Goal: Task Accomplishment & Management: Manage account settings

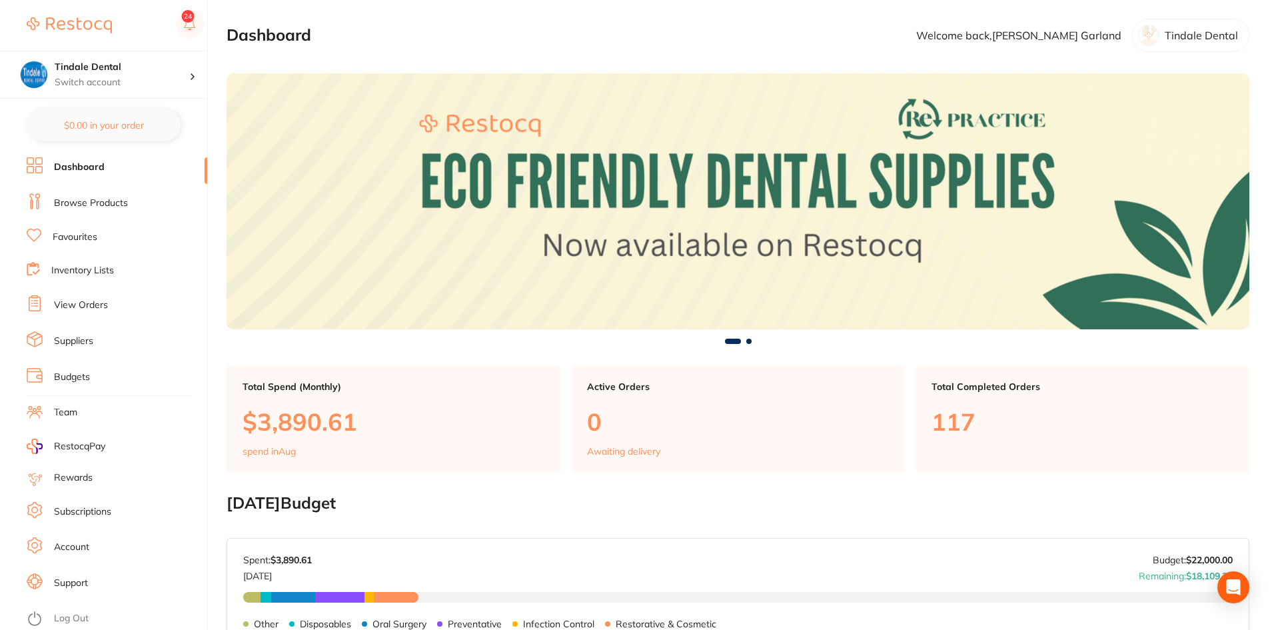
click at [99, 263] on li "Inventory Lists" at bounding box center [117, 271] width 181 height 18
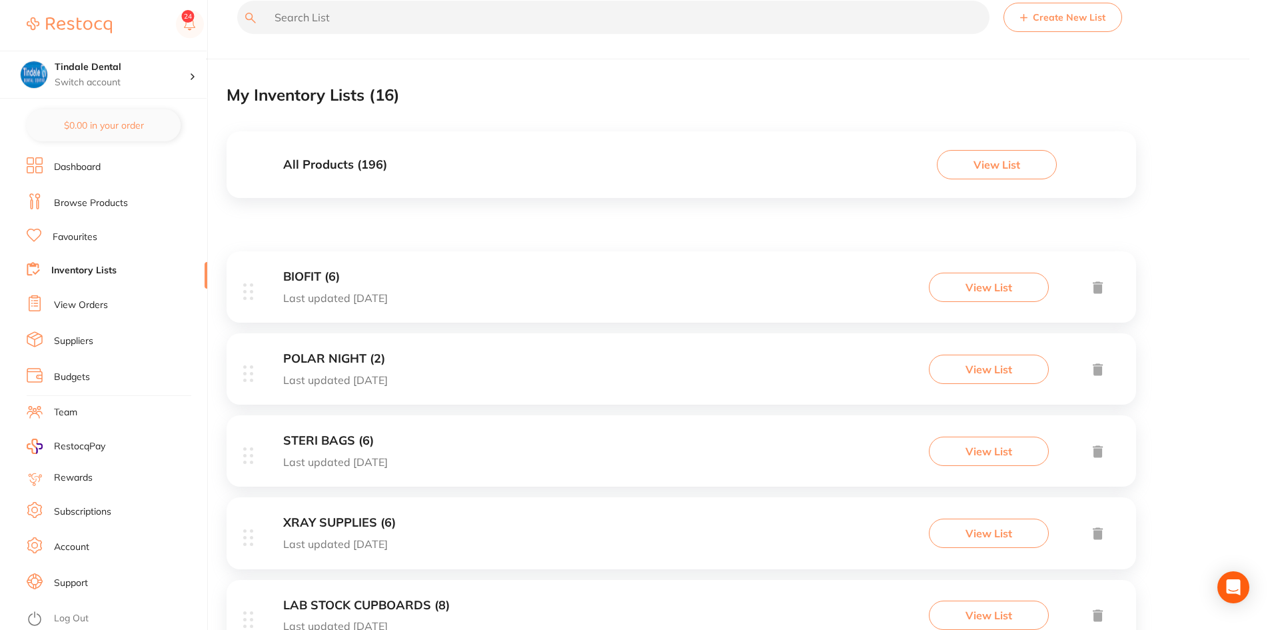
scroll to position [133, 0]
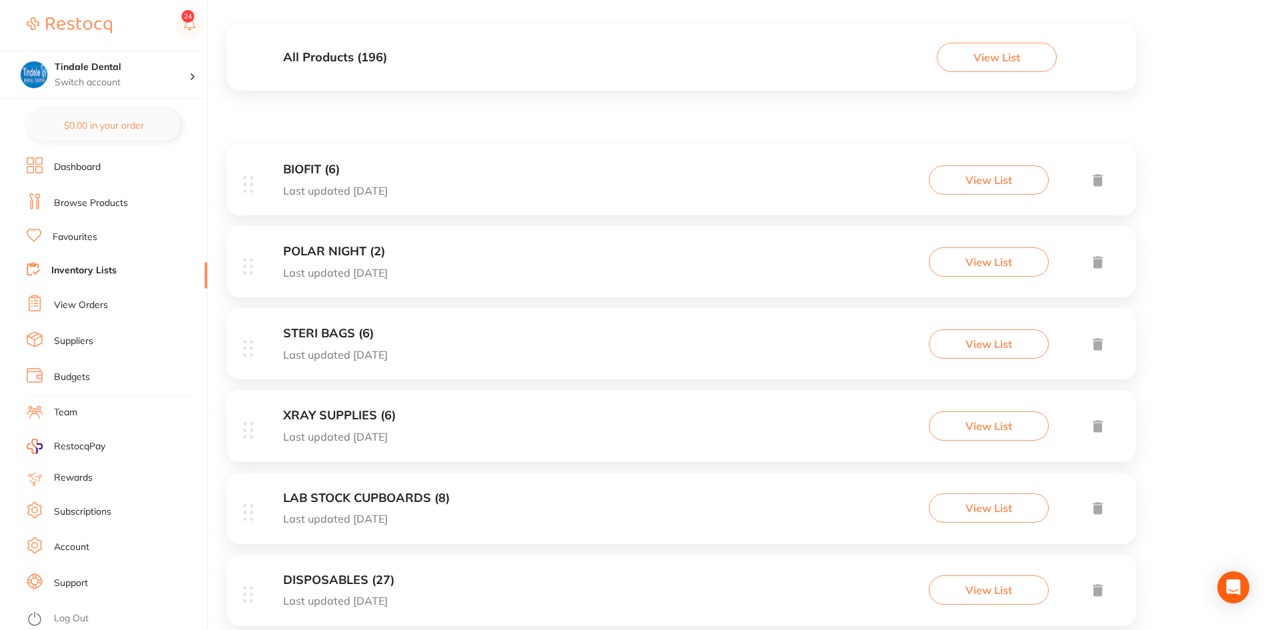
click at [80, 267] on link "Inventory Lists" at bounding box center [83, 270] width 65 height 13
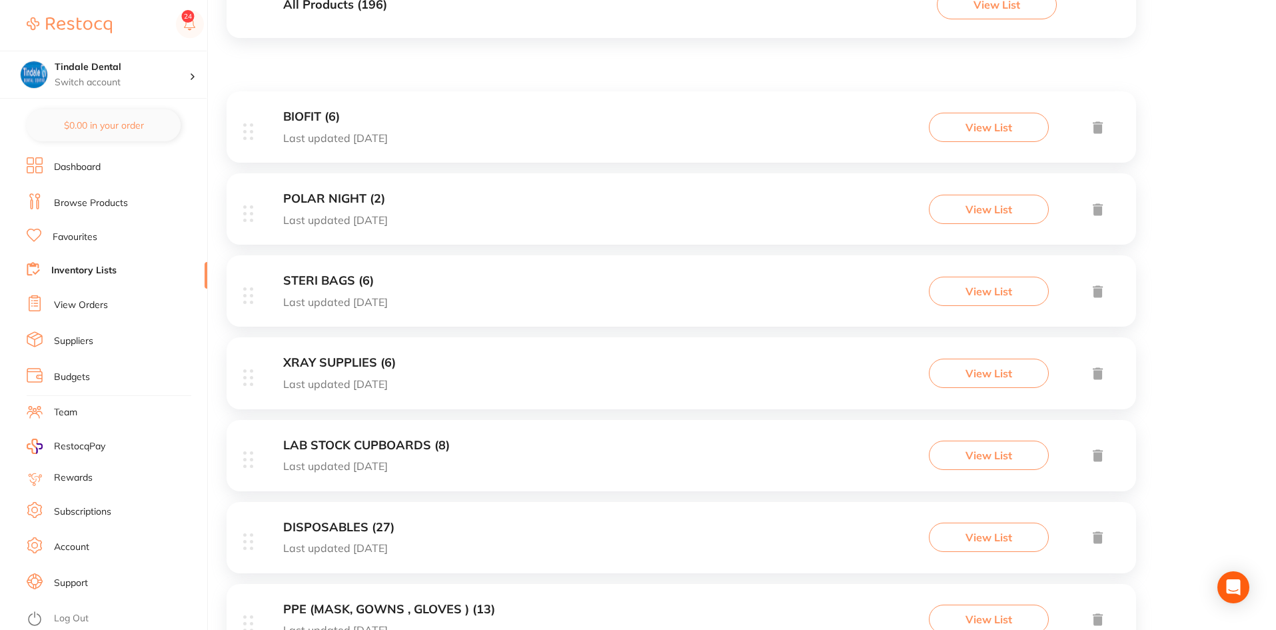
scroll to position [200, 0]
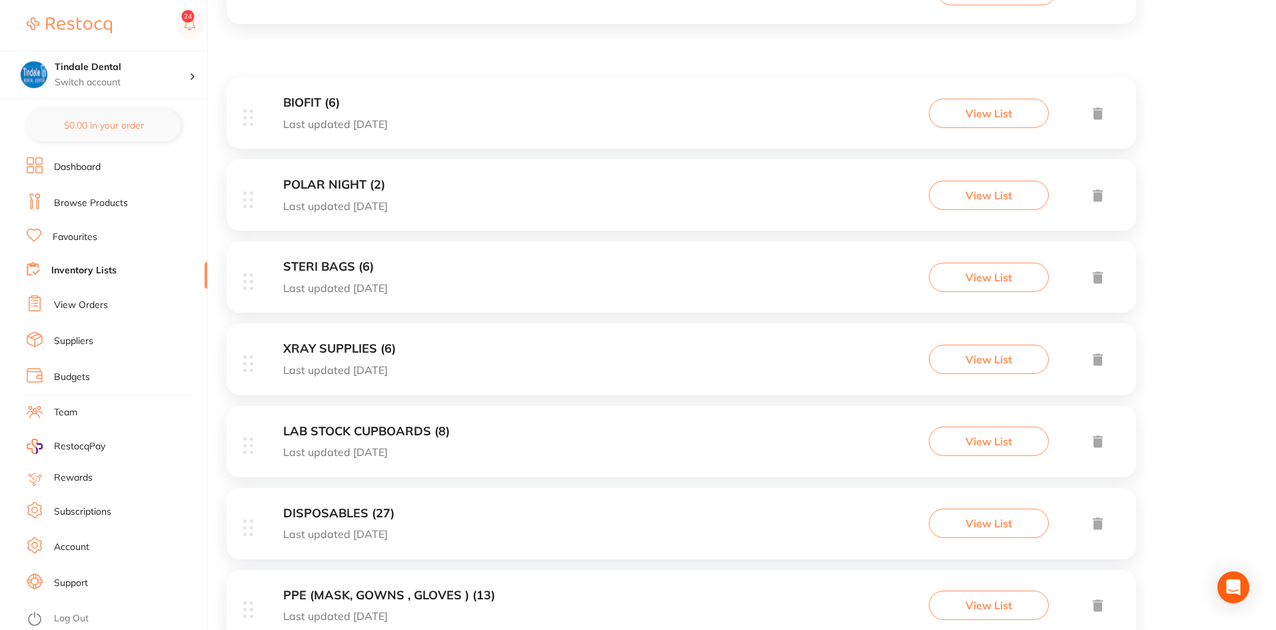
click at [373, 332] on h3 "LAB STOCK CUPBOARDS (8)" at bounding box center [366, 431] width 167 height 14
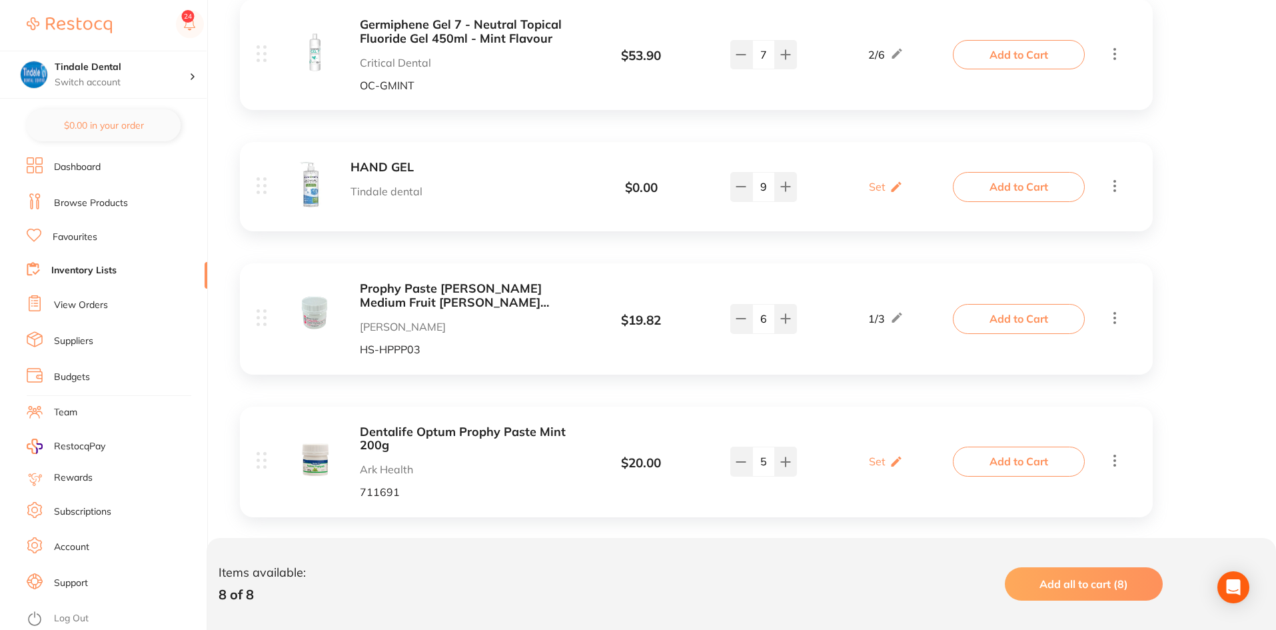
scroll to position [267, 0]
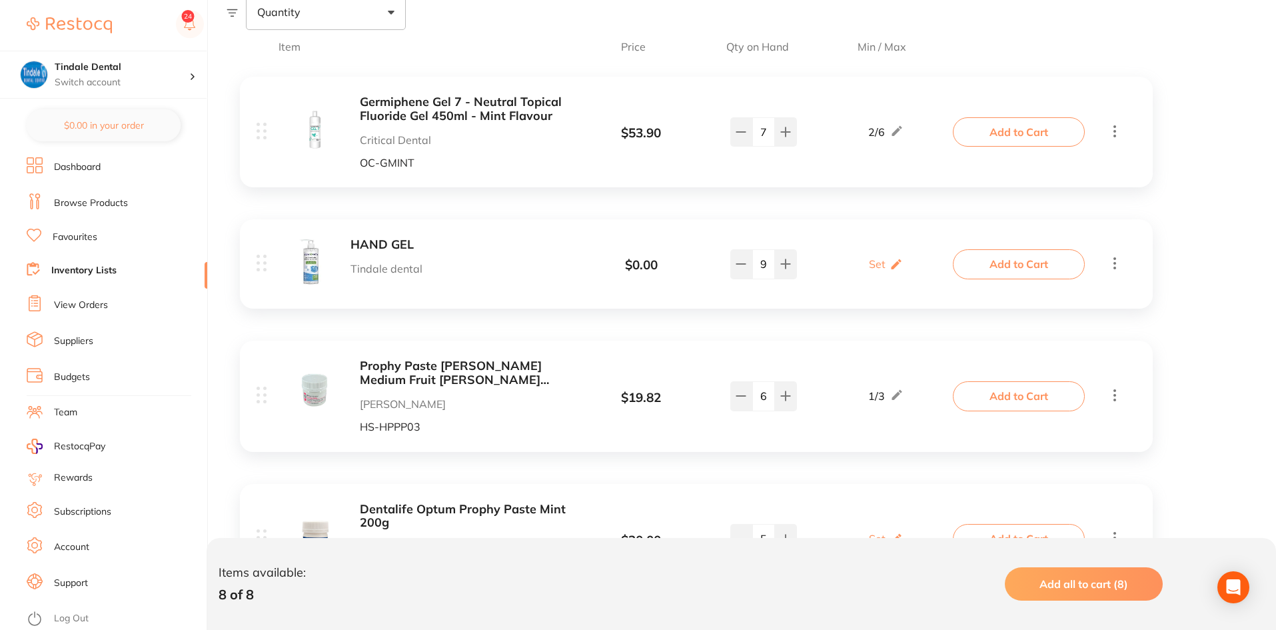
click at [94, 266] on link "Inventory Lists" at bounding box center [83, 270] width 65 height 13
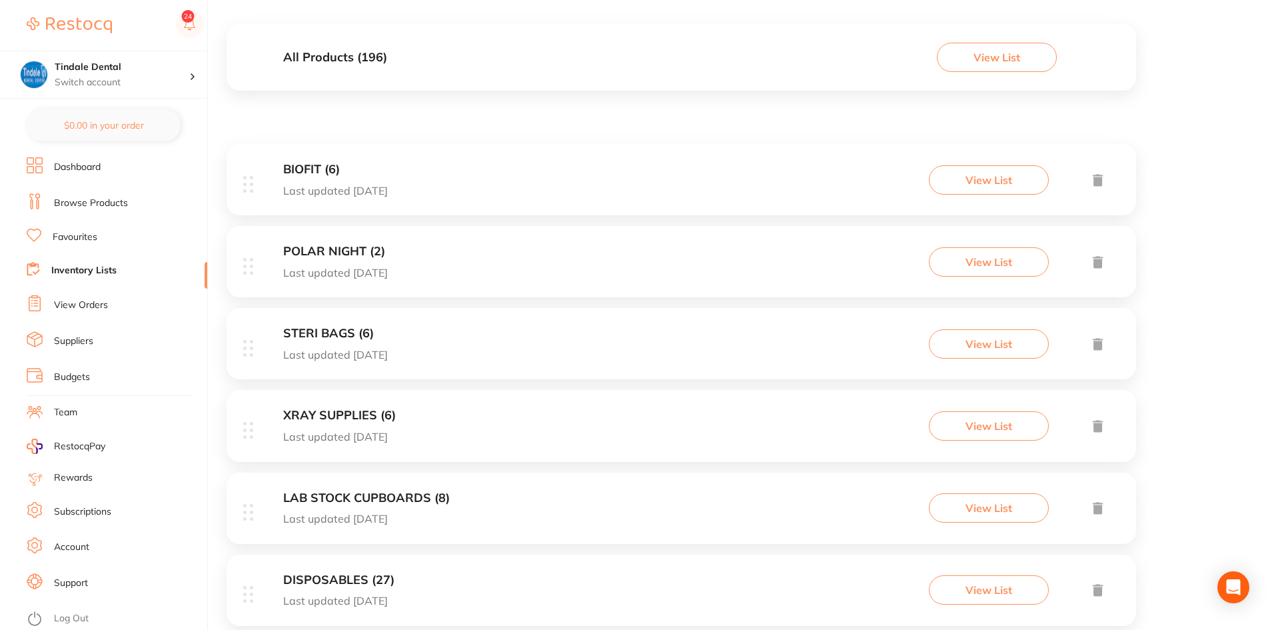
scroll to position [200, 0]
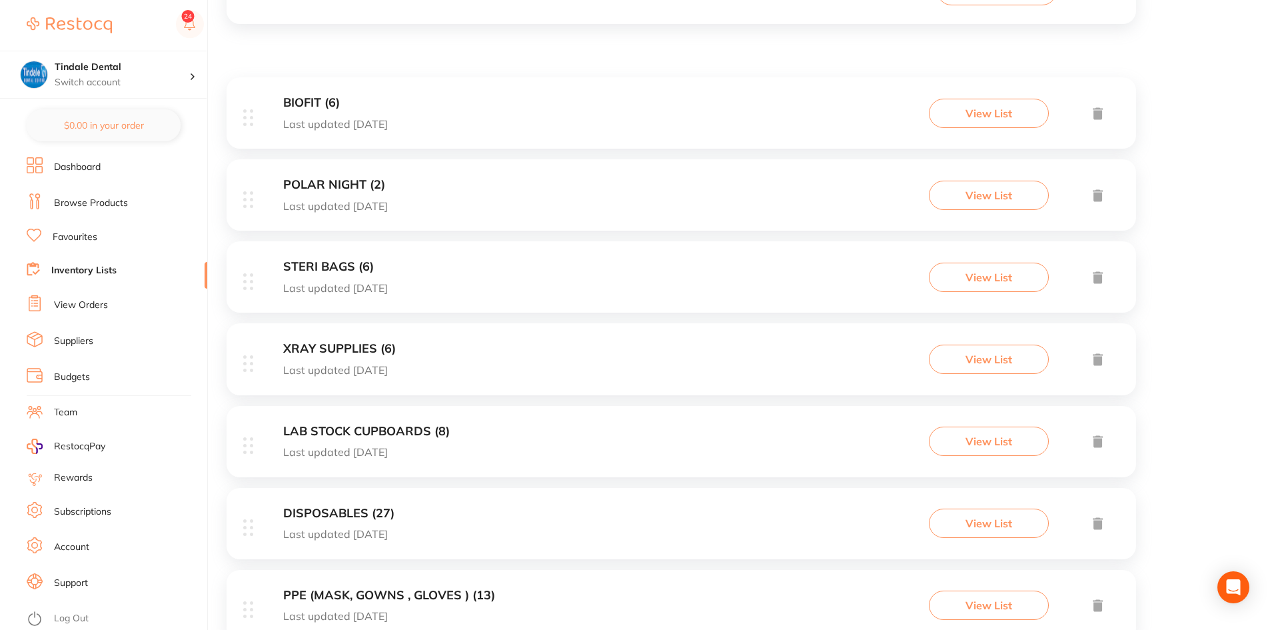
click at [343, 261] on h3 "STERI BAGS (6)" at bounding box center [335, 267] width 105 height 14
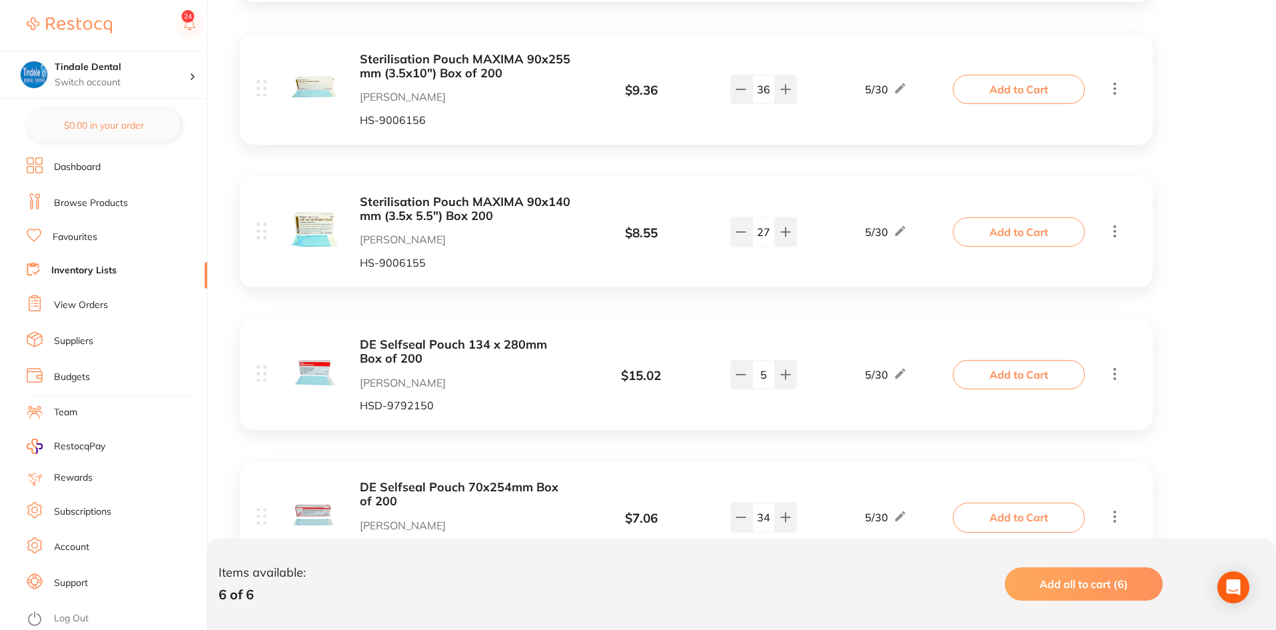
scroll to position [654, 0]
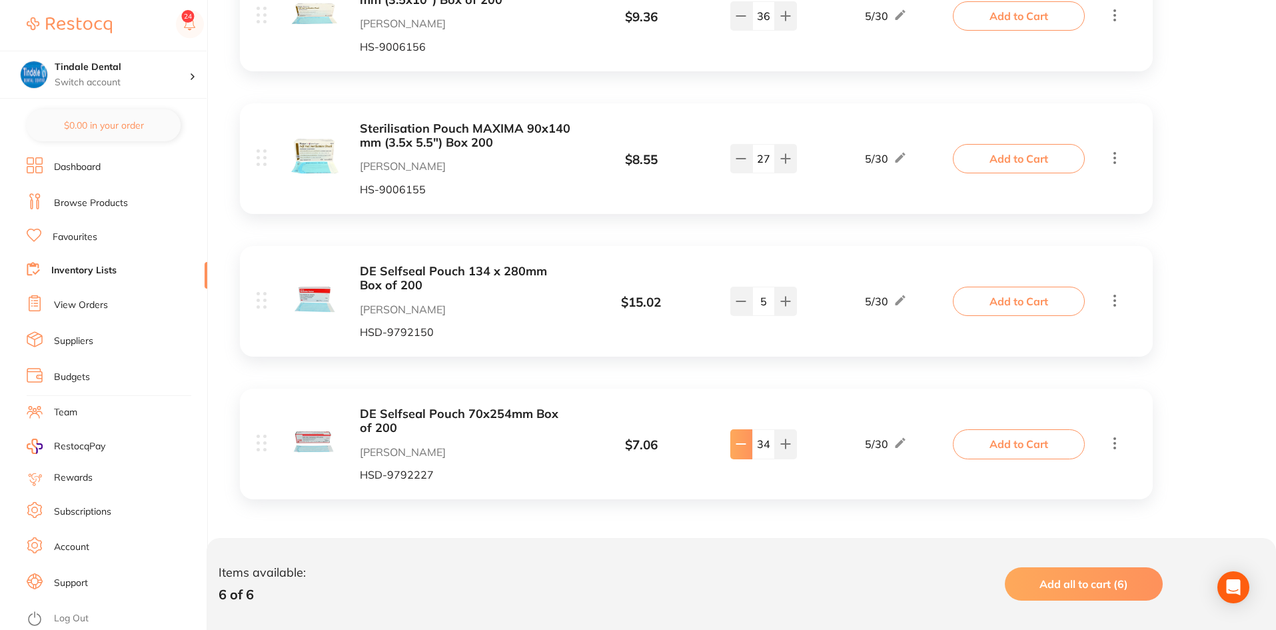
click at [739, 332] on icon at bounding box center [741, 443] width 11 height 11
type input "33"
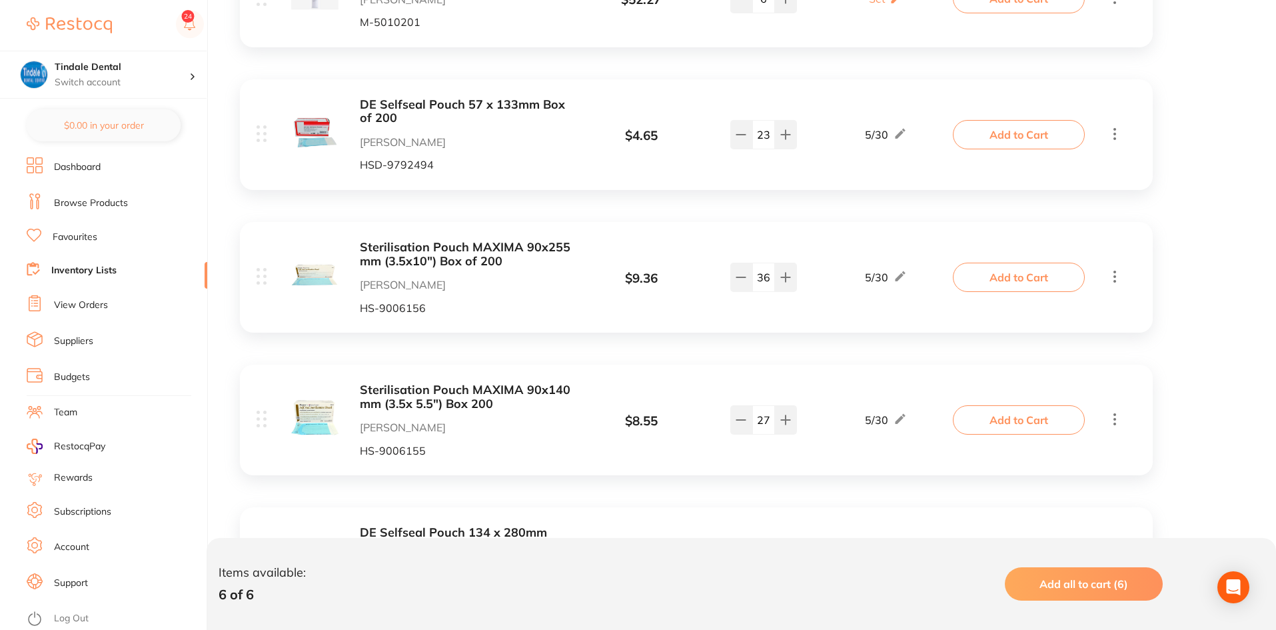
scroll to position [388, 0]
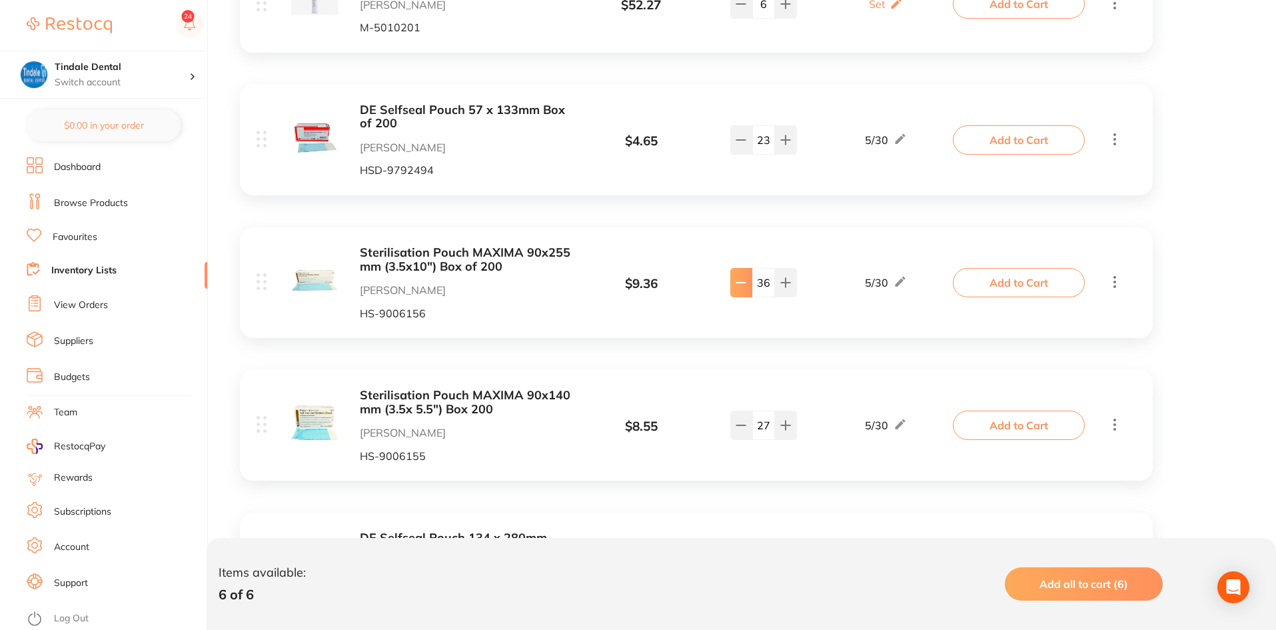
click at [739, 287] on icon at bounding box center [741, 282] width 11 height 11
type input "35"
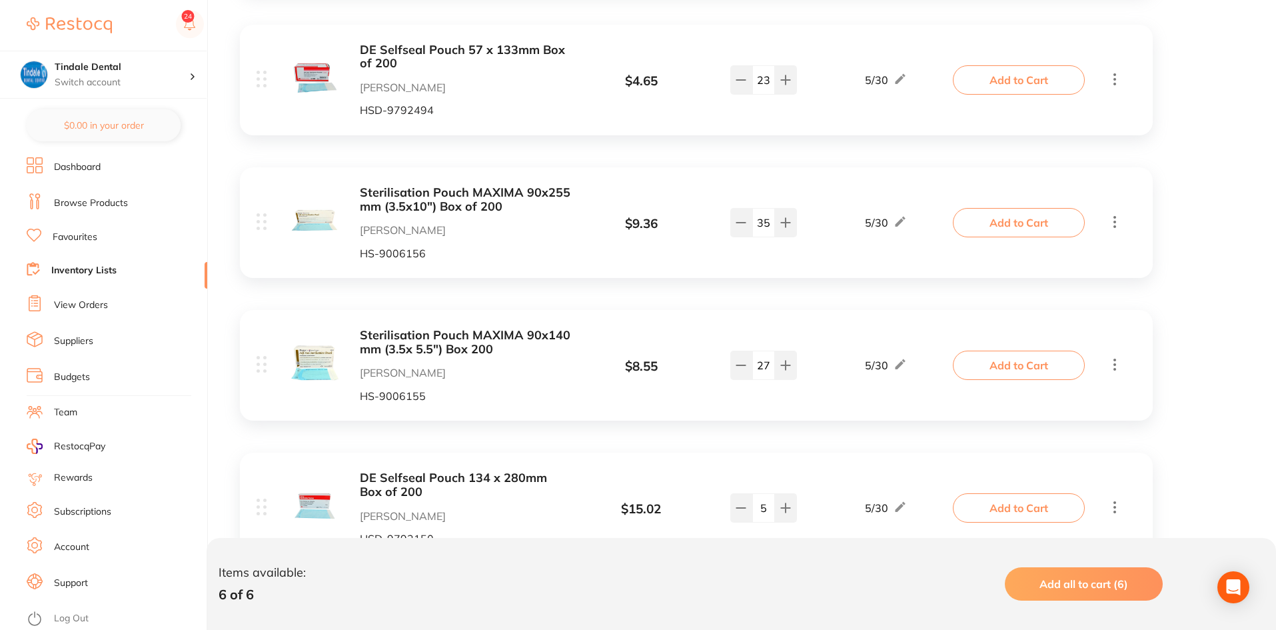
scroll to position [521, 0]
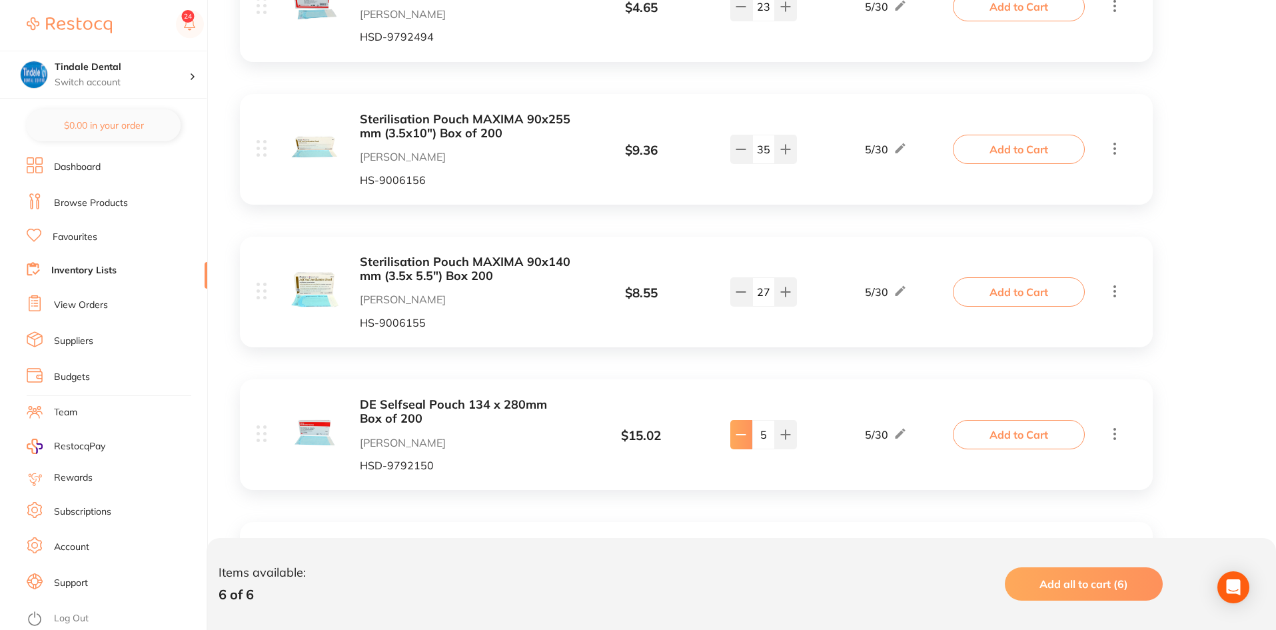
click at [733, 332] on button at bounding box center [741, 434] width 22 height 29
type input "4"
click at [91, 271] on link "Inventory Lists" at bounding box center [83, 270] width 65 height 13
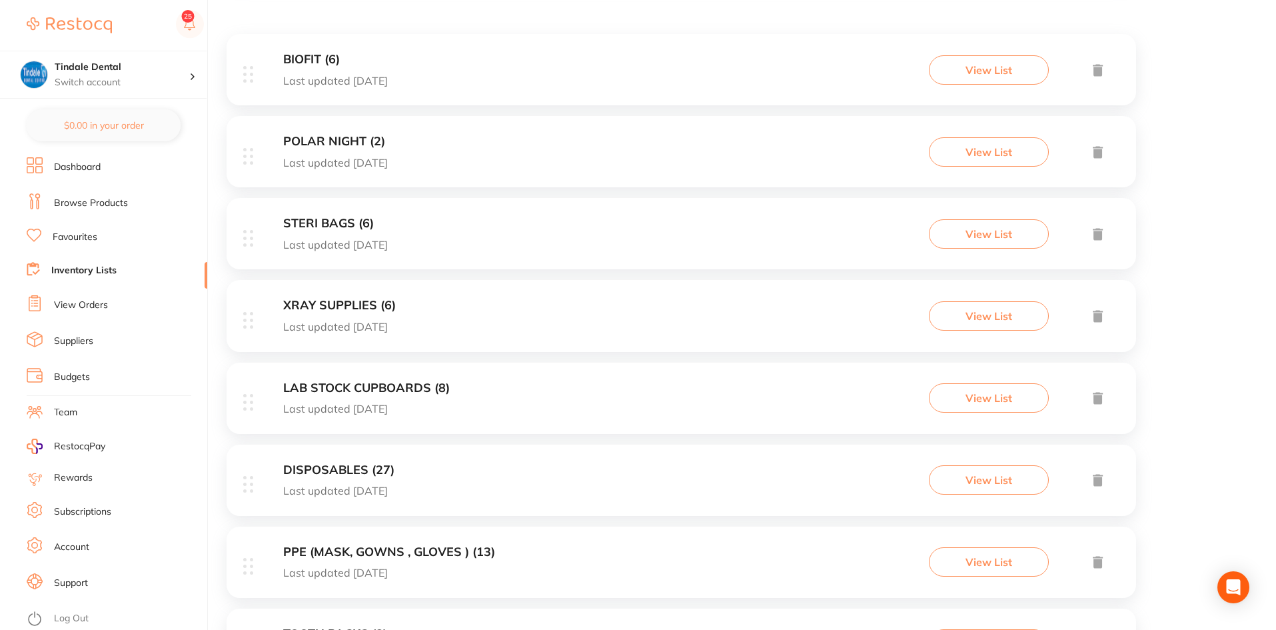
scroll to position [267, 0]
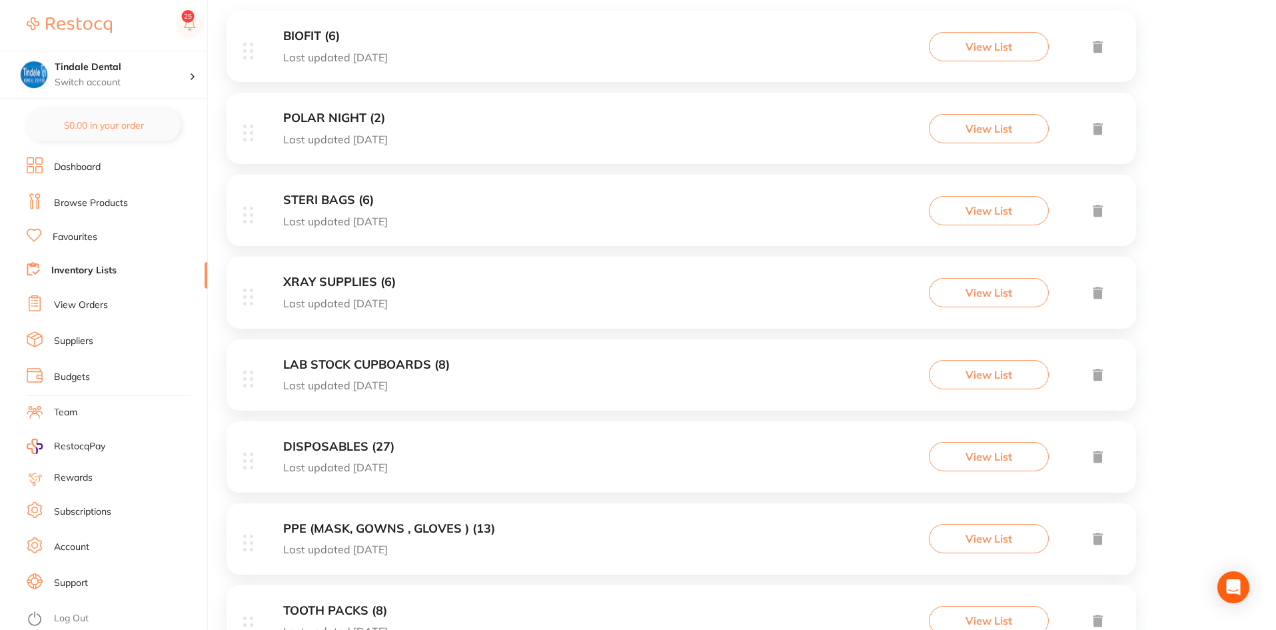
click at [380, 332] on h3 "PPE (MASK, GOWNS , GLOVES ) (13)" at bounding box center [389, 529] width 212 height 14
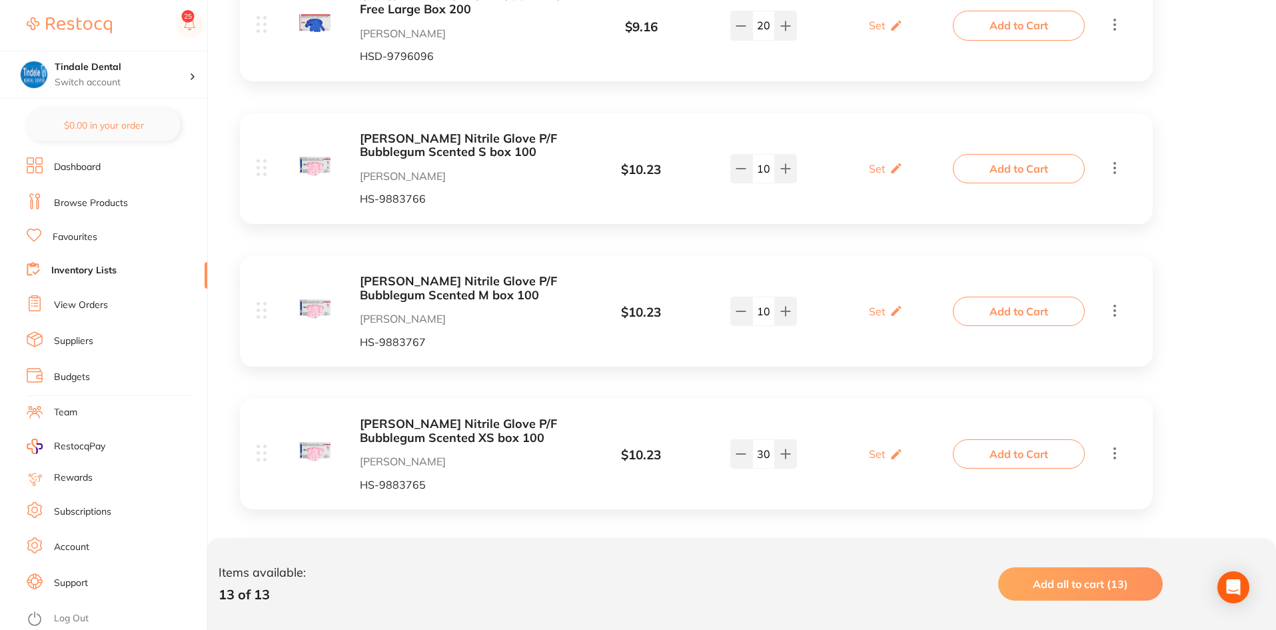
scroll to position [666, 0]
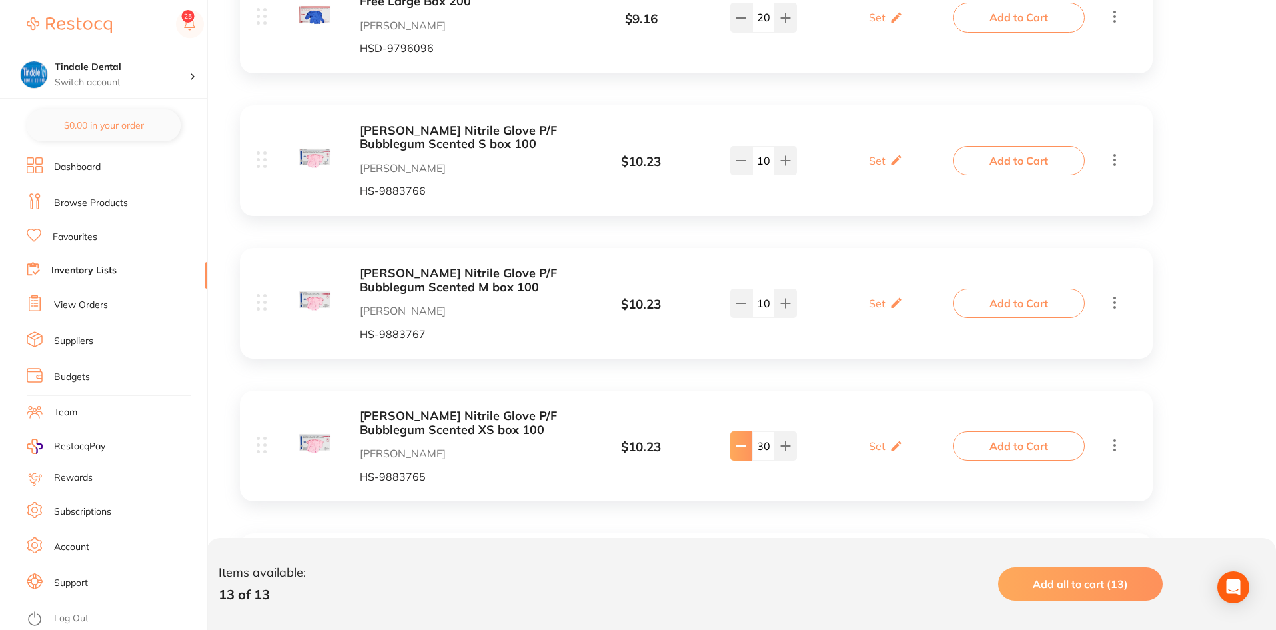
click at [746, 332] on button at bounding box center [741, 445] width 22 height 29
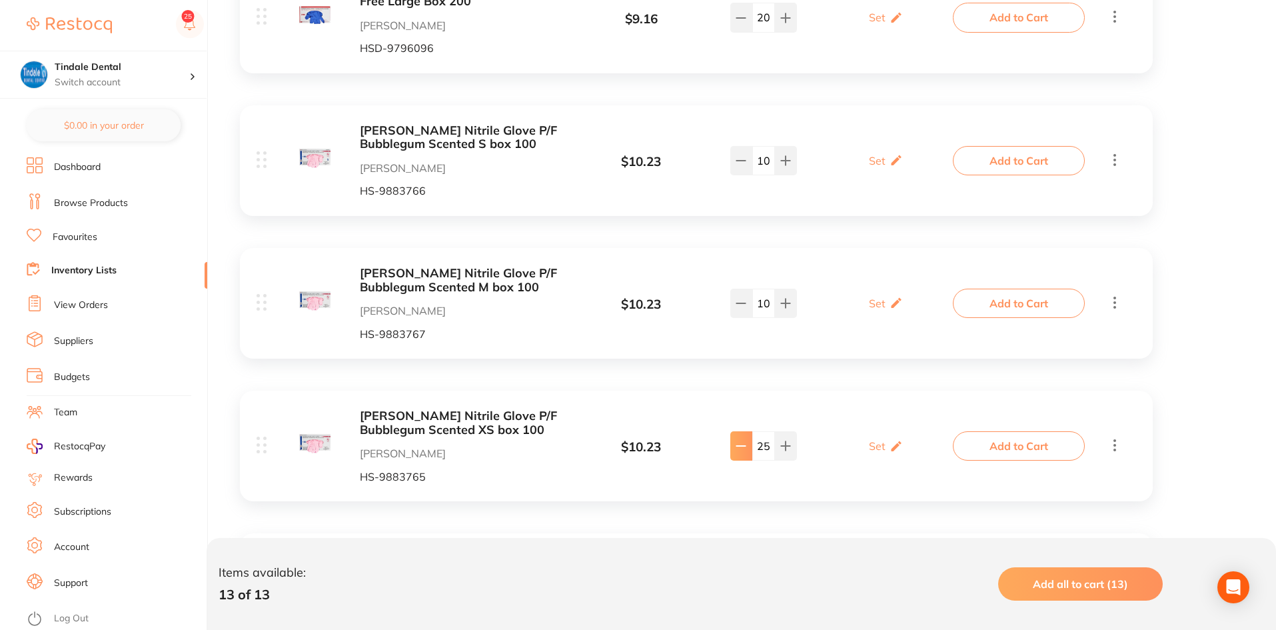
click at [746, 332] on button at bounding box center [741, 445] width 22 height 29
type input "21"
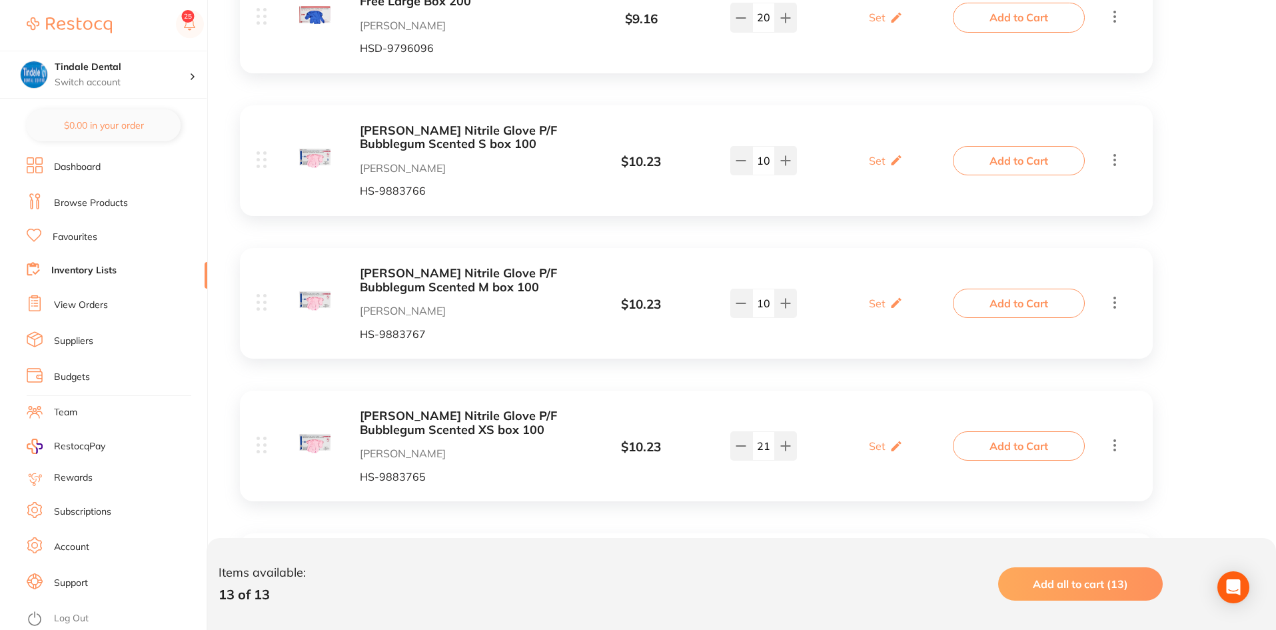
click at [764, 332] on input "21" at bounding box center [763, 445] width 23 height 29
click at [70, 267] on link "Inventory Lists" at bounding box center [83, 270] width 65 height 13
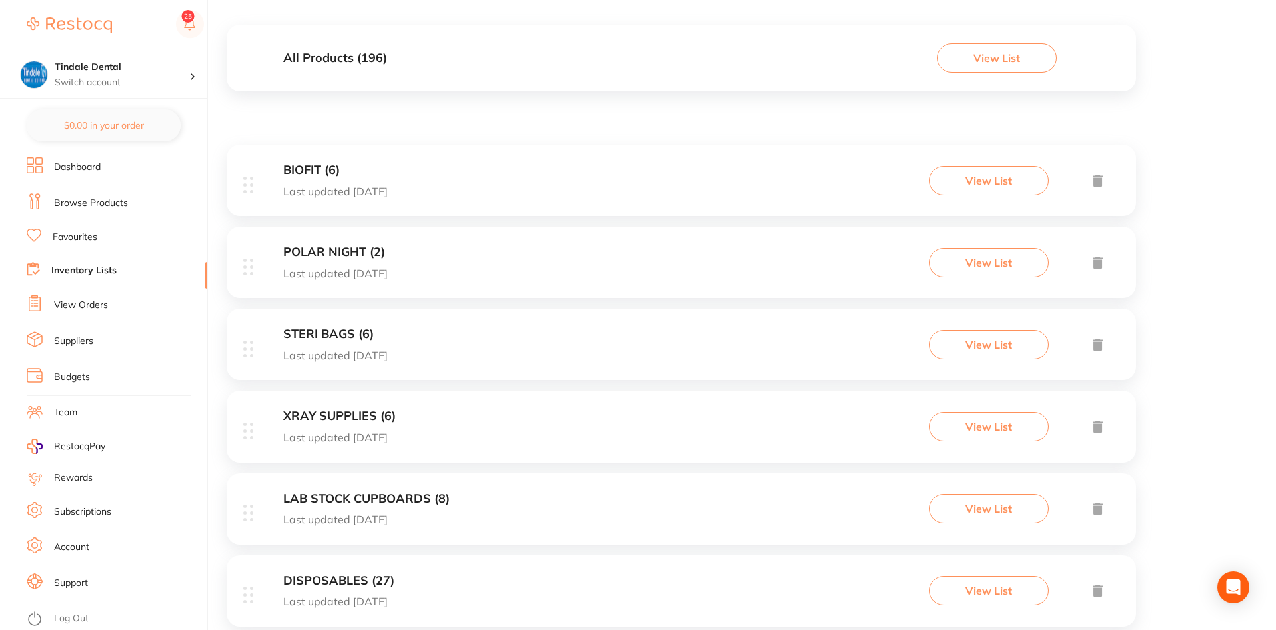
scroll to position [133, 0]
click at [336, 332] on h3 "DISPOSABLES (27)" at bounding box center [338, 580] width 111 height 14
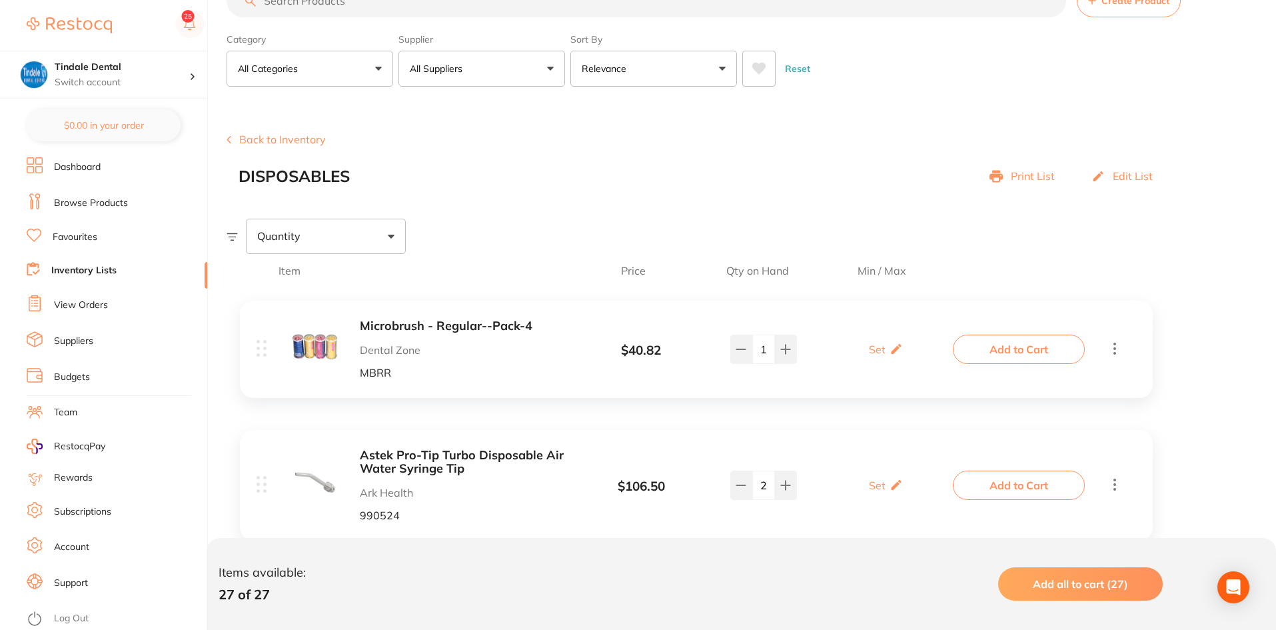
scroll to position [67, 0]
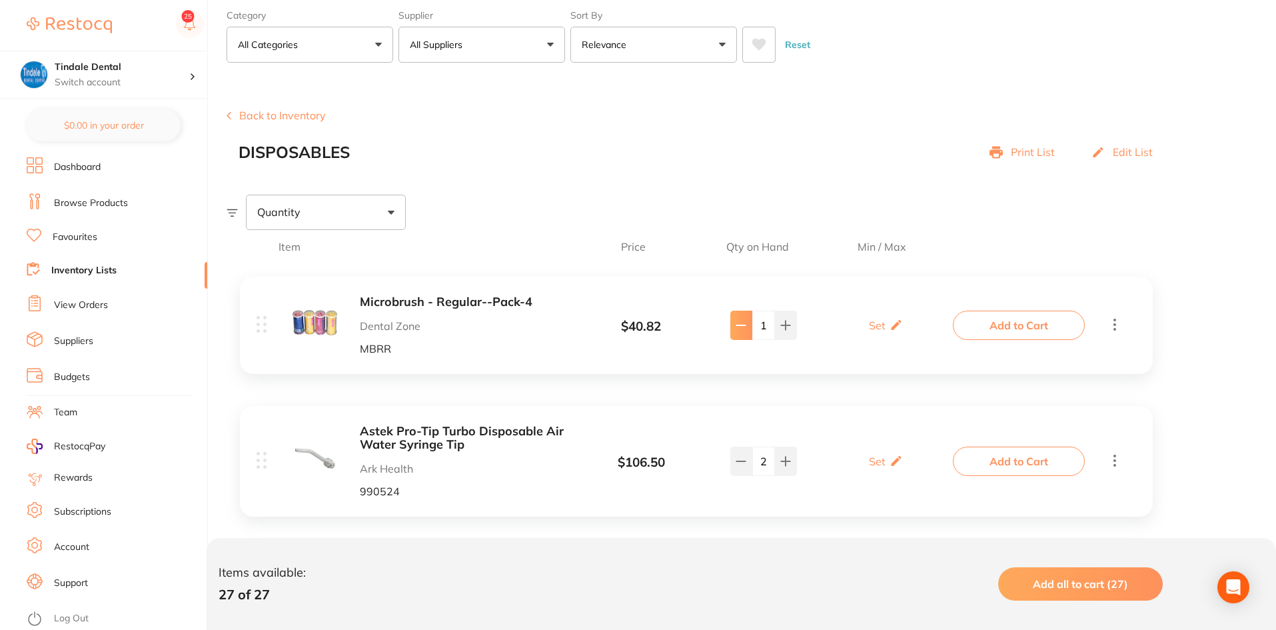
click at [734, 325] on button at bounding box center [741, 325] width 22 height 29
type input "0"
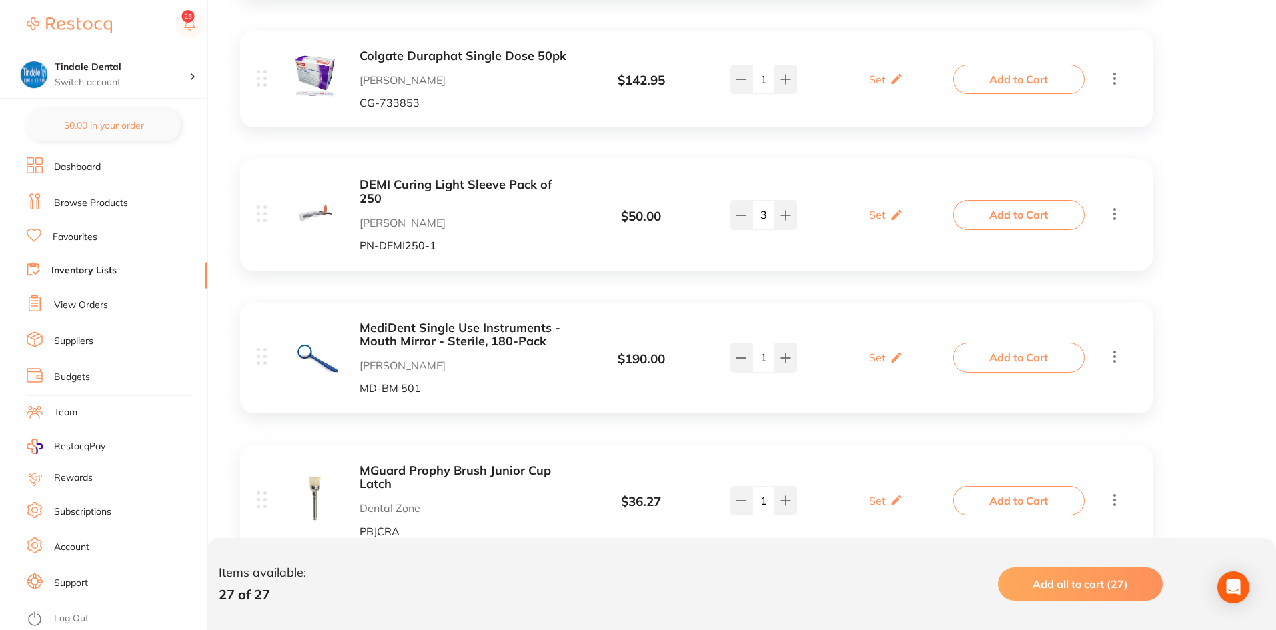
scroll to position [733, 0]
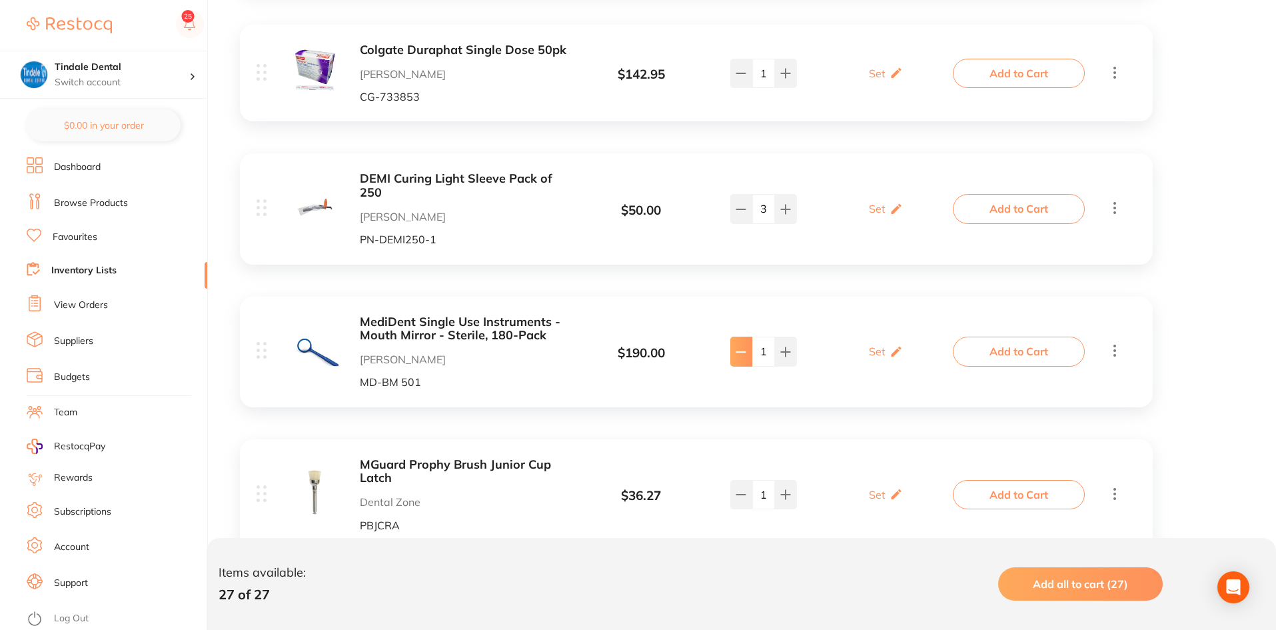
click at [734, 332] on button at bounding box center [741, 351] width 22 height 29
type input "0"
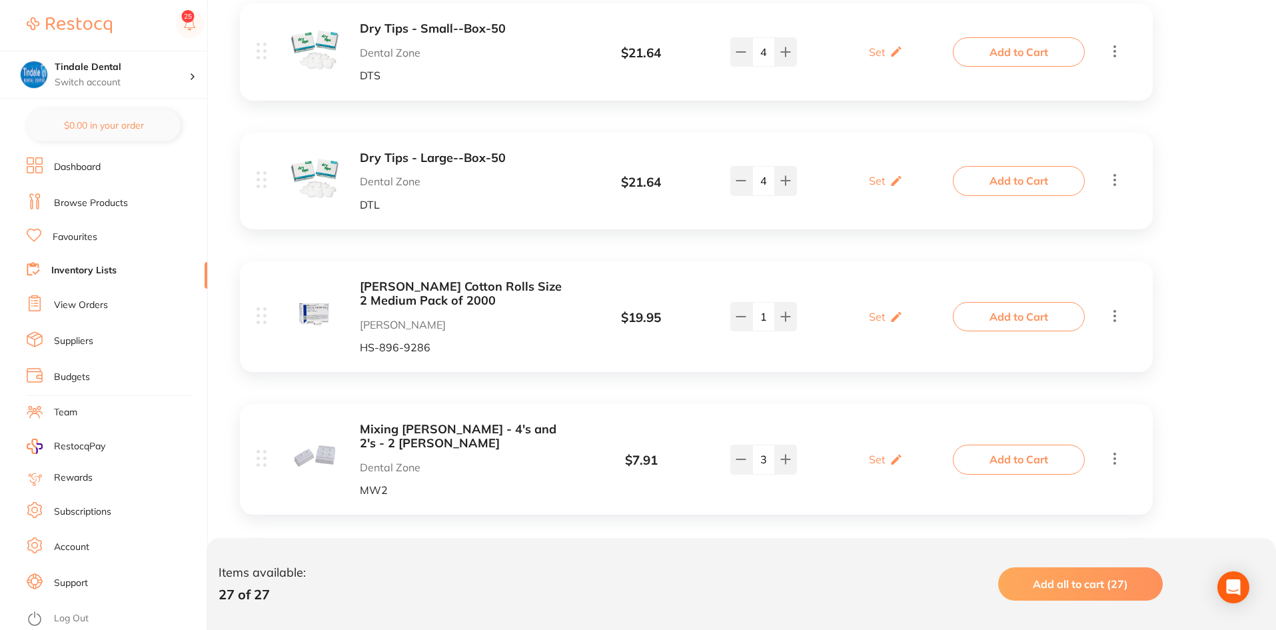
scroll to position [1599, 0]
click at [742, 309] on icon at bounding box center [741, 314] width 11 height 11
type input "0"
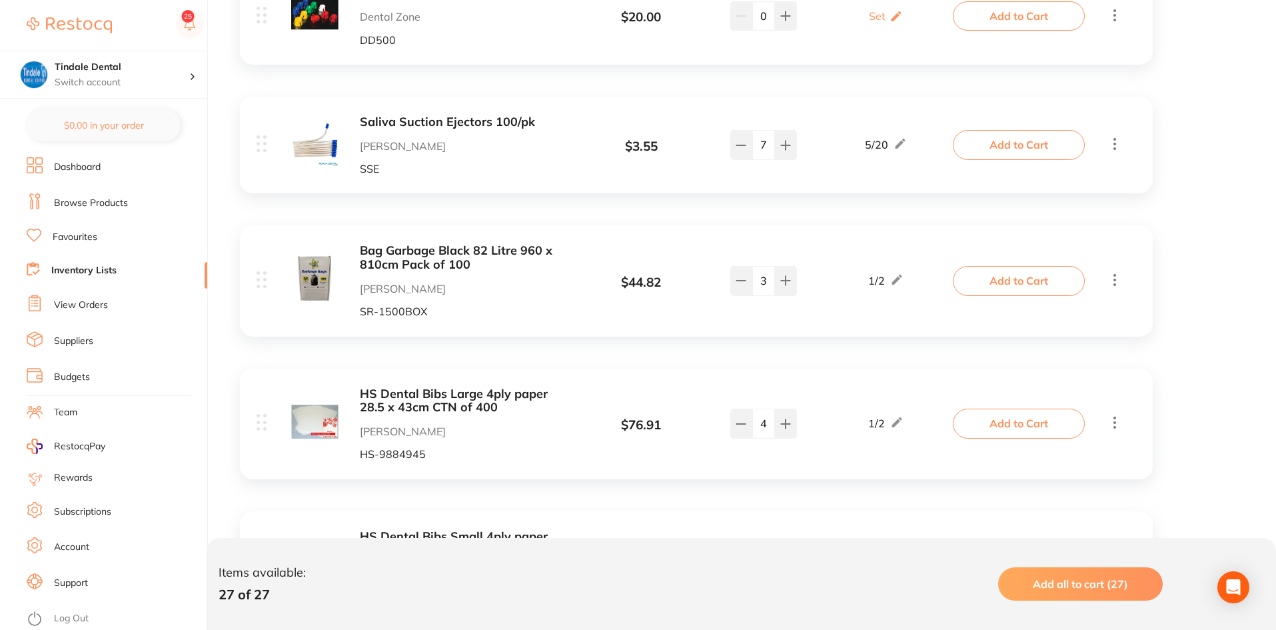
scroll to position [2199, 0]
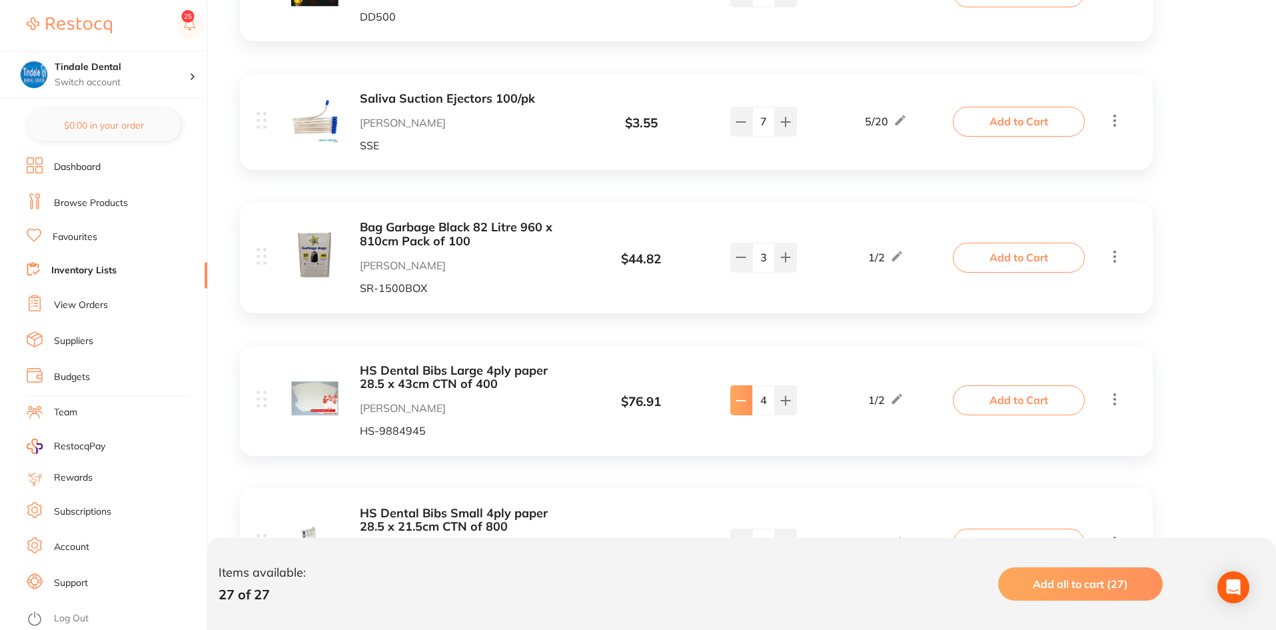
click at [741, 332] on button at bounding box center [741, 399] width 22 height 29
click at [742, 332] on icon at bounding box center [741, 400] width 11 height 11
click at [746, 332] on button at bounding box center [741, 399] width 22 height 29
type input "1"
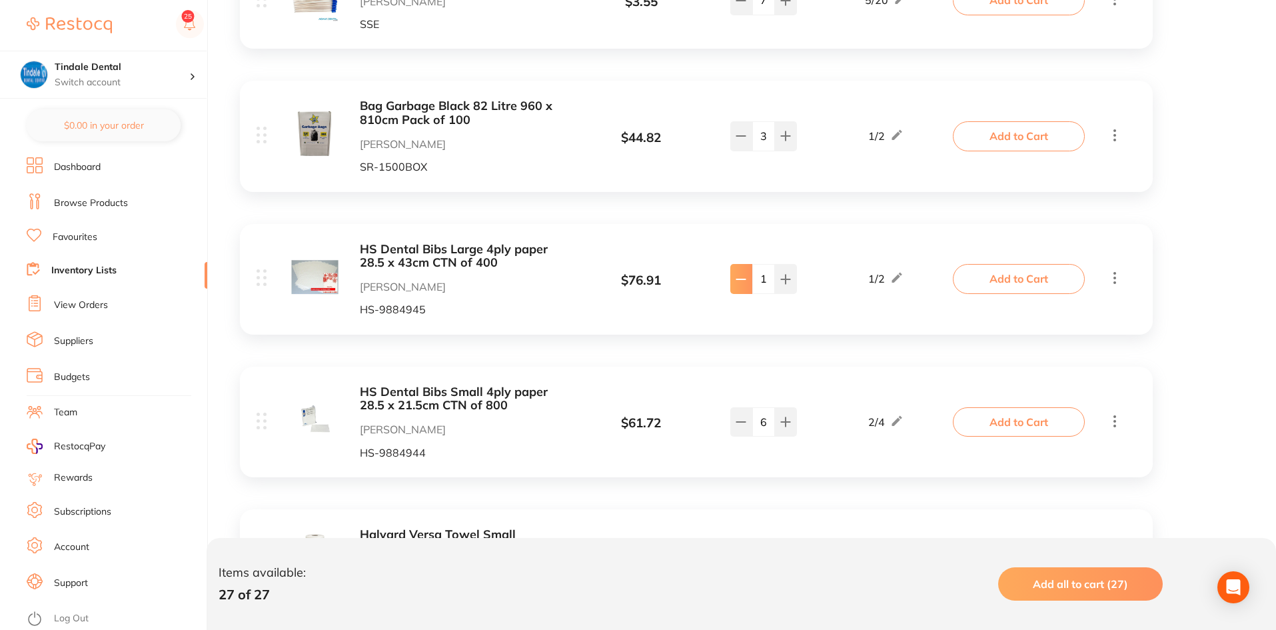
scroll to position [2332, 0]
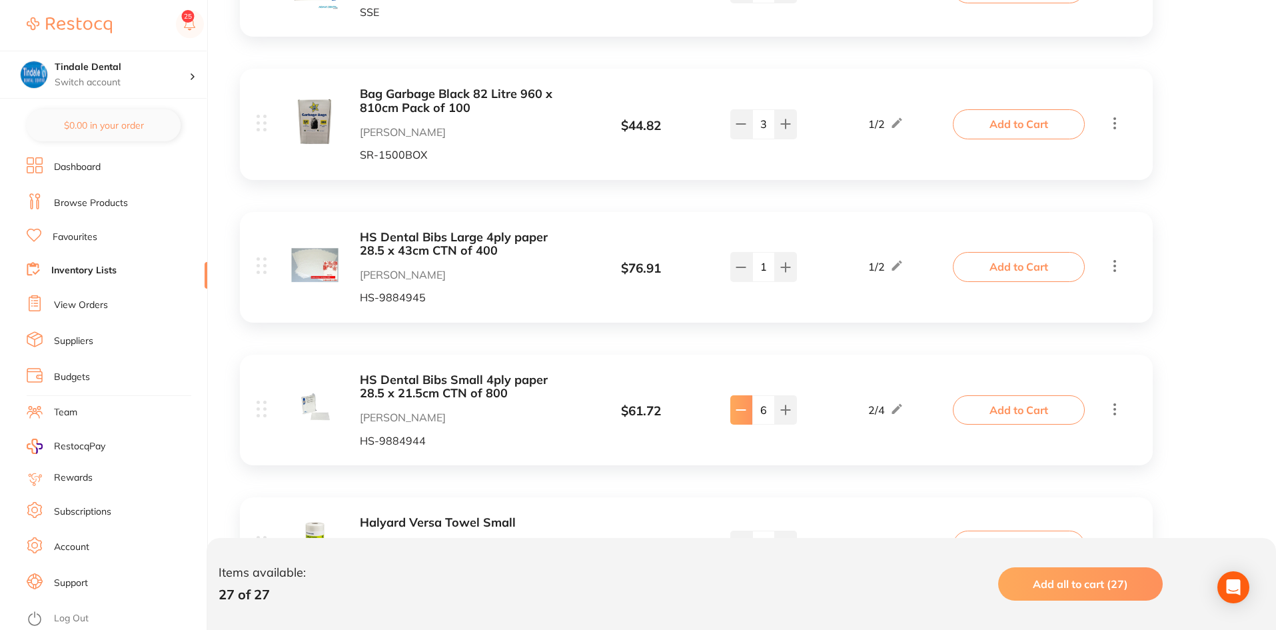
click at [748, 332] on button at bounding box center [741, 409] width 22 height 29
click at [746, 332] on button at bounding box center [741, 409] width 22 height 29
type input "4"
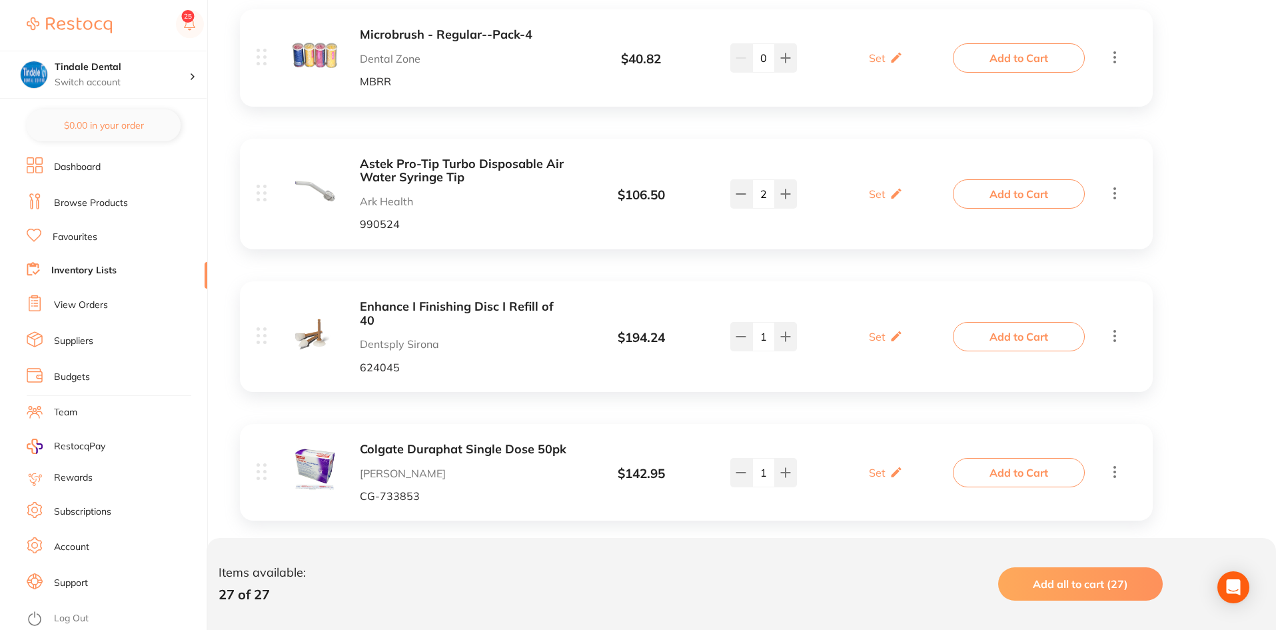
scroll to position [333, 0]
click at [730, 204] on button at bounding box center [741, 194] width 22 height 29
type input "1"
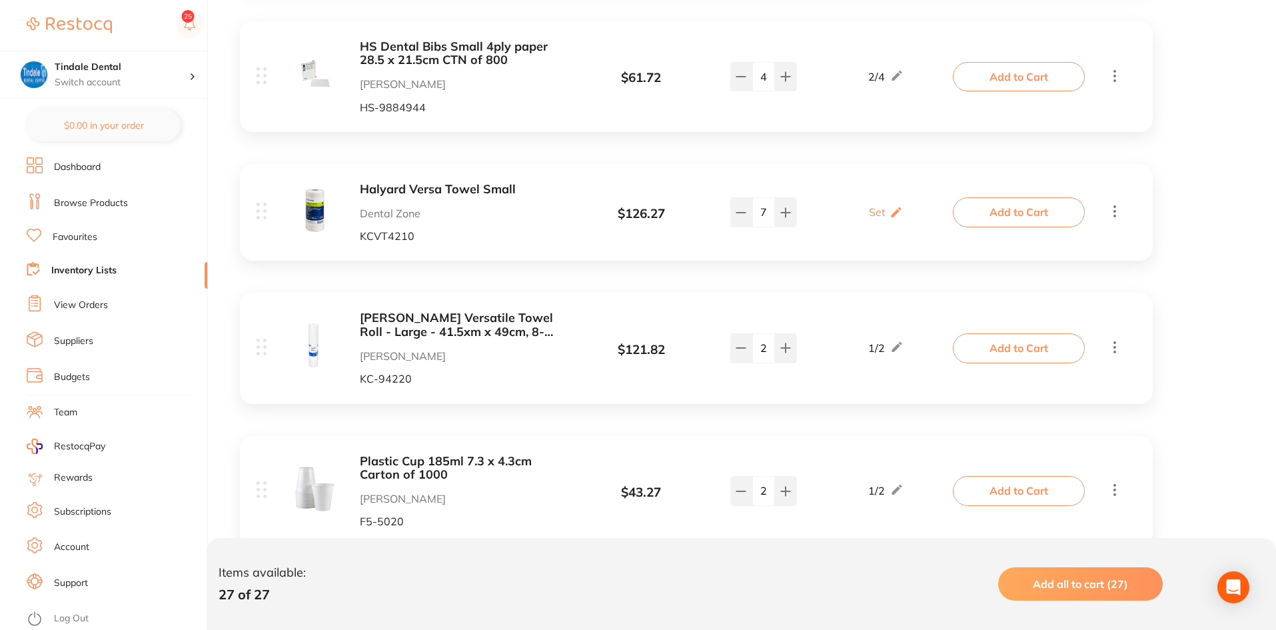
scroll to position [2799, 0]
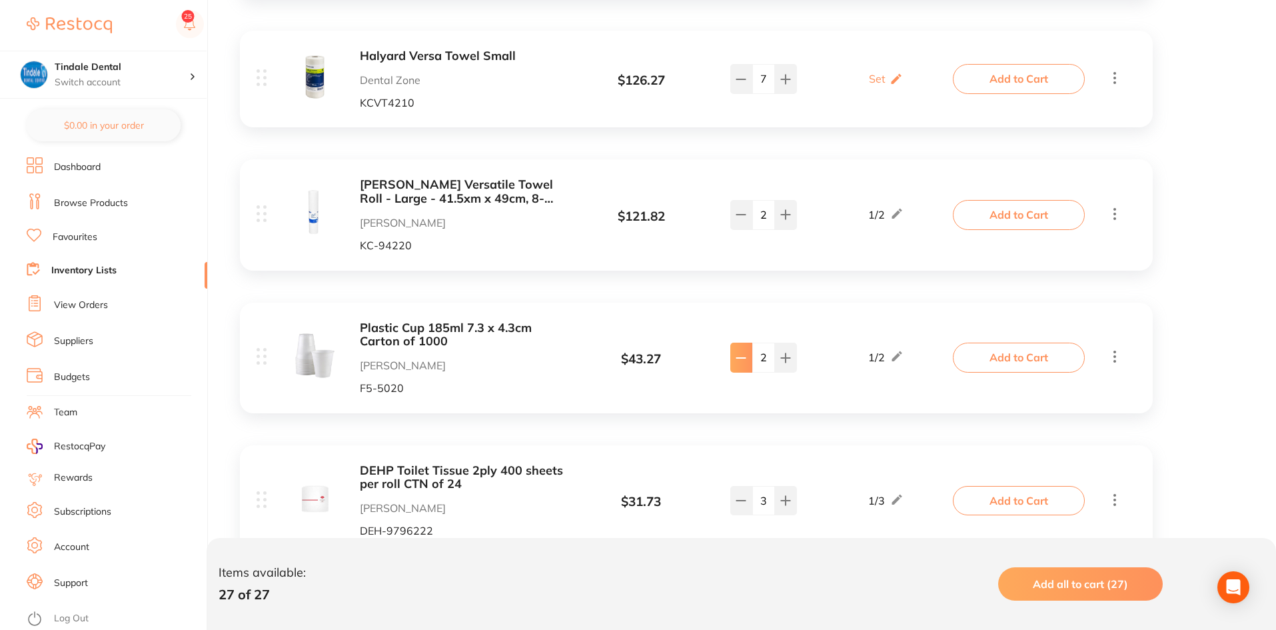
click at [738, 332] on button at bounding box center [741, 357] width 22 height 29
type input "1"
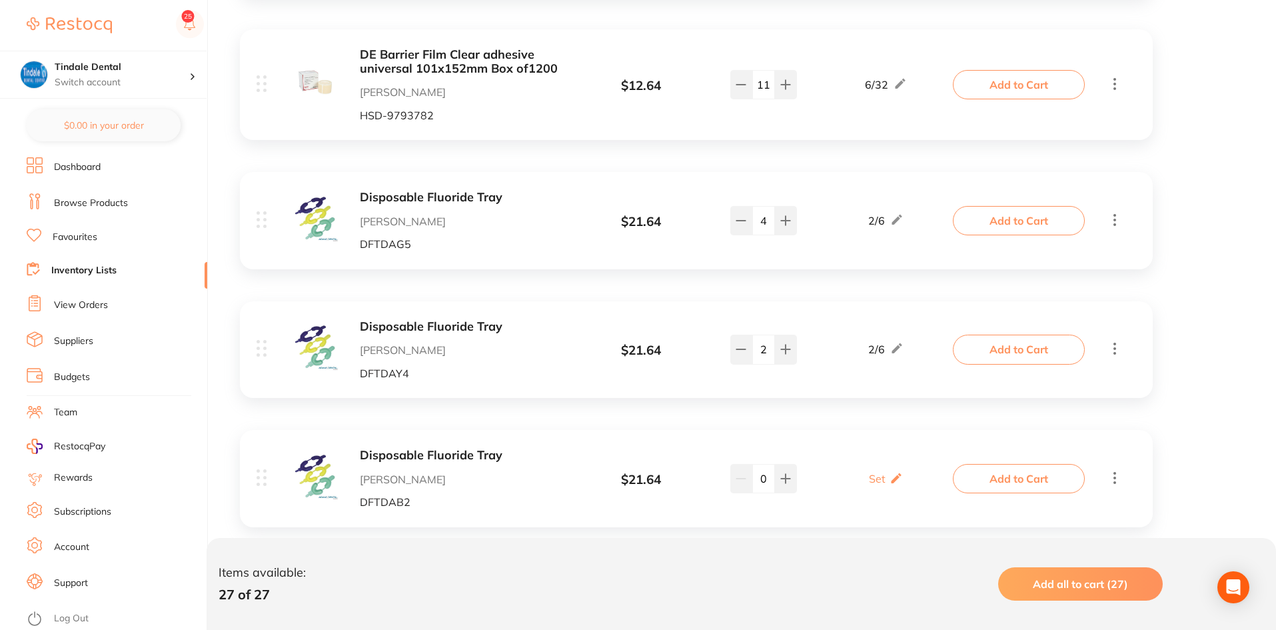
scroll to position [3300, 0]
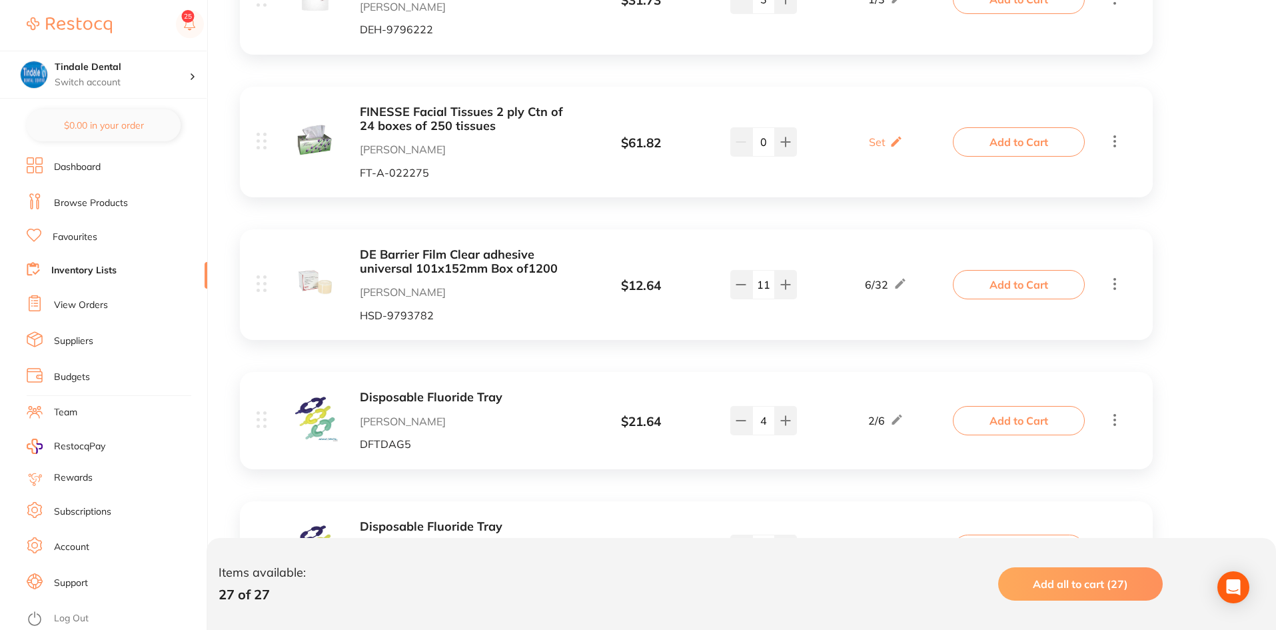
click at [87, 269] on link "Inventory Lists" at bounding box center [83, 270] width 65 height 13
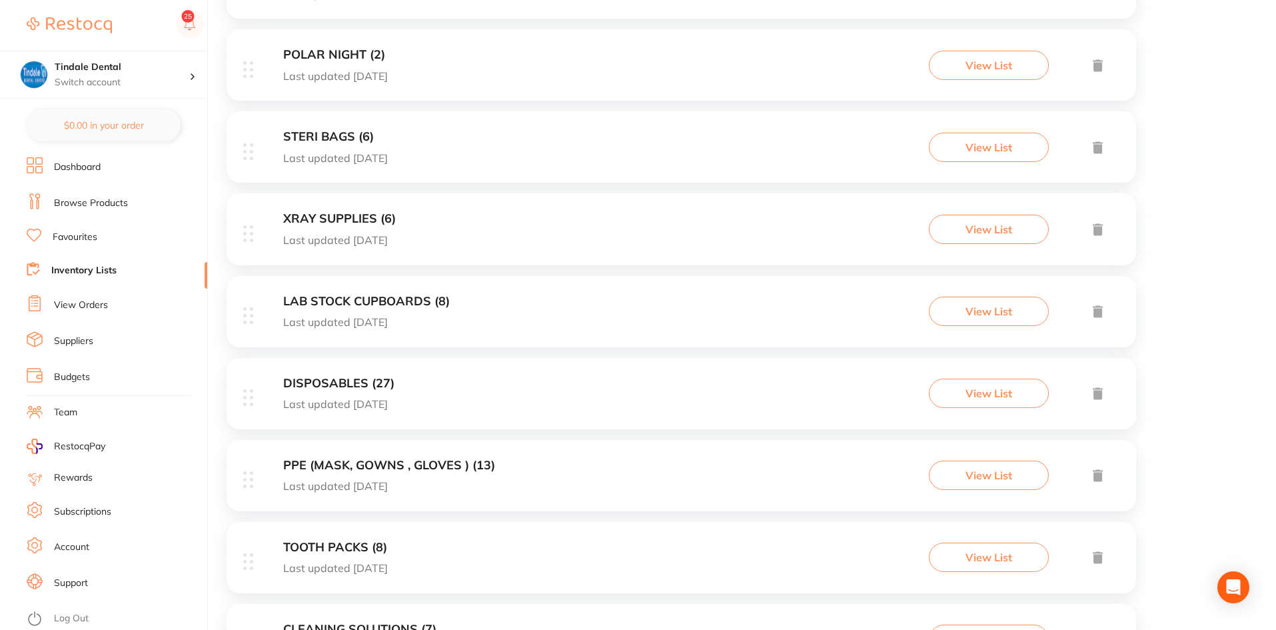
scroll to position [333, 0]
click at [372, 332] on h3 "PPE (MASK, GOWNS , GLOVES ) (13)" at bounding box center [389, 462] width 212 height 14
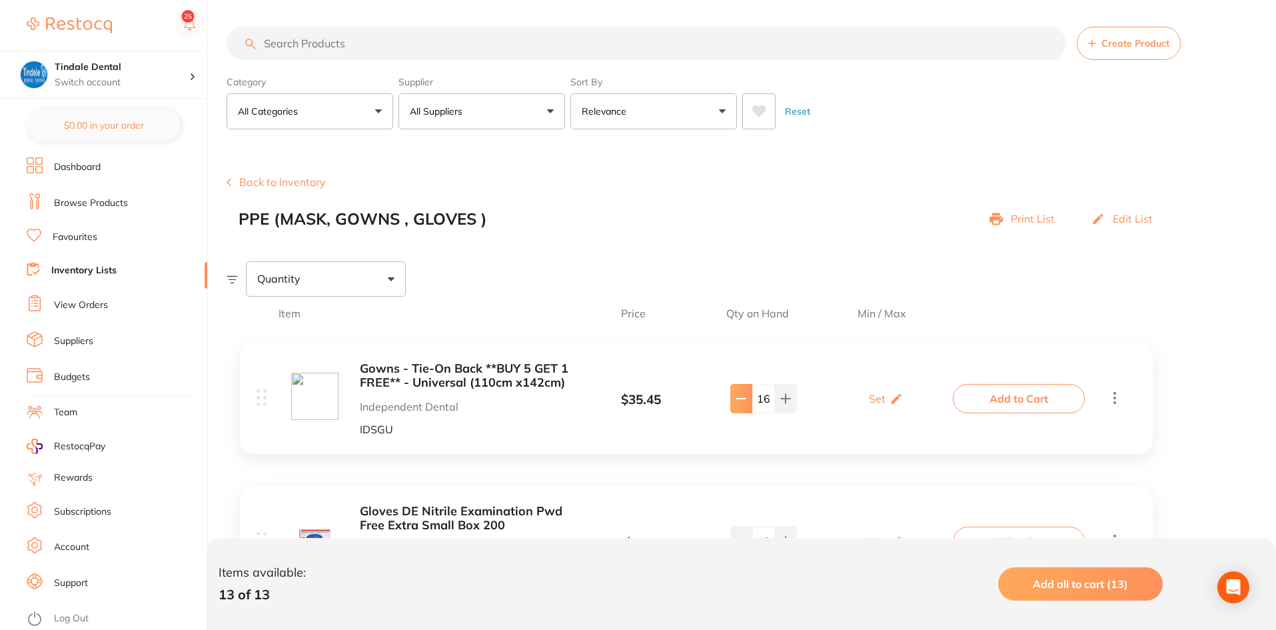
click at [745, 332] on button at bounding box center [741, 398] width 22 height 29
click at [744, 332] on button at bounding box center [741, 398] width 22 height 29
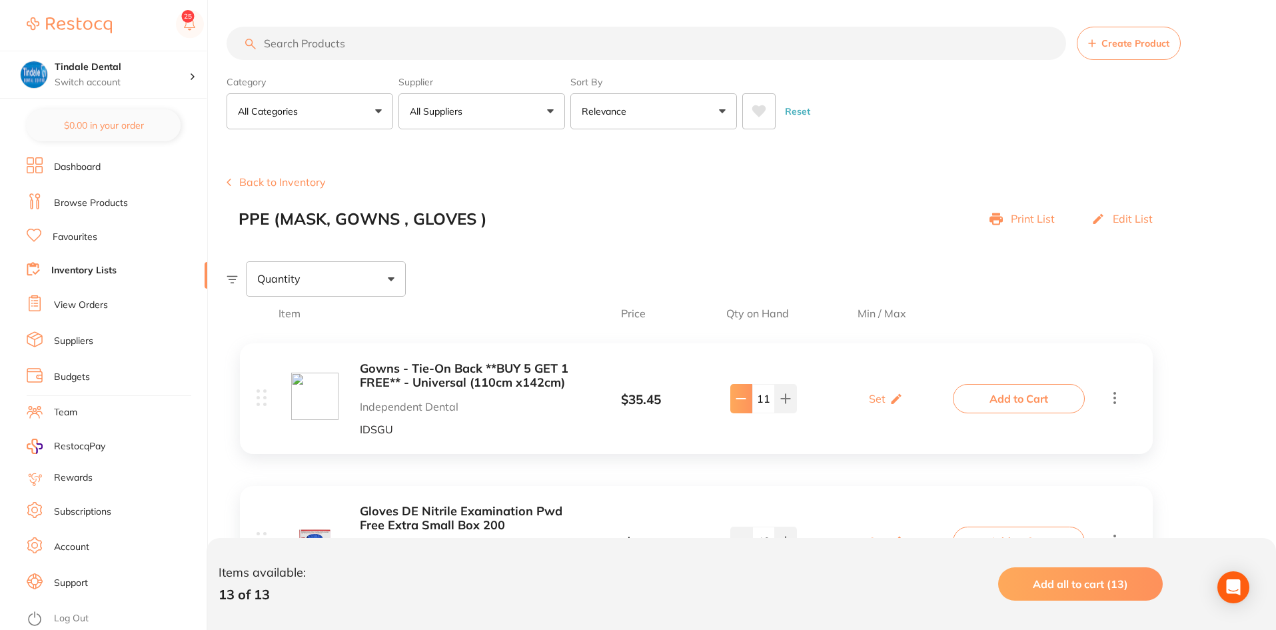
click at [744, 332] on button at bounding box center [741, 398] width 22 height 29
click at [741, 332] on icon at bounding box center [741, 398] width 11 height 11
type input "8"
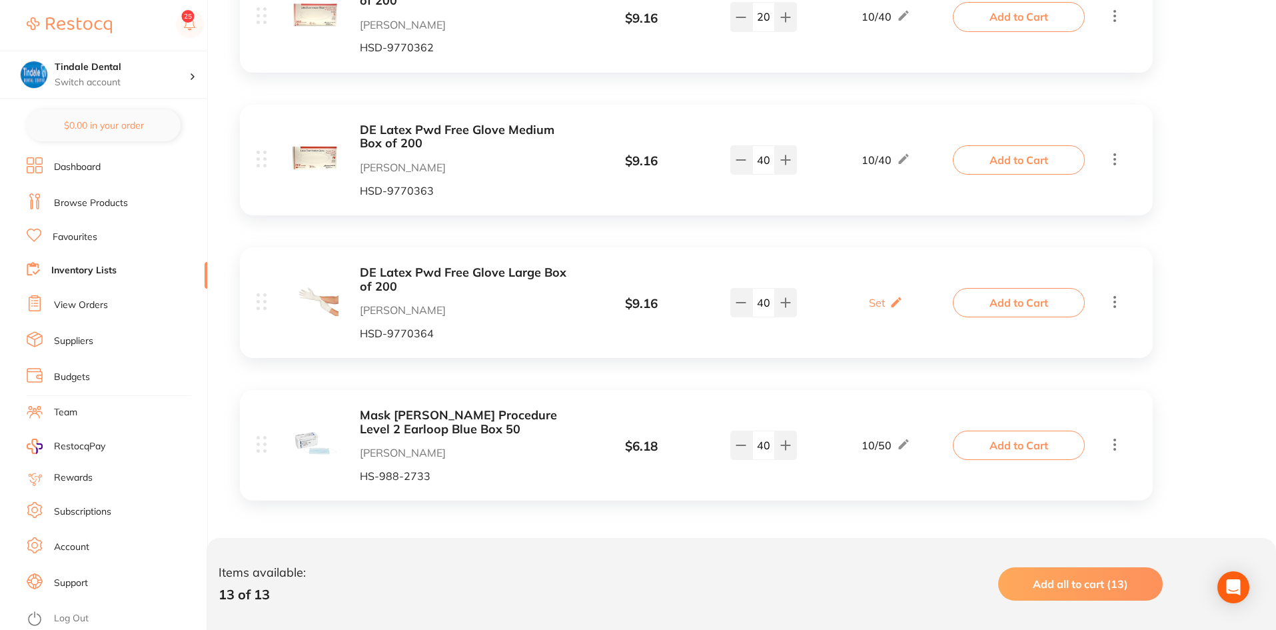
scroll to position [1667, 0]
click at [53, 267] on link "Inventory Lists" at bounding box center [83, 270] width 65 height 13
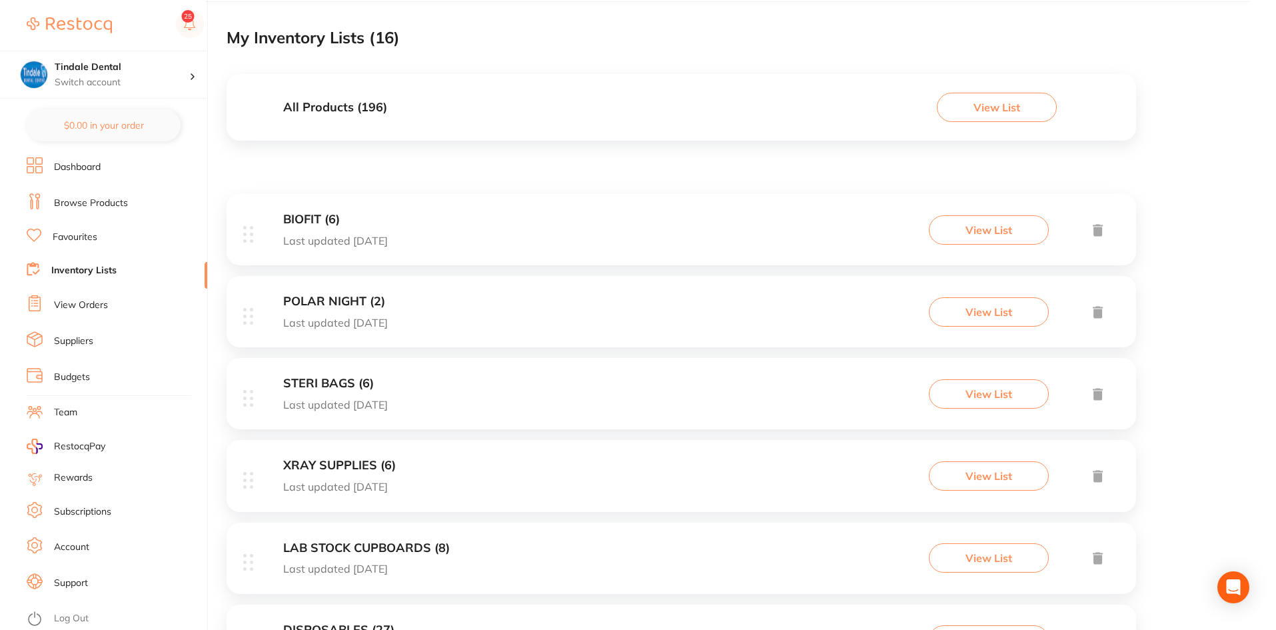
scroll to position [200, 0]
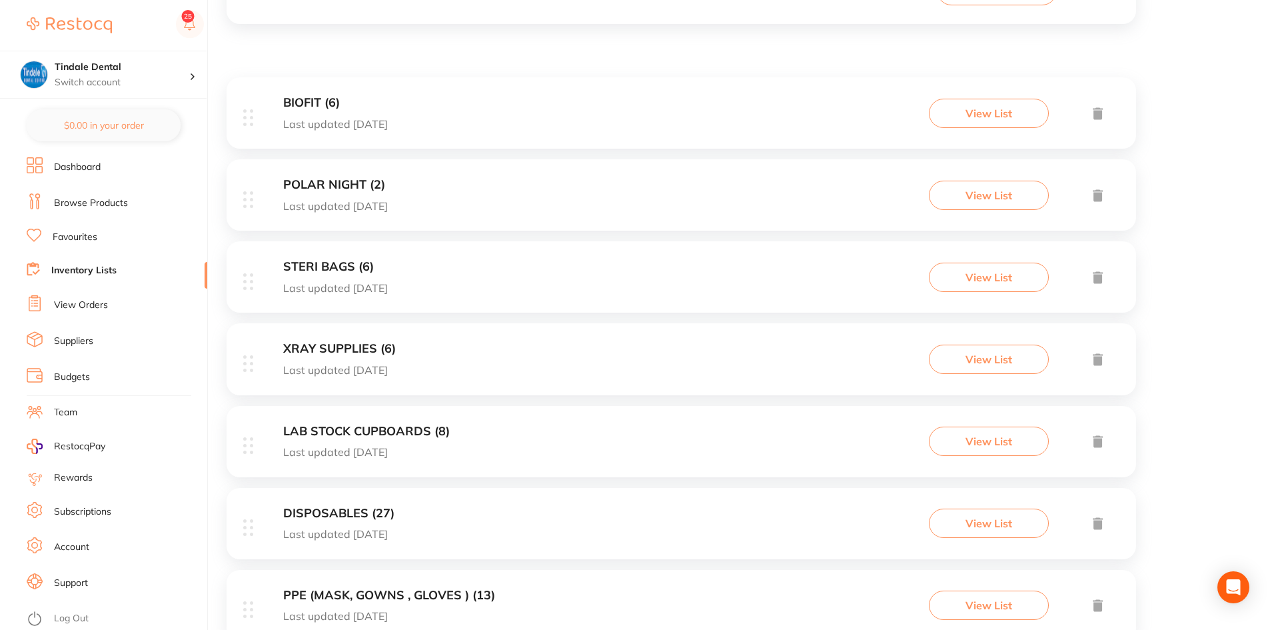
click at [292, 179] on h3 "POLAR NIGHT (2)" at bounding box center [335, 185] width 105 height 14
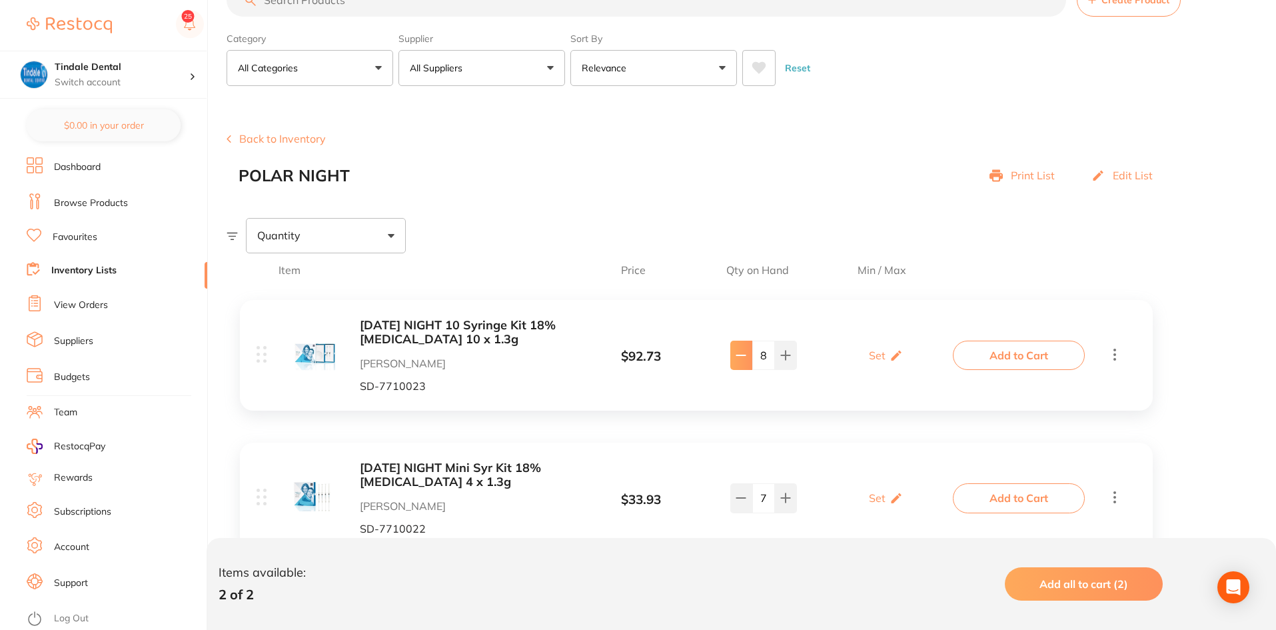
scroll to position [98, 0]
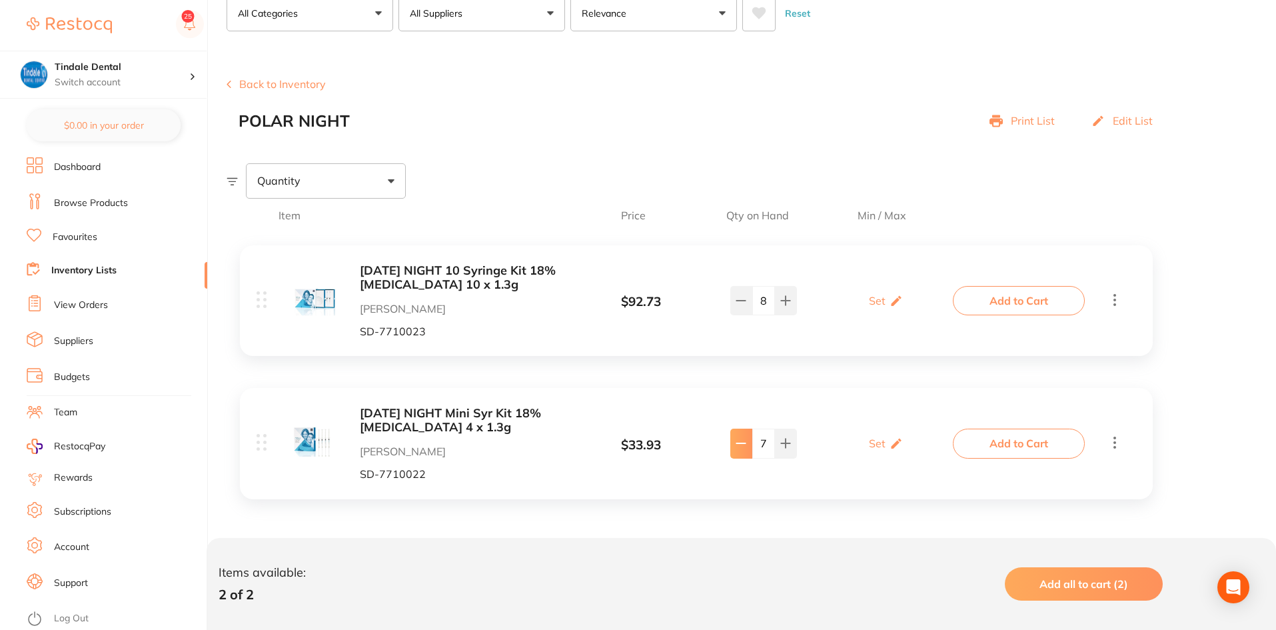
click at [735, 332] on button at bounding box center [741, 442] width 22 height 29
type input "3"
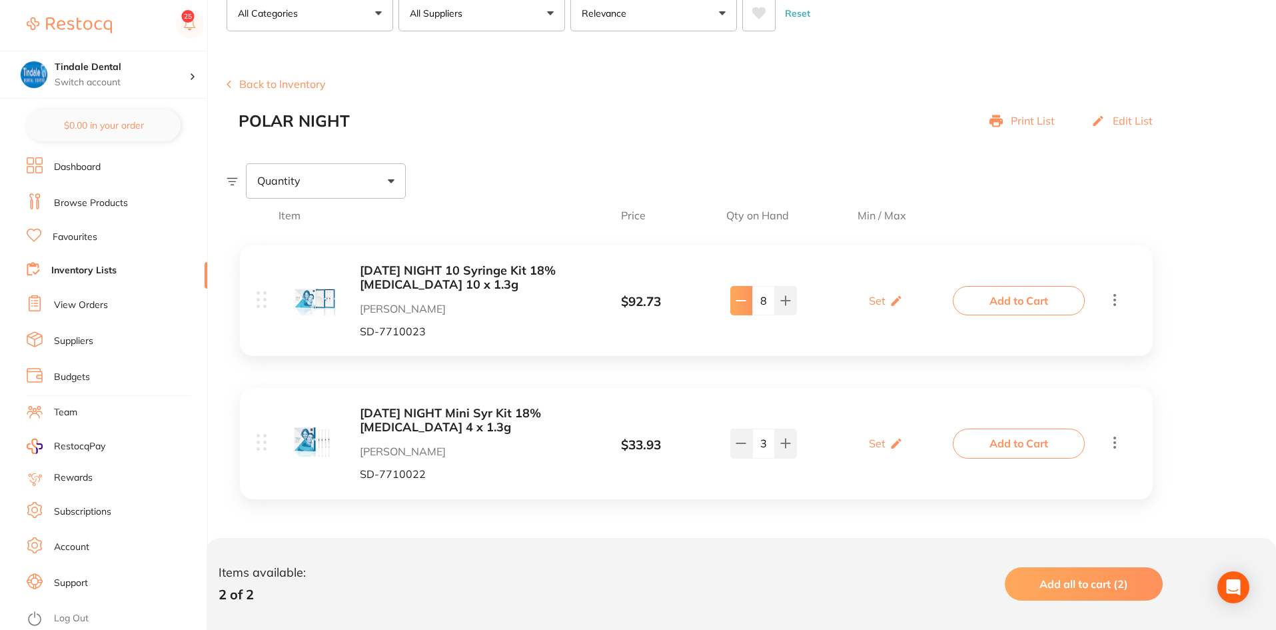
click at [734, 307] on button at bounding box center [741, 300] width 22 height 29
type input "5"
click at [70, 264] on link "Inventory Lists" at bounding box center [83, 270] width 65 height 13
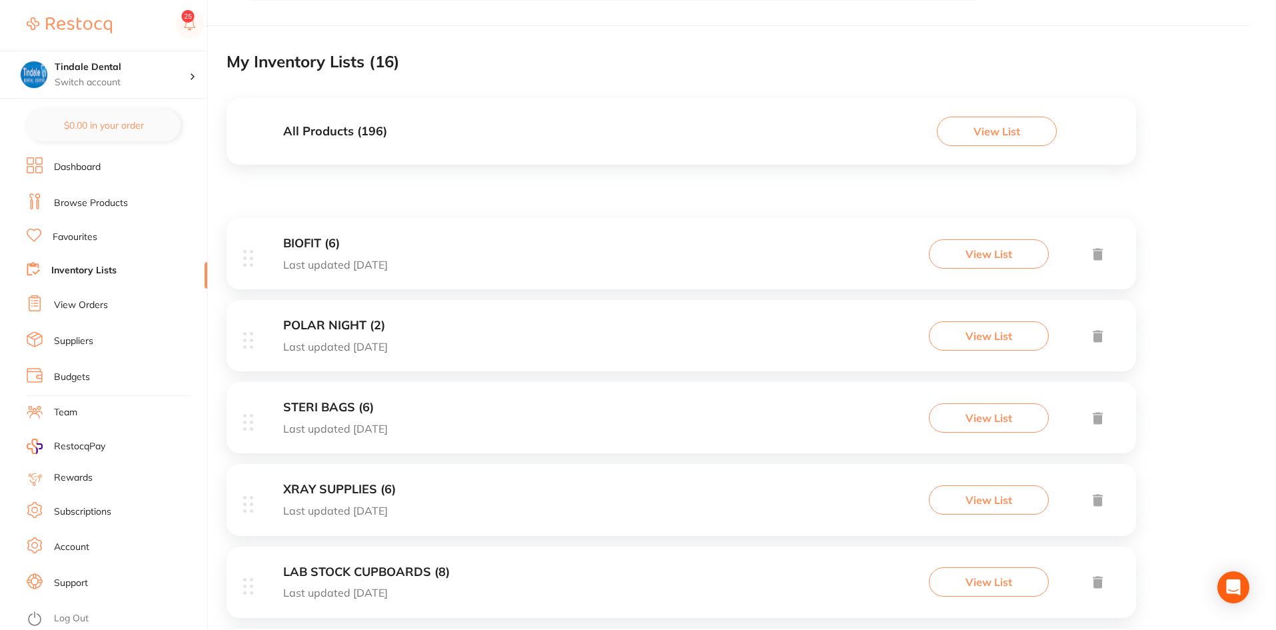
scroll to position [133, 0]
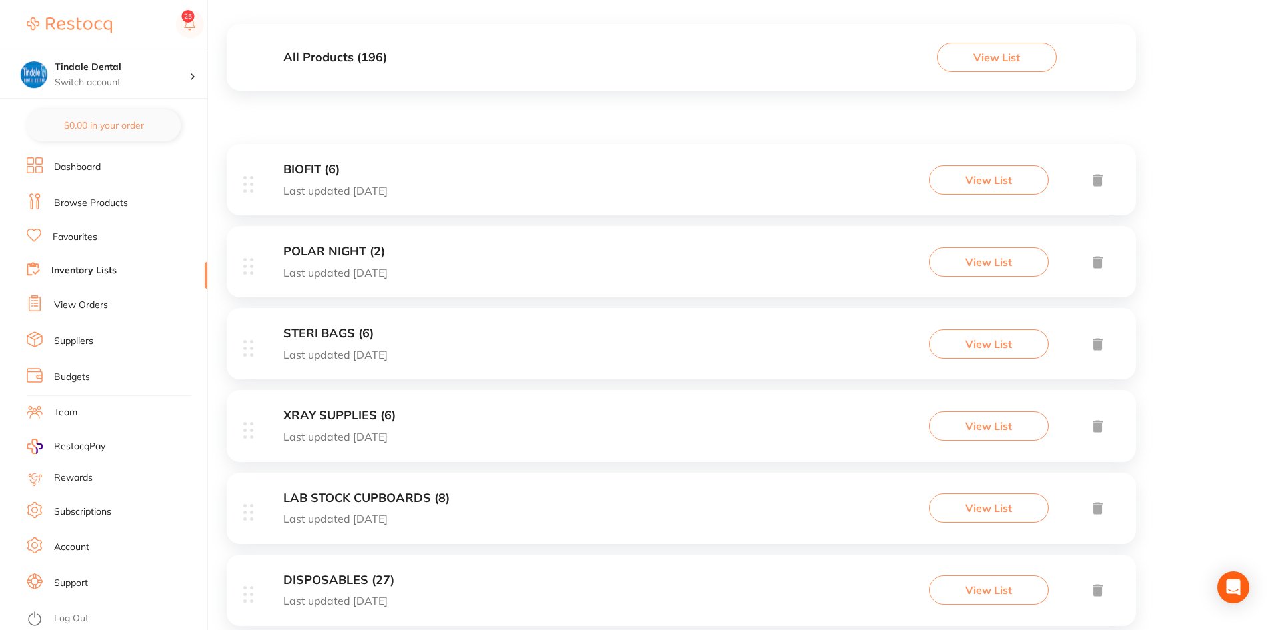
click at [358, 332] on h3 "LAB STOCK CUPBOARDS (8)" at bounding box center [366, 498] width 167 height 14
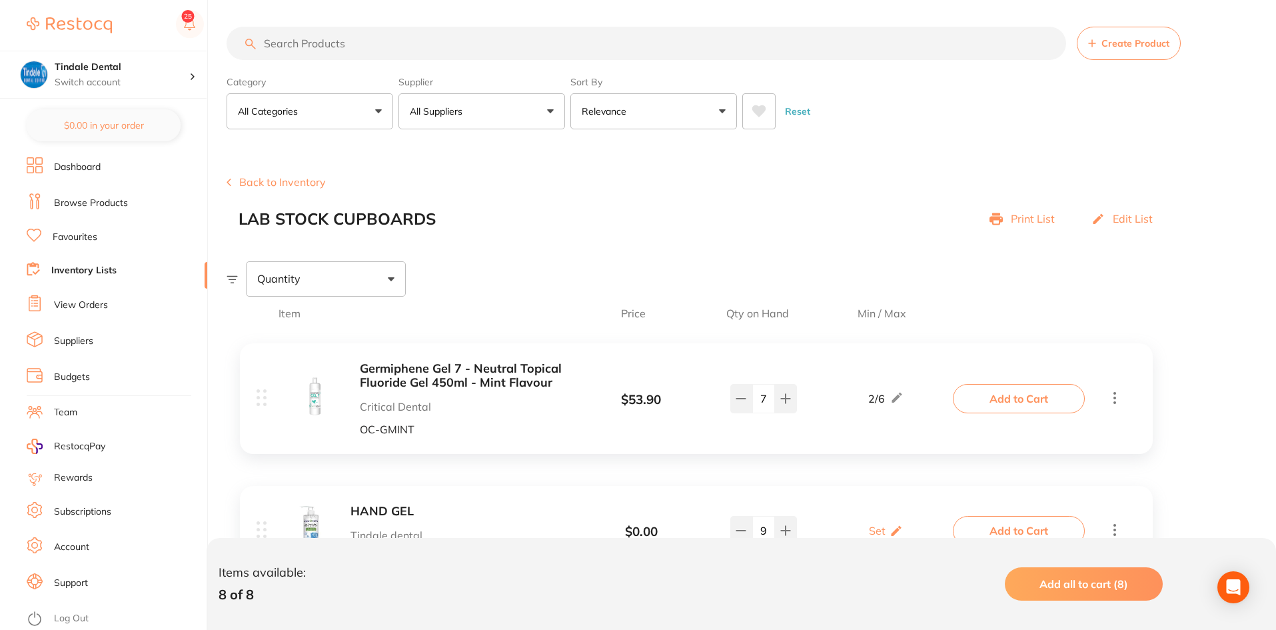
click at [94, 267] on link "Inventory Lists" at bounding box center [83, 270] width 65 height 13
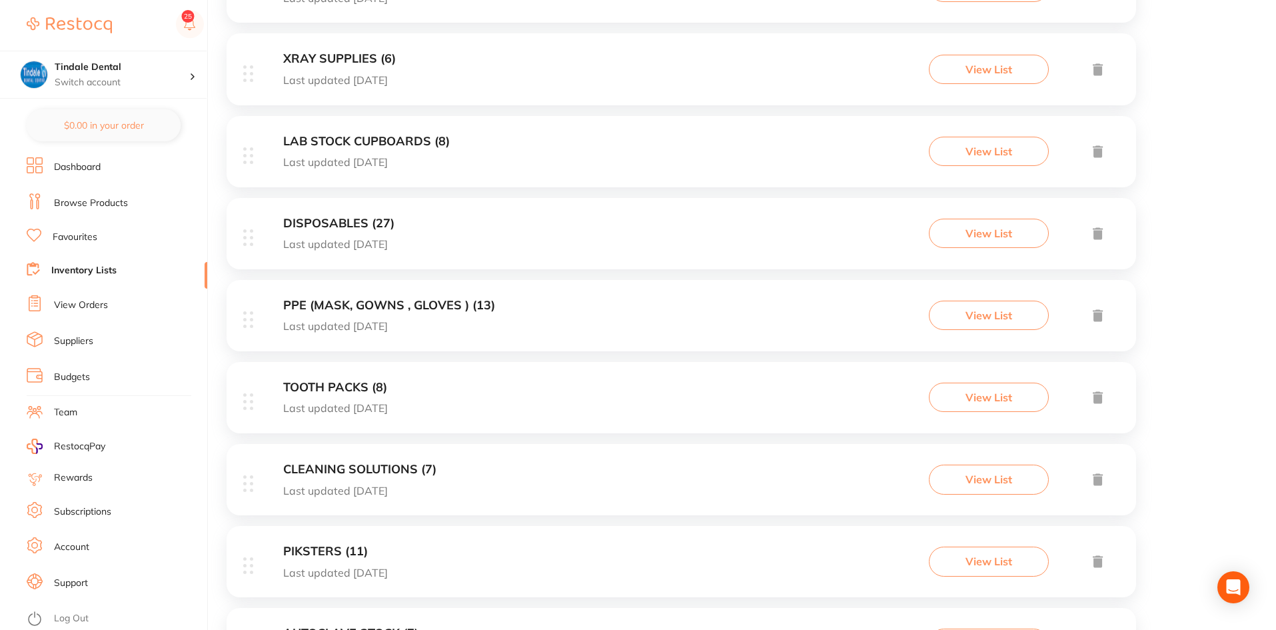
scroll to position [600, 0]
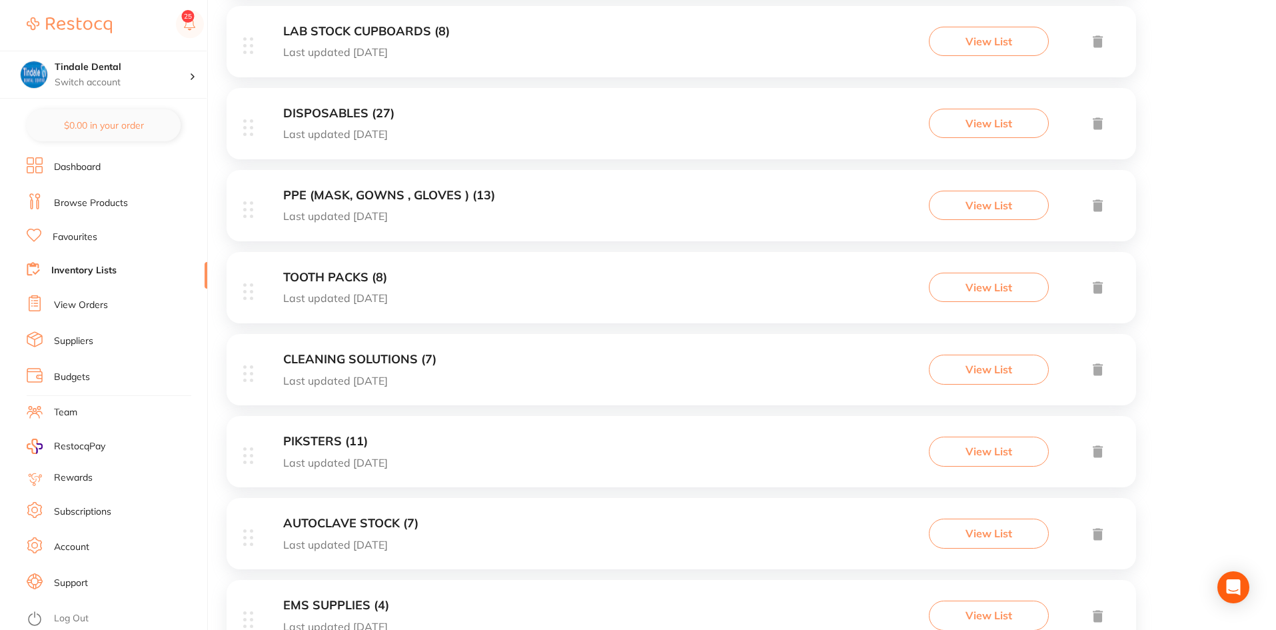
click at [381, 332] on h3 "CLEANING SOLUTIONS (7)" at bounding box center [359, 359] width 153 height 14
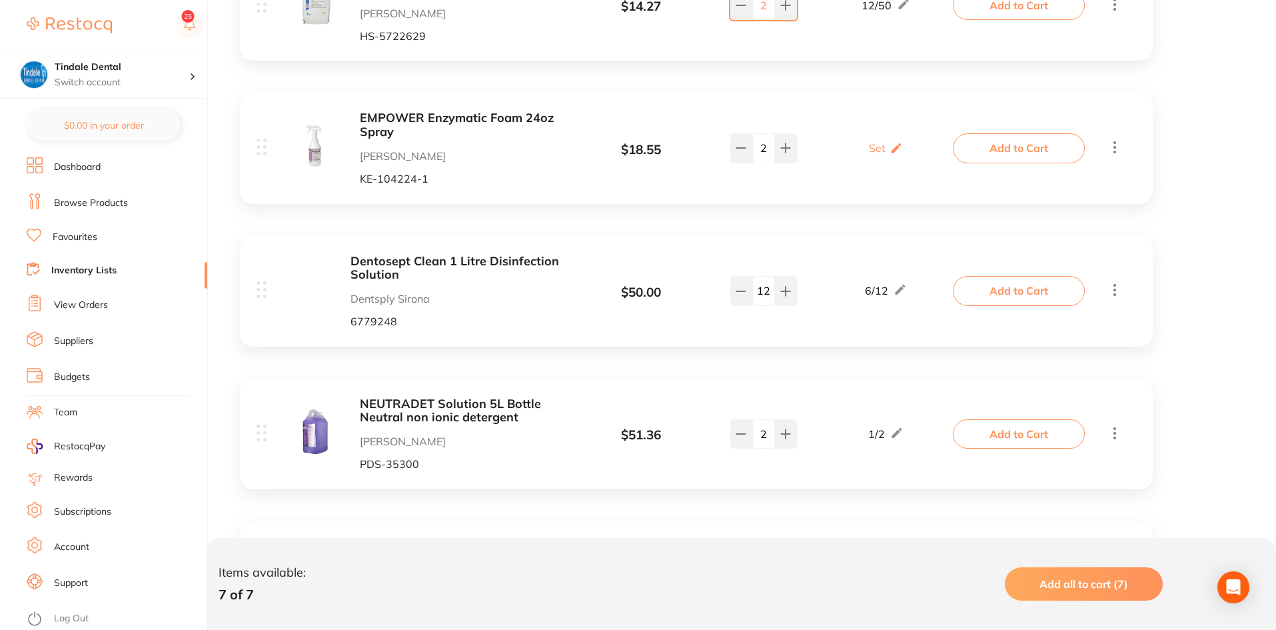
scroll to position [400, 0]
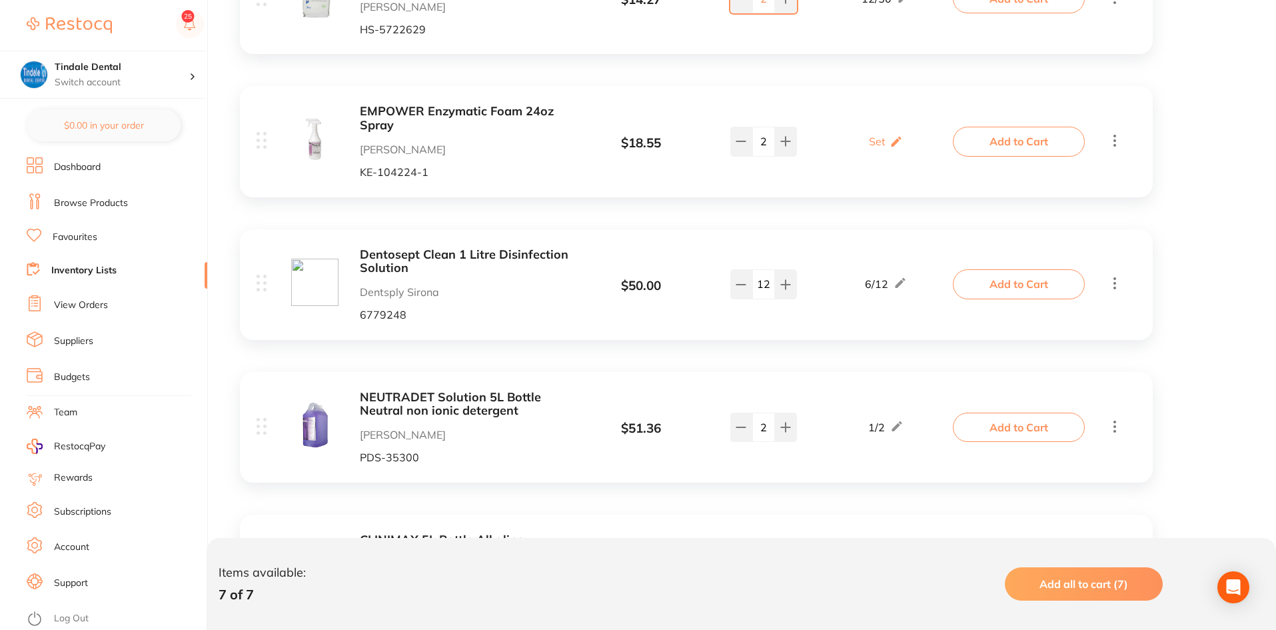
click at [752, 147] on input "2" at bounding box center [763, 141] width 23 height 29
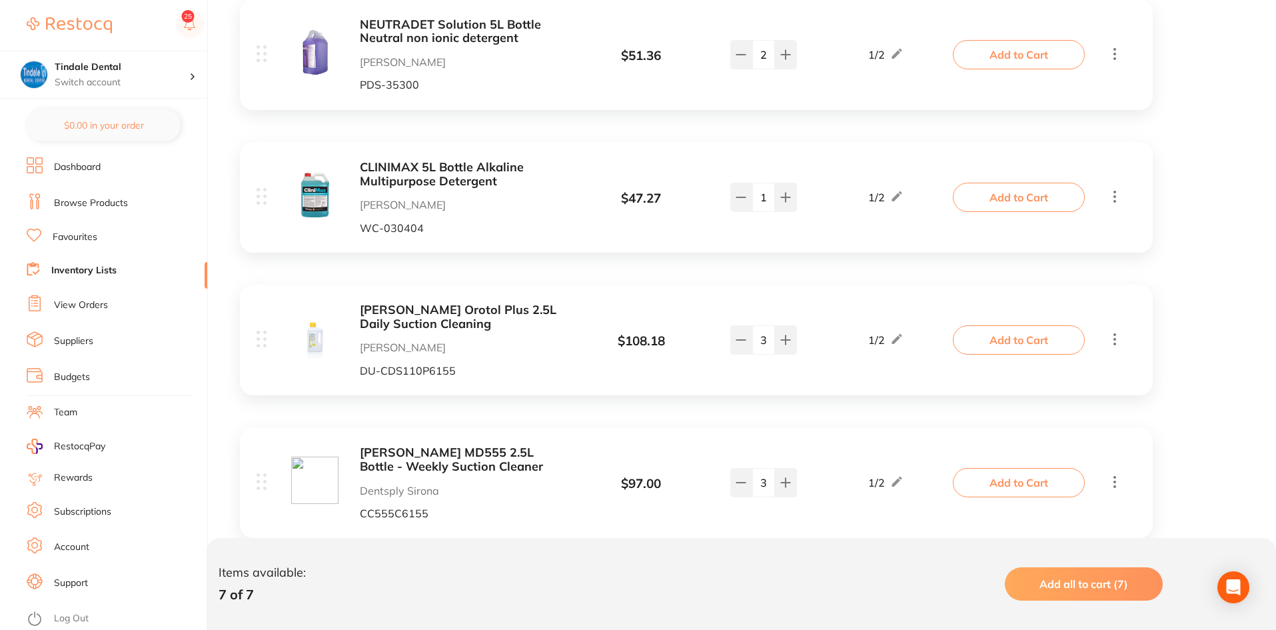
scroll to position [811, 0]
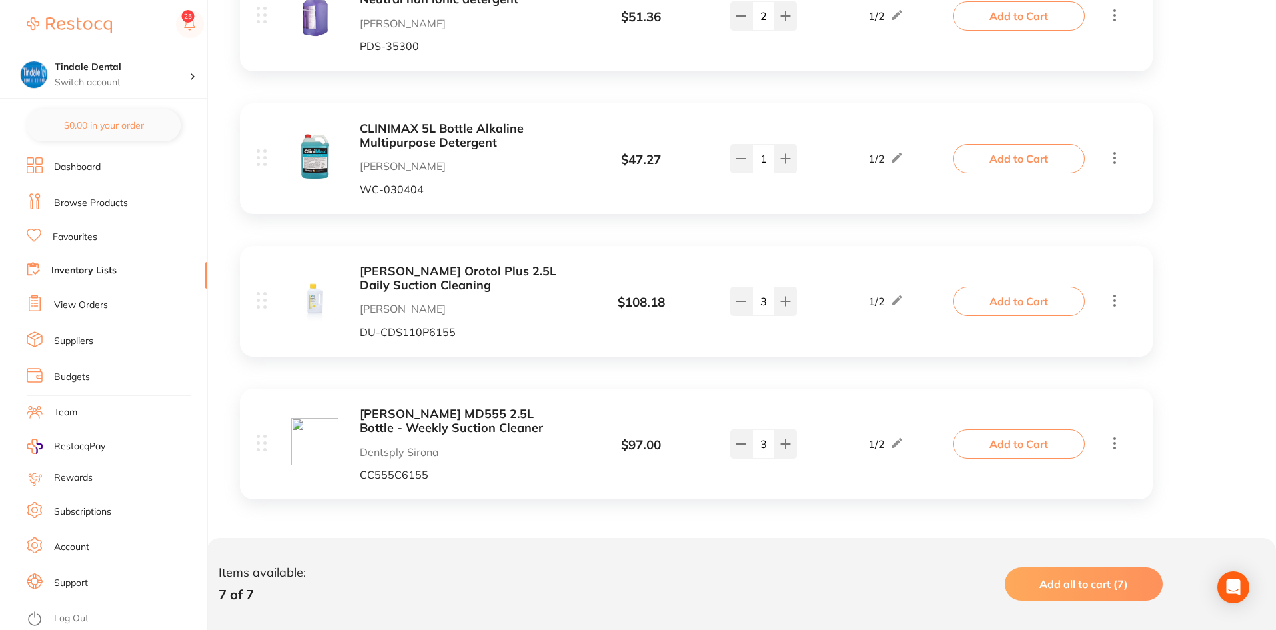
click at [99, 265] on link "Inventory Lists" at bounding box center [83, 270] width 65 height 13
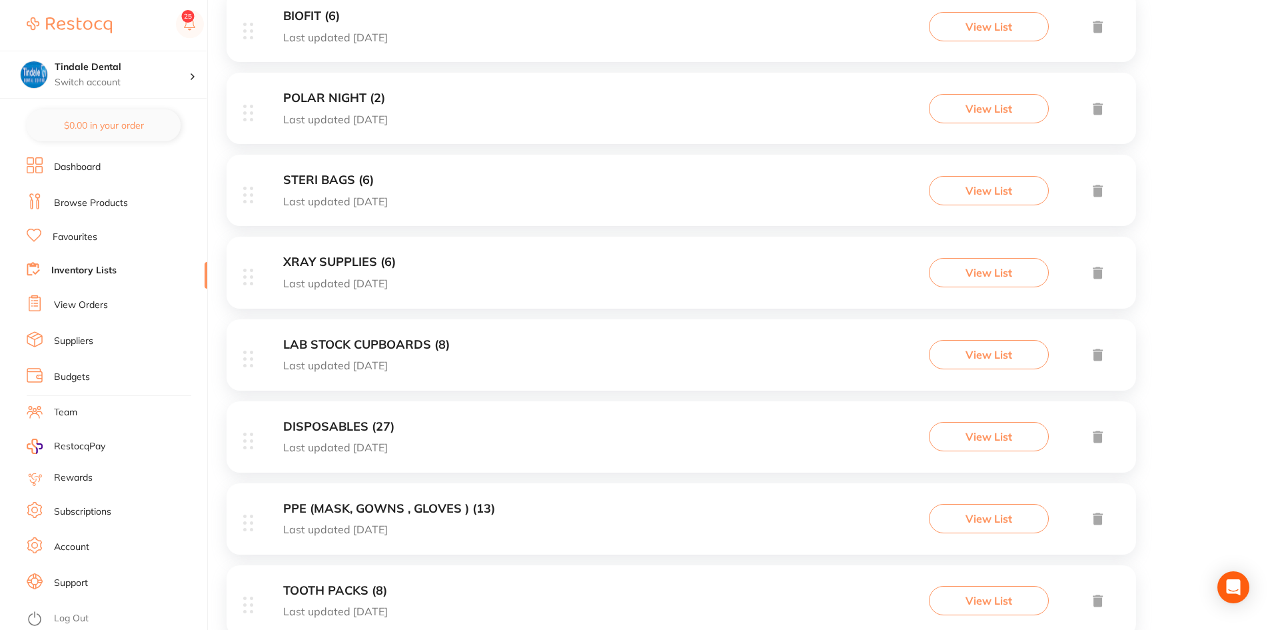
scroll to position [400, 0]
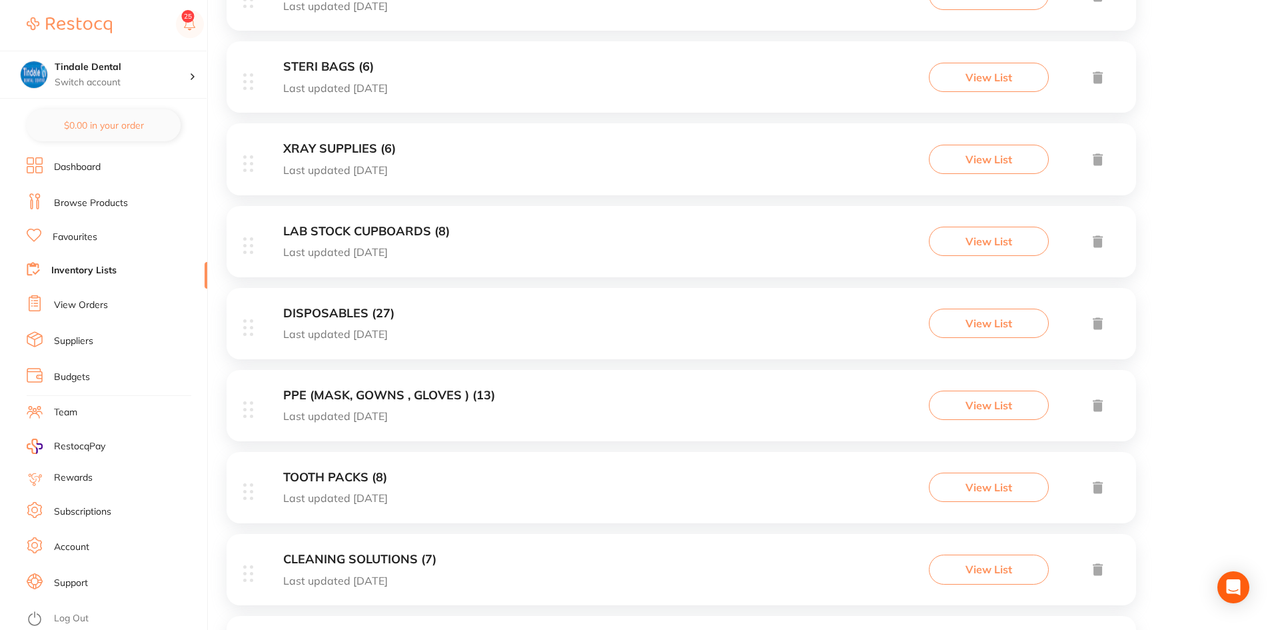
click at [350, 307] on h3 "DISPOSABLES (27)" at bounding box center [338, 314] width 111 height 14
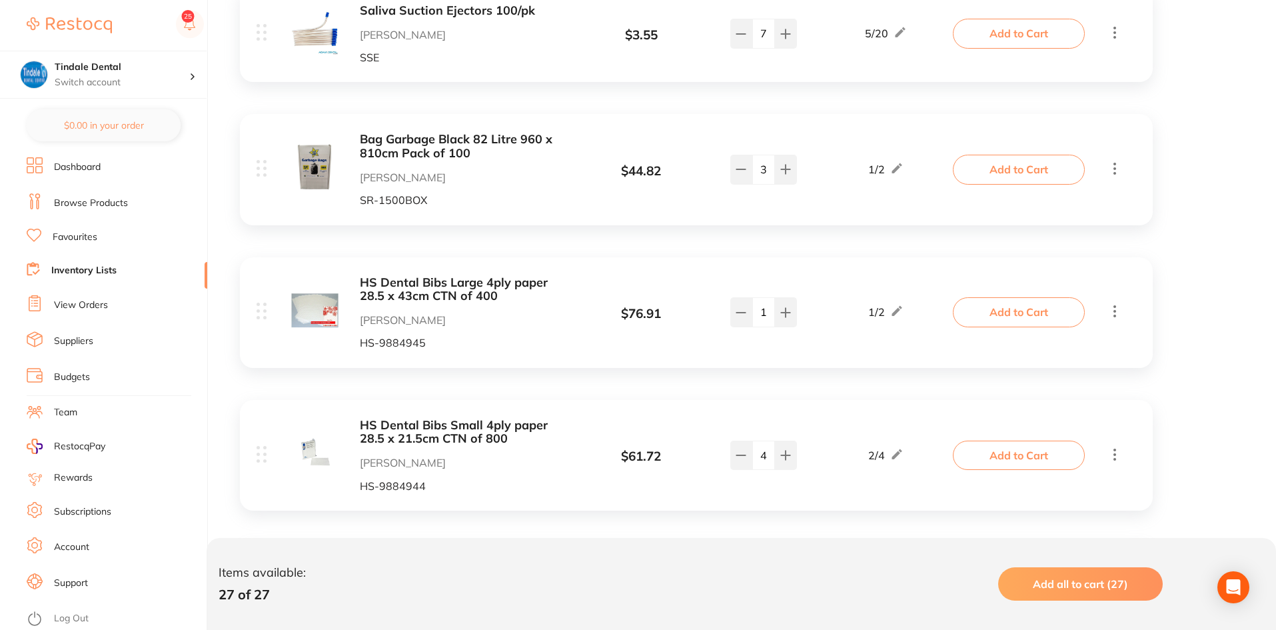
scroll to position [2399, 0]
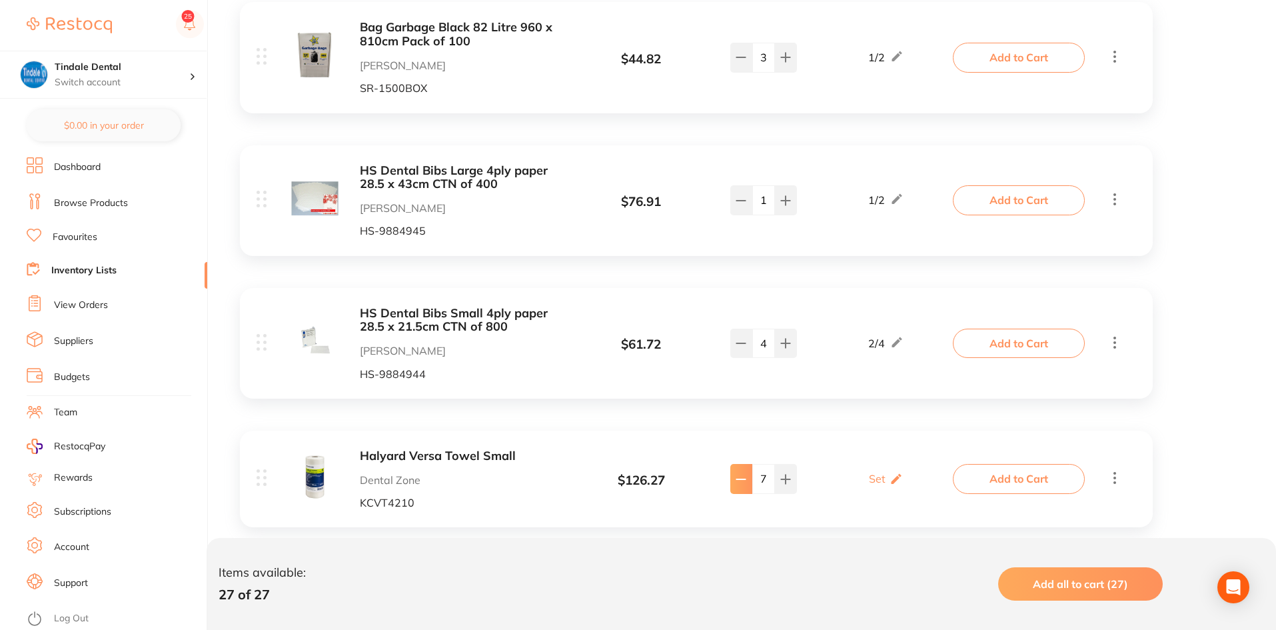
click at [736, 332] on icon at bounding box center [741, 479] width 11 height 11
type input "6"
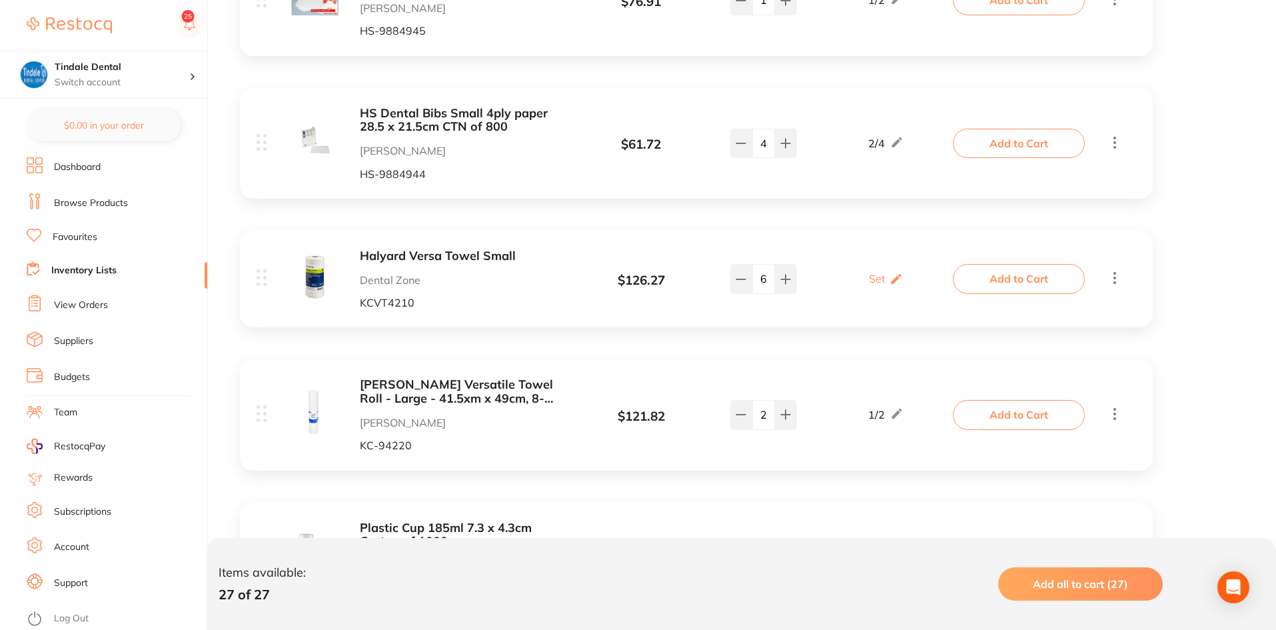
click at [107, 270] on link "Inventory Lists" at bounding box center [83, 270] width 65 height 13
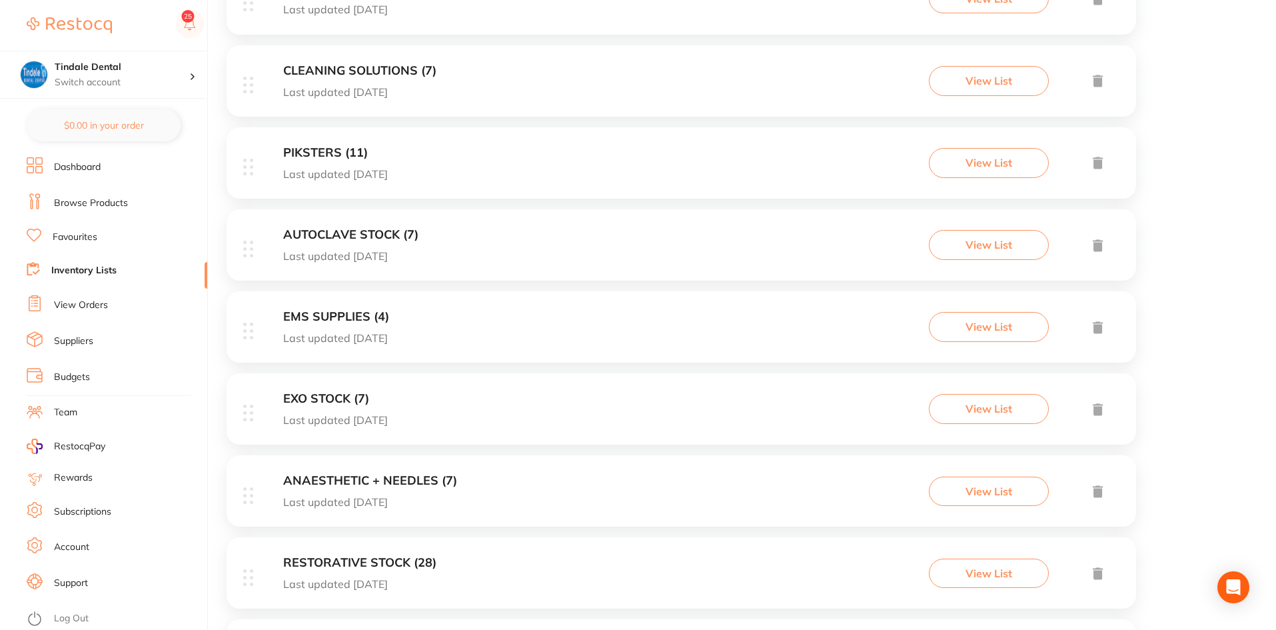
scroll to position [986, 0]
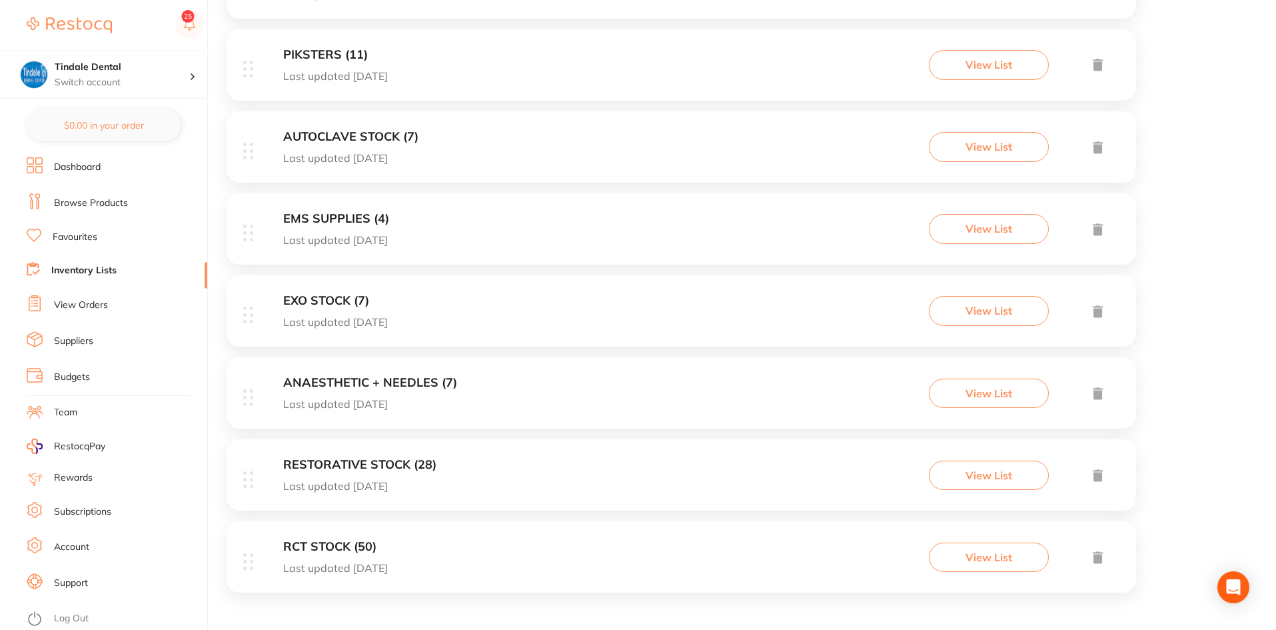
click at [348, 332] on h3 "RESTORATIVE STOCK (28)" at bounding box center [359, 465] width 153 height 14
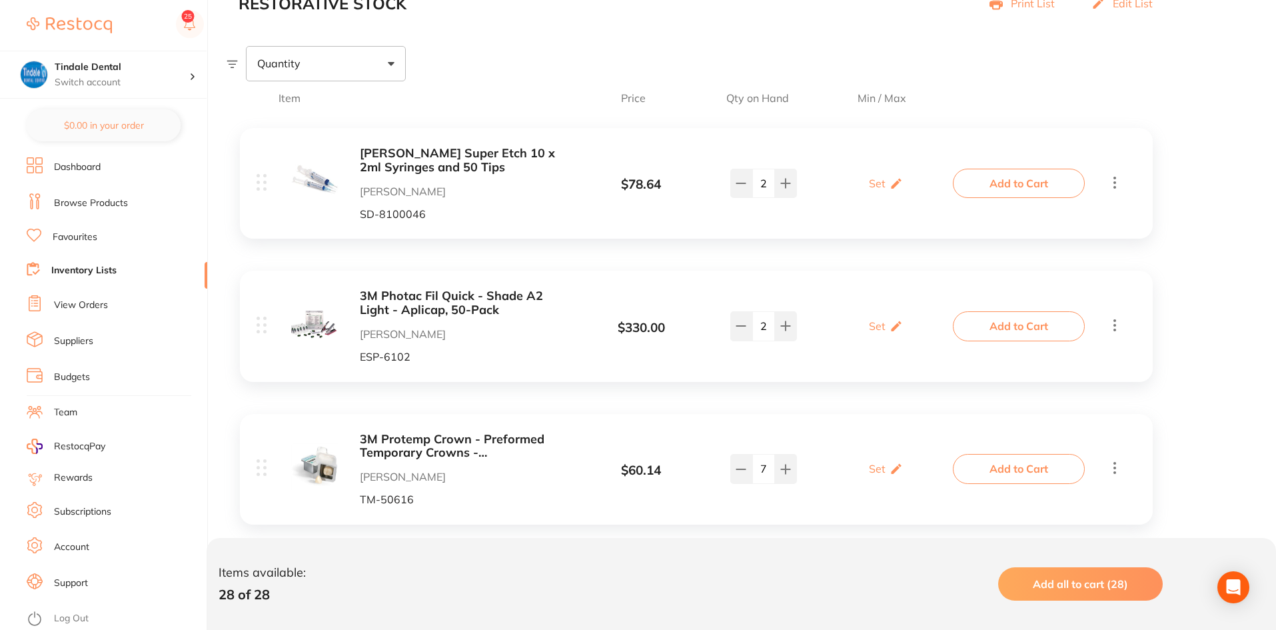
scroll to position [267, 0]
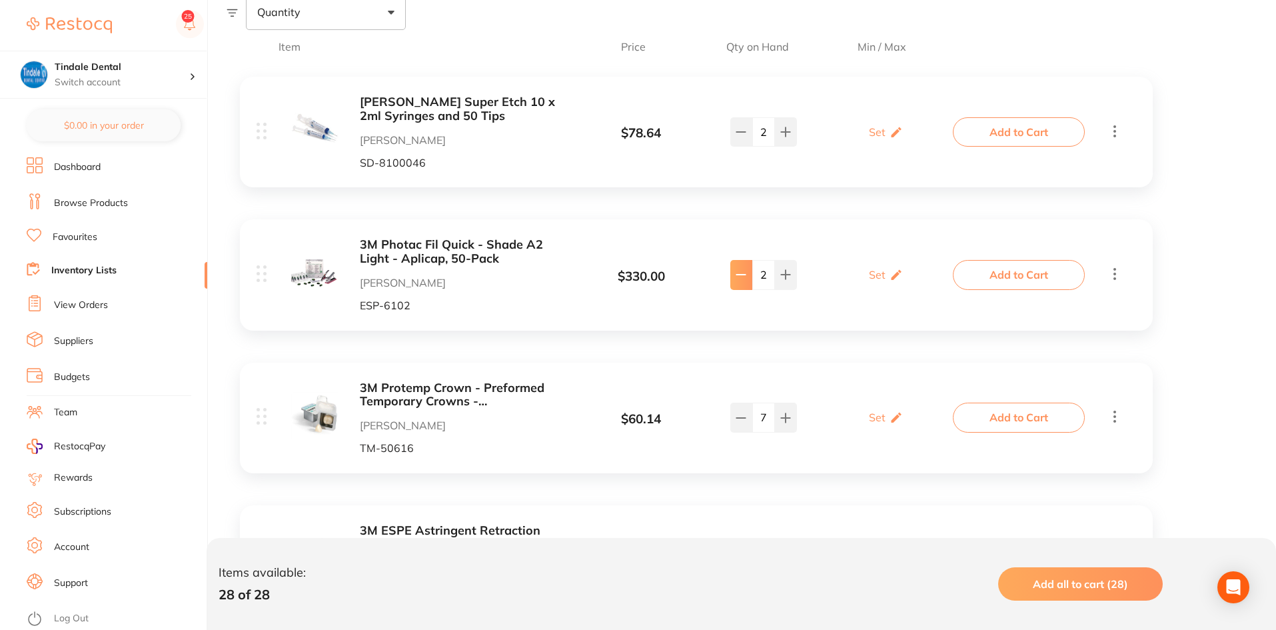
click at [732, 283] on button at bounding box center [741, 274] width 22 height 29
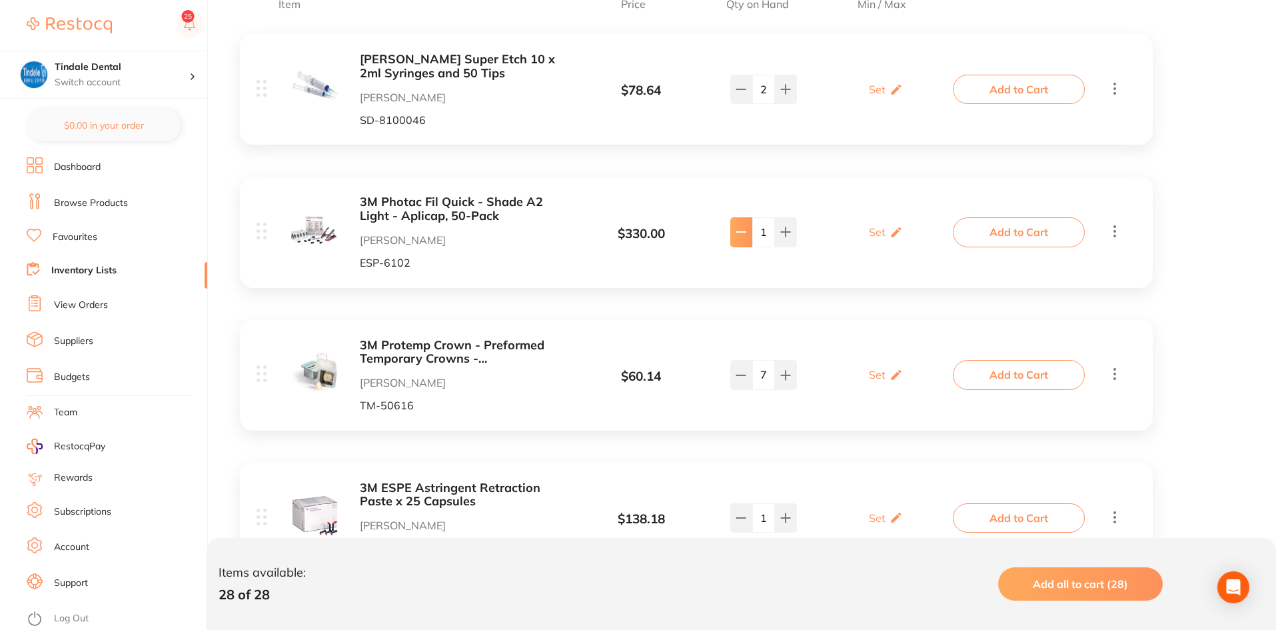
scroll to position [333, 0]
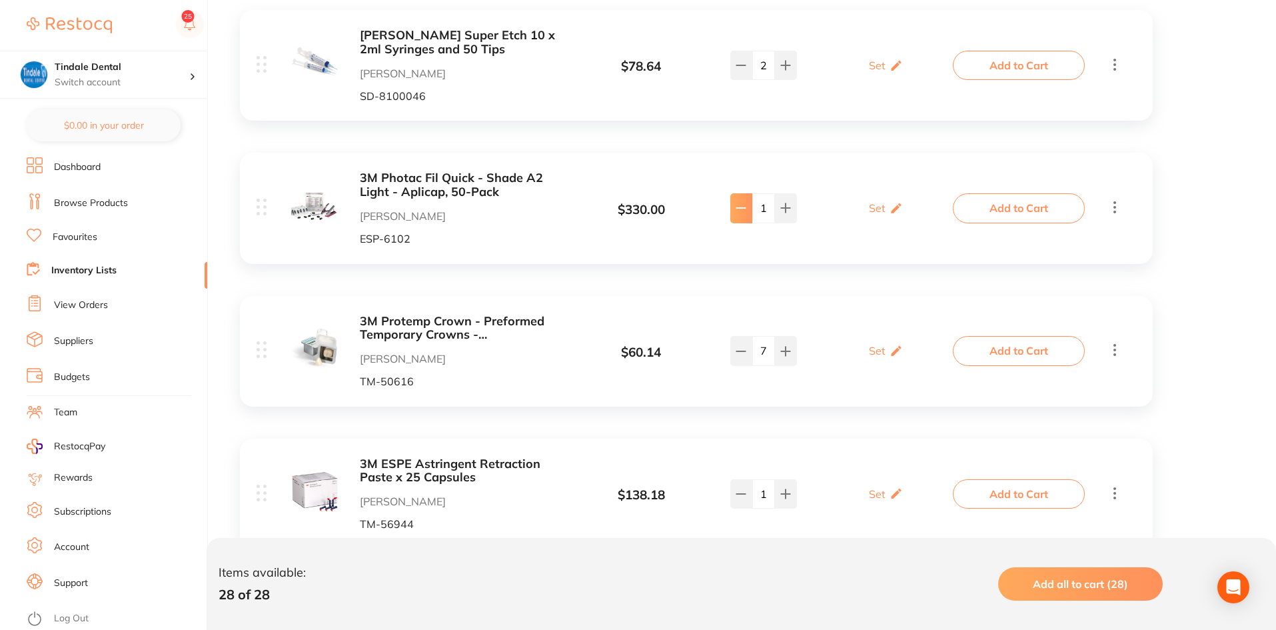
click at [746, 210] on button at bounding box center [741, 207] width 22 height 29
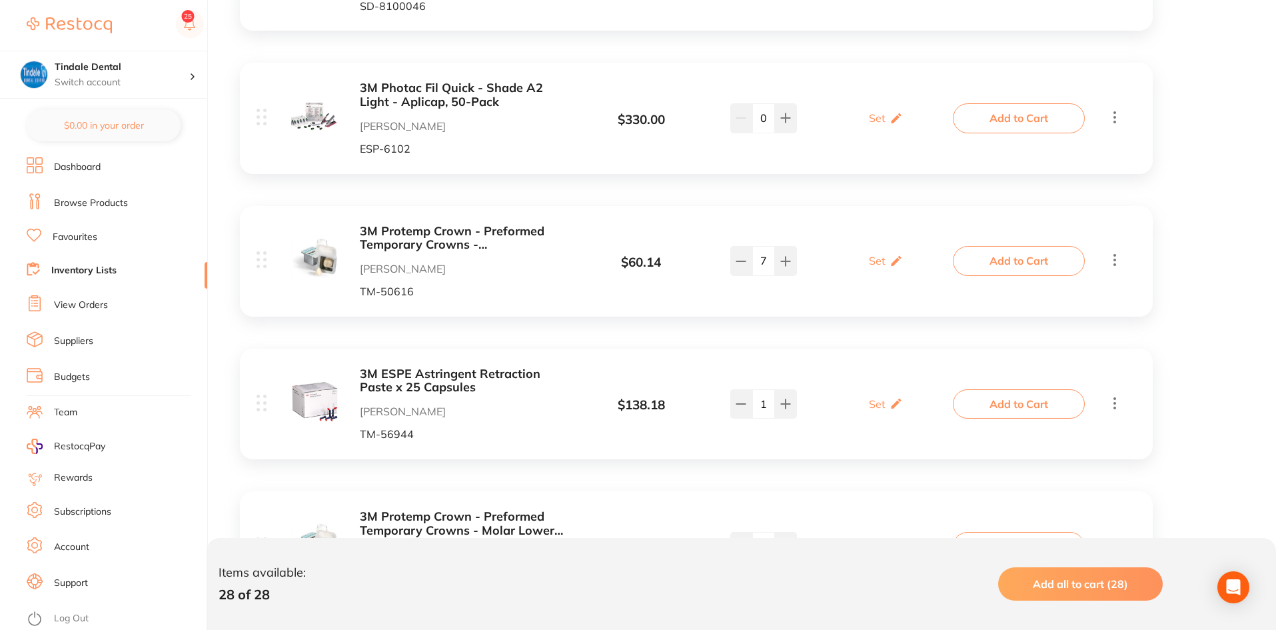
scroll to position [466, 0]
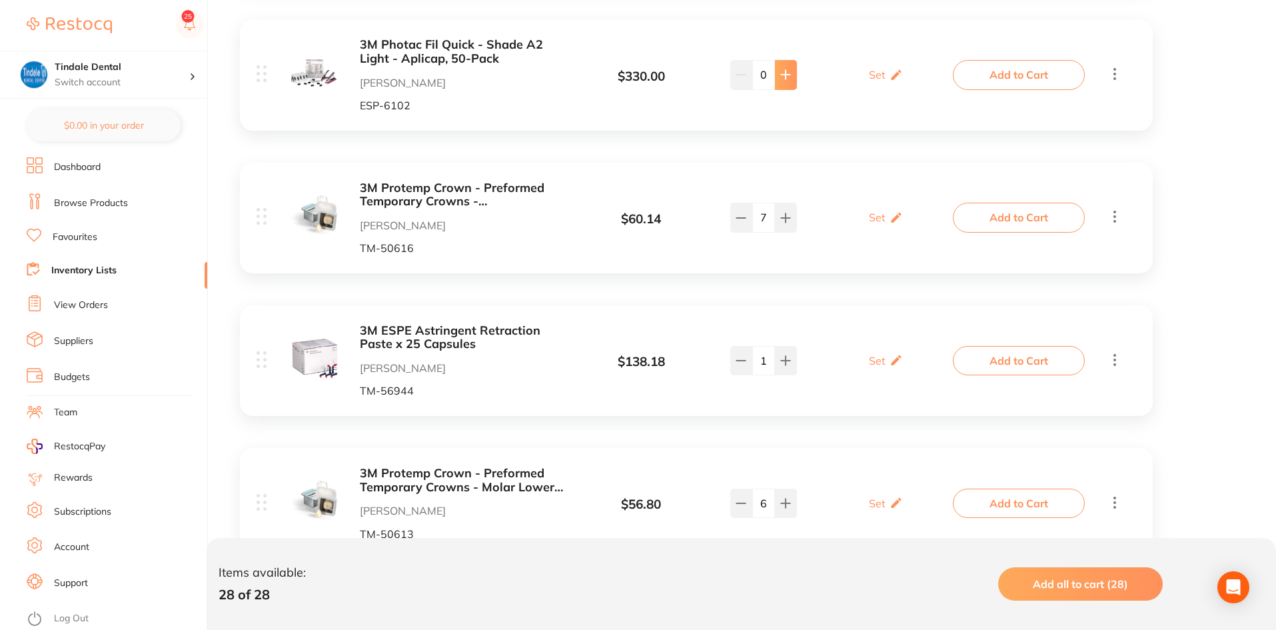
click at [787, 84] on button at bounding box center [786, 74] width 22 height 29
type input "3"
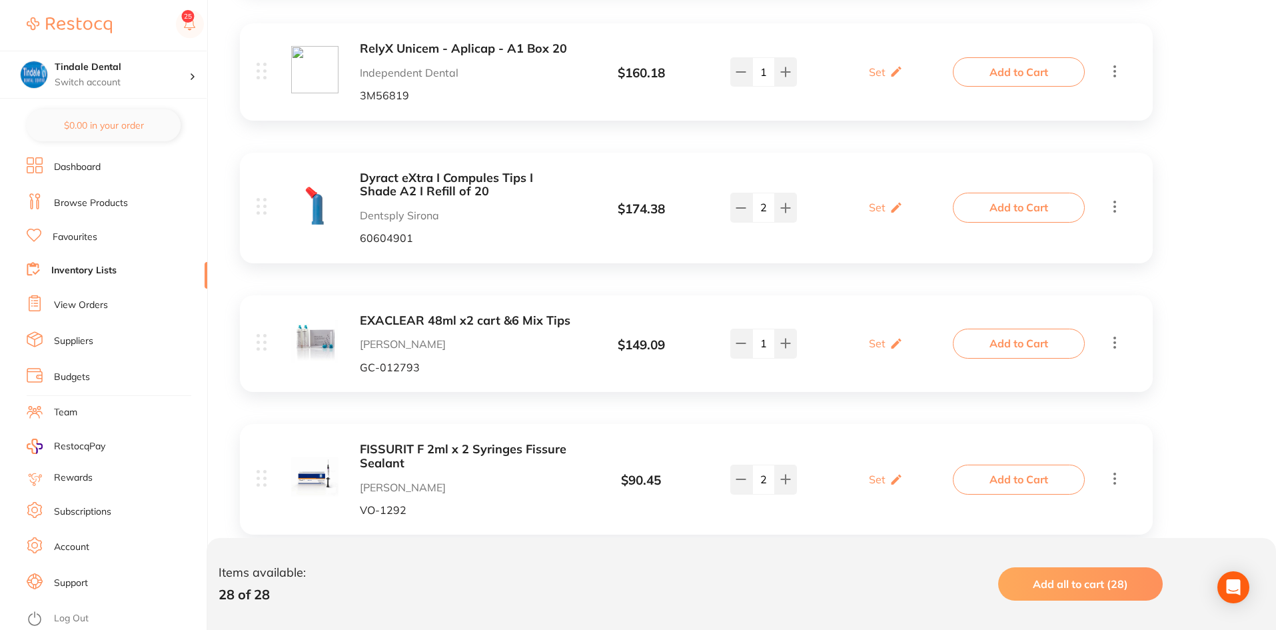
scroll to position [1199, 0]
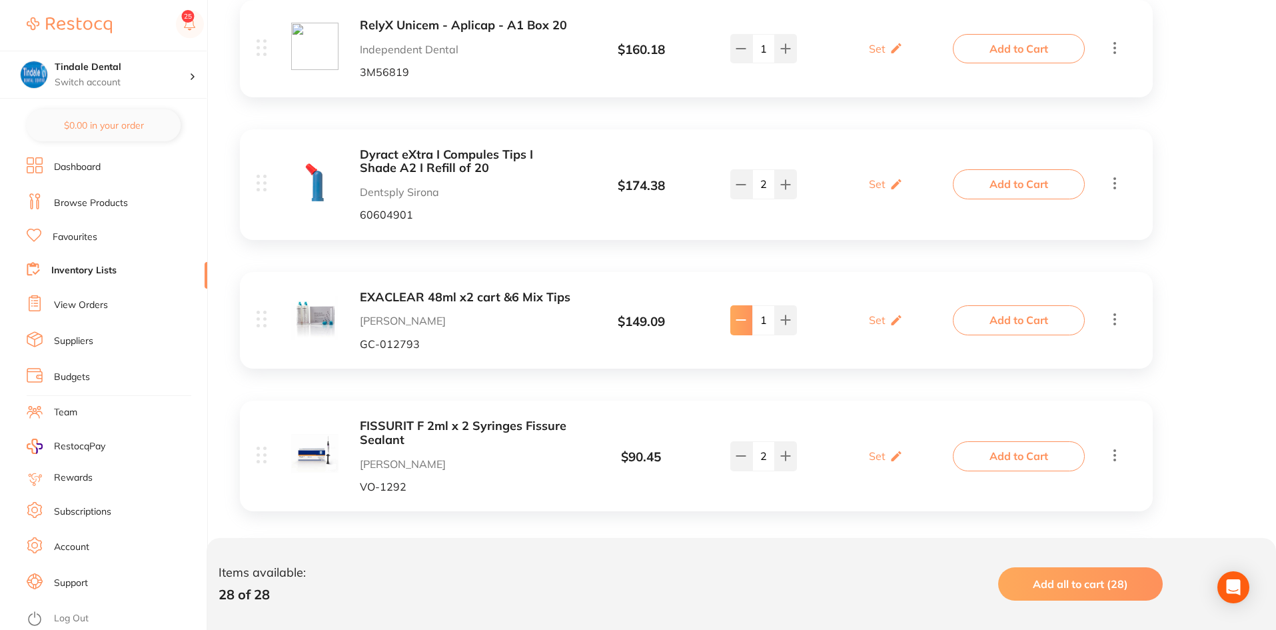
click at [746, 323] on icon at bounding box center [741, 320] width 11 height 11
type input "0"
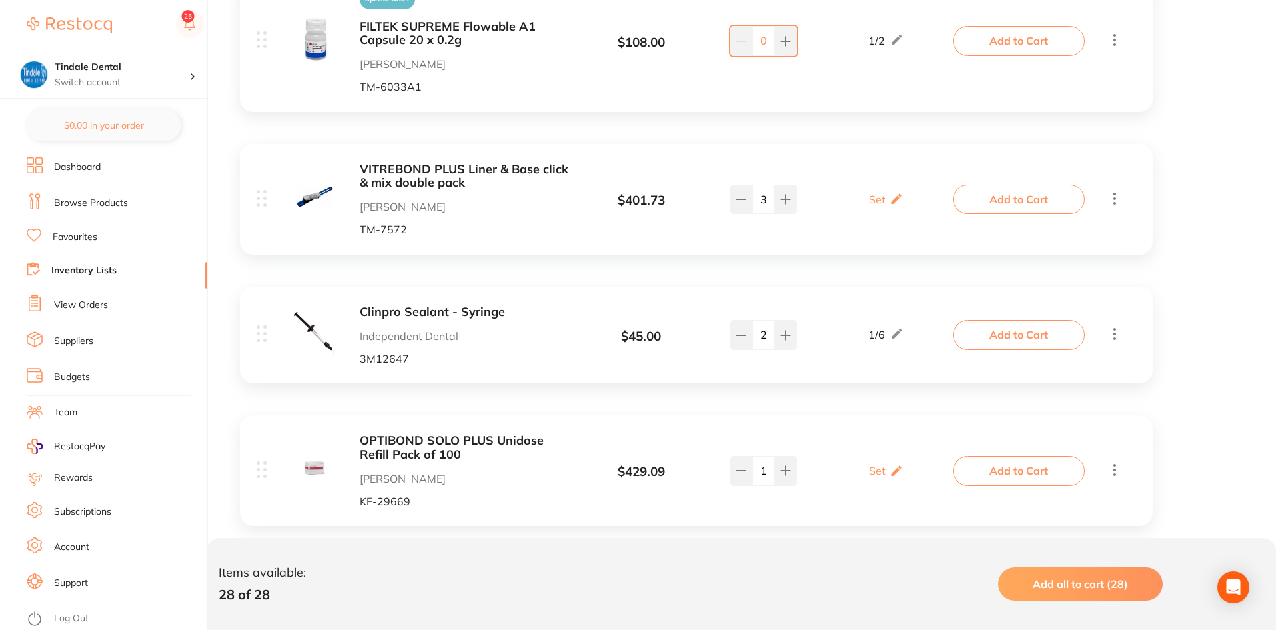
scroll to position [1932, 0]
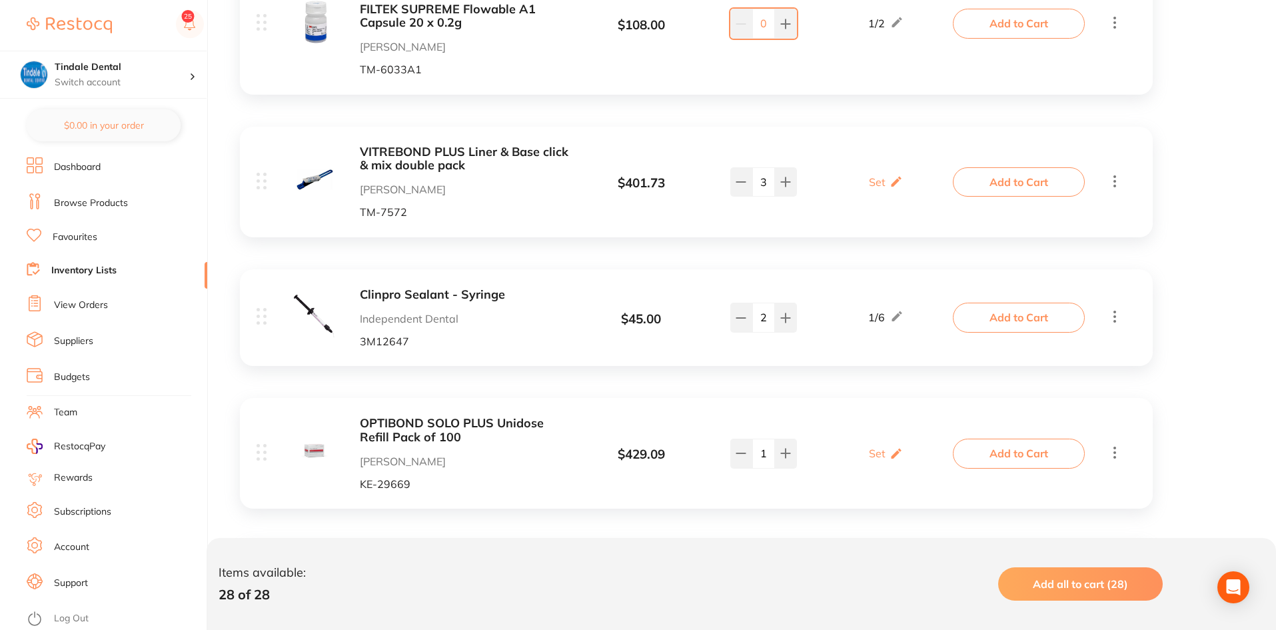
click at [70, 270] on link "Inventory Lists" at bounding box center [83, 270] width 65 height 13
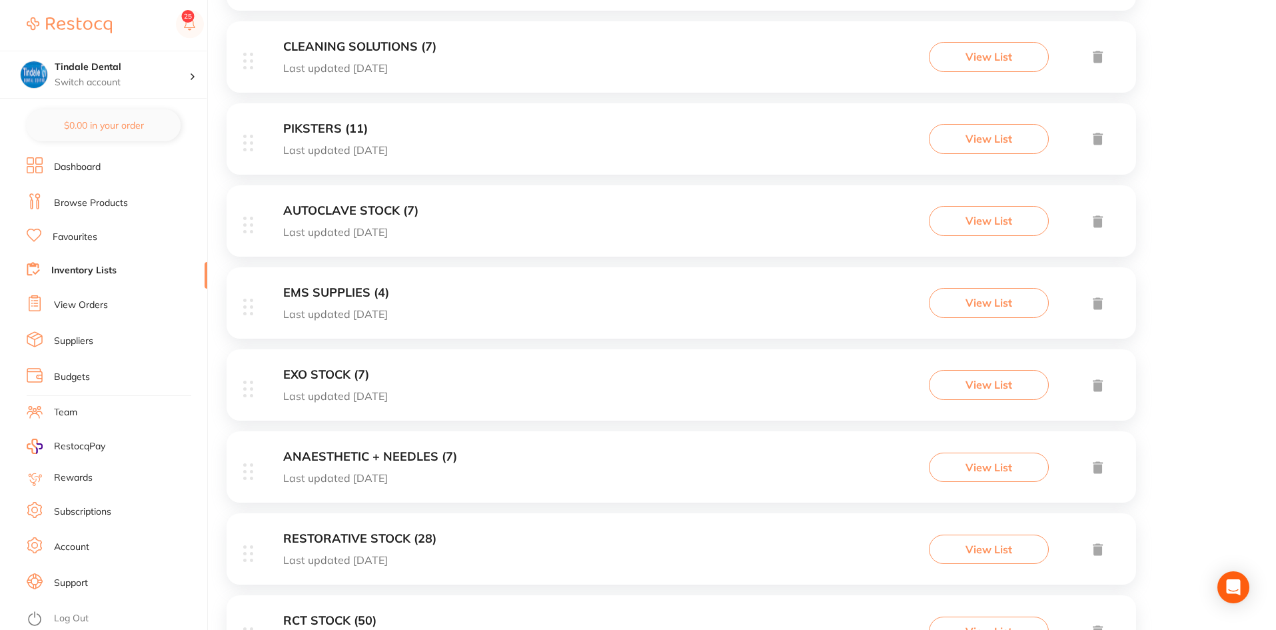
scroll to position [933, 0]
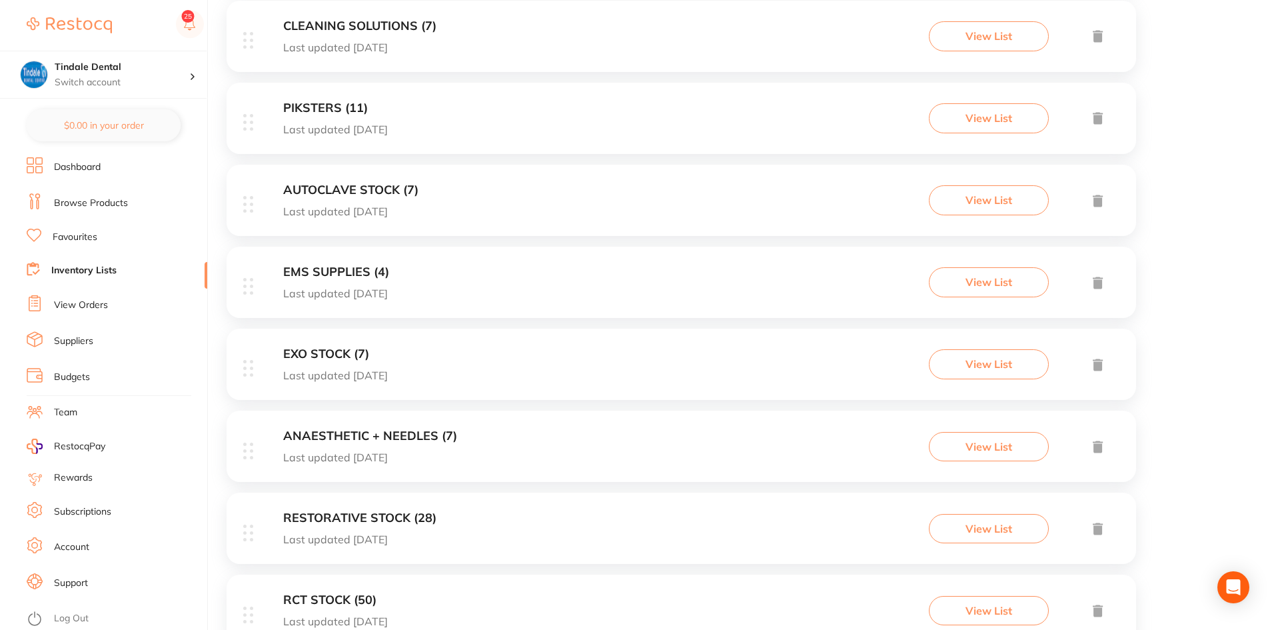
click at [352, 332] on h3 "ANAESTHETIC + NEEDLES (7)" at bounding box center [370, 436] width 174 height 14
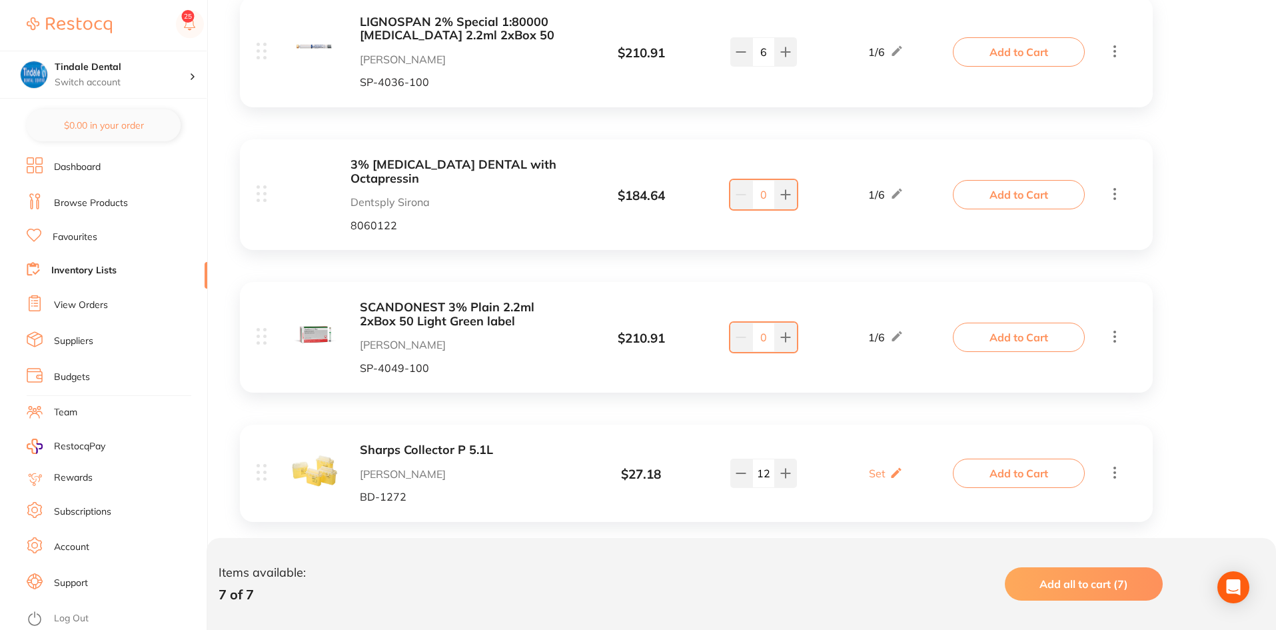
scroll to position [798, 0]
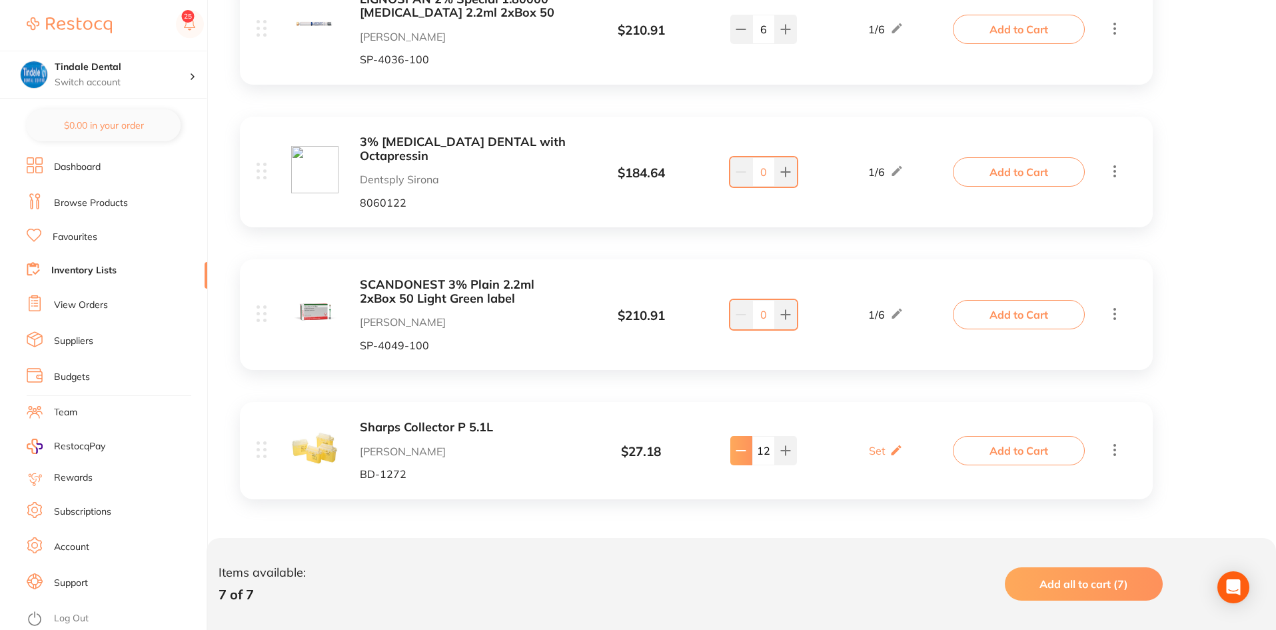
click at [736, 332] on button at bounding box center [741, 450] width 22 height 29
click at [735, 332] on button at bounding box center [741, 450] width 22 height 29
click at [734, 332] on button at bounding box center [741, 450] width 22 height 29
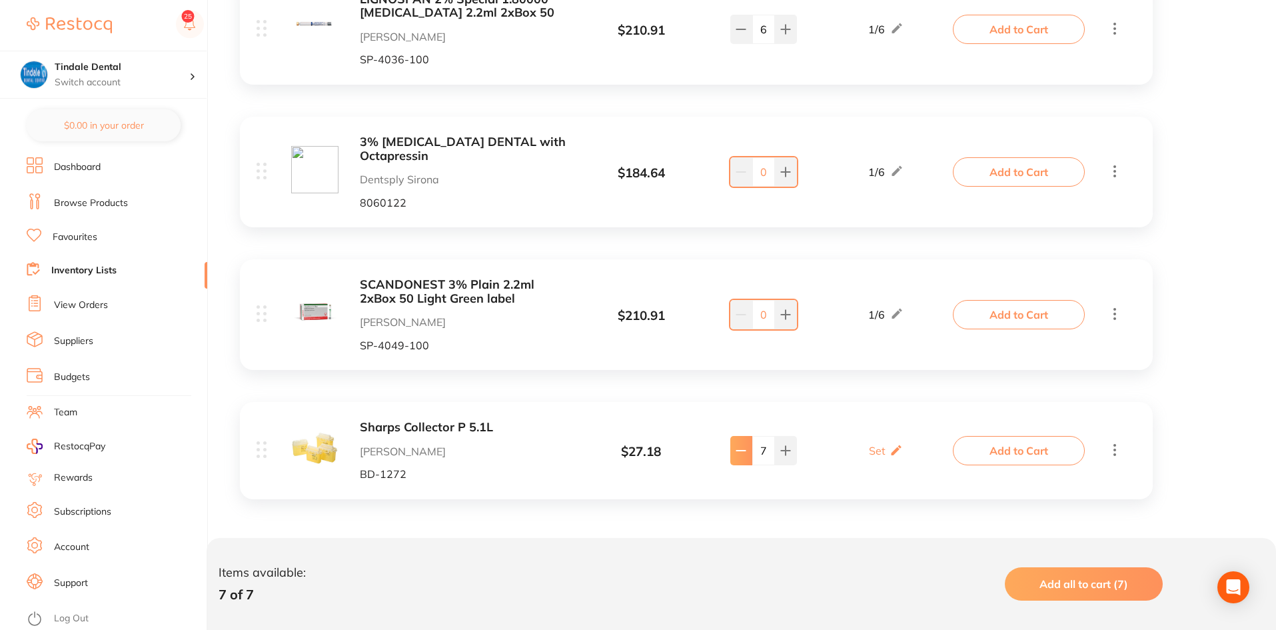
click at [734, 332] on button at bounding box center [741, 450] width 22 height 29
type input "6"
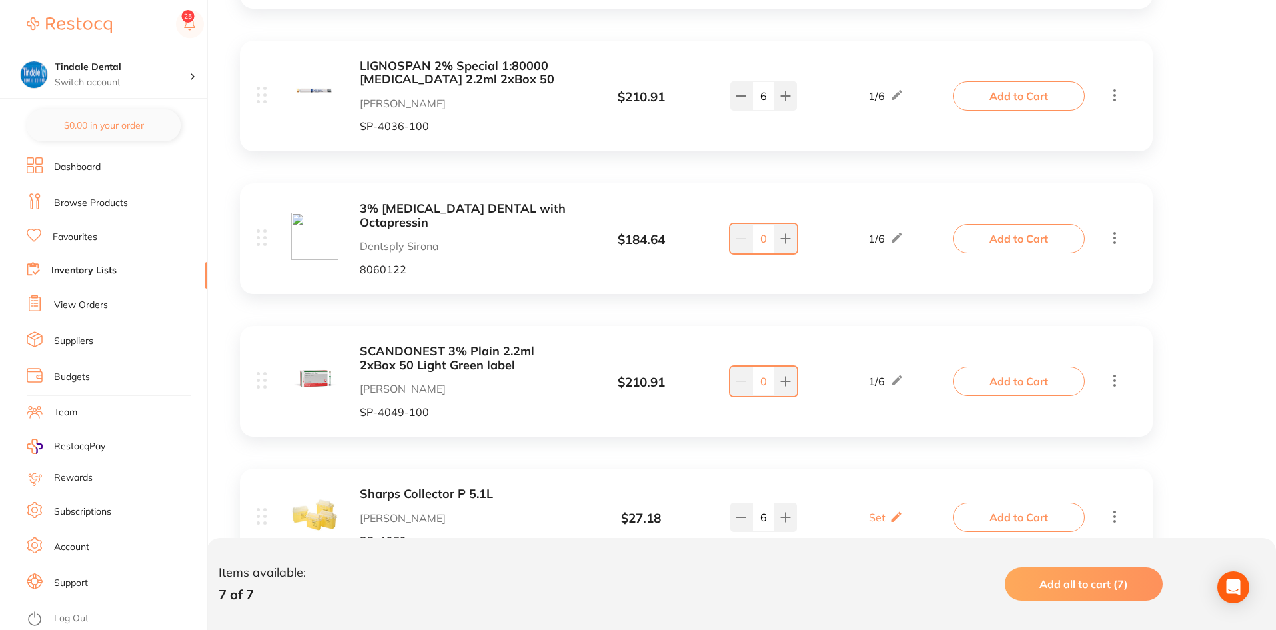
scroll to position [664, 0]
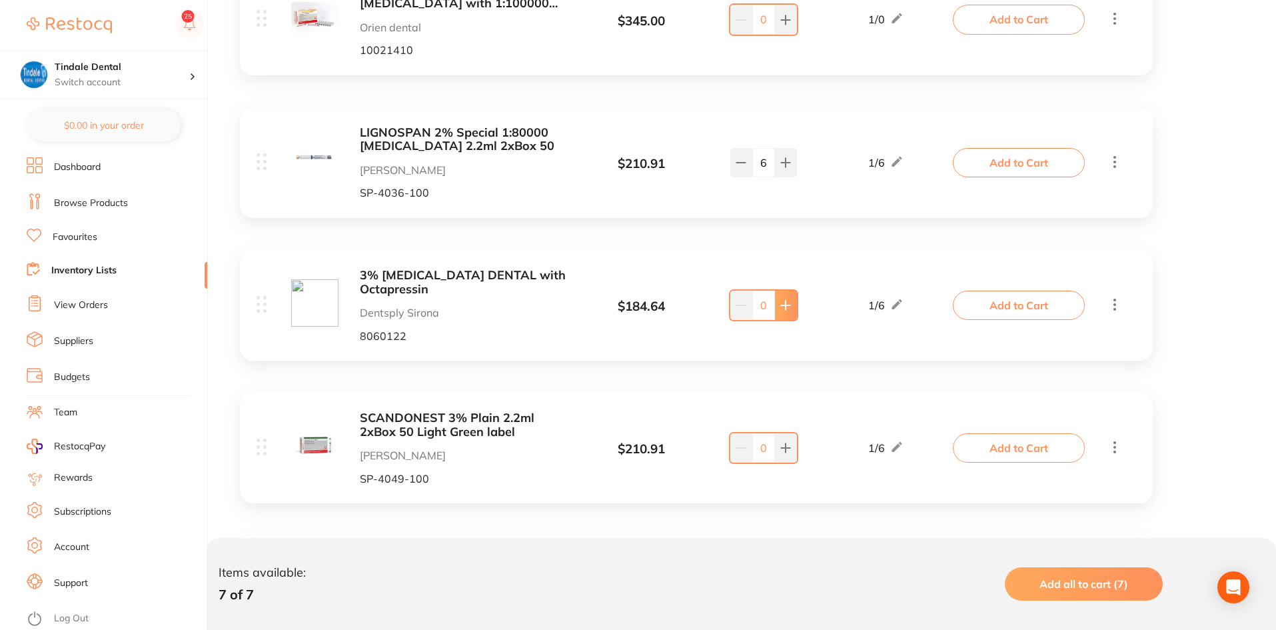
click at [786, 313] on button at bounding box center [786, 305] width 22 height 29
click at [734, 315] on button at bounding box center [741, 305] width 22 height 29
type input "0"
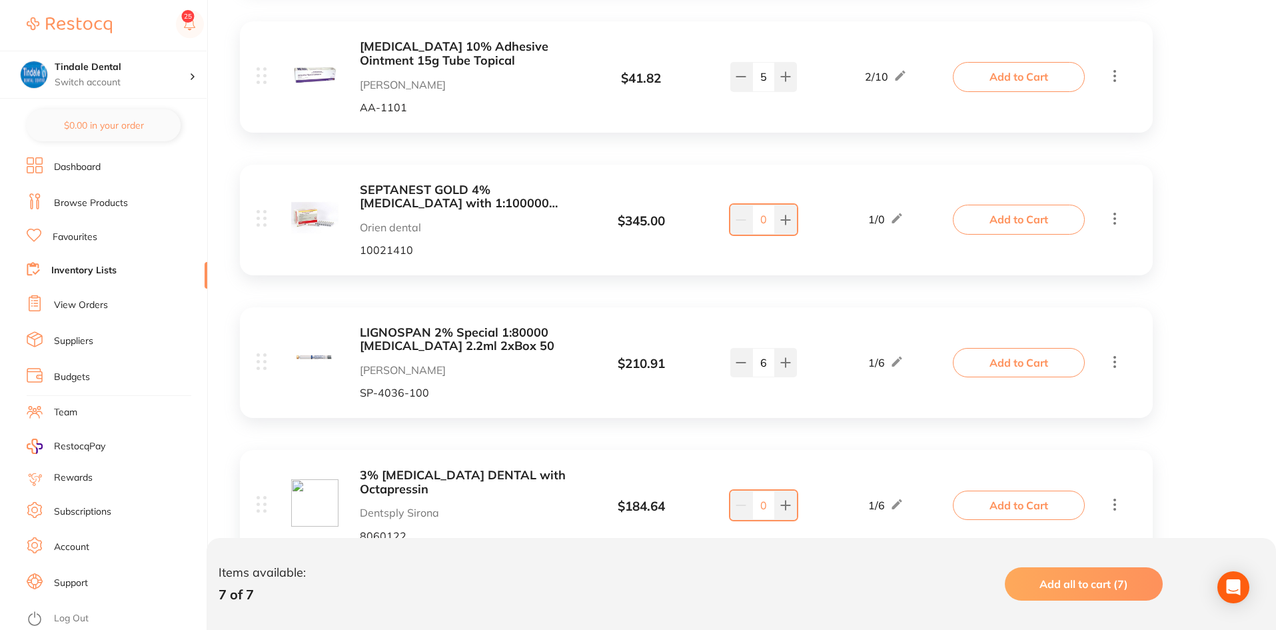
scroll to position [398, 0]
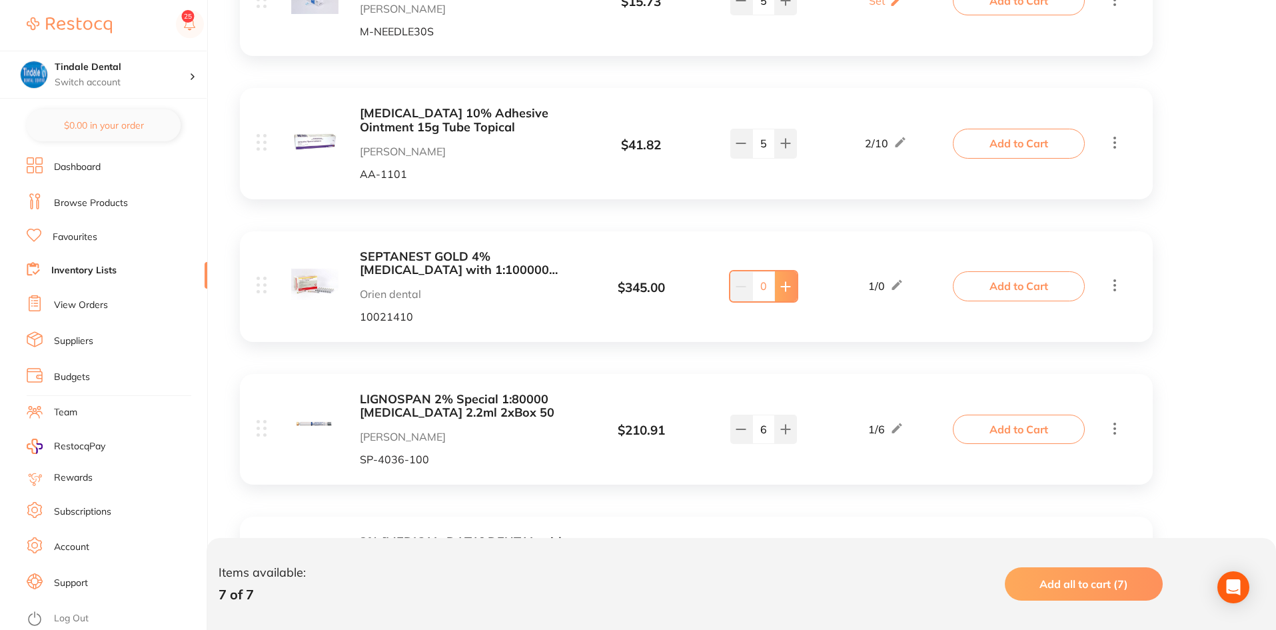
click at [787, 290] on icon at bounding box center [785, 286] width 11 height 11
type input "3"
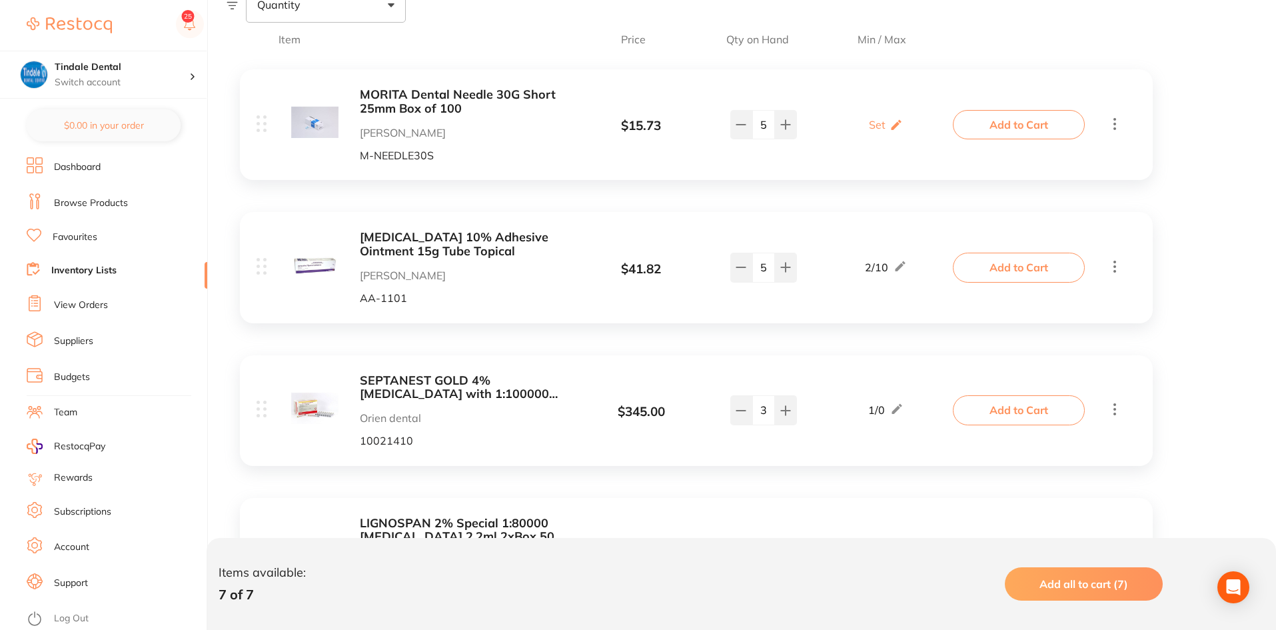
scroll to position [265, 0]
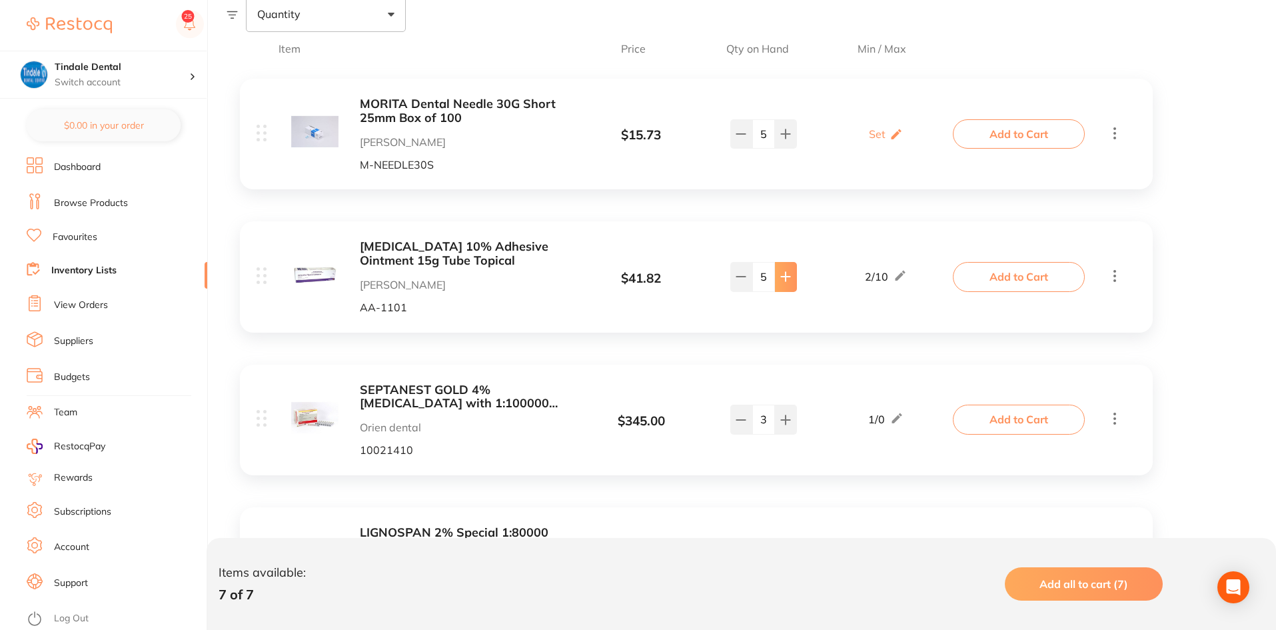
click at [780, 275] on icon at bounding box center [785, 276] width 11 height 11
type input "7"
click at [99, 269] on link "Inventory Lists" at bounding box center [83, 270] width 65 height 13
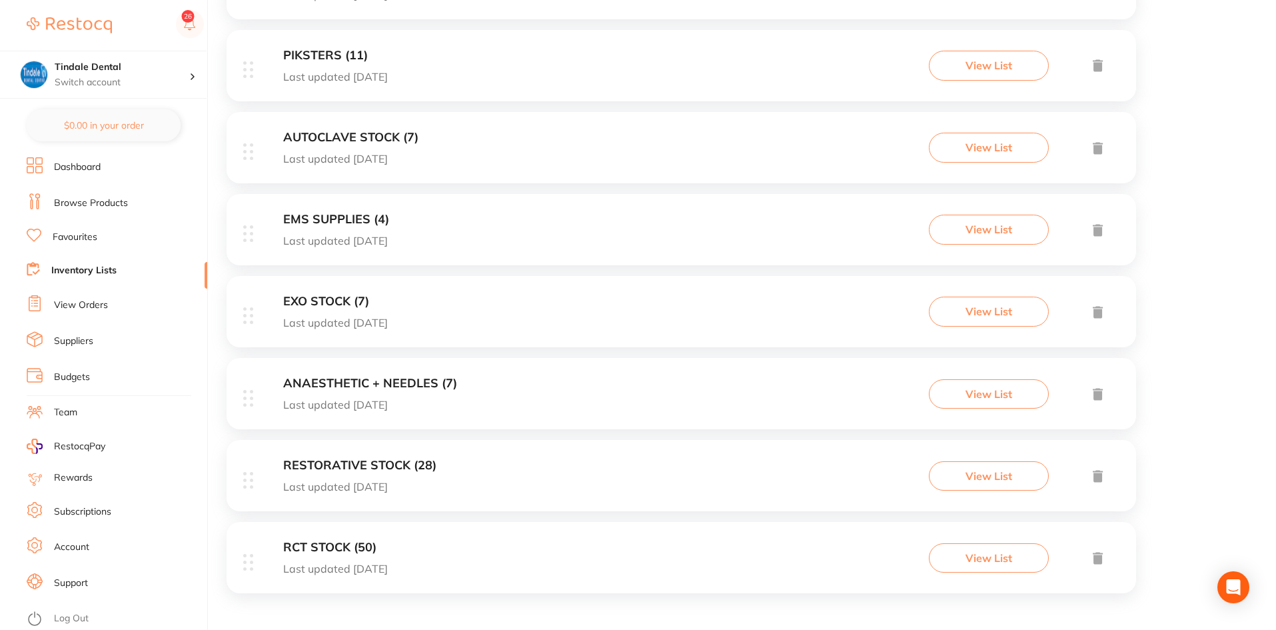
scroll to position [986, 0]
click at [363, 463] on h3 "RESTORATIVE STOCK (28)" at bounding box center [359, 465] width 153 height 14
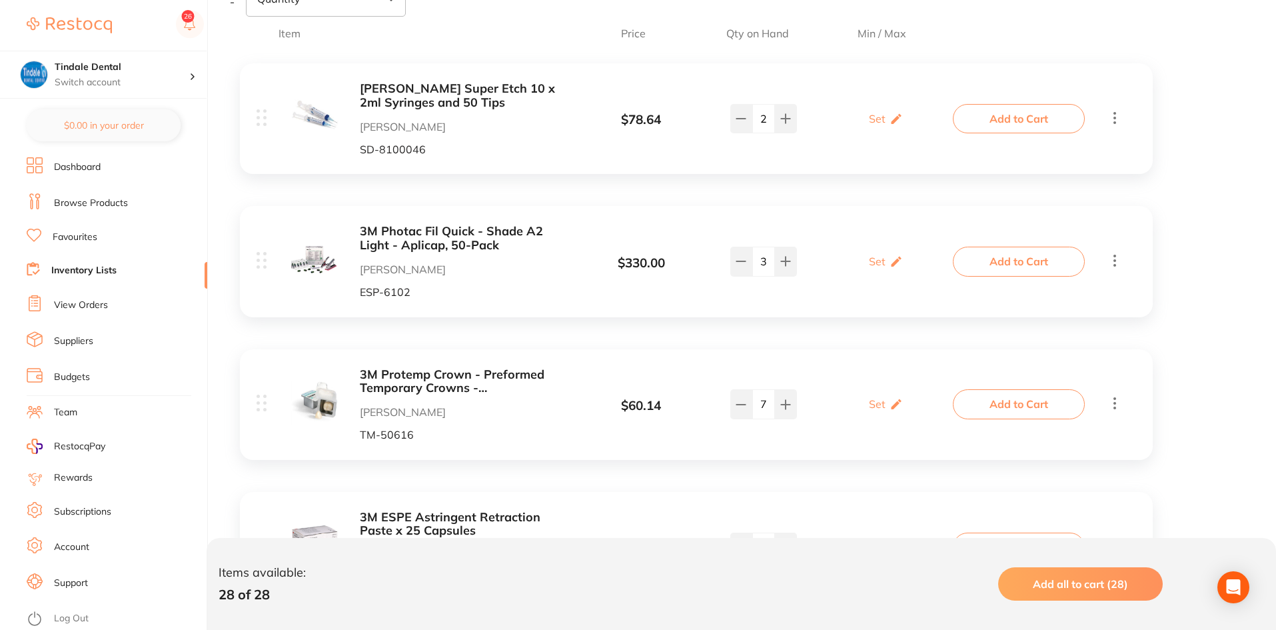
scroll to position [273, 0]
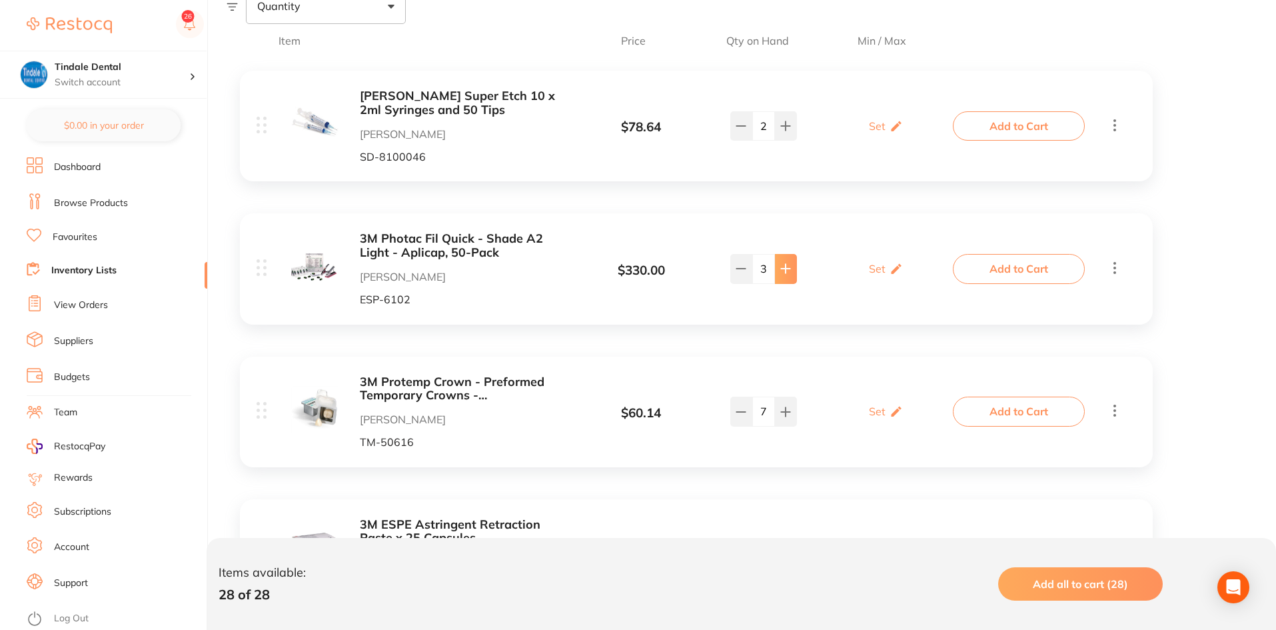
click at [787, 273] on icon at bounding box center [785, 268] width 11 height 11
click at [738, 273] on icon at bounding box center [741, 268] width 11 height 11
type input "3"
click at [91, 269] on link "Inventory Lists" at bounding box center [83, 270] width 65 height 13
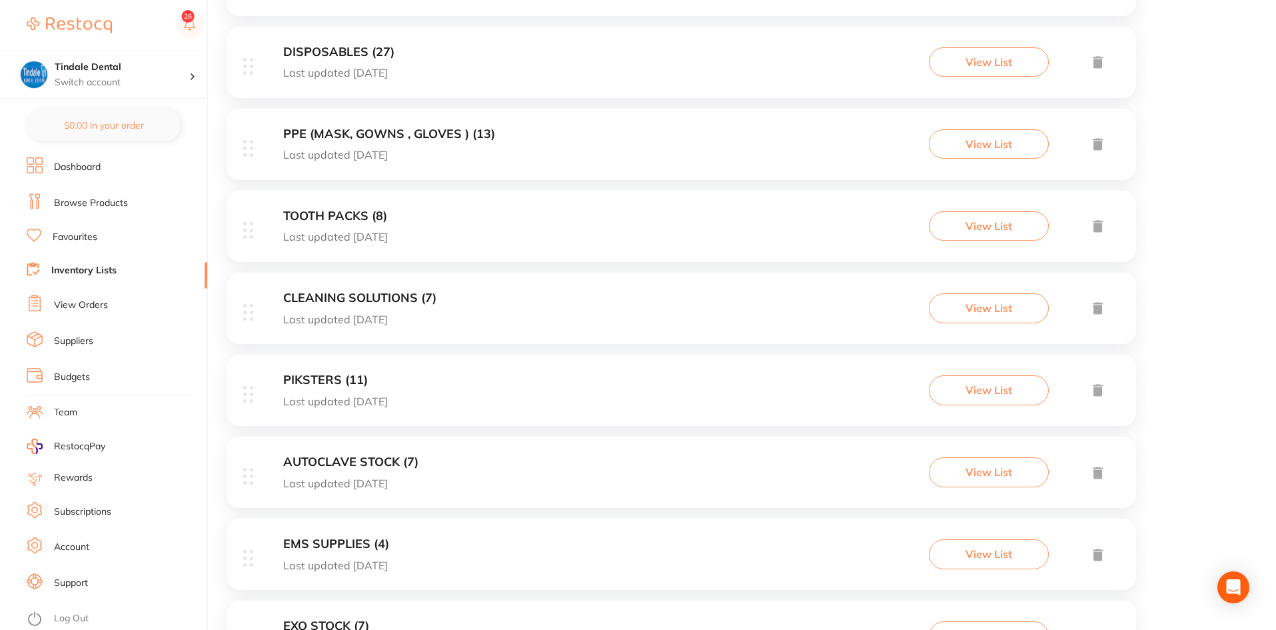
scroll to position [653, 0]
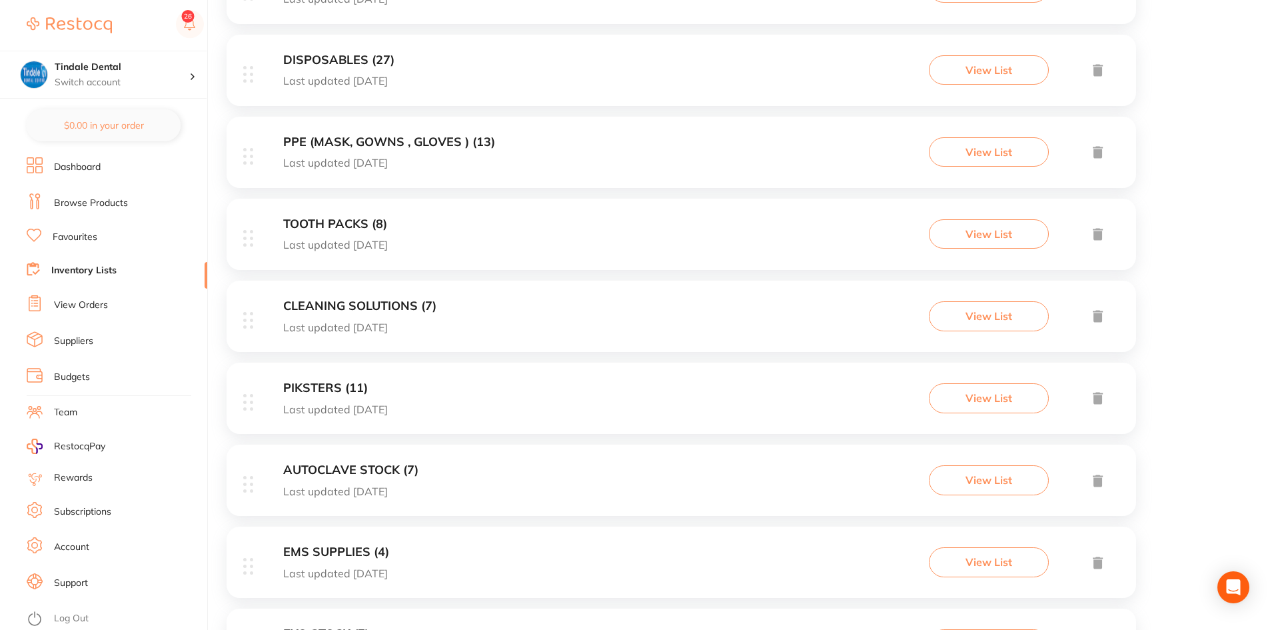
click at [373, 304] on h3 "CLEANING SOLUTIONS (7)" at bounding box center [359, 306] width 153 height 14
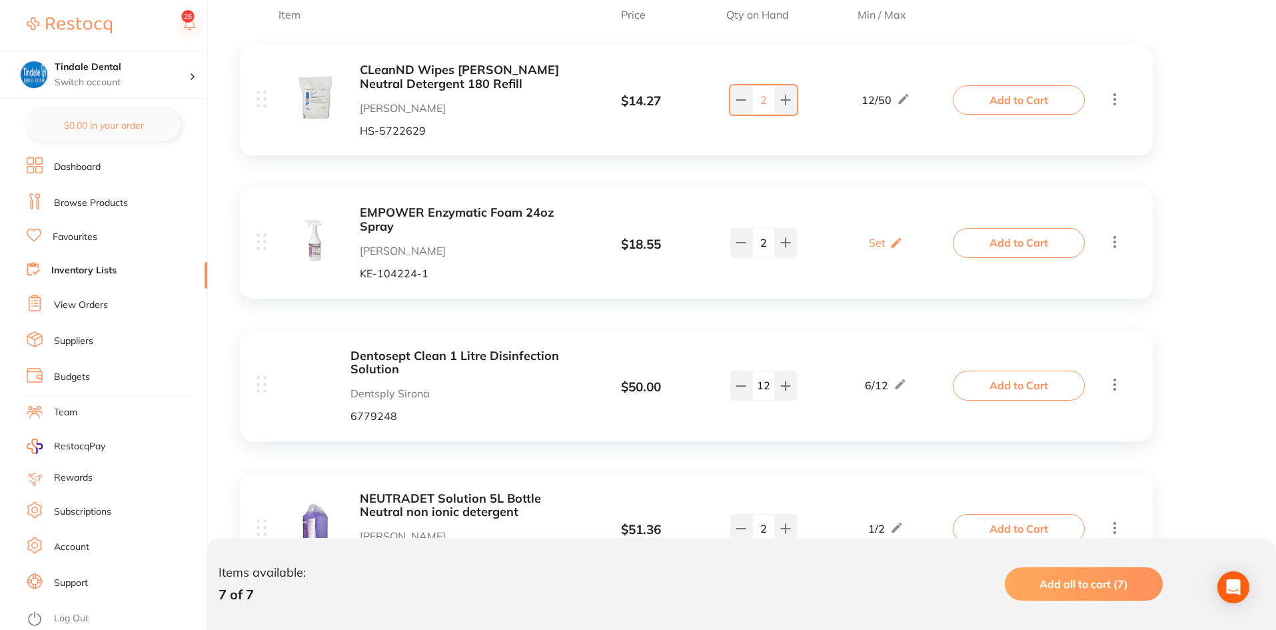
scroll to position [400, 0]
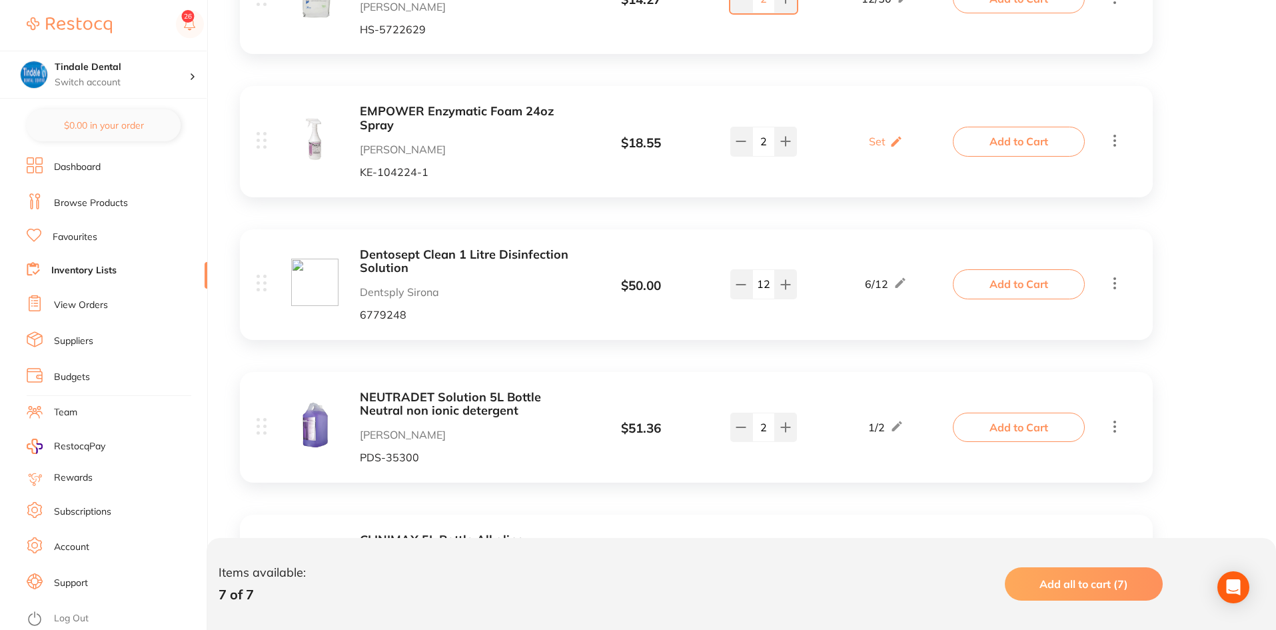
click at [87, 267] on link "Inventory Lists" at bounding box center [83, 270] width 65 height 13
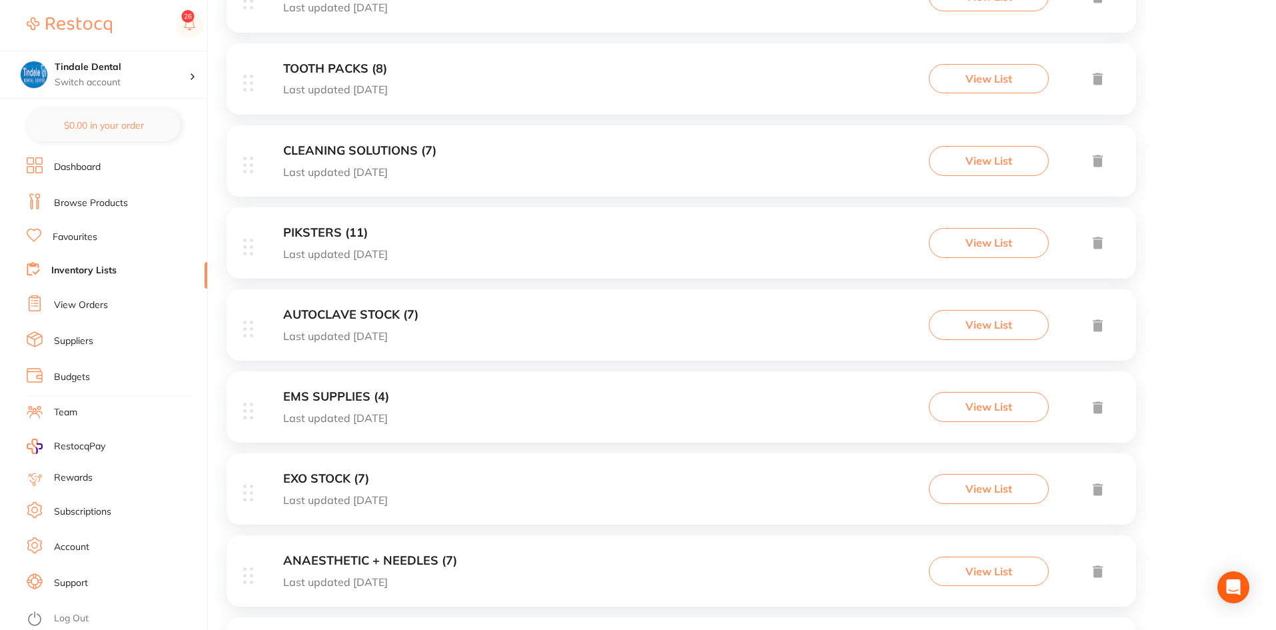
scroll to position [986, 0]
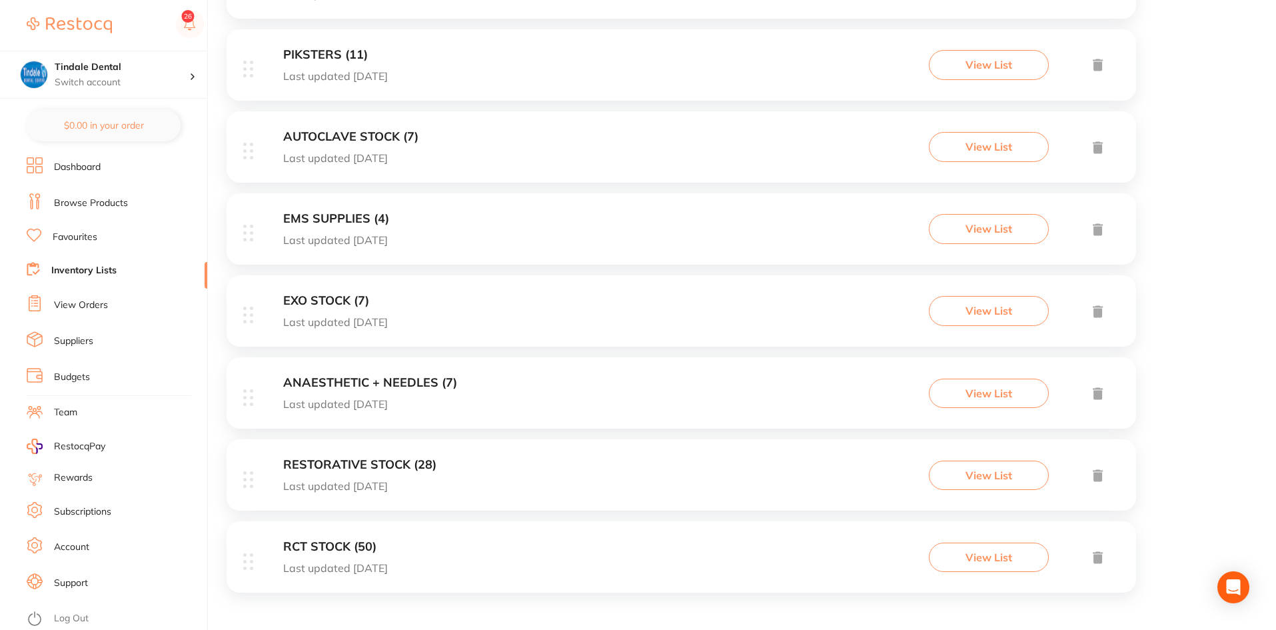
click at [391, 384] on h3 "ANAESTHETIC + NEEDLES (7)" at bounding box center [370, 383] width 174 height 14
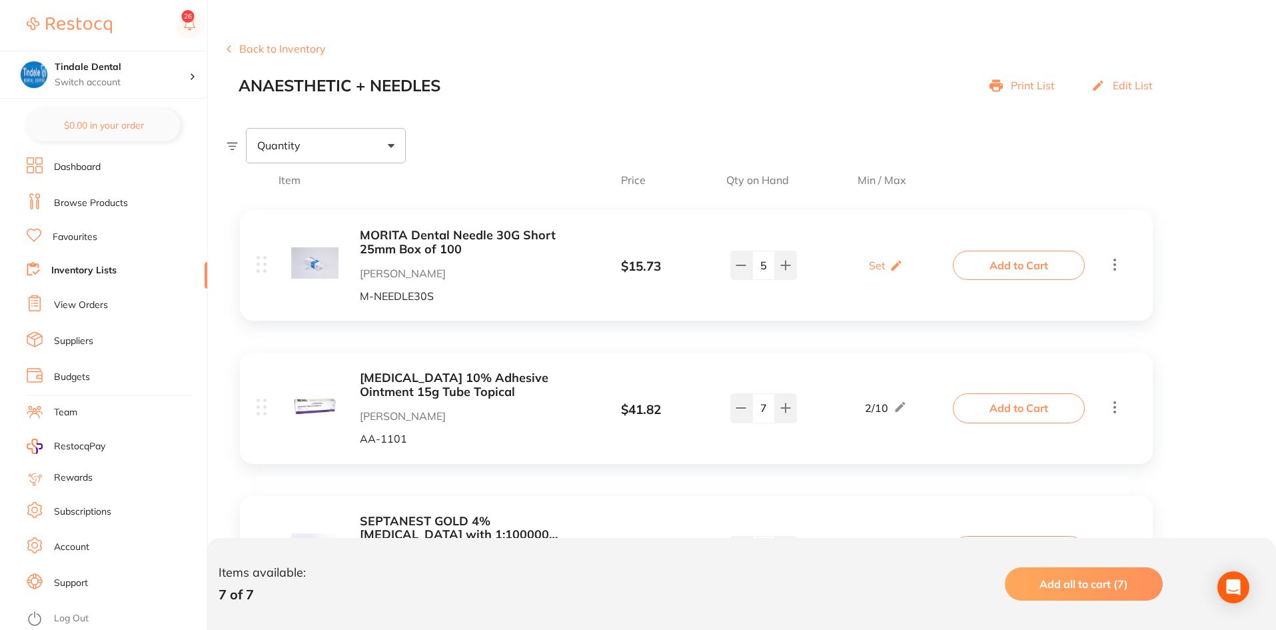
scroll to position [200, 0]
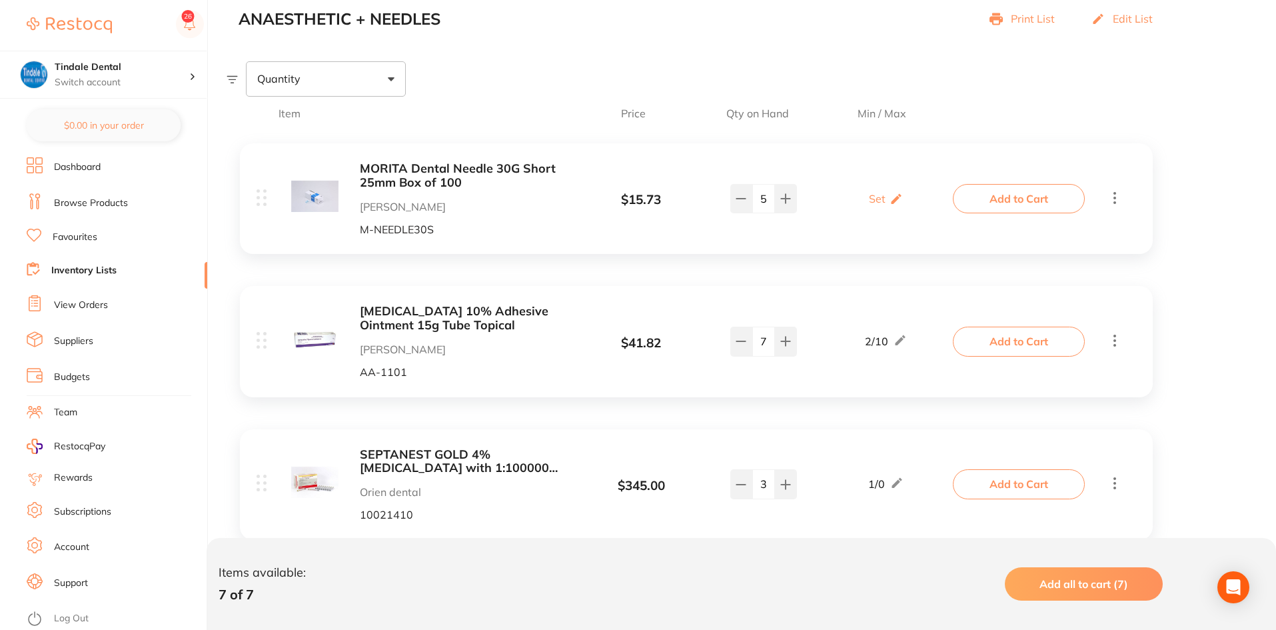
click at [105, 273] on link "Inventory Lists" at bounding box center [83, 270] width 65 height 13
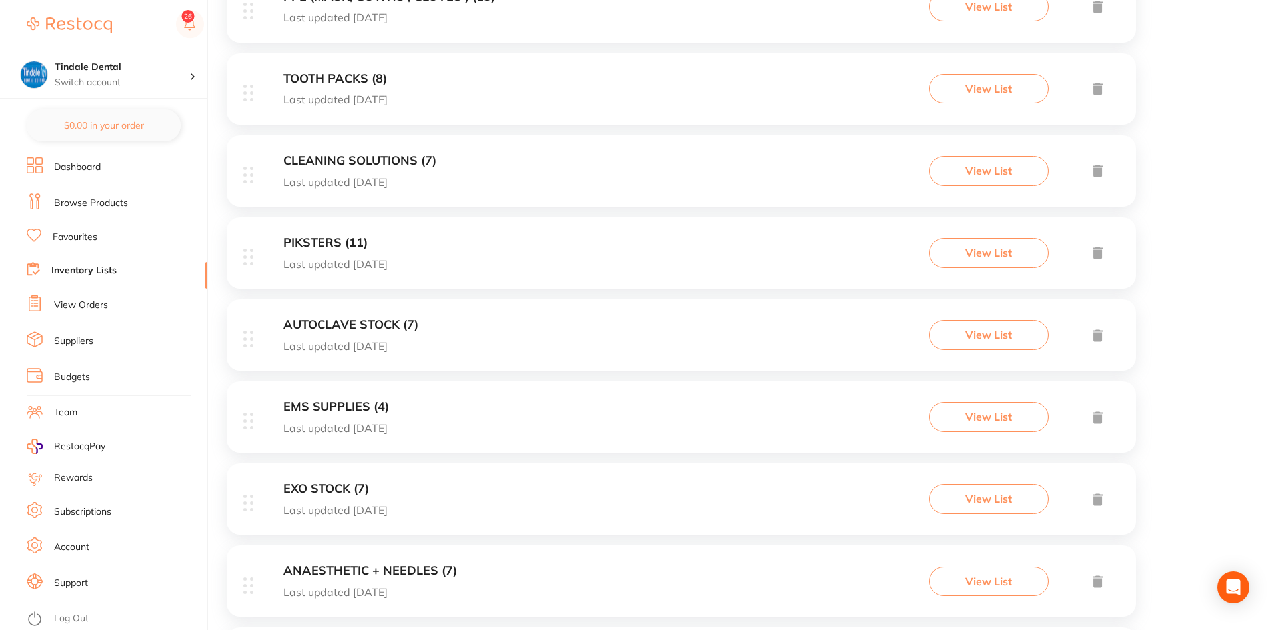
scroll to position [800, 0]
click at [355, 398] on h3 "EMS SUPPLIES (4)" at bounding box center [336, 405] width 106 height 14
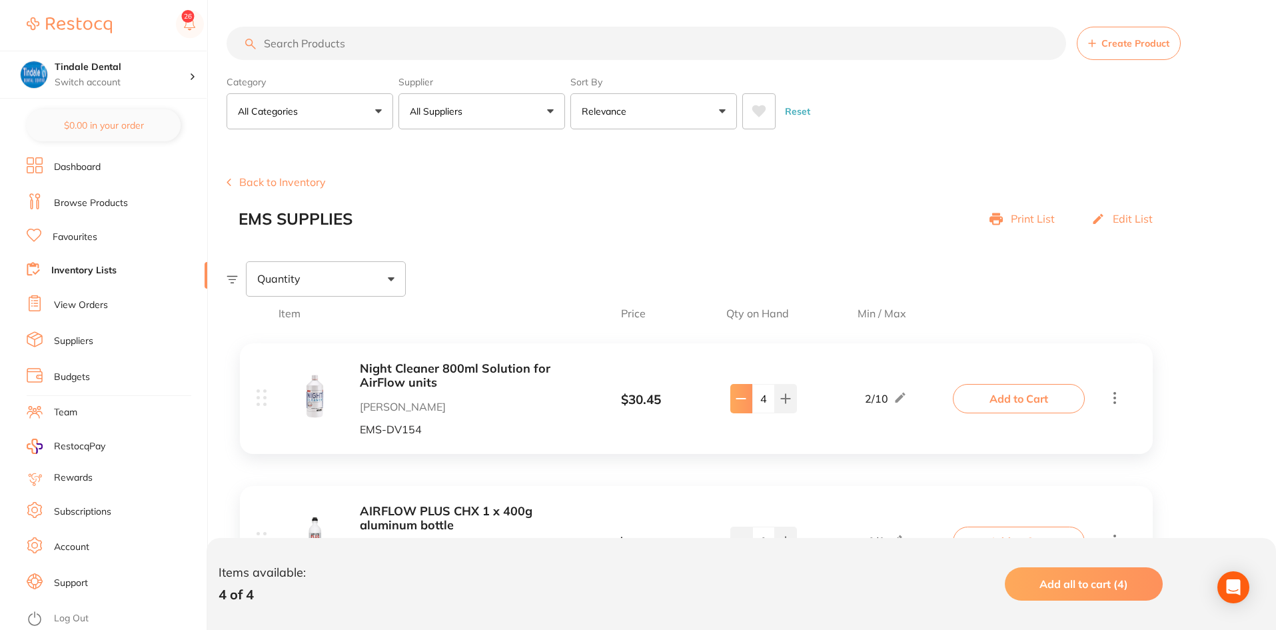
click at [739, 408] on button at bounding box center [741, 398] width 22 height 29
type input "3"
click at [97, 265] on link "Inventory Lists" at bounding box center [83, 270] width 65 height 13
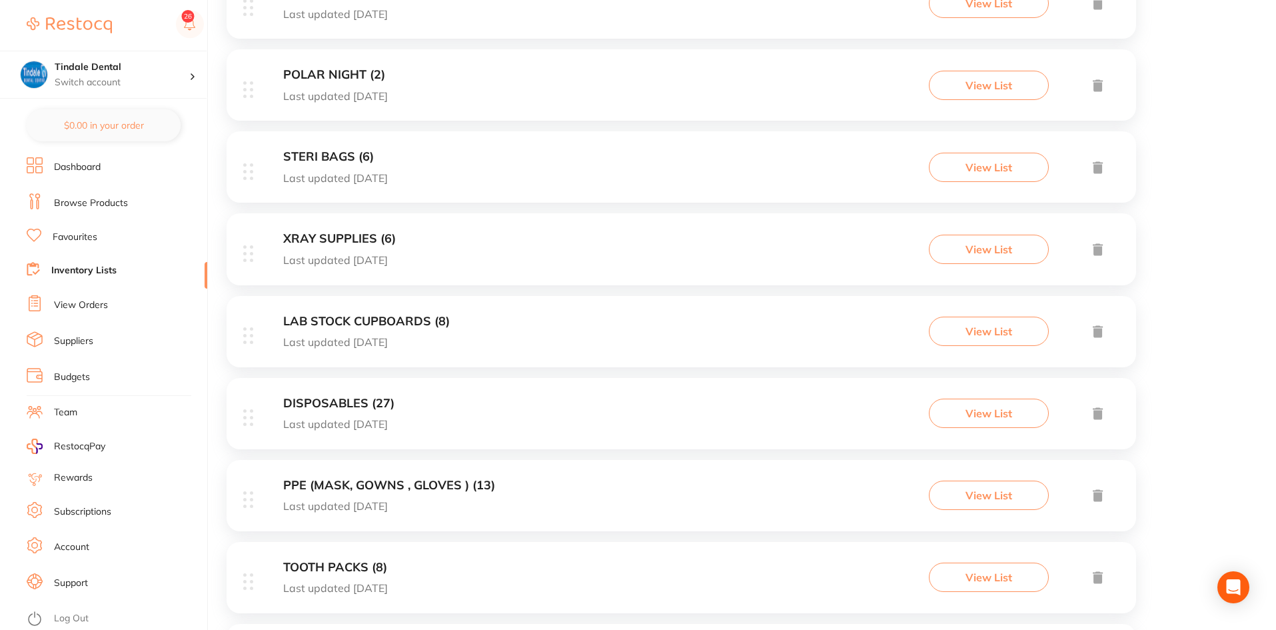
scroll to position [333, 0]
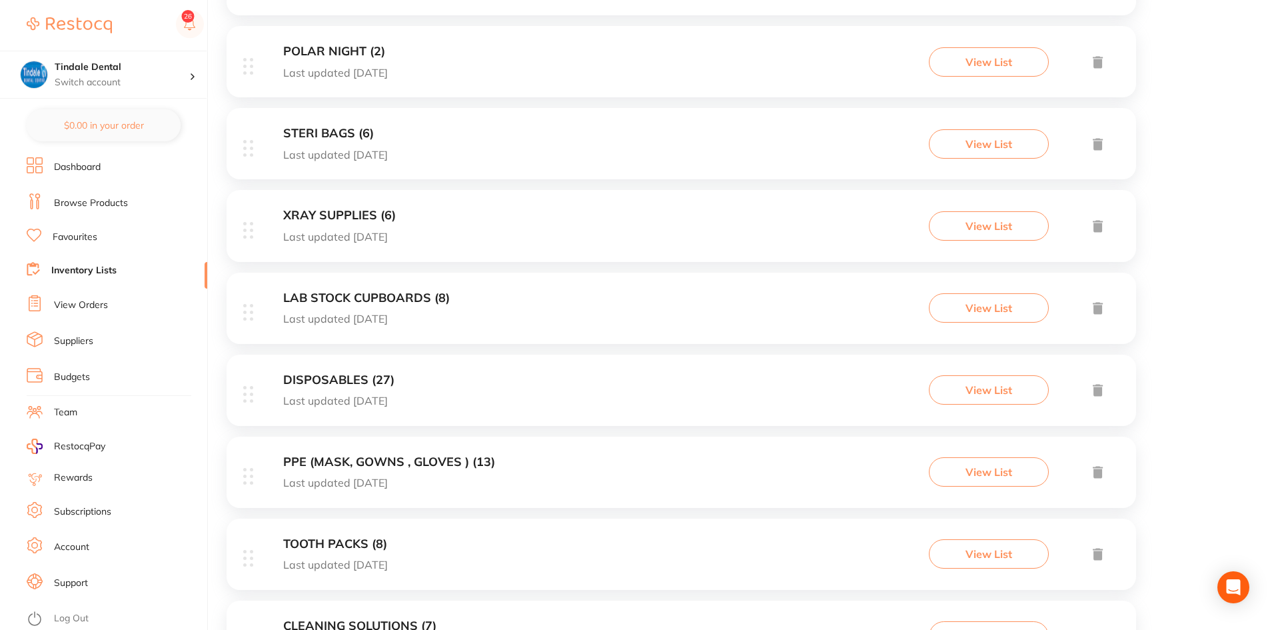
click at [334, 457] on h3 "PPE (MASK, GOWNS , GLOVES ) (13)" at bounding box center [389, 462] width 212 height 14
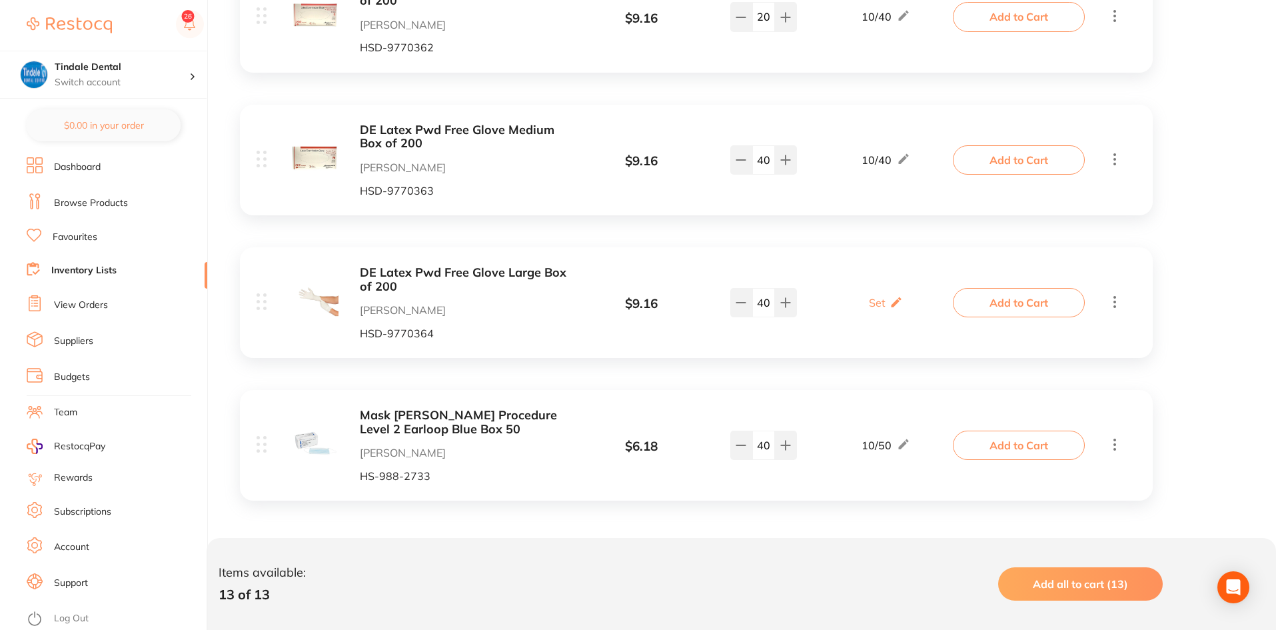
scroll to position [1667, 0]
click at [745, 446] on icon at bounding box center [741, 443] width 11 height 11
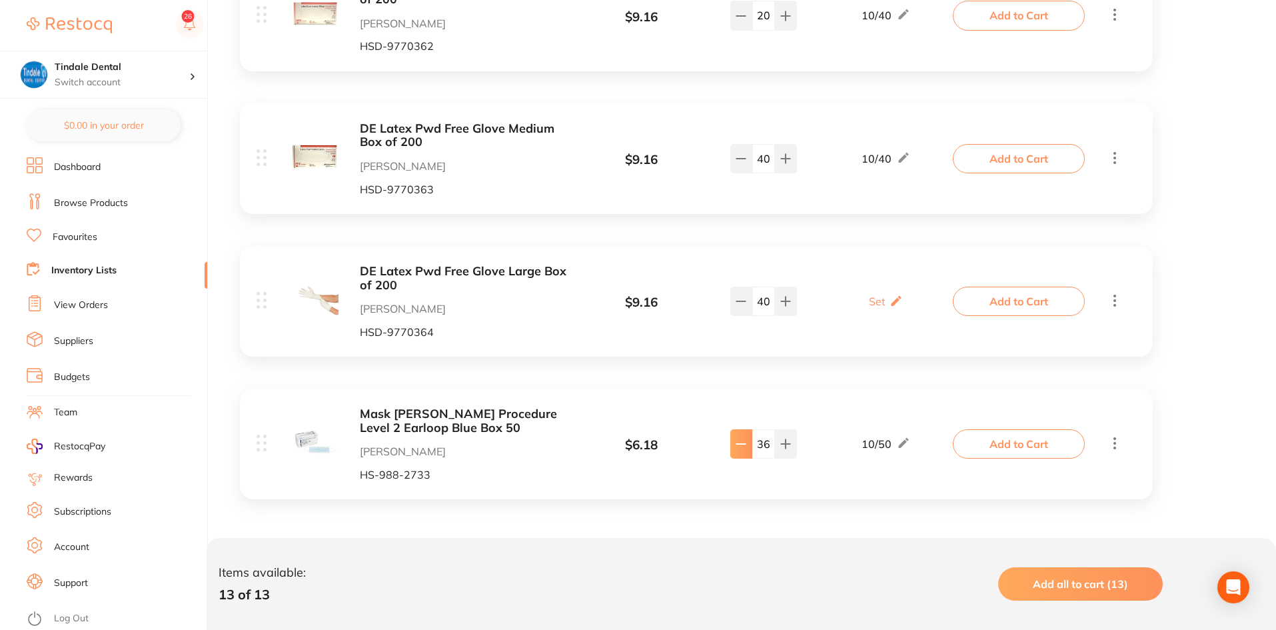
click at [745, 446] on icon at bounding box center [741, 443] width 11 height 11
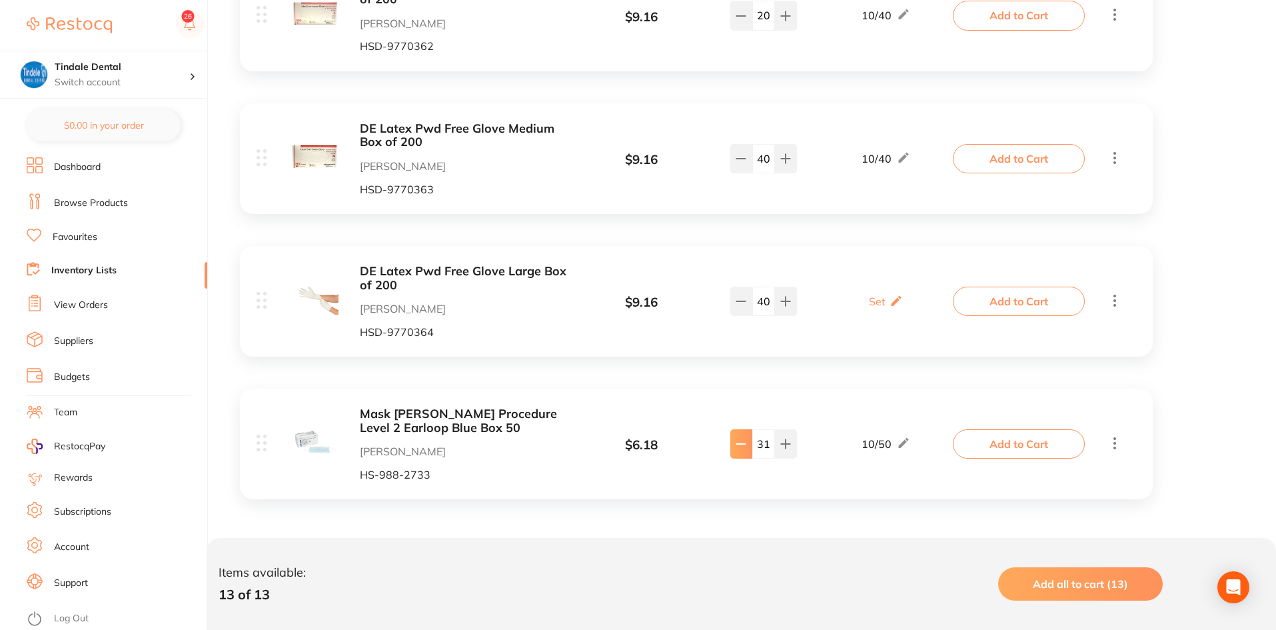
click at [745, 446] on icon at bounding box center [741, 443] width 11 height 11
type input "30"
click at [106, 265] on link "Inventory Lists" at bounding box center [83, 270] width 65 height 13
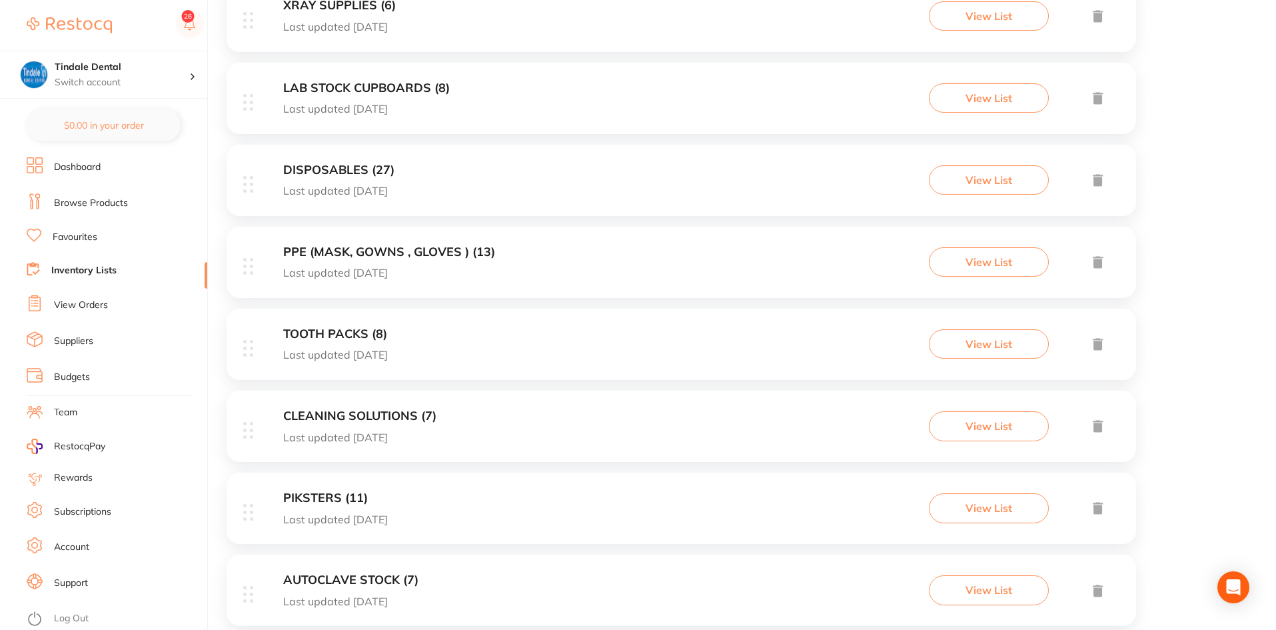
scroll to position [520, 0]
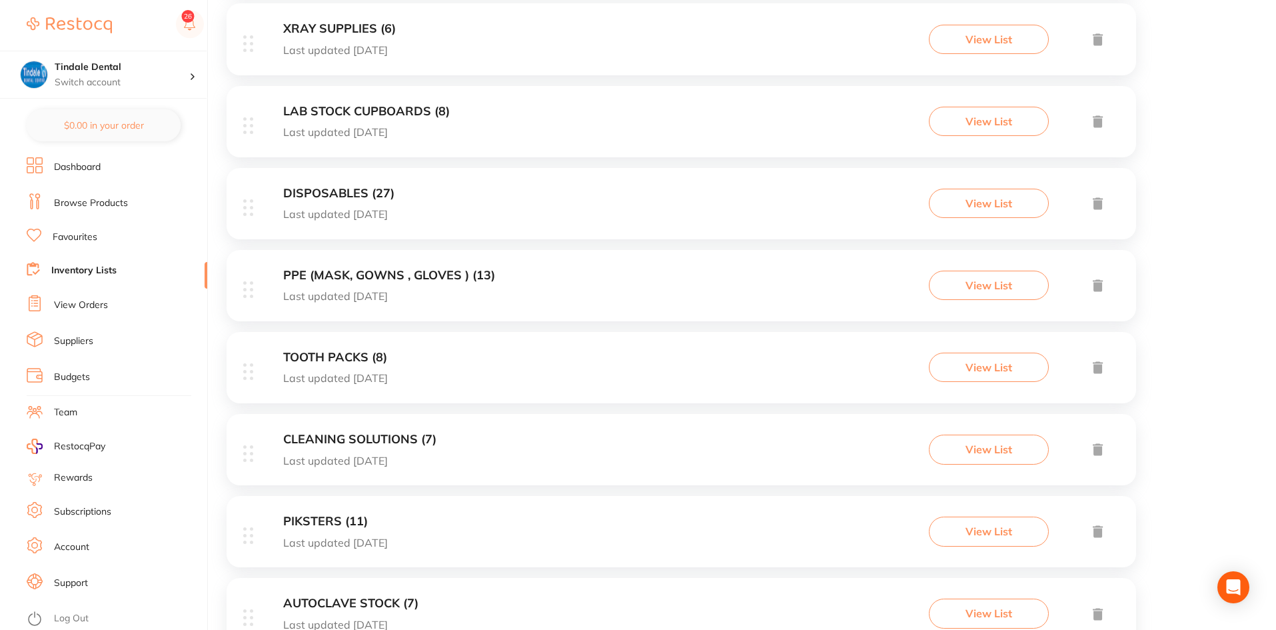
click at [327, 106] on h3 "LAB STOCK CUPBOARDS (8)" at bounding box center [366, 112] width 167 height 14
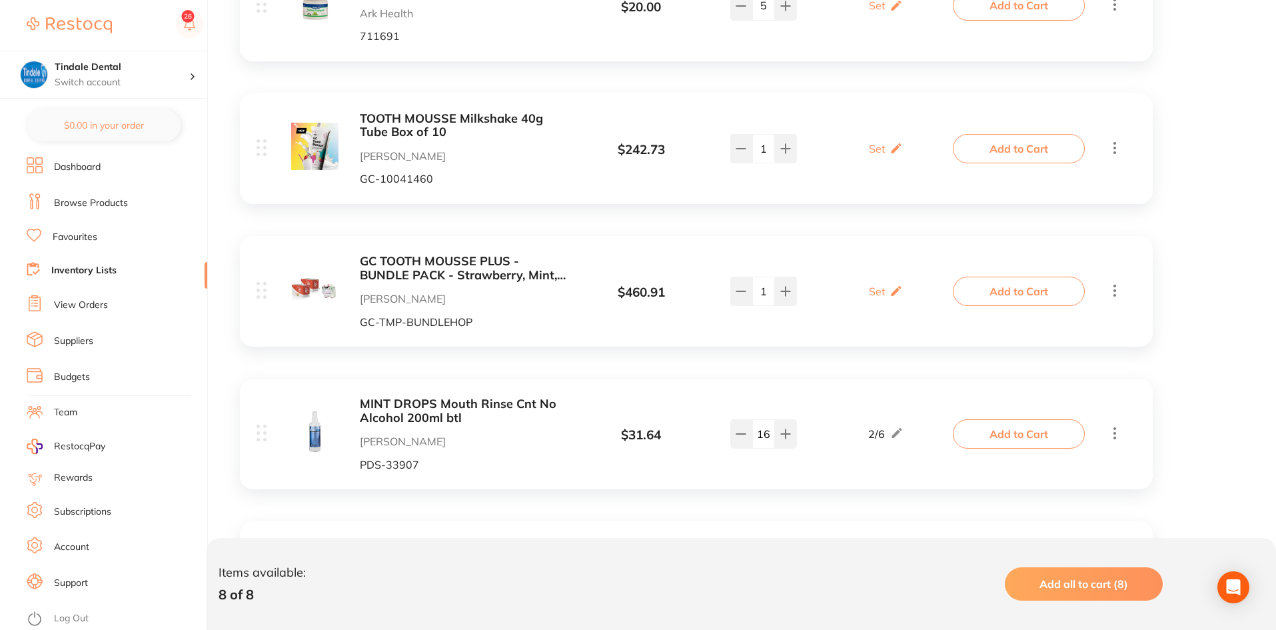
scroll to position [932, 0]
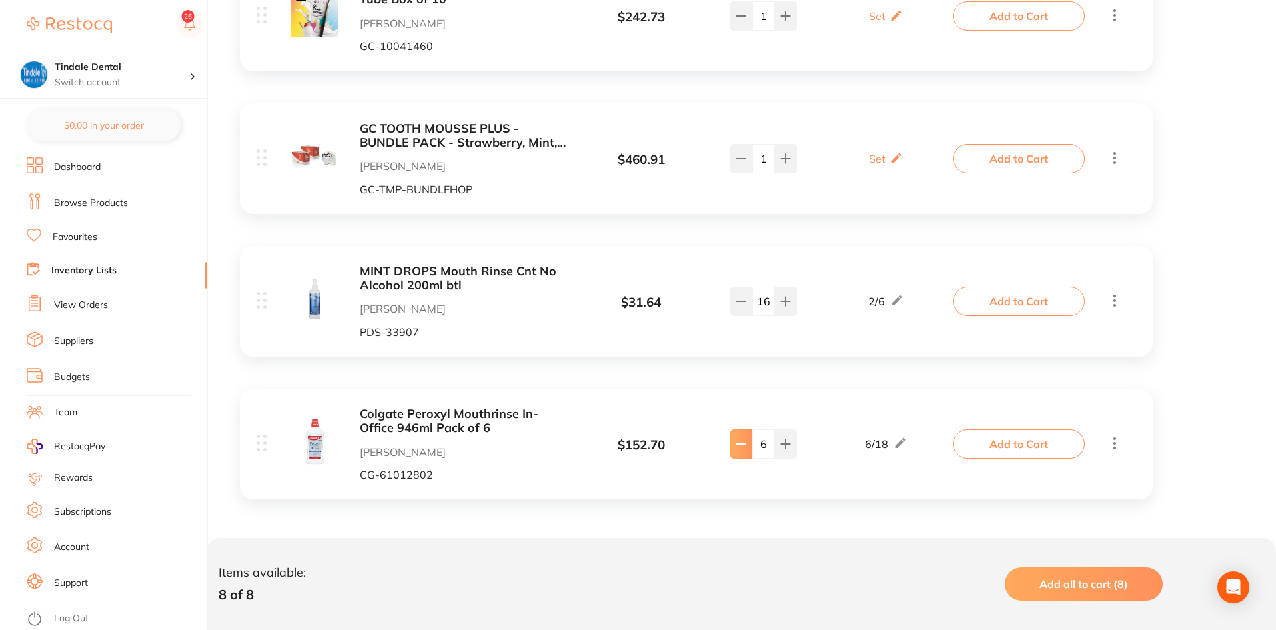
click at [744, 449] on icon at bounding box center [741, 443] width 11 height 11
click at [791, 443] on button at bounding box center [786, 443] width 22 height 29
type input "5"
click at [87, 266] on link "Inventory Lists" at bounding box center [83, 270] width 65 height 13
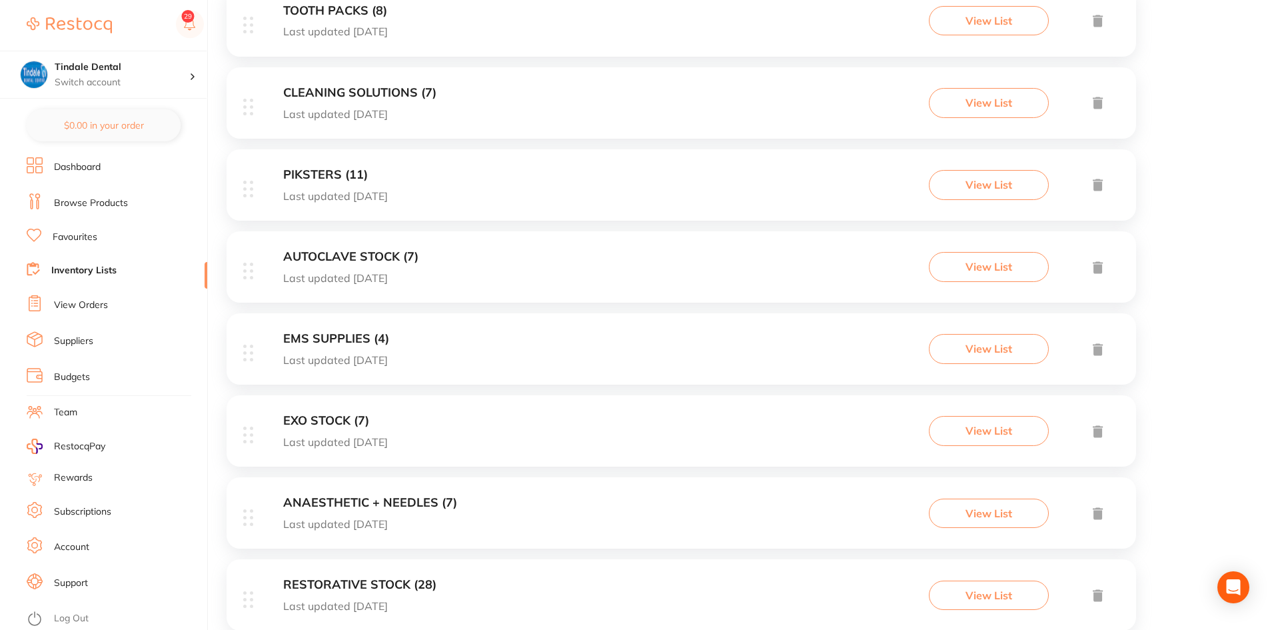
scroll to position [986, 0]
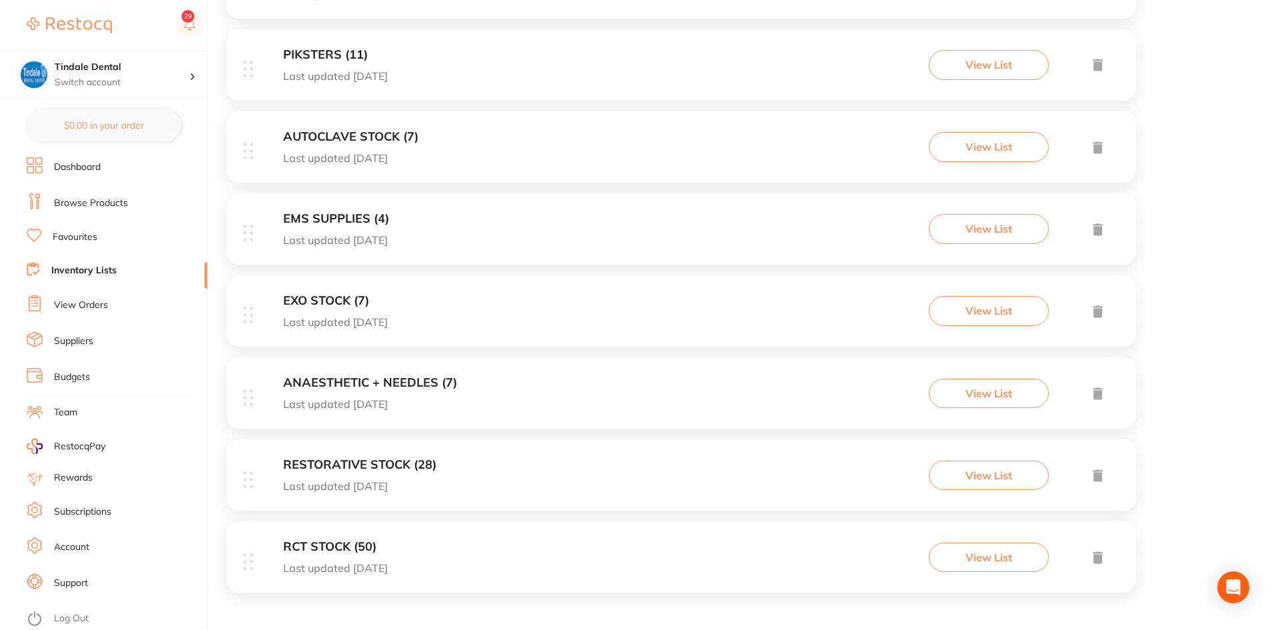
click at [354, 539] on div "RCT STOCK (50) Last updated [DATE] View List" at bounding box center [682, 556] width 910 height 71
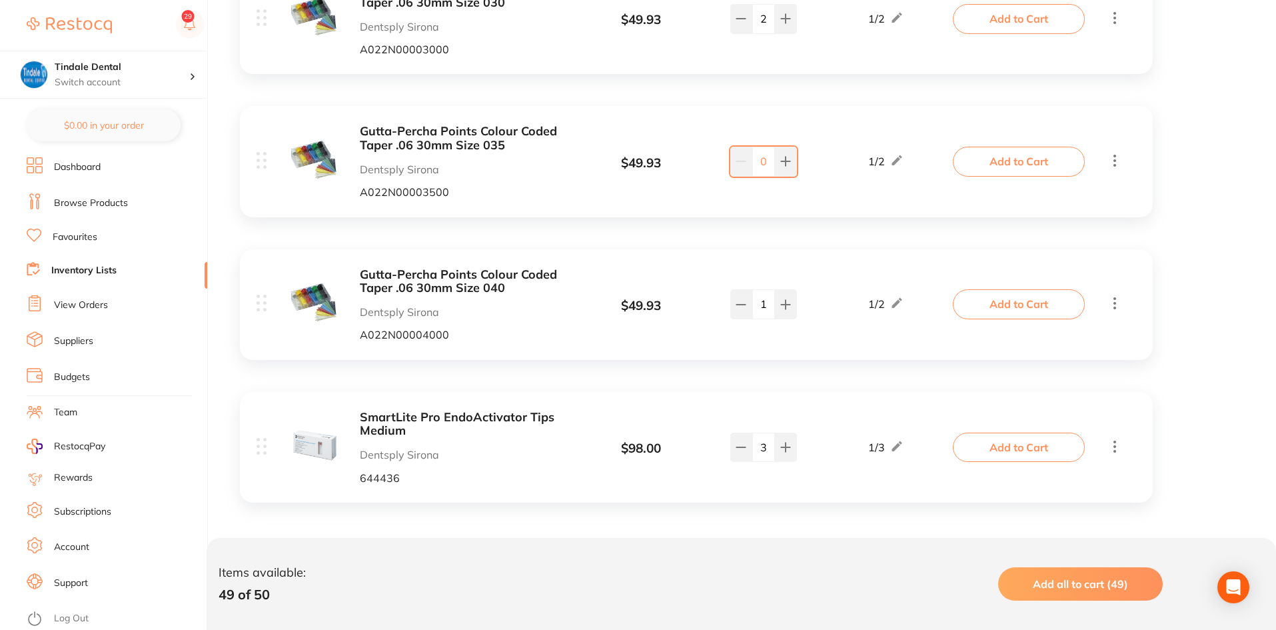
scroll to position [6675, 0]
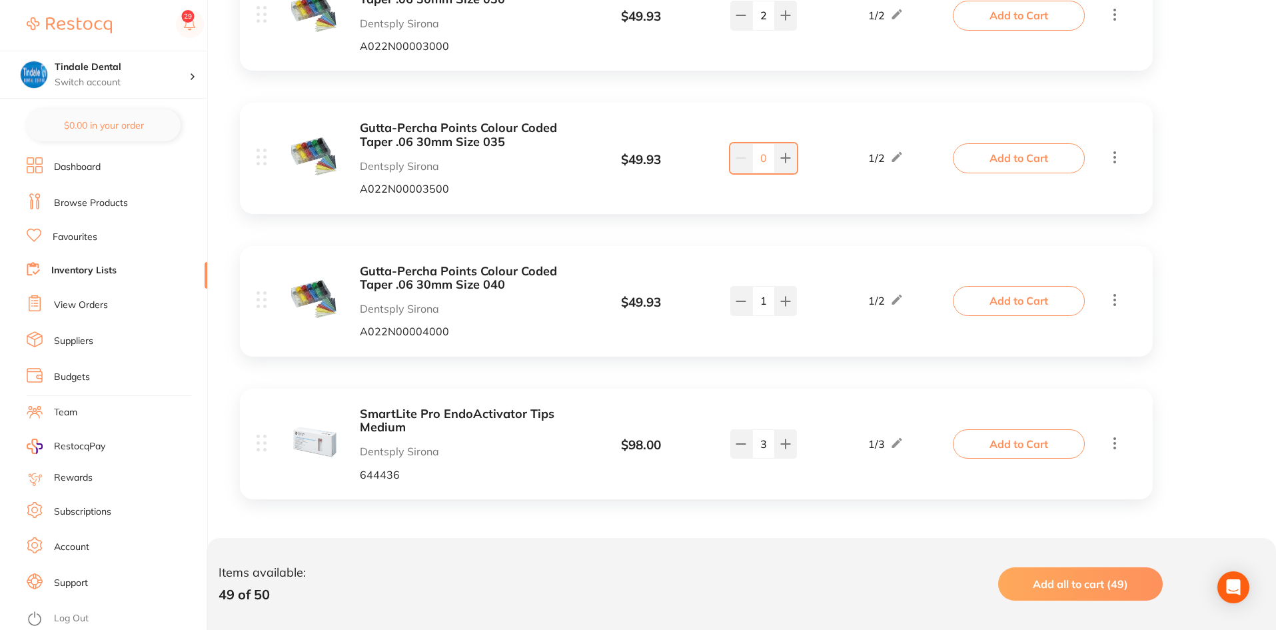
click at [103, 271] on link "Inventory Lists" at bounding box center [83, 270] width 65 height 13
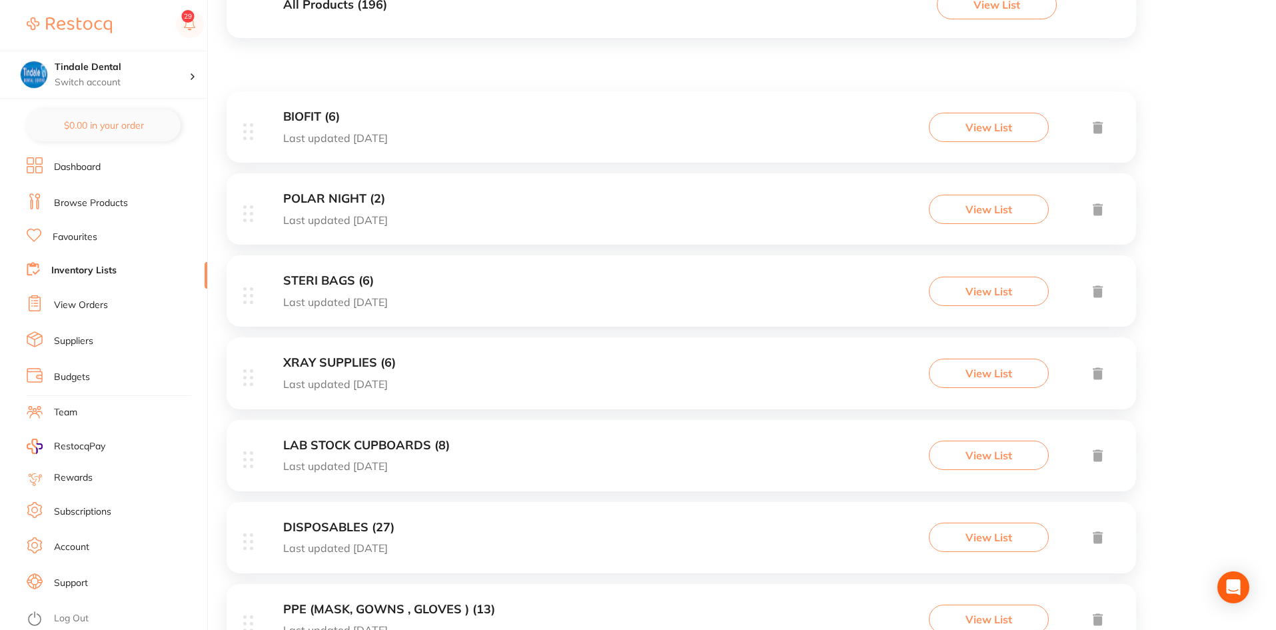
scroll to position [267, 0]
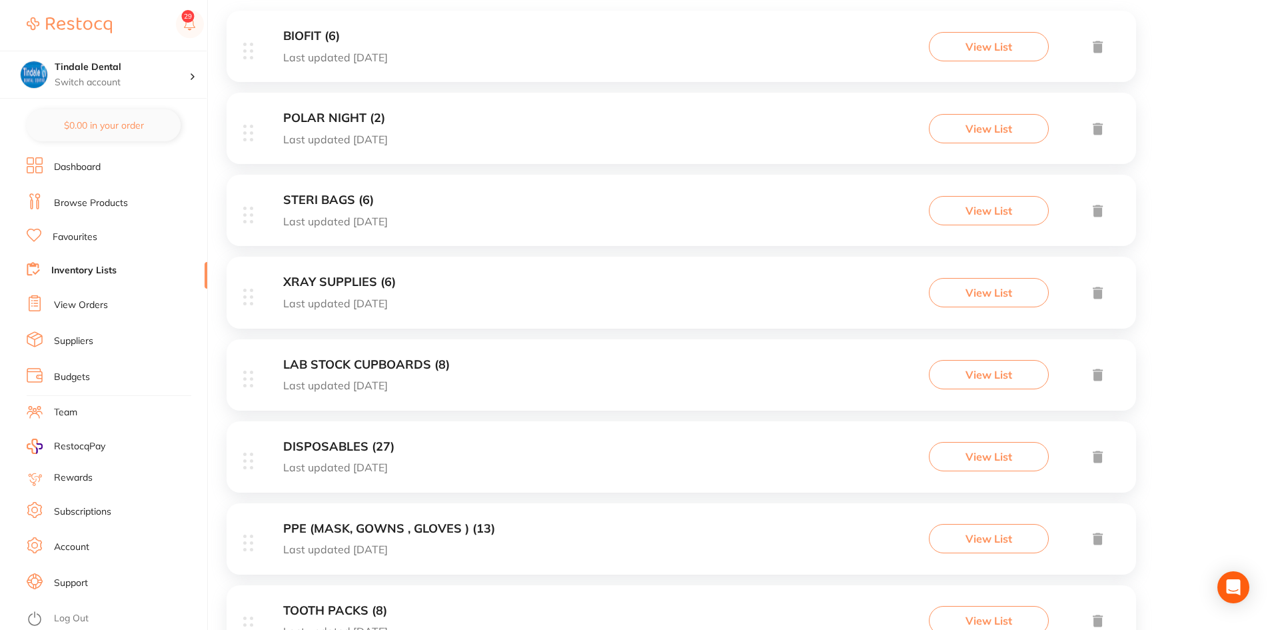
click at [351, 441] on h3 "DISPOSABLES (27)" at bounding box center [338, 447] width 111 height 14
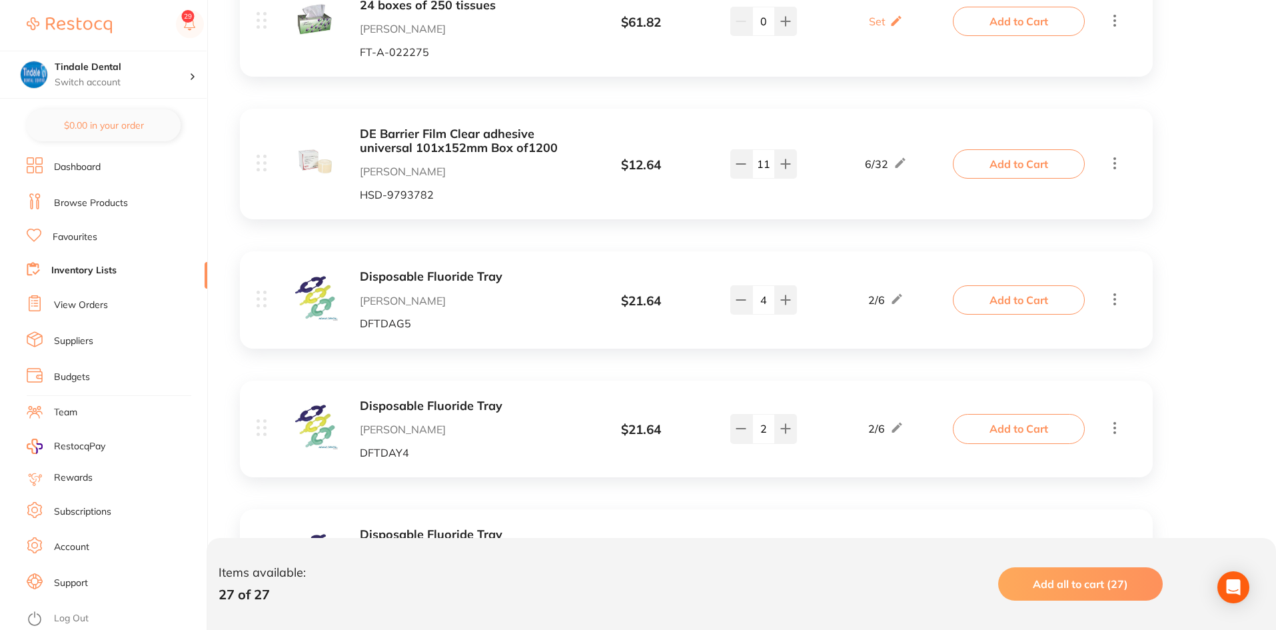
scroll to position [3500, 0]
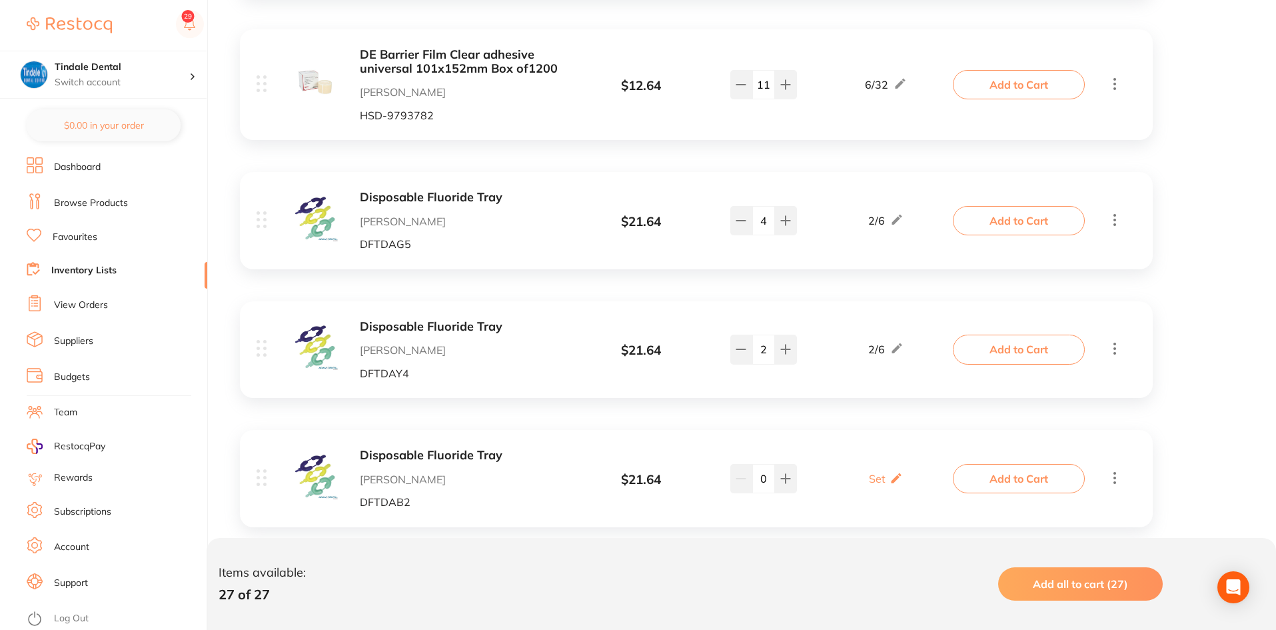
click at [91, 271] on link "Inventory Lists" at bounding box center [83, 270] width 65 height 13
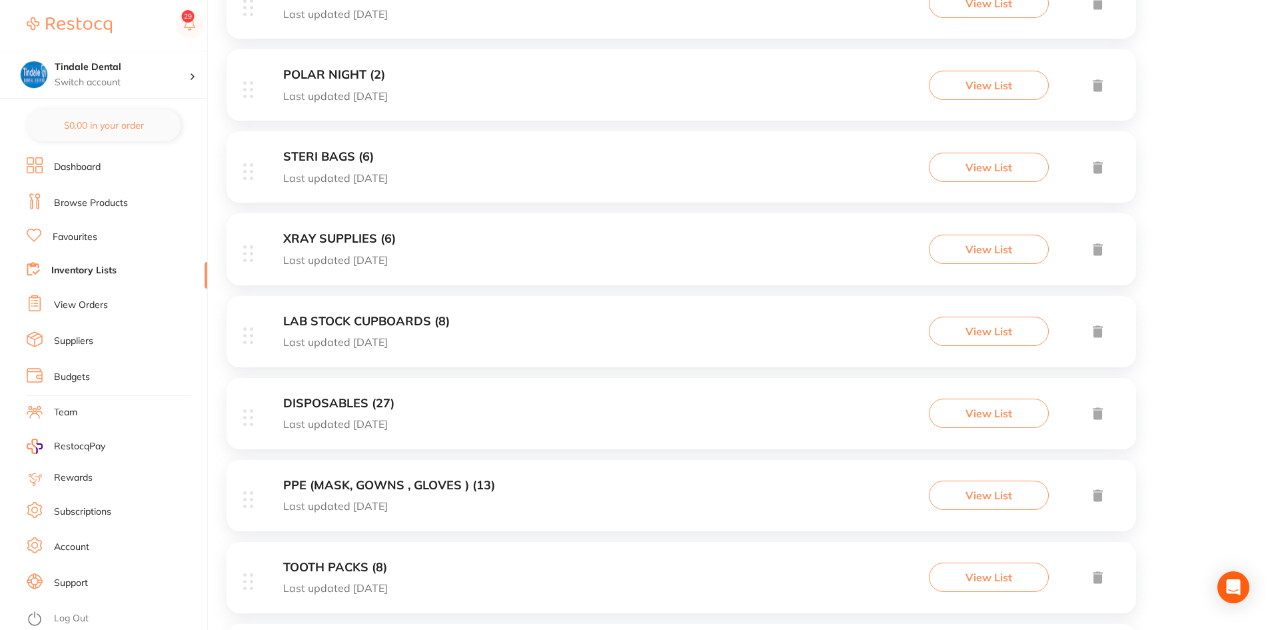
scroll to position [333, 0]
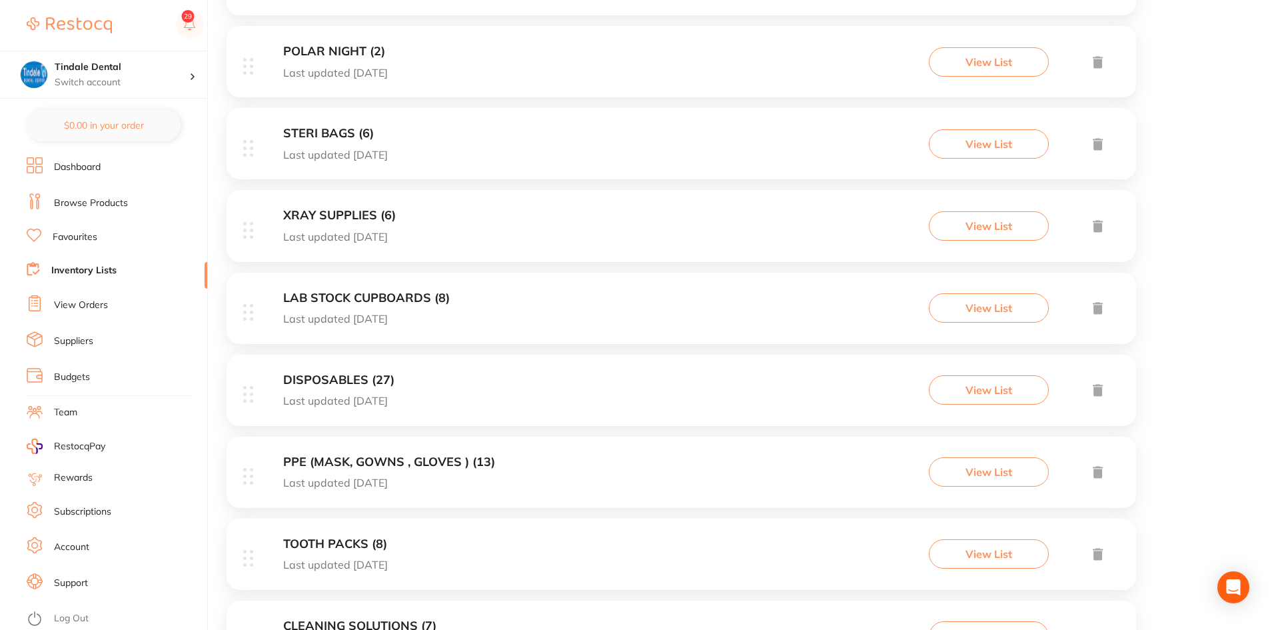
click at [331, 297] on h3 "LAB STOCK CUPBOARDS (8)" at bounding box center [366, 298] width 167 height 14
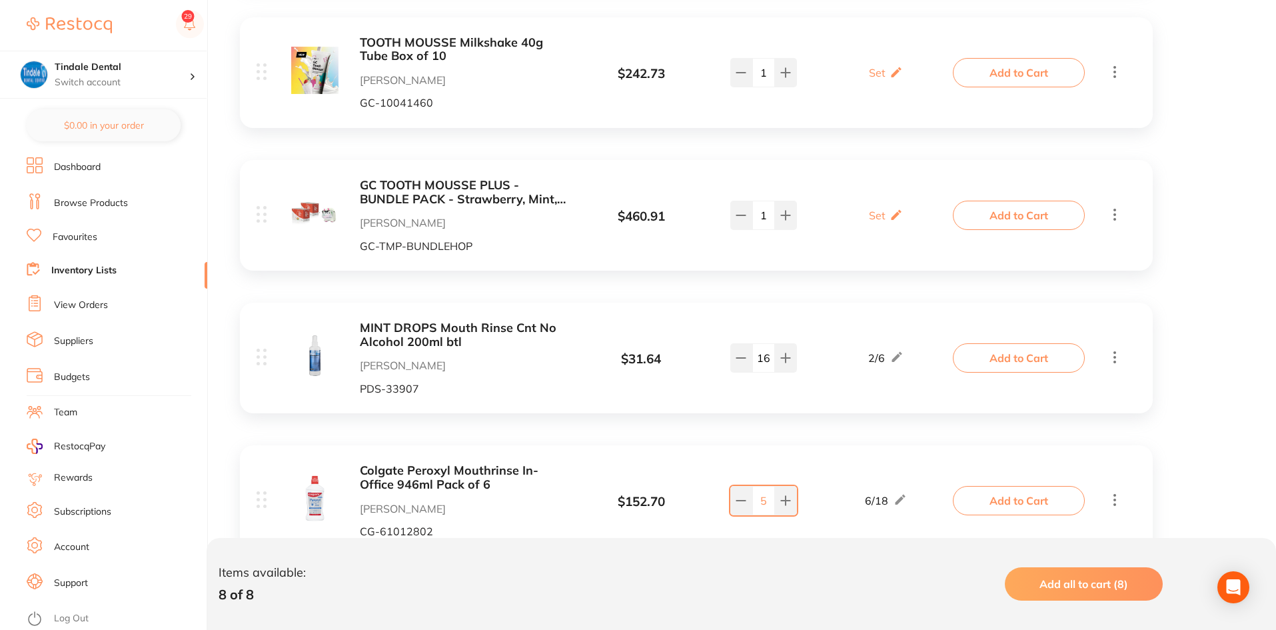
scroll to position [932, 0]
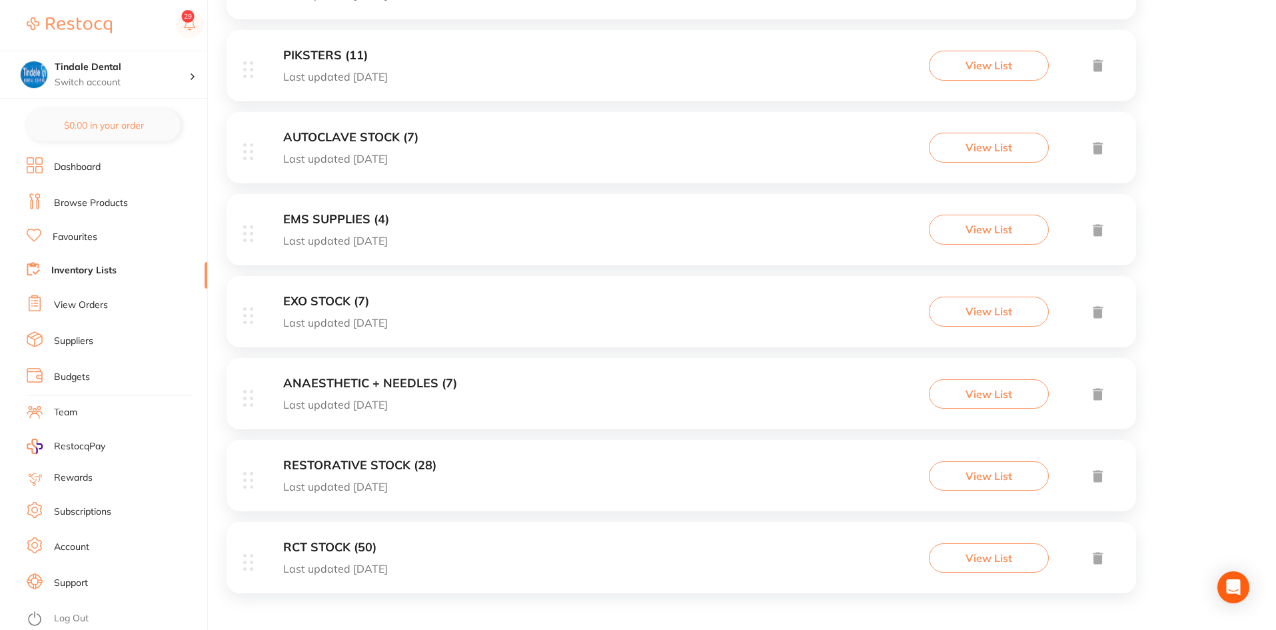
scroll to position [986, 0]
click at [322, 302] on h3 "EXO STOCK (7)" at bounding box center [335, 301] width 105 height 14
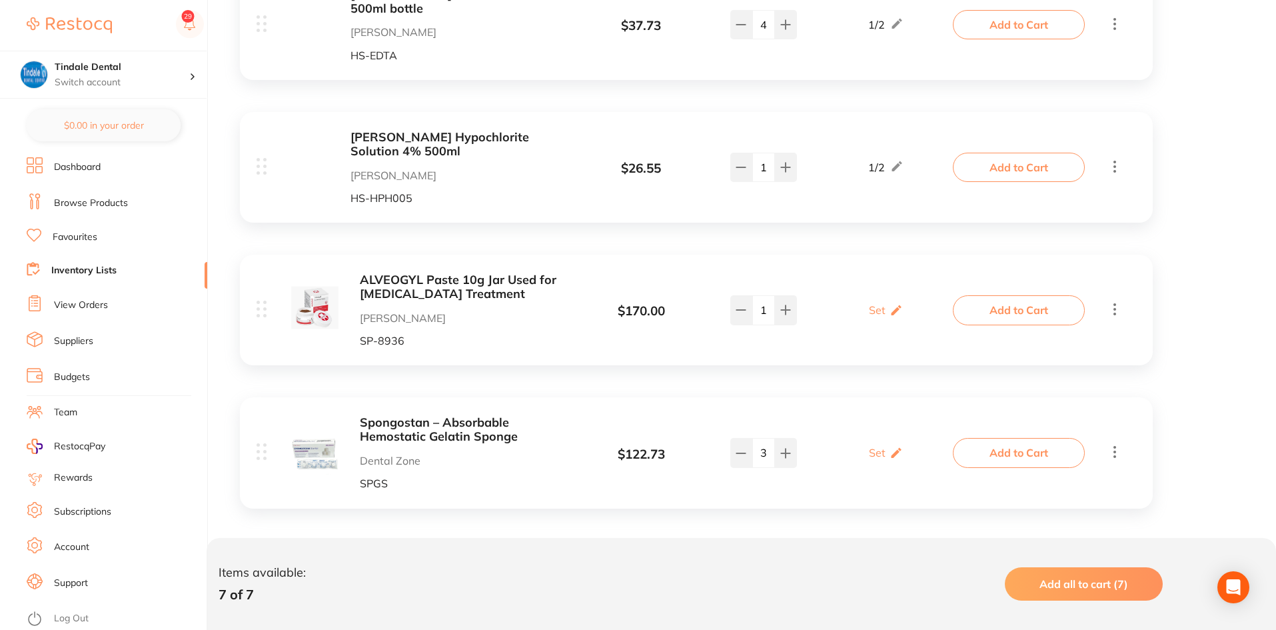
scroll to position [798, 0]
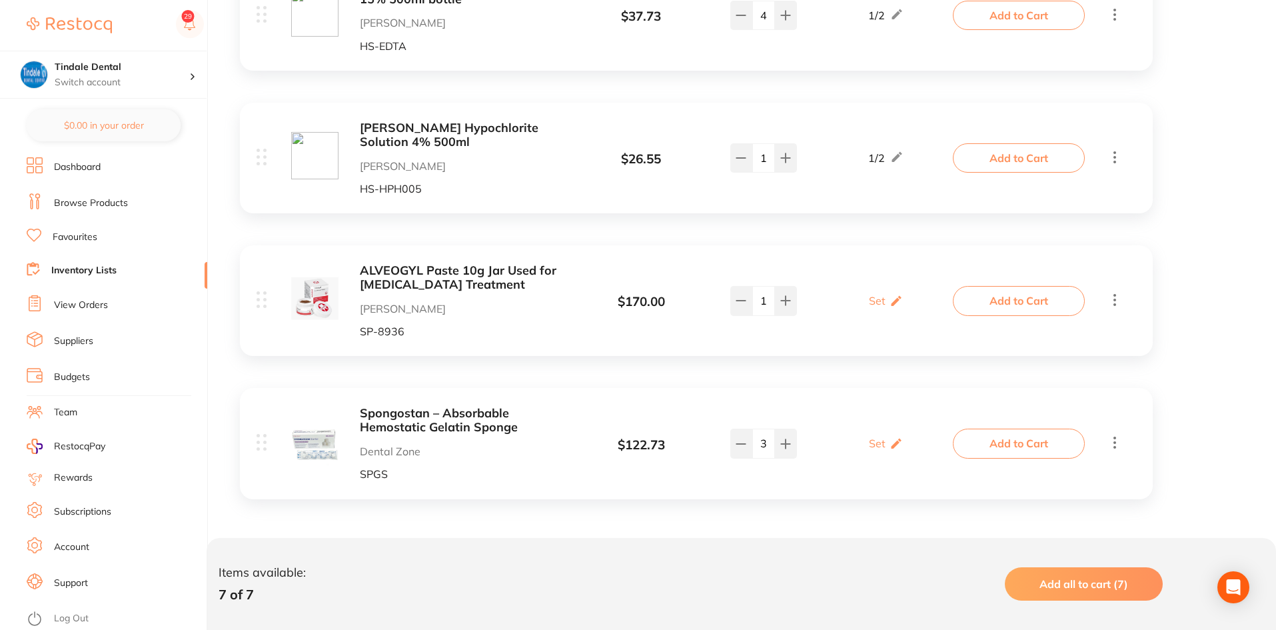
click at [99, 269] on link "Inventory Lists" at bounding box center [83, 270] width 65 height 13
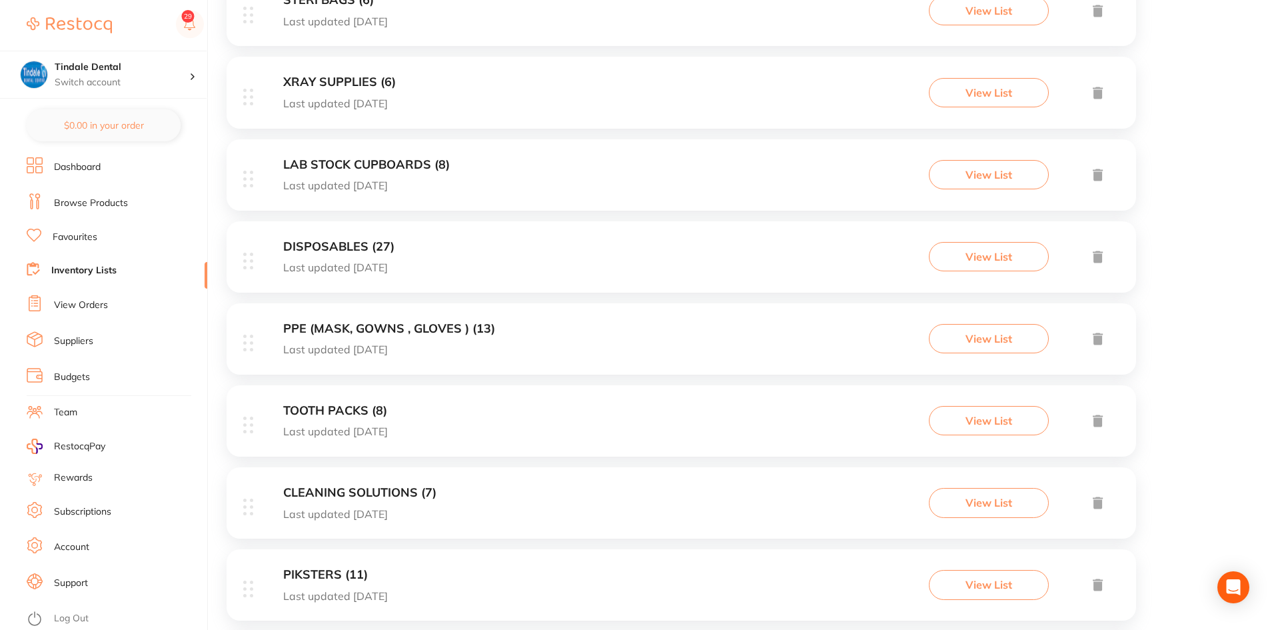
scroll to position [533, 0]
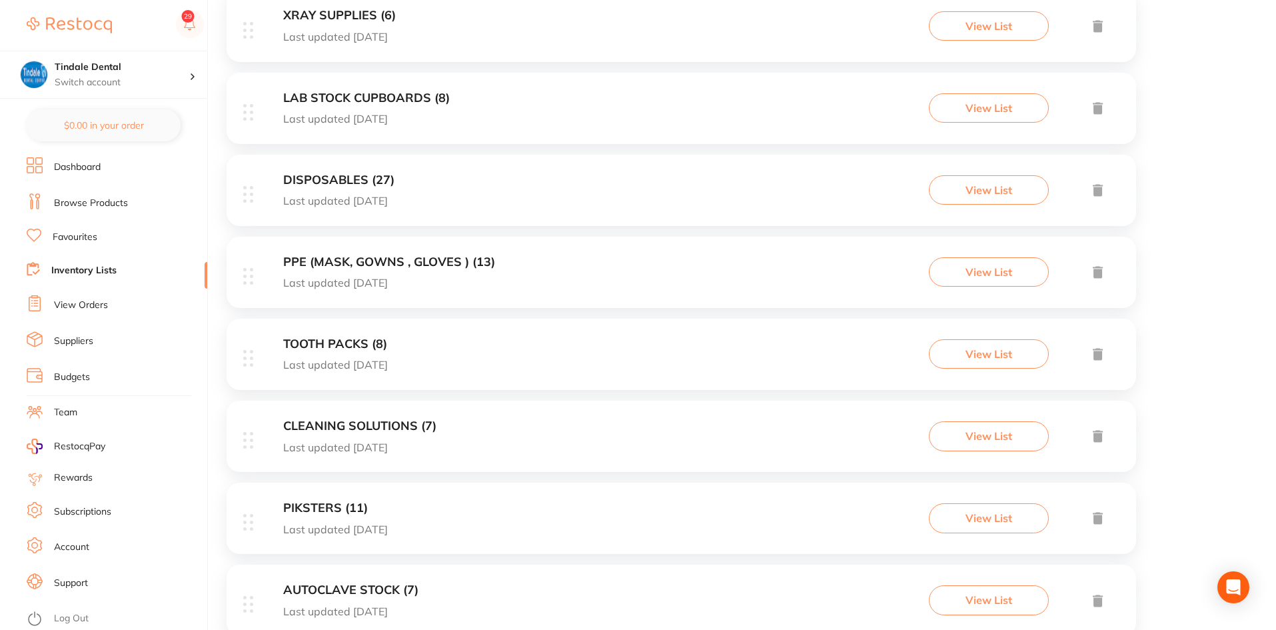
click at [297, 414] on div "CLEANING SOLUTIONS (7) Last updated [DATE] View List" at bounding box center [682, 435] width 910 height 71
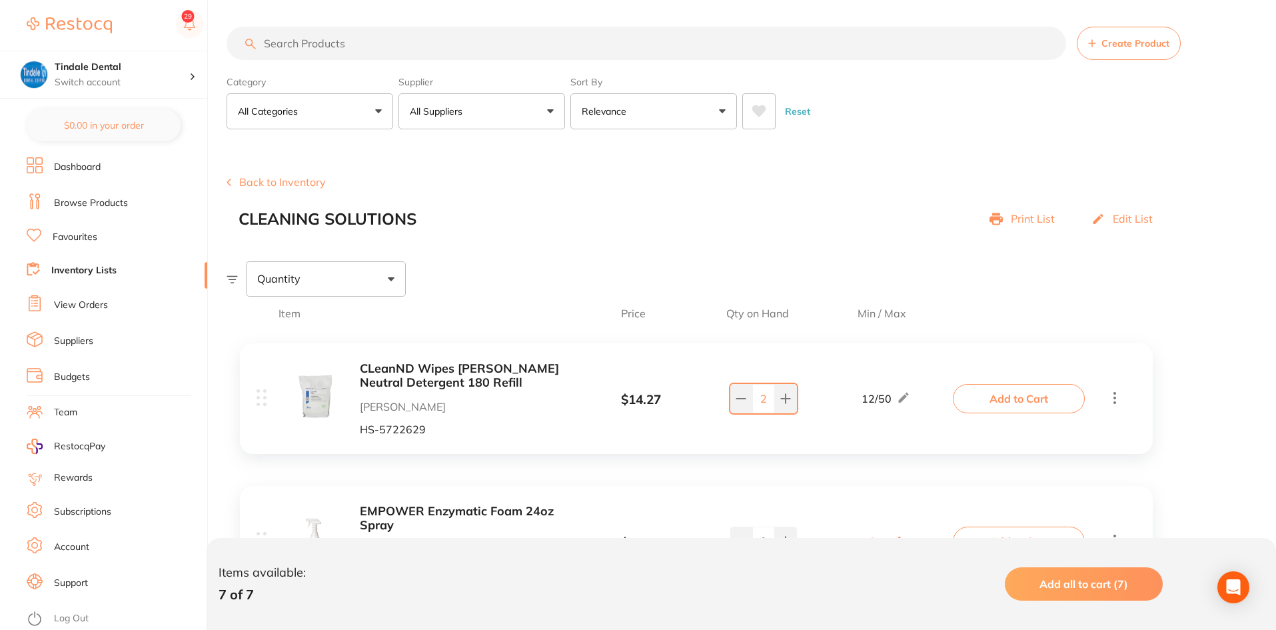
scroll to position [133, 0]
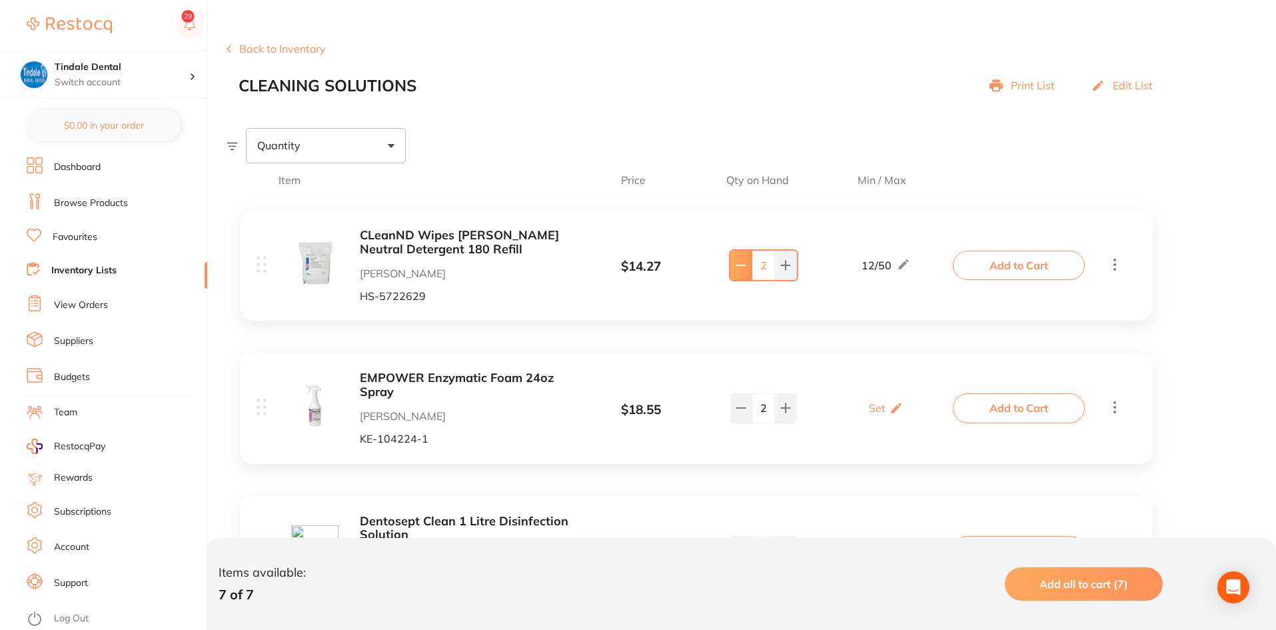
click at [741, 260] on icon at bounding box center [741, 265] width 11 height 11
type input "1"
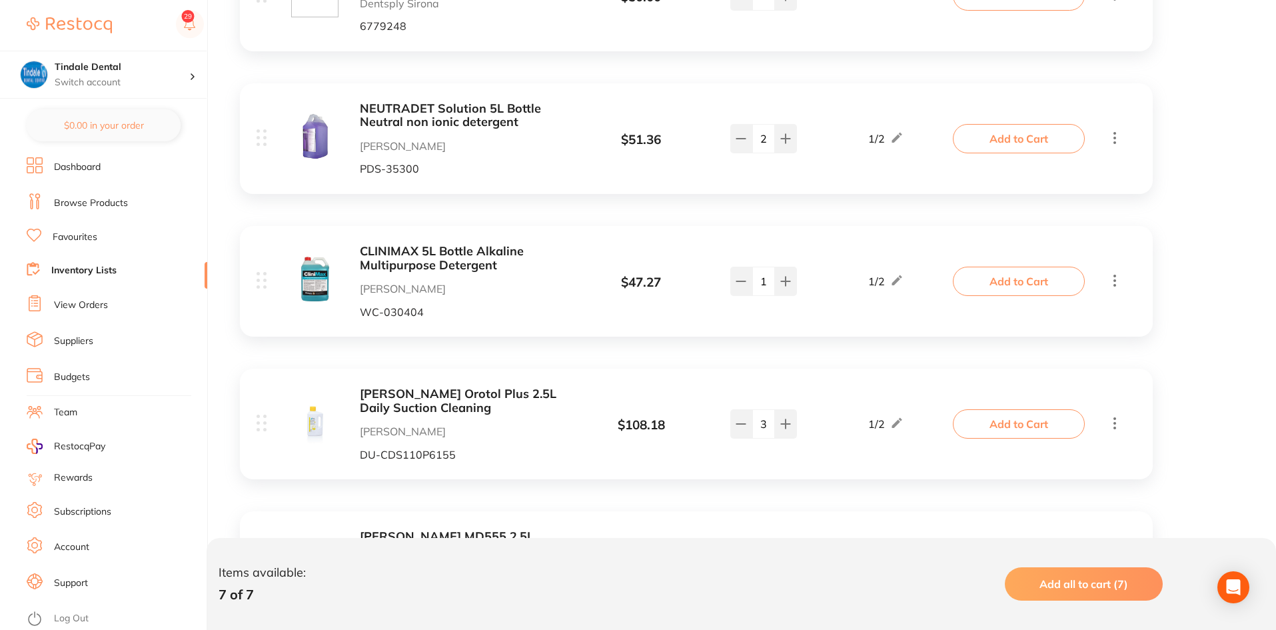
scroll to position [733, 0]
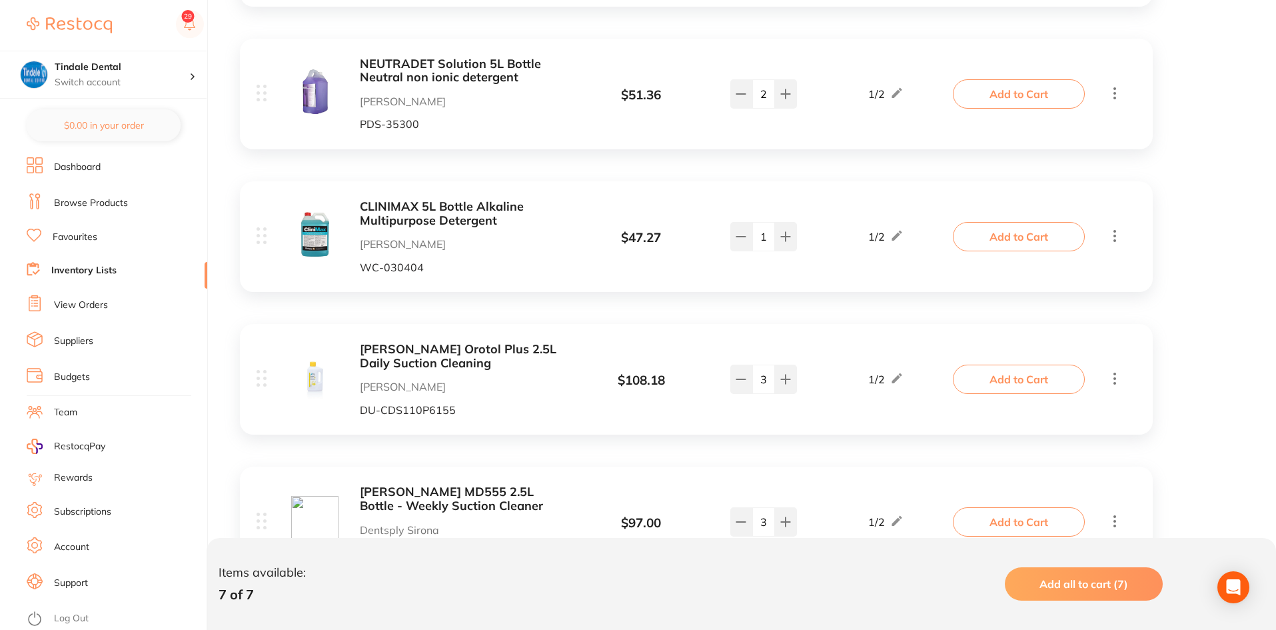
click at [81, 265] on link "Inventory Lists" at bounding box center [83, 270] width 65 height 13
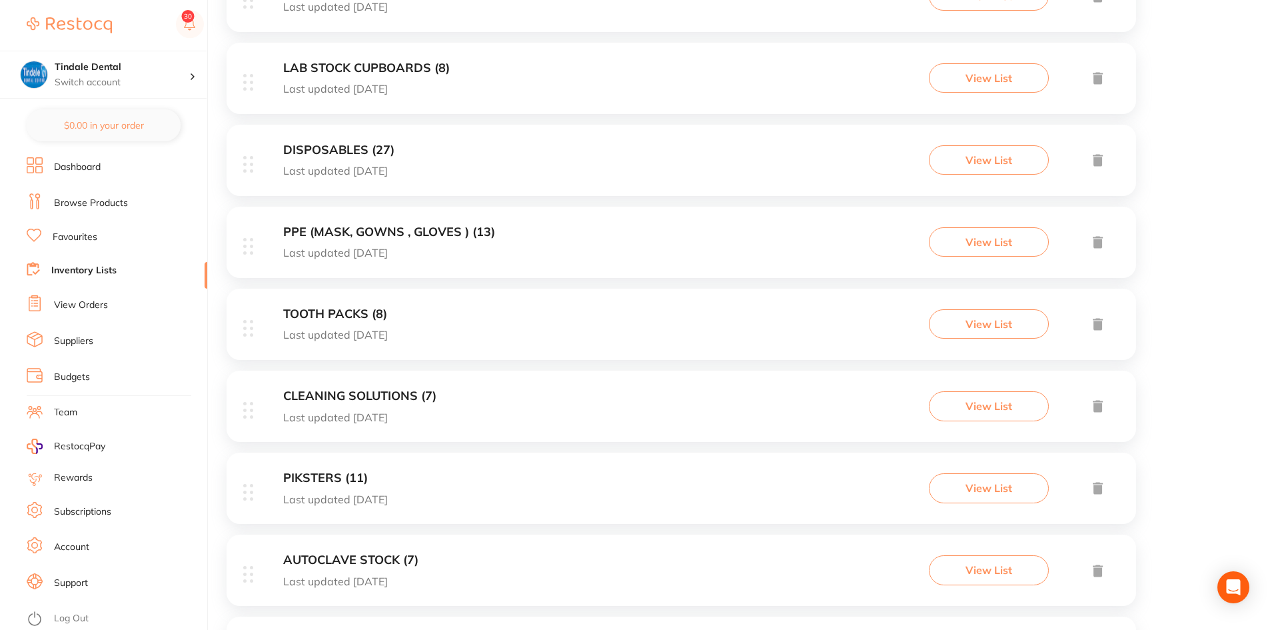
scroll to position [600, 0]
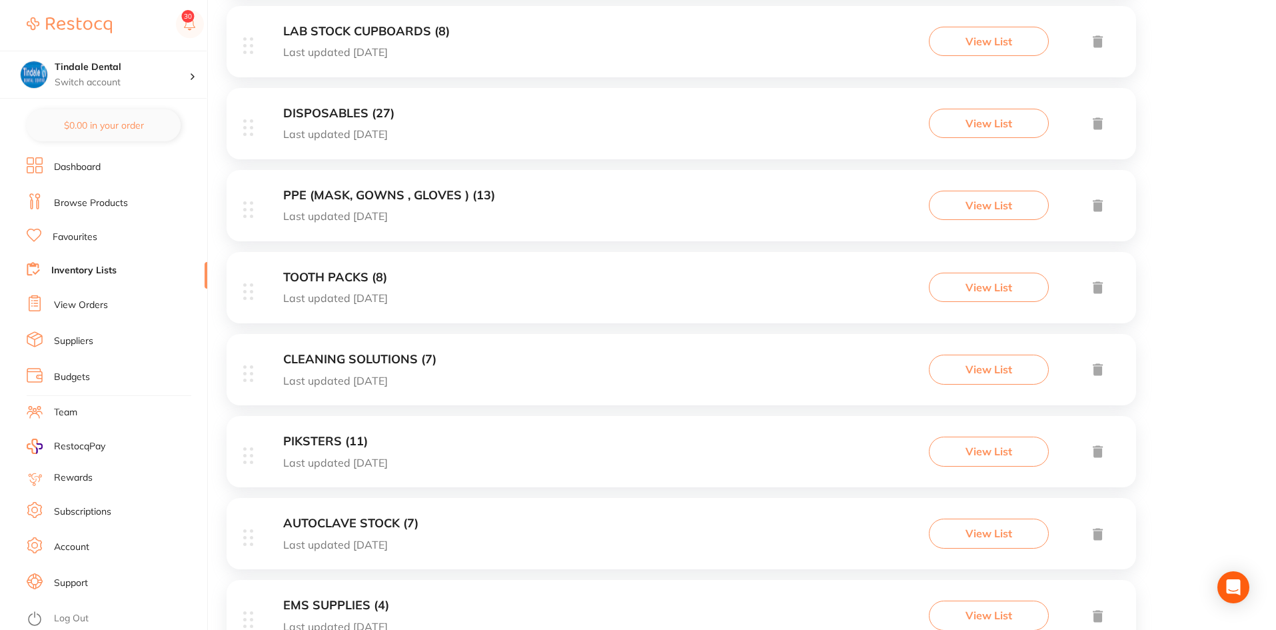
click at [341, 272] on h3 "TOOTH PACKS (8)" at bounding box center [335, 278] width 105 height 14
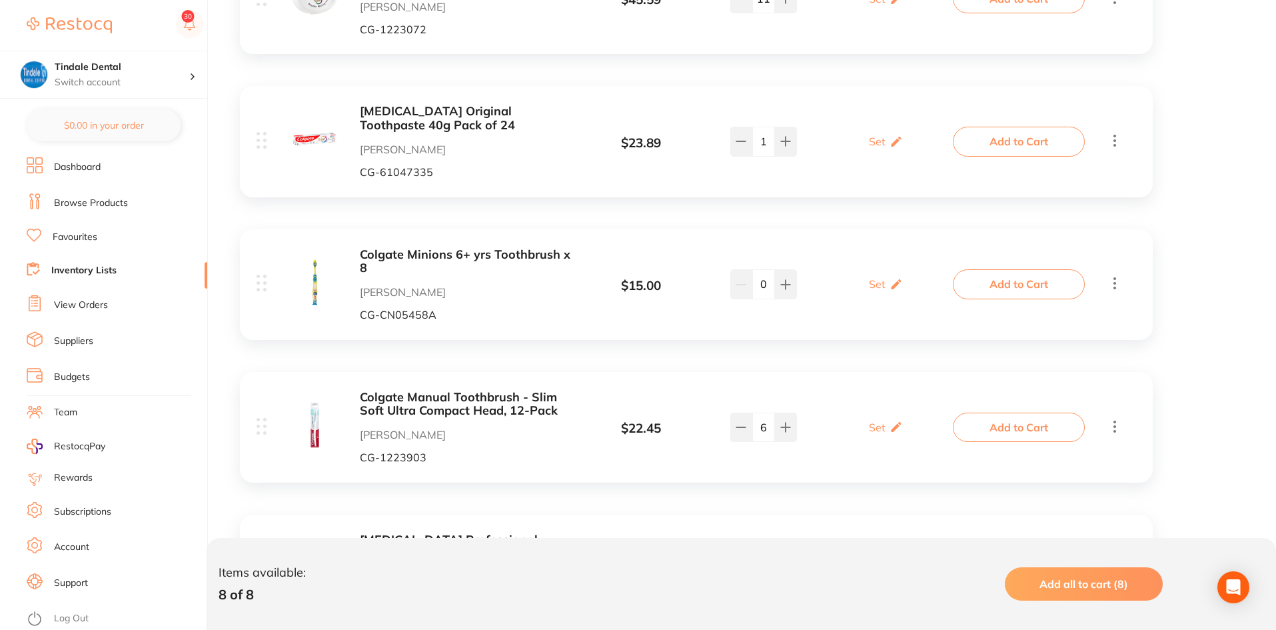
scroll to position [533, 0]
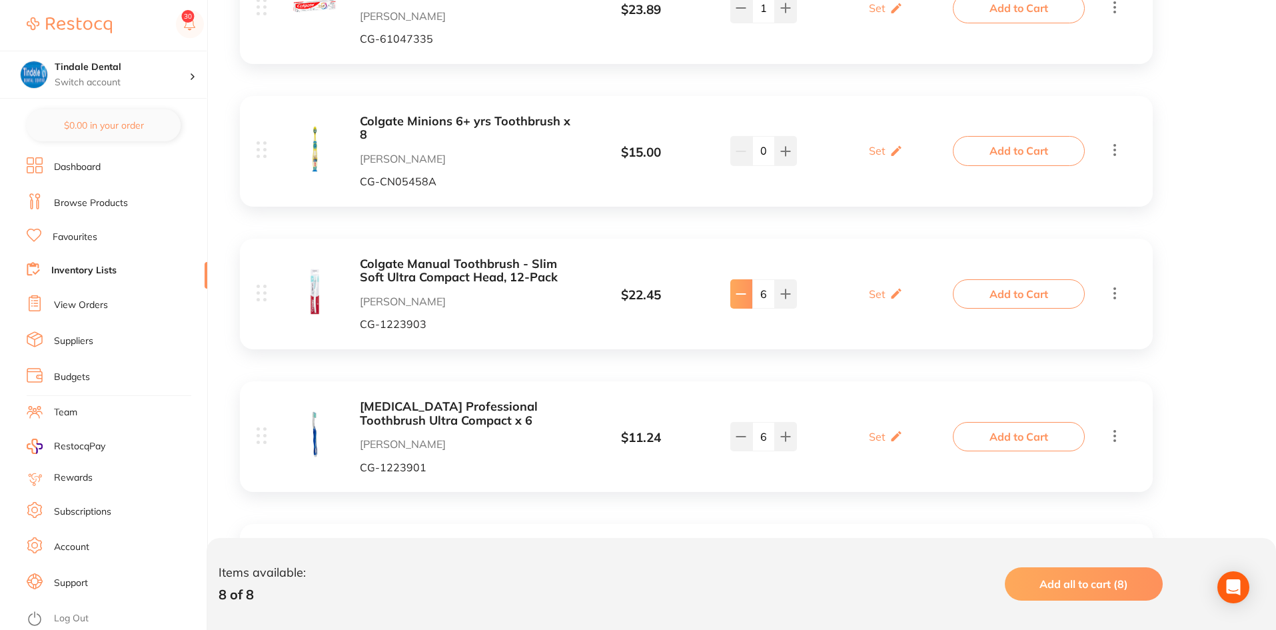
click at [742, 298] on icon at bounding box center [741, 294] width 11 height 11
click at [783, 298] on icon at bounding box center [785, 294] width 11 height 11
type input "6"
click at [740, 436] on icon at bounding box center [741, 436] width 9 height 0
type input "5"
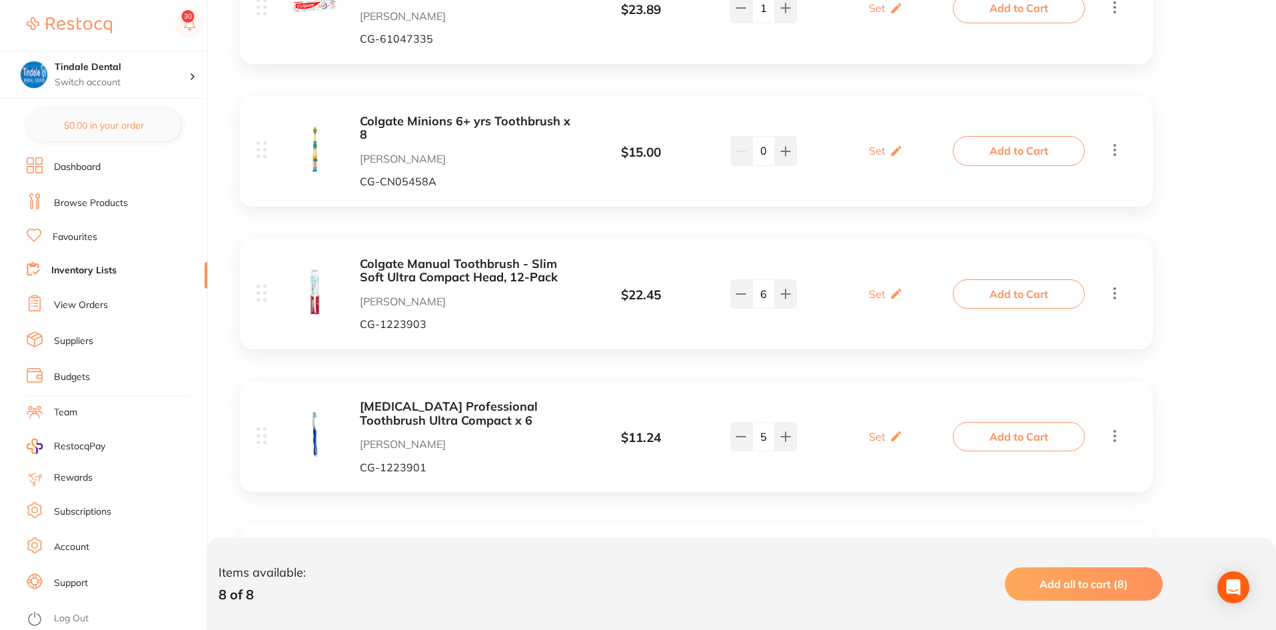
click at [98, 267] on link "Inventory Lists" at bounding box center [83, 270] width 65 height 13
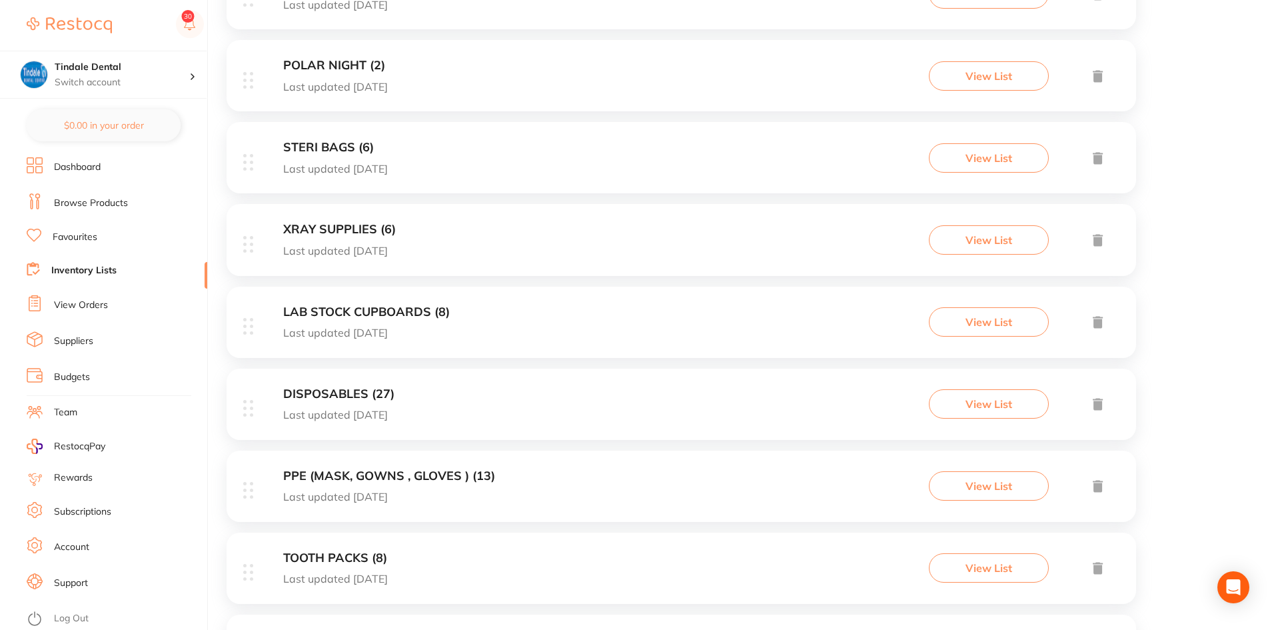
scroll to position [333, 0]
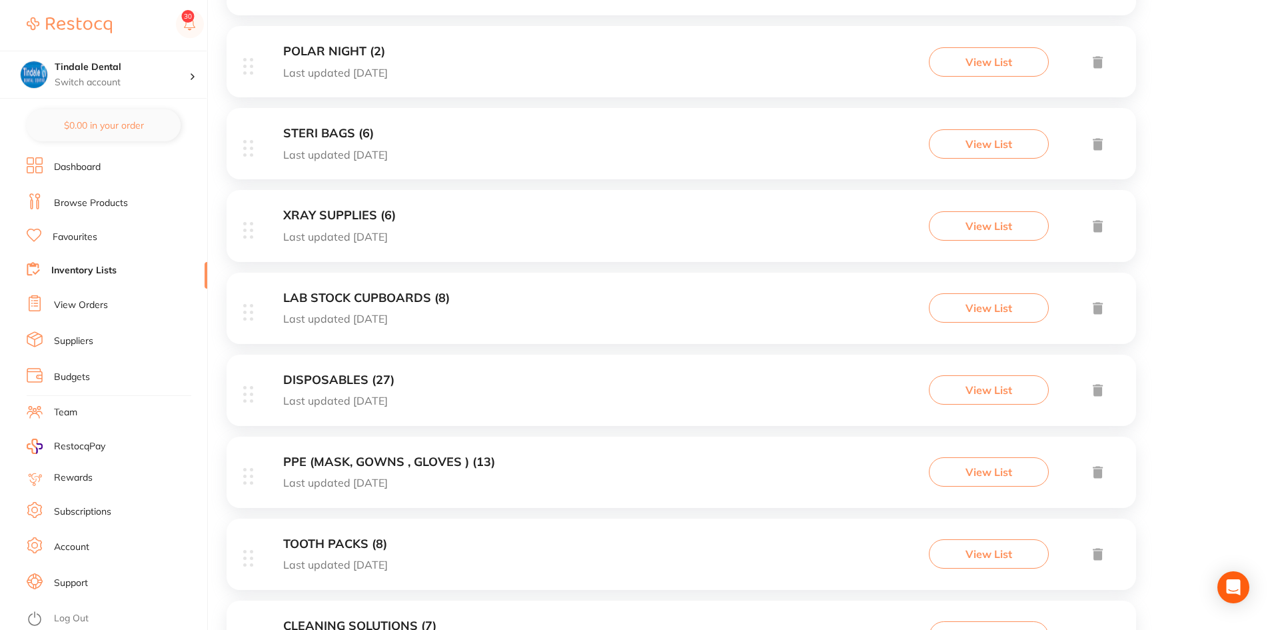
click at [360, 467] on h3 "PPE (MASK, GOWNS , GLOVES ) (13)" at bounding box center [389, 462] width 212 height 14
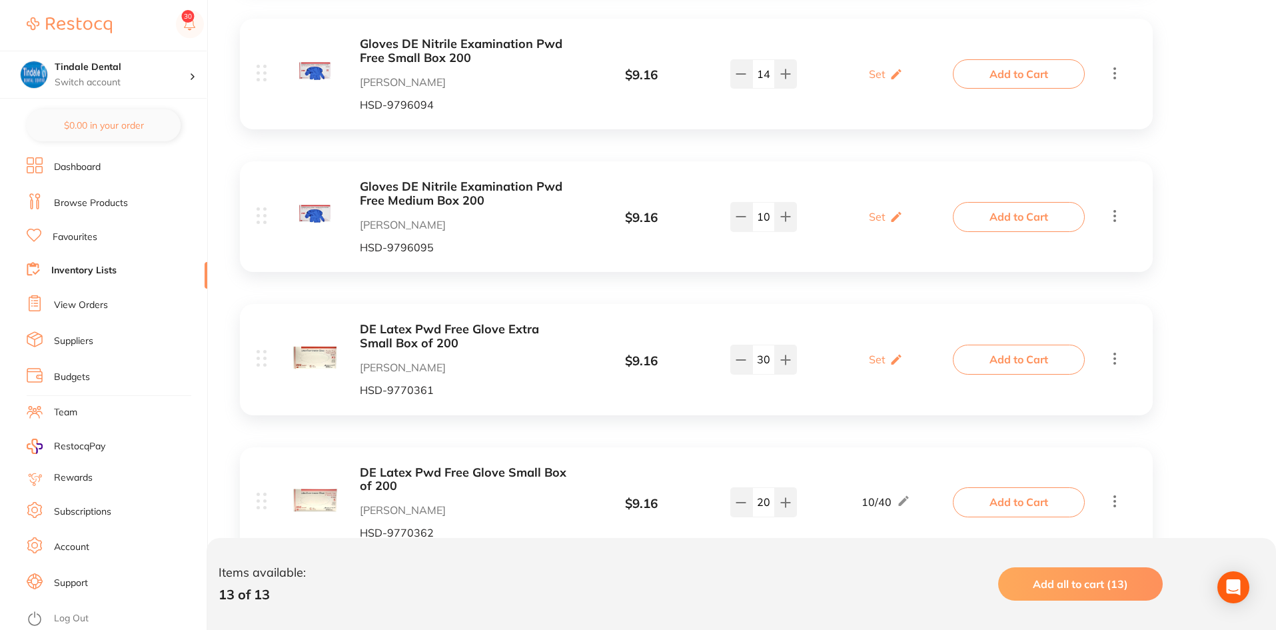
scroll to position [1333, 0]
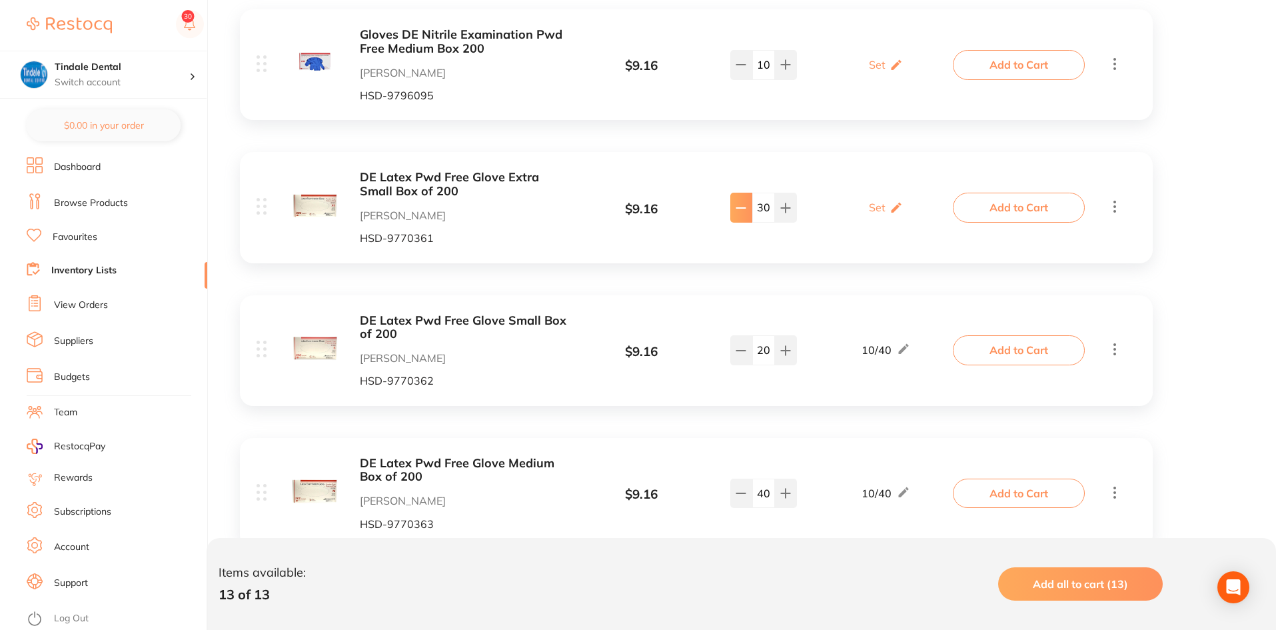
click at [744, 205] on icon at bounding box center [741, 208] width 11 height 11
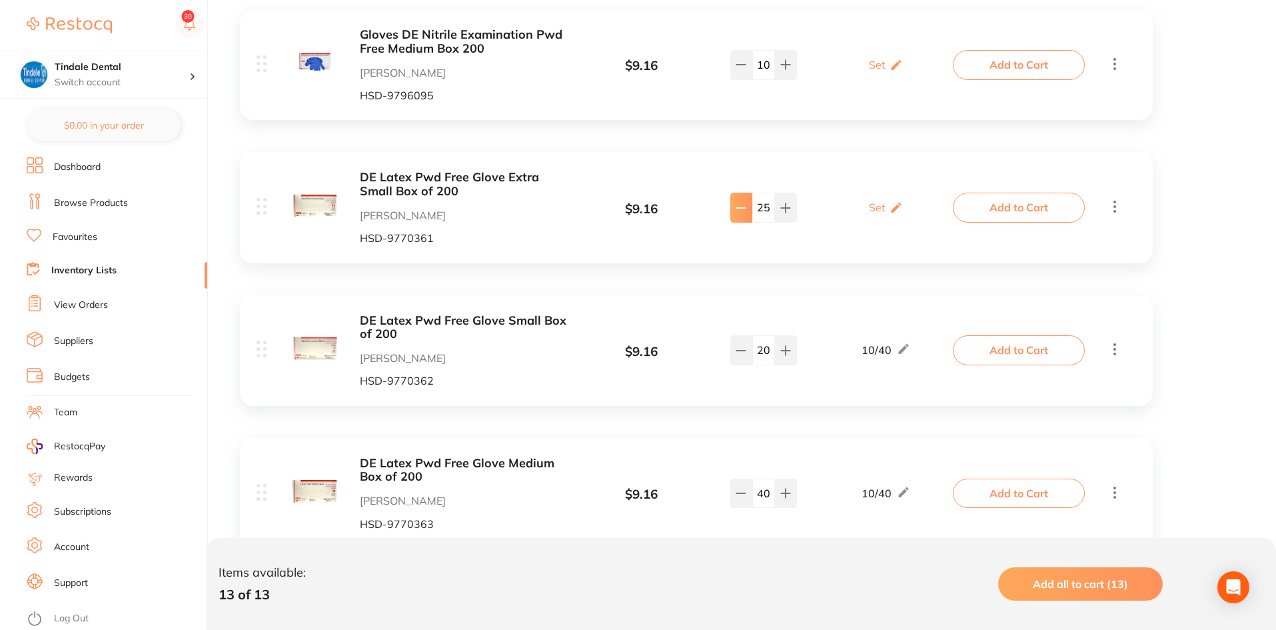
click at [744, 205] on icon at bounding box center [741, 208] width 11 height 11
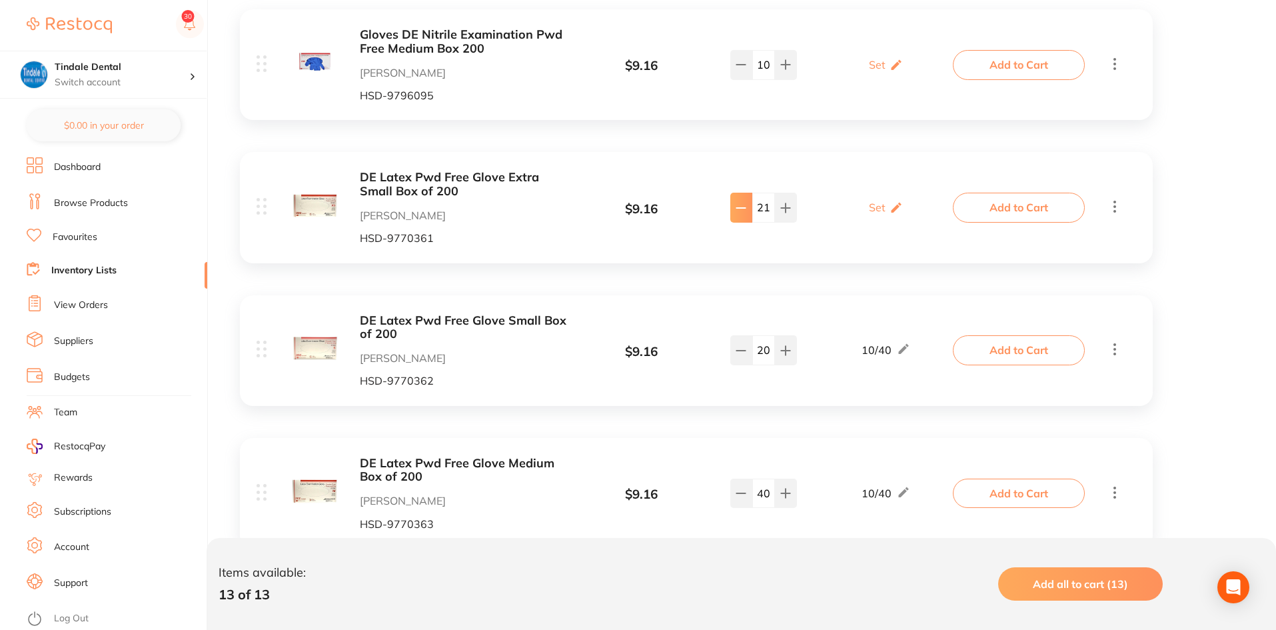
type input "20"
click at [66, 267] on link "Inventory Lists" at bounding box center [83, 270] width 65 height 13
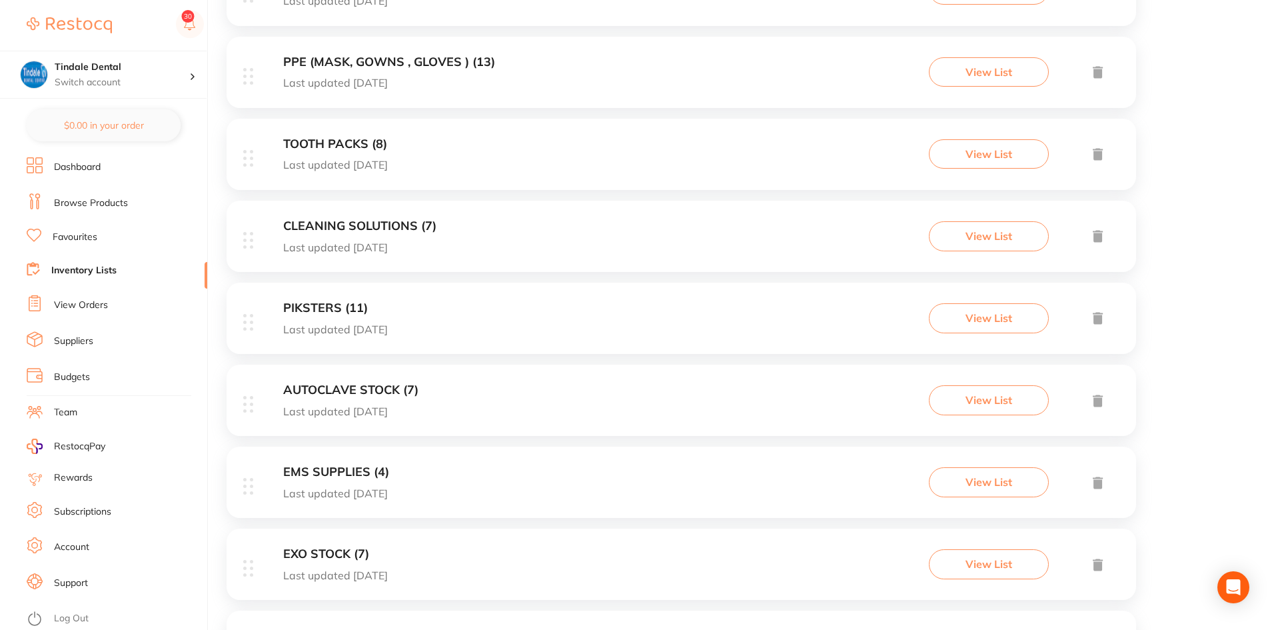
scroll to position [866, 0]
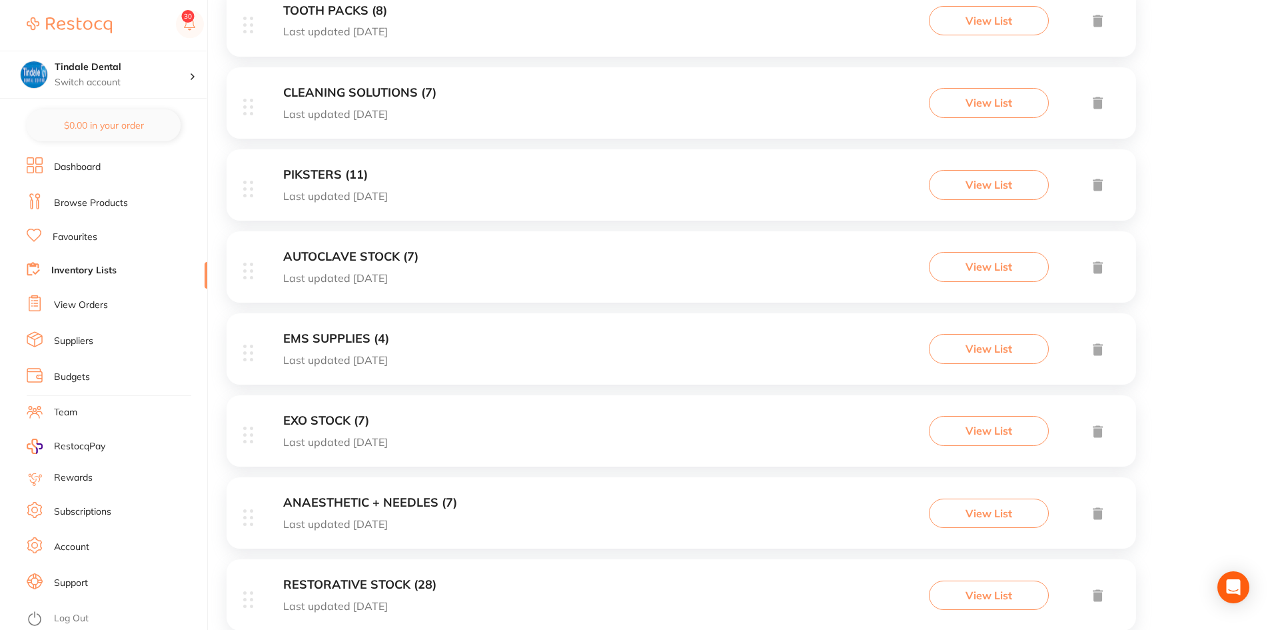
click at [400, 503] on h3 "ANAESTHETIC + NEEDLES (7)" at bounding box center [370, 503] width 174 height 14
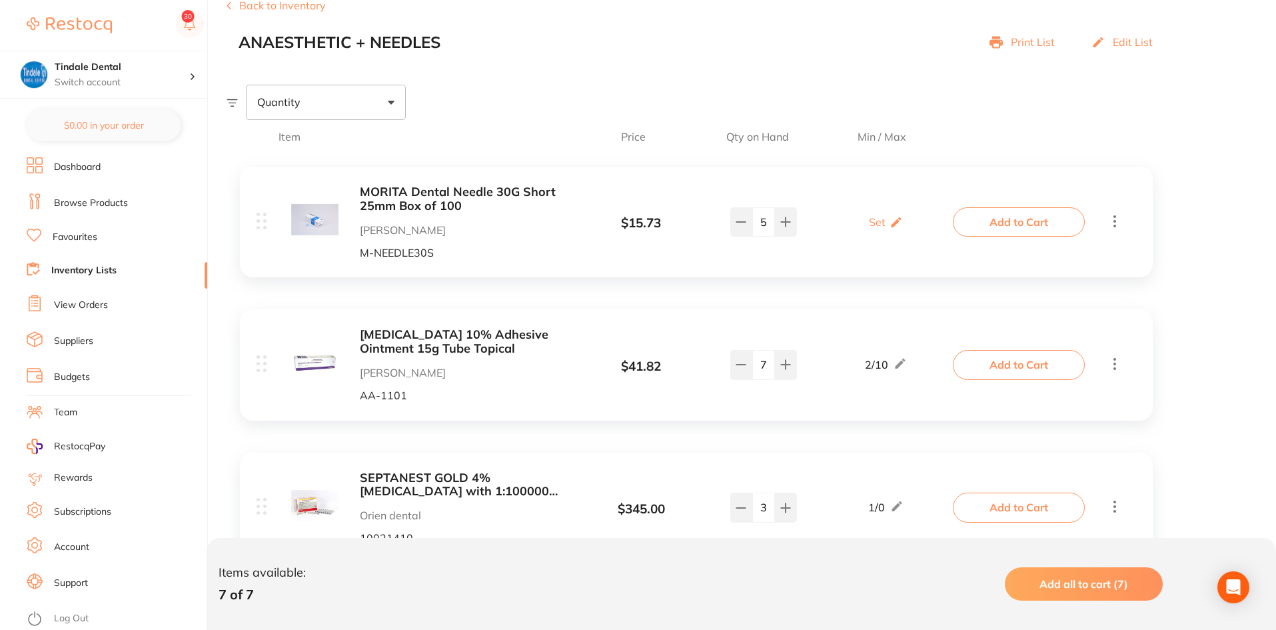
scroll to position [200, 0]
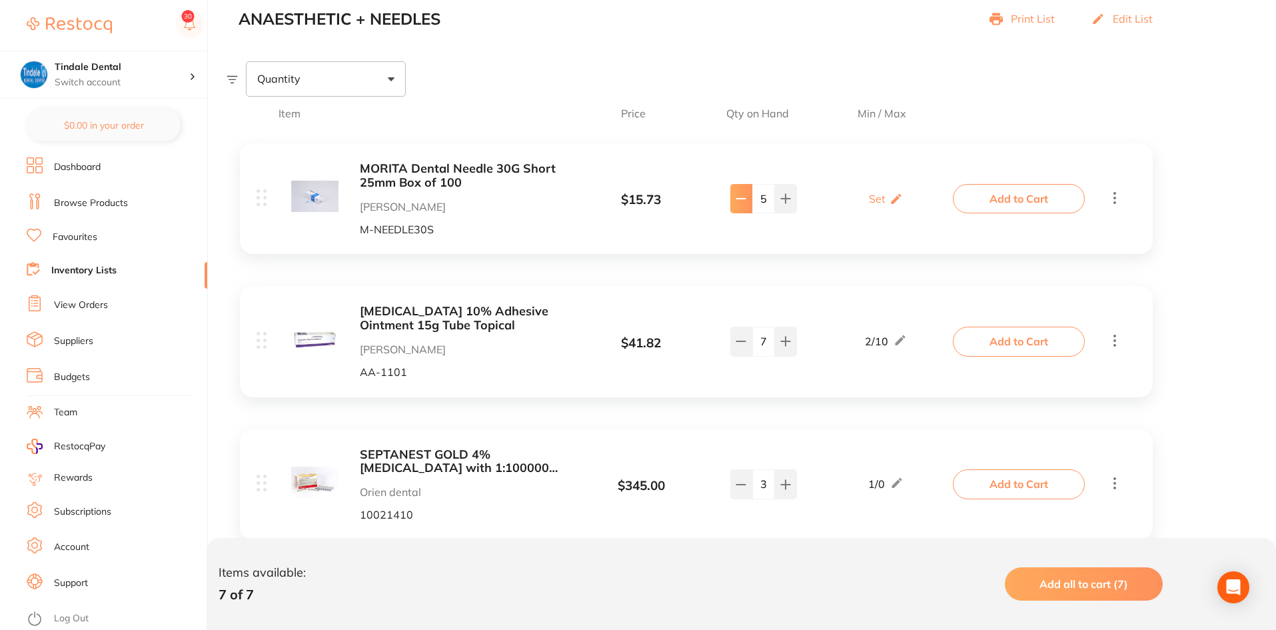
click at [746, 196] on button at bounding box center [741, 198] width 22 height 29
type input "4"
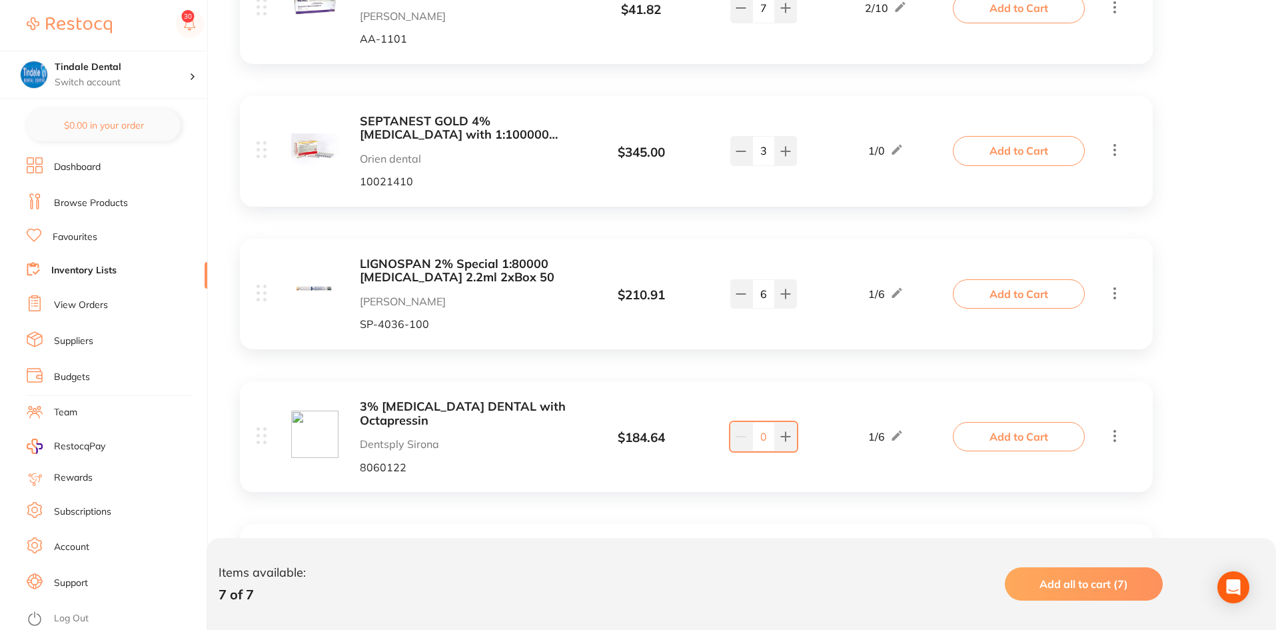
scroll to position [600, 0]
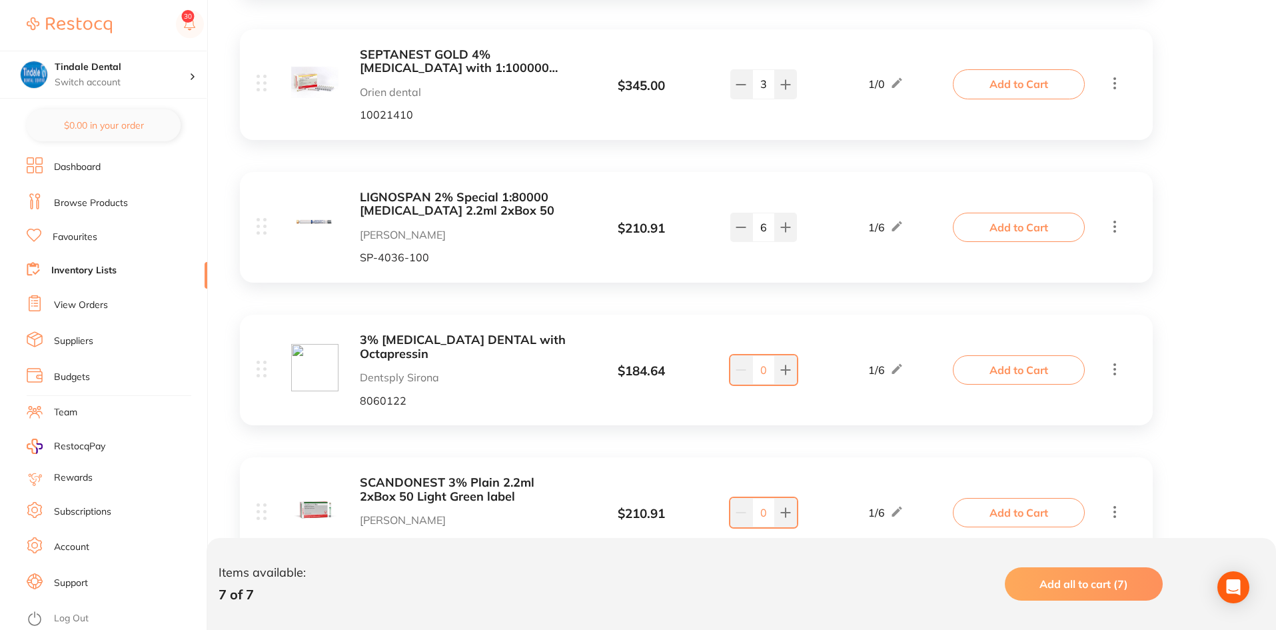
click at [800, 377] on div "0" at bounding box center [763, 370] width 105 height 32
click at [796, 376] on button at bounding box center [786, 369] width 22 height 29
type input "1"
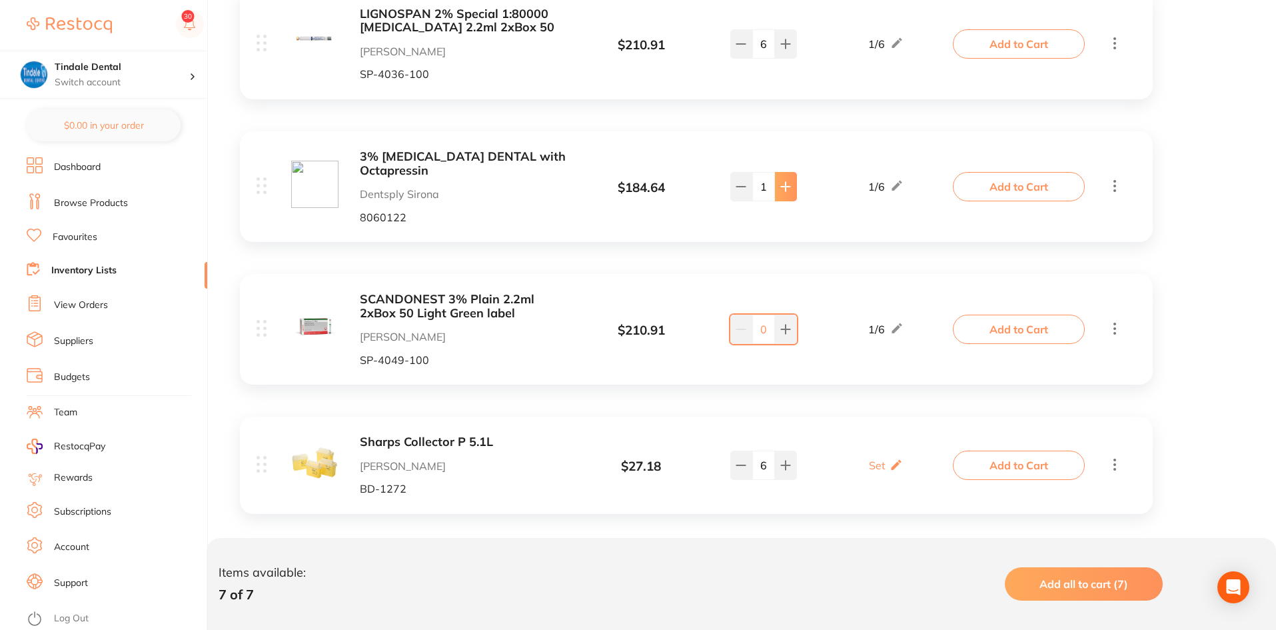
scroll to position [798, 0]
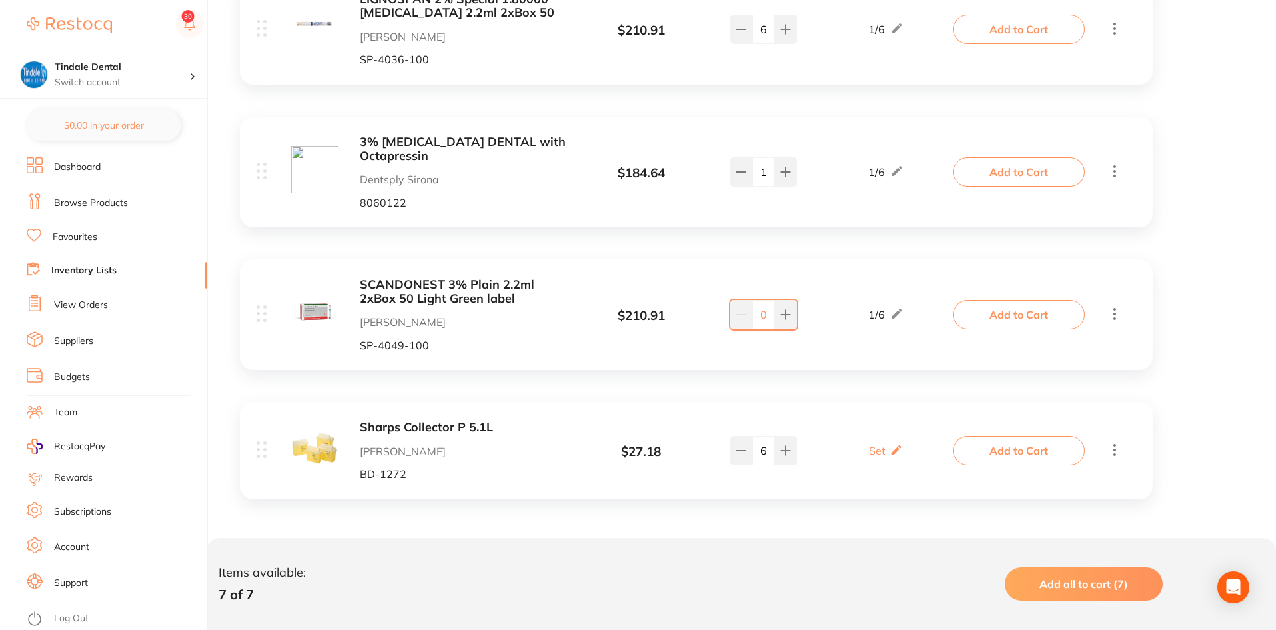
click at [62, 269] on link "Inventory Lists" at bounding box center [83, 270] width 65 height 13
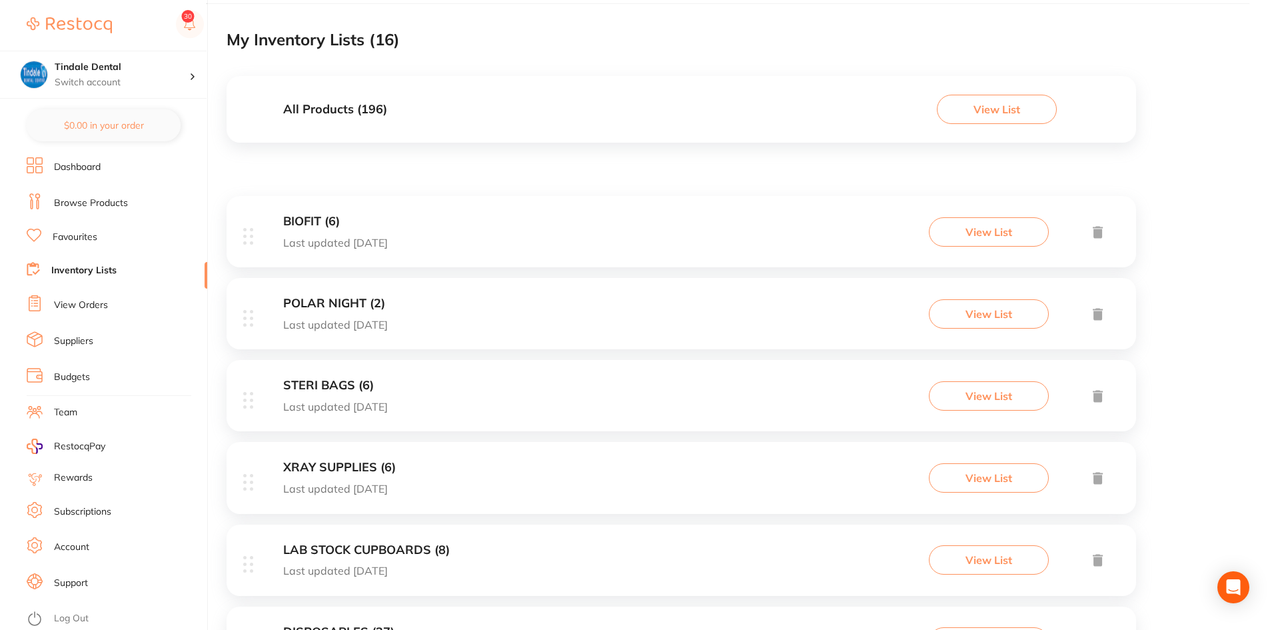
scroll to position [200, 0]
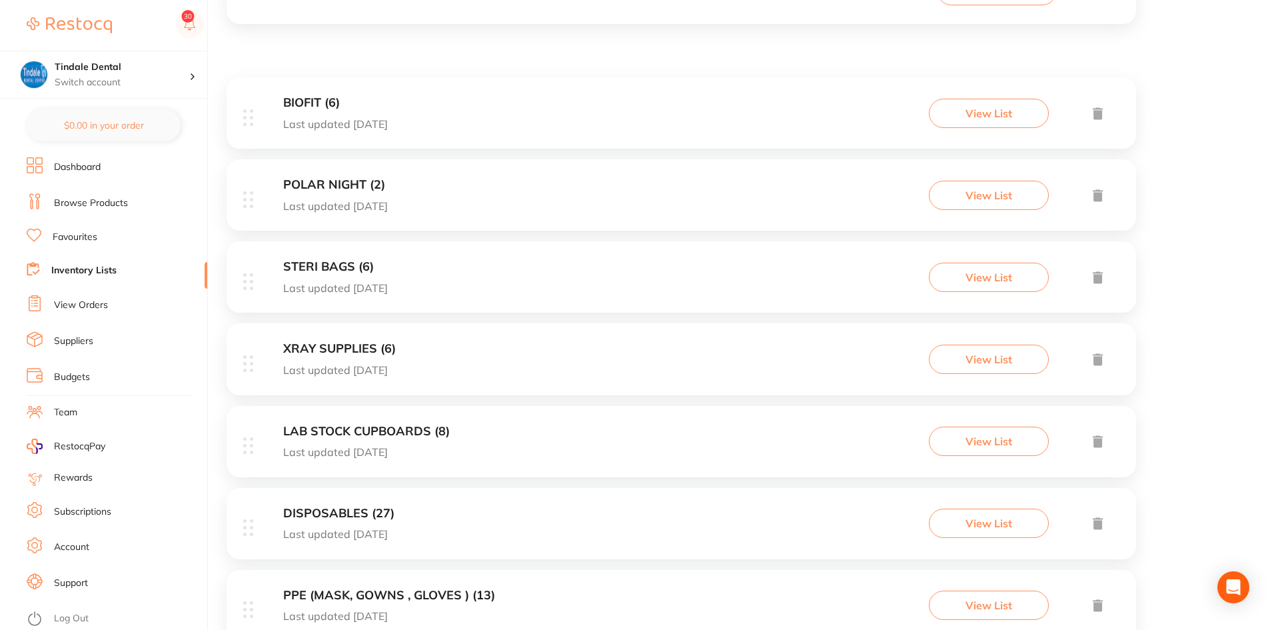
click at [357, 507] on h3 "DISPOSABLES (27)" at bounding box center [338, 513] width 111 height 14
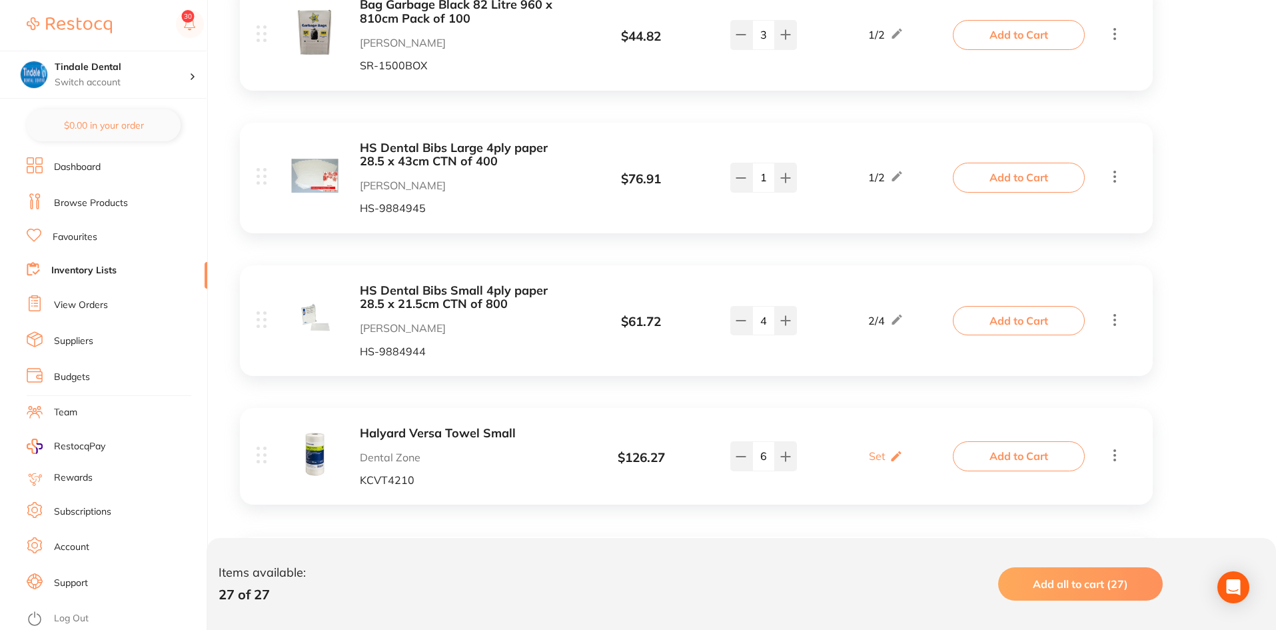
scroll to position [2399, 0]
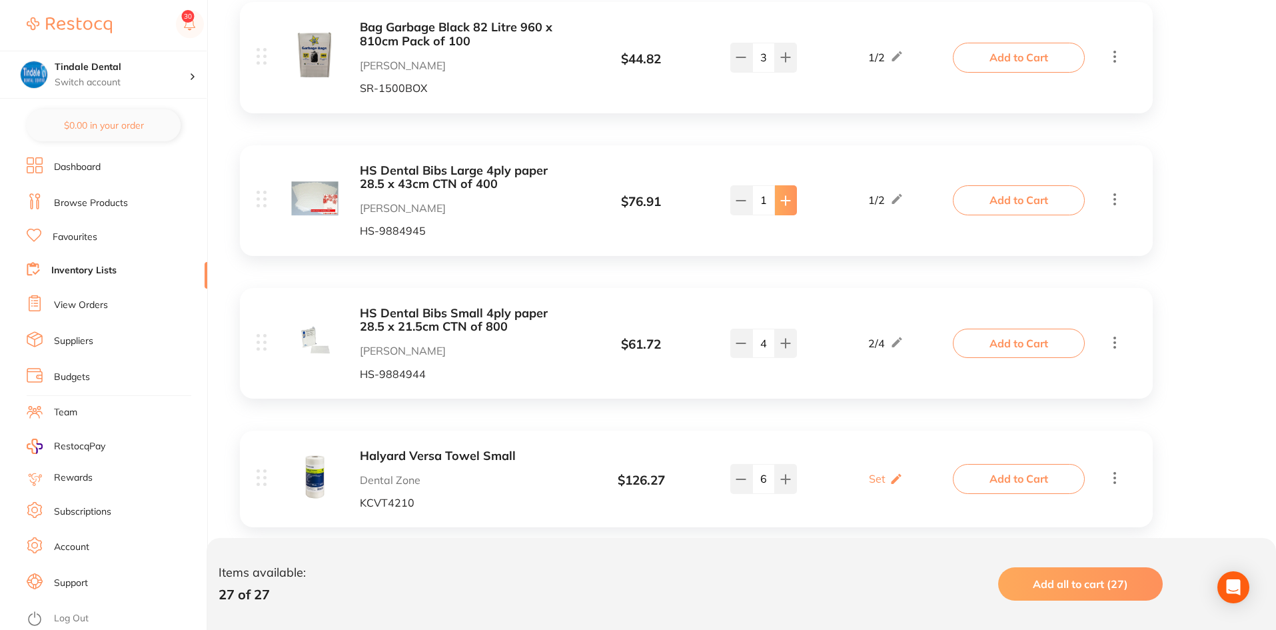
click at [791, 185] on button at bounding box center [786, 199] width 22 height 29
type input "4"
click at [786, 329] on button at bounding box center [786, 343] width 22 height 29
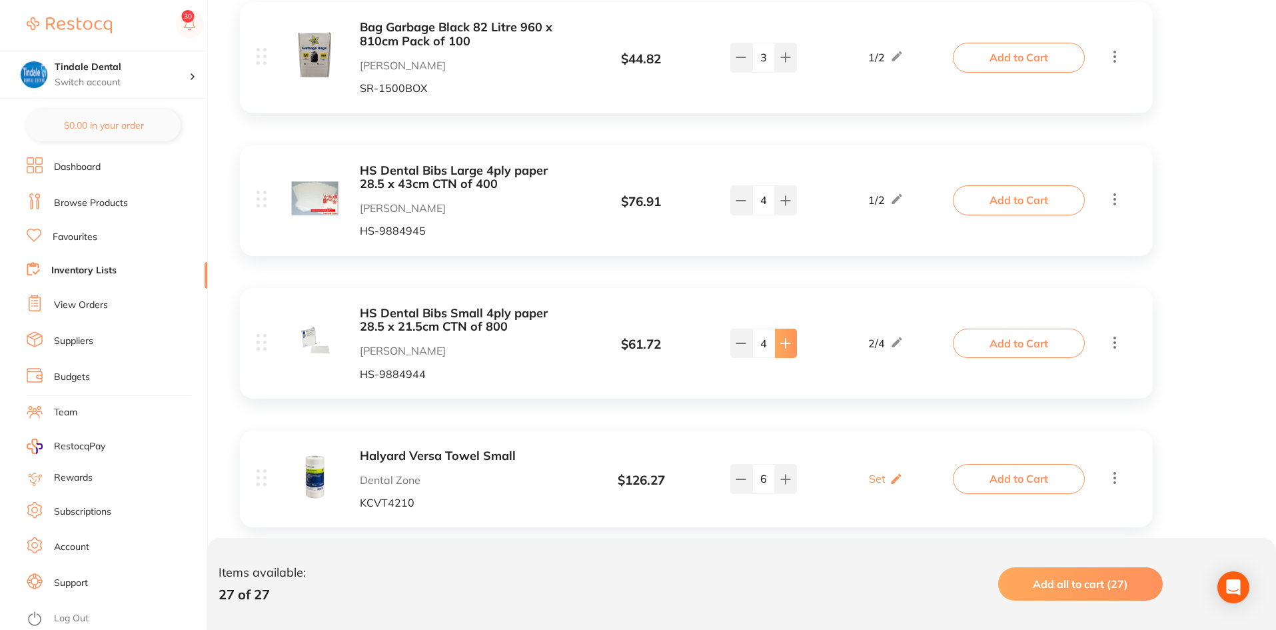
type input "5"
click at [741, 464] on button at bounding box center [741, 478] width 22 height 29
type input "4"
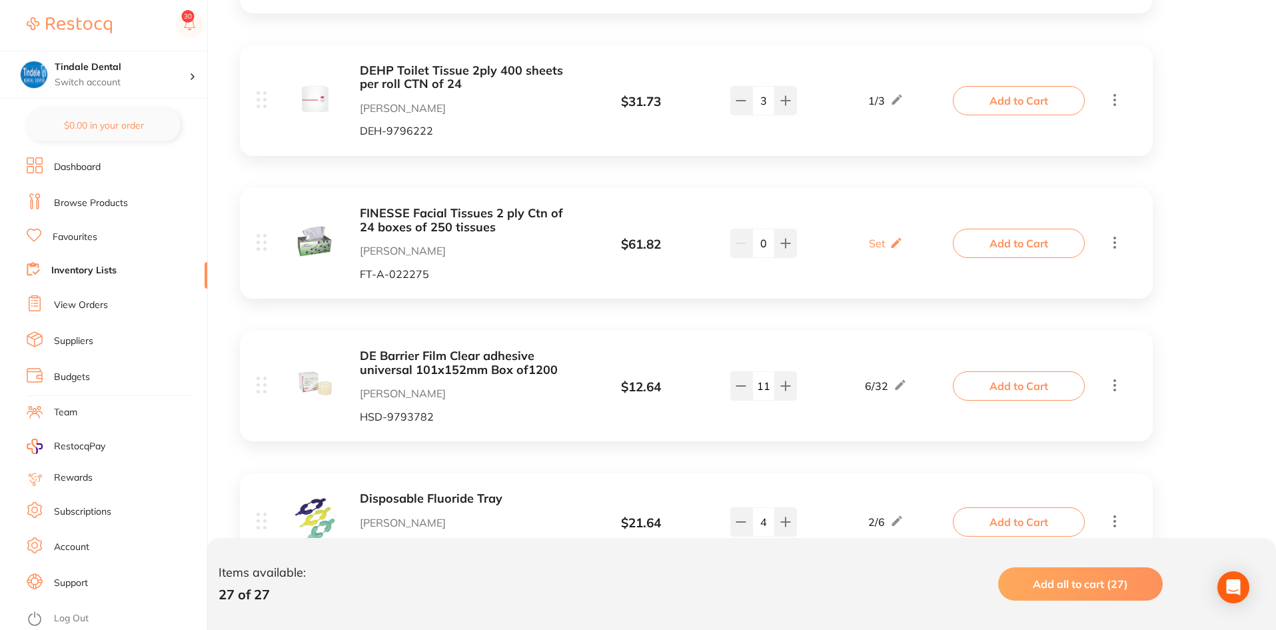
scroll to position [3465, 0]
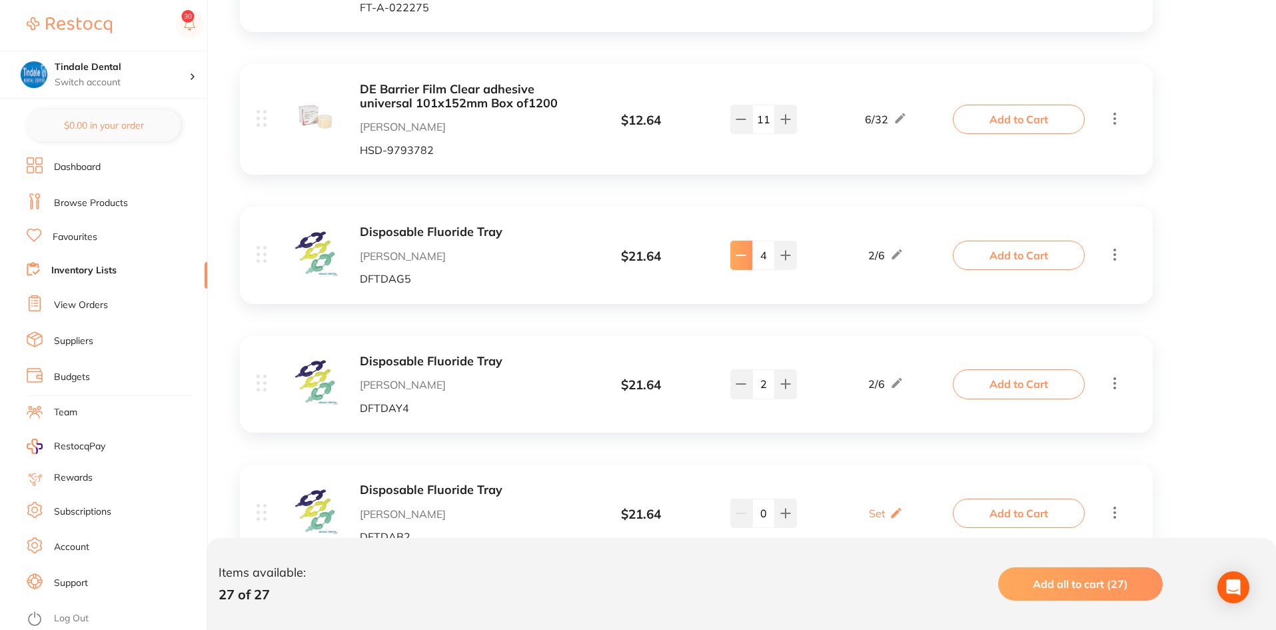
drag, startPoint x: 738, startPoint y: 228, endPoint x: 740, endPoint y: 237, distance: 9.7
click at [738, 255] on icon at bounding box center [741, 255] width 9 height 0
type input "3"
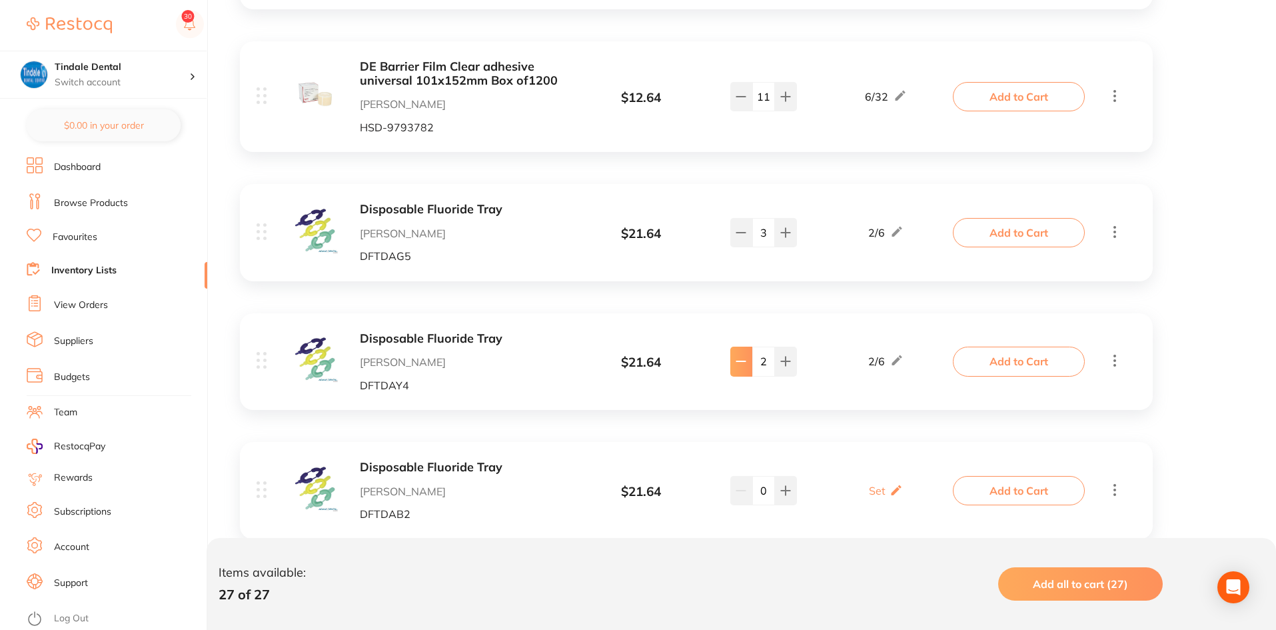
scroll to position [3500, 0]
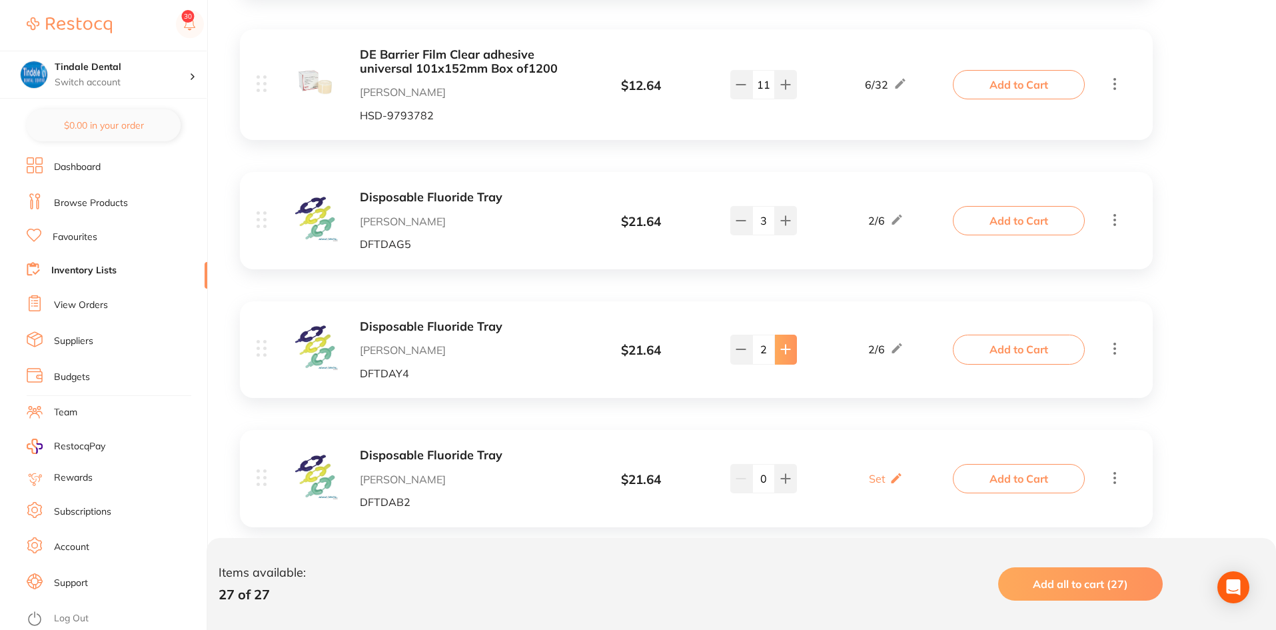
click at [779, 335] on button at bounding box center [786, 349] width 22 height 29
type input "3"
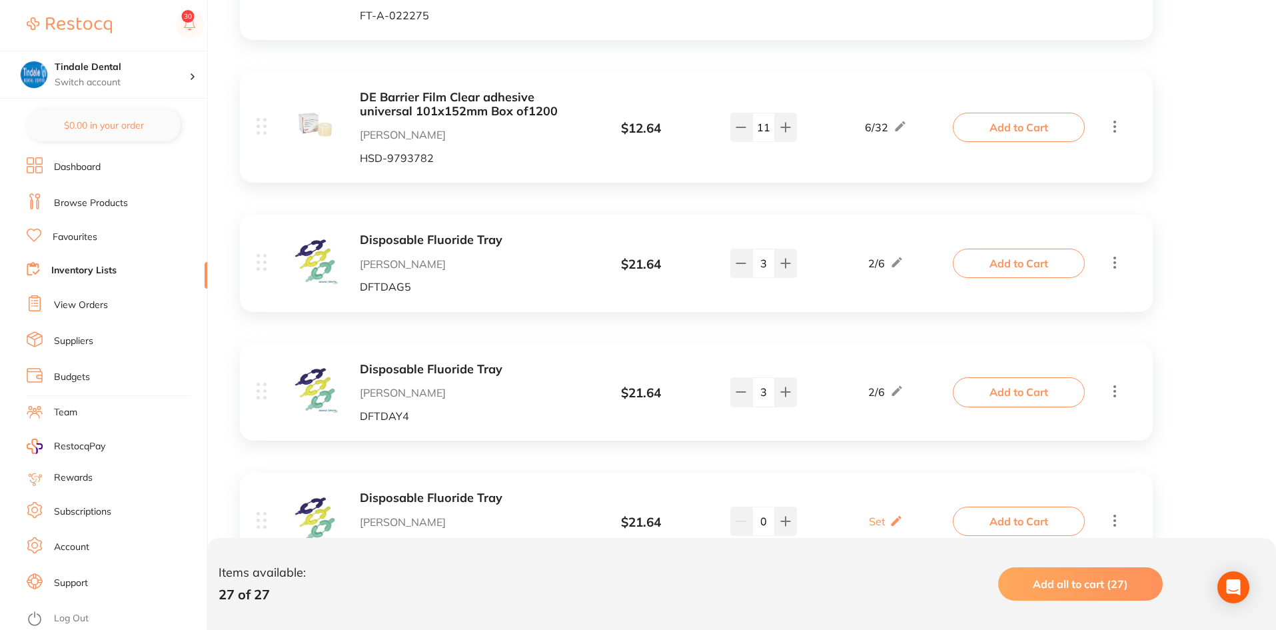
scroll to position [3433, 0]
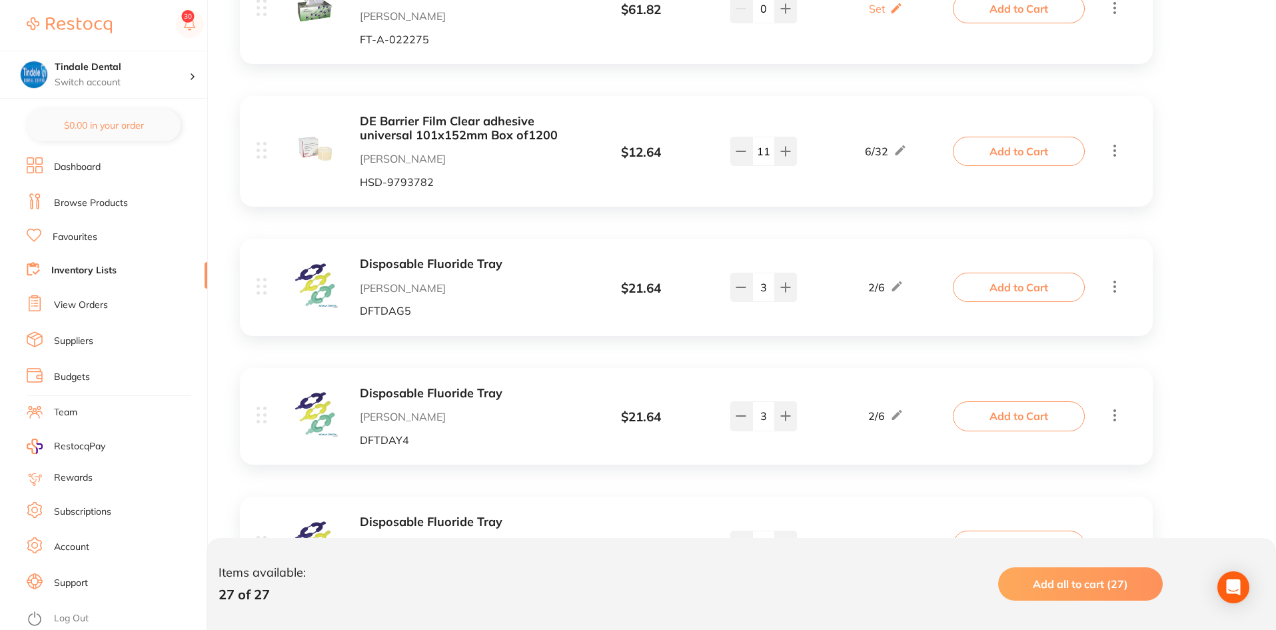
click at [102, 271] on link "Inventory Lists" at bounding box center [83, 270] width 65 height 13
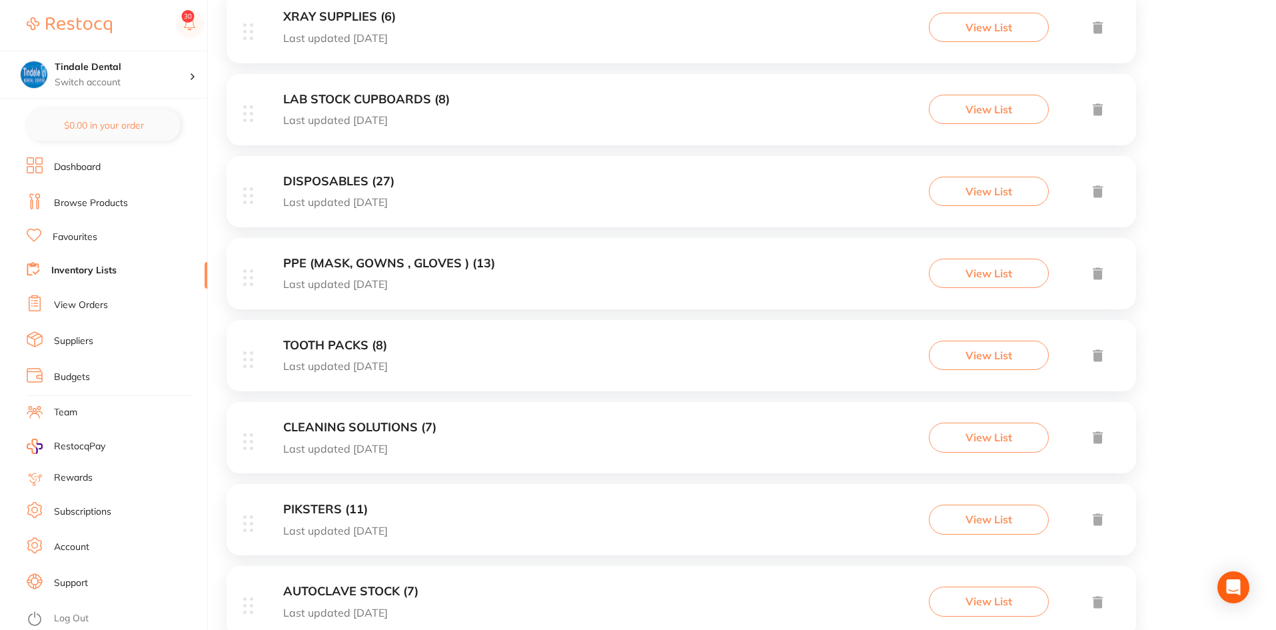
scroll to position [533, 0]
click at [439, 259] on h3 "PPE (MASK, GOWNS , GLOVES ) (13)" at bounding box center [389, 262] width 212 height 14
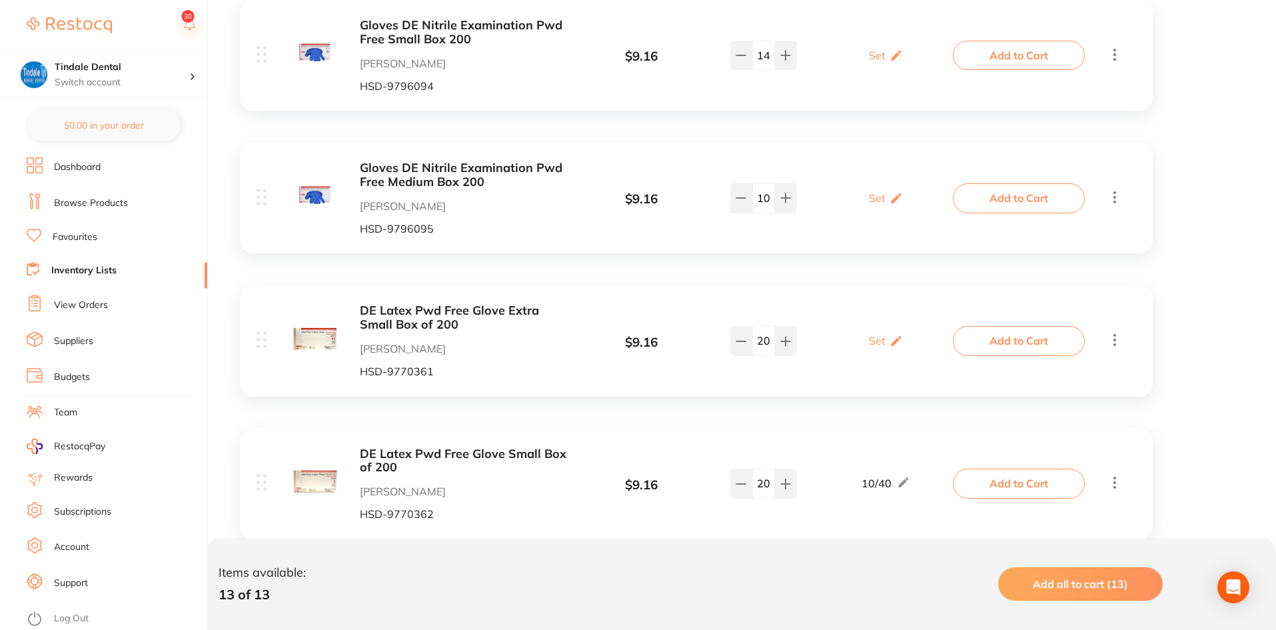
scroll to position [1333, 0]
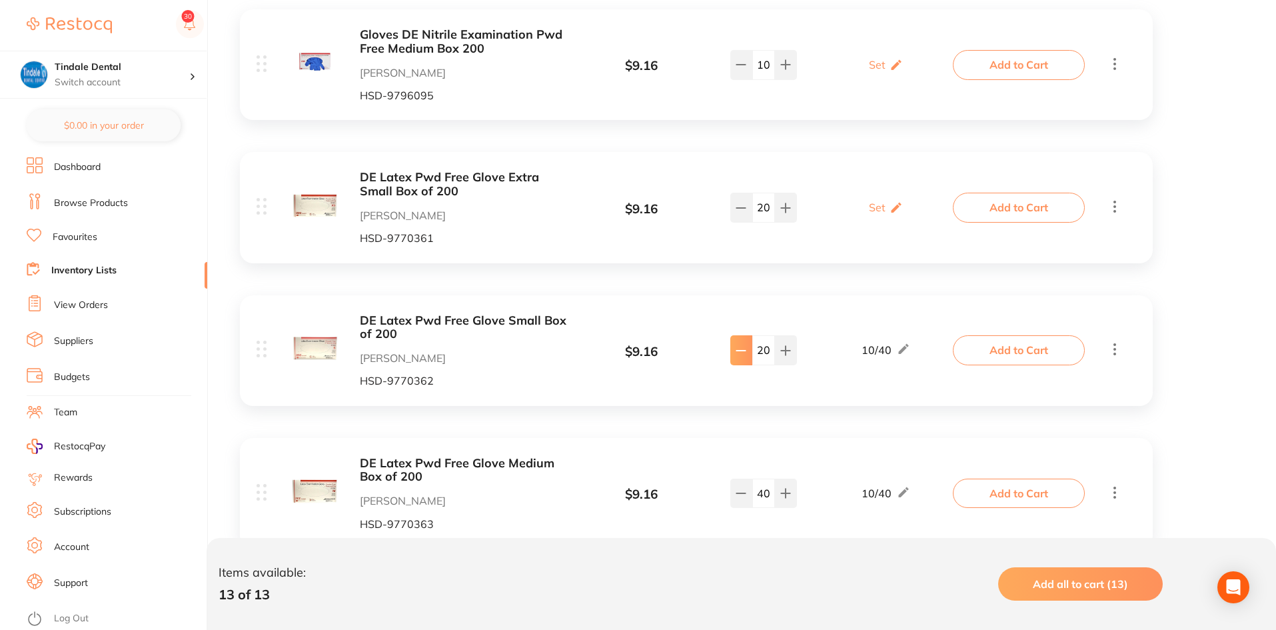
drag, startPoint x: 769, startPoint y: 347, endPoint x: 749, endPoint y: 346, distance: 20.0
click at [750, 347] on div "20" at bounding box center [763, 349] width 67 height 29
type input "70"
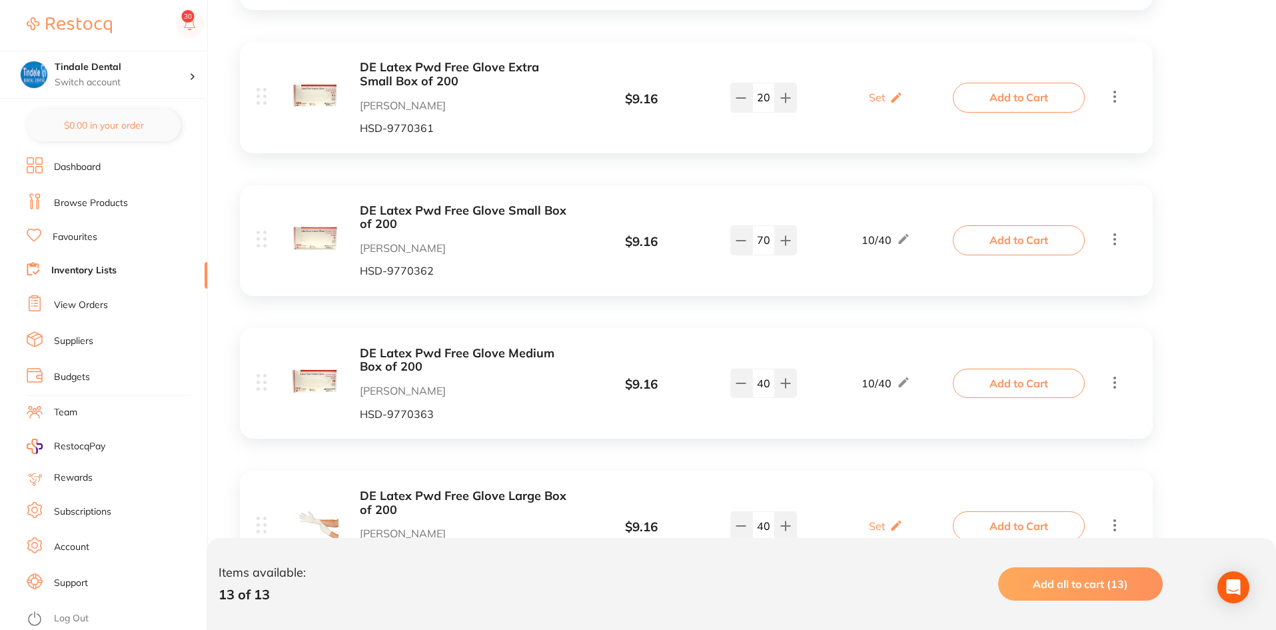
scroll to position [1466, 0]
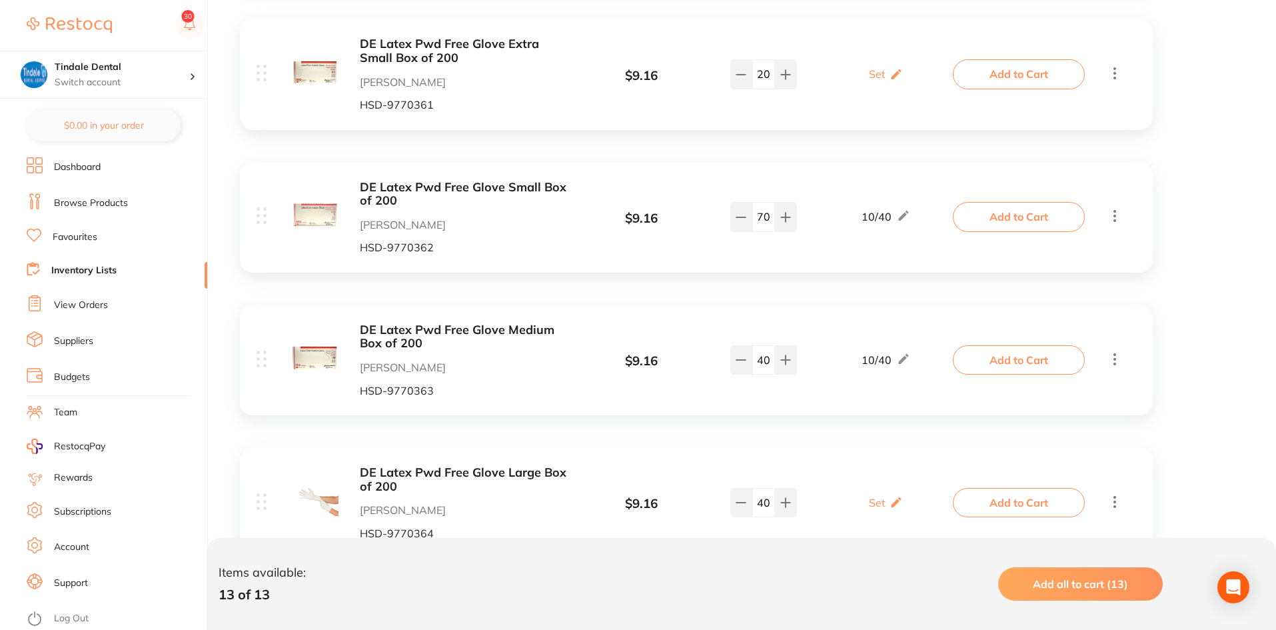
drag, startPoint x: 776, startPoint y: 360, endPoint x: 762, endPoint y: 361, distance: 13.4
click at [762, 361] on div "40" at bounding box center [763, 359] width 67 height 29
click at [746, 362] on button at bounding box center [741, 359] width 22 height 29
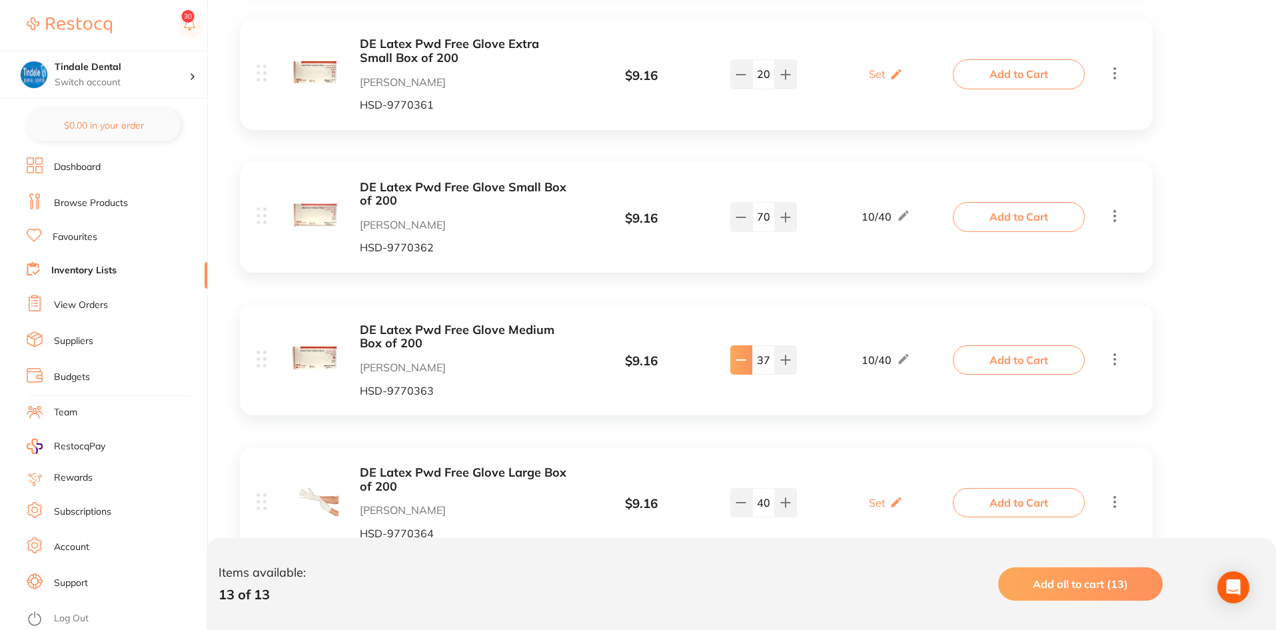
click at [746, 362] on button at bounding box center [741, 359] width 22 height 29
drag, startPoint x: 769, startPoint y: 360, endPoint x: 756, endPoint y: 359, distance: 13.3
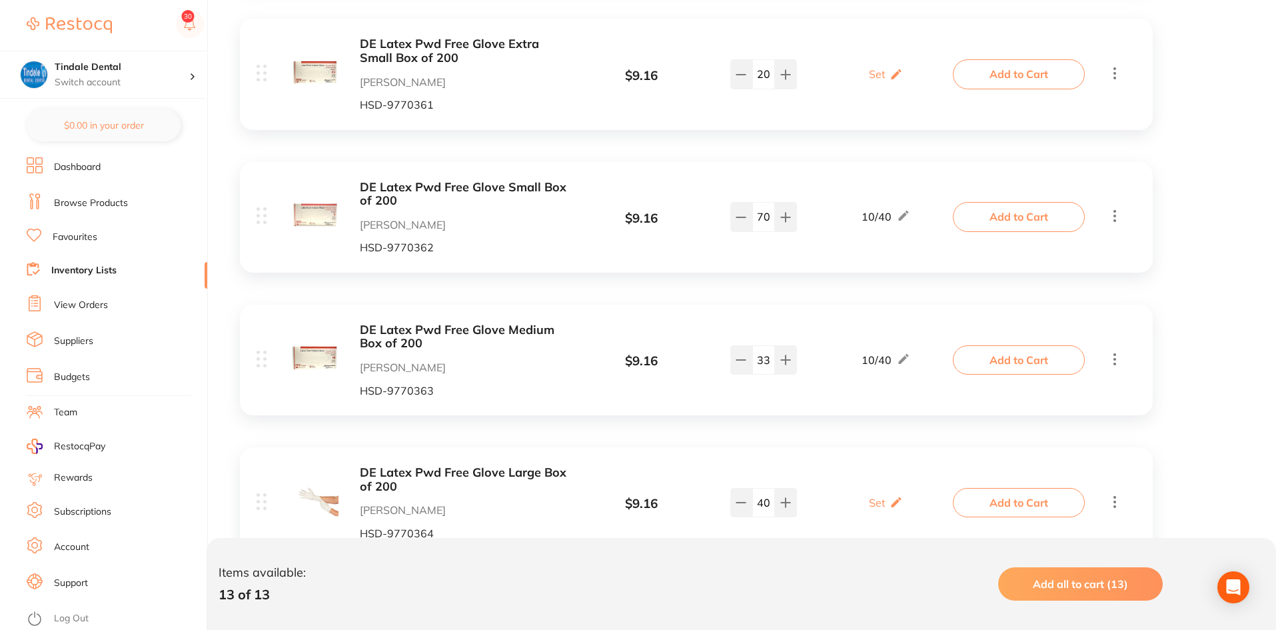
click at [756, 359] on input "33" at bounding box center [763, 359] width 23 height 29
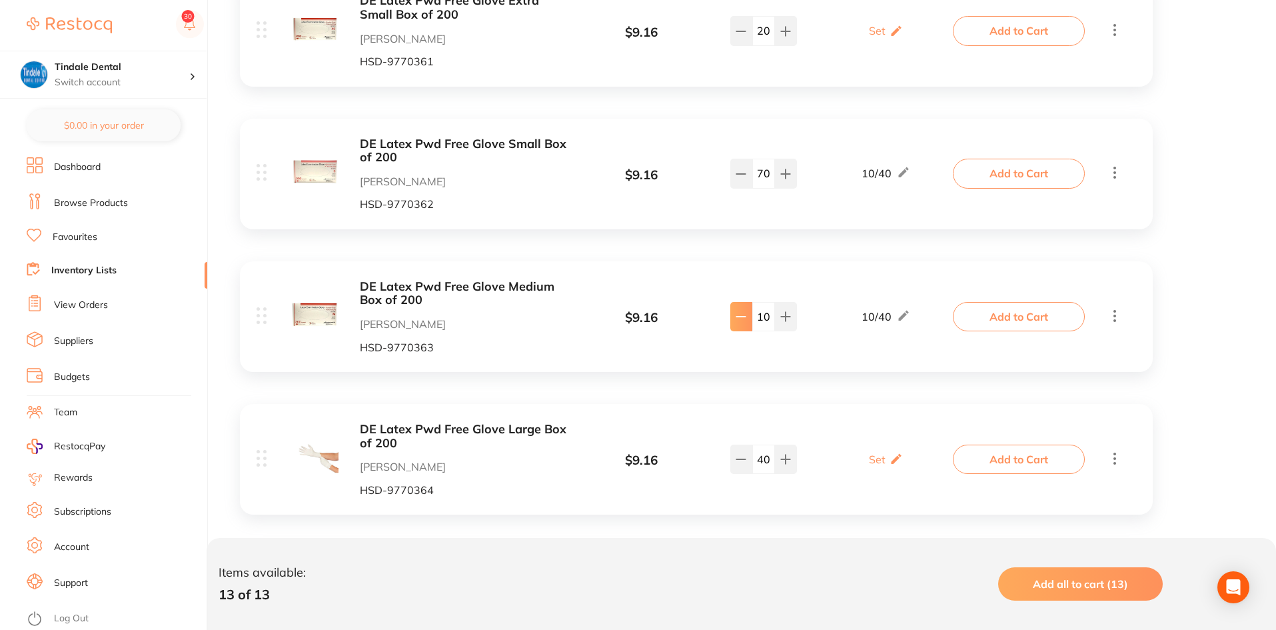
scroll to position [1533, 0]
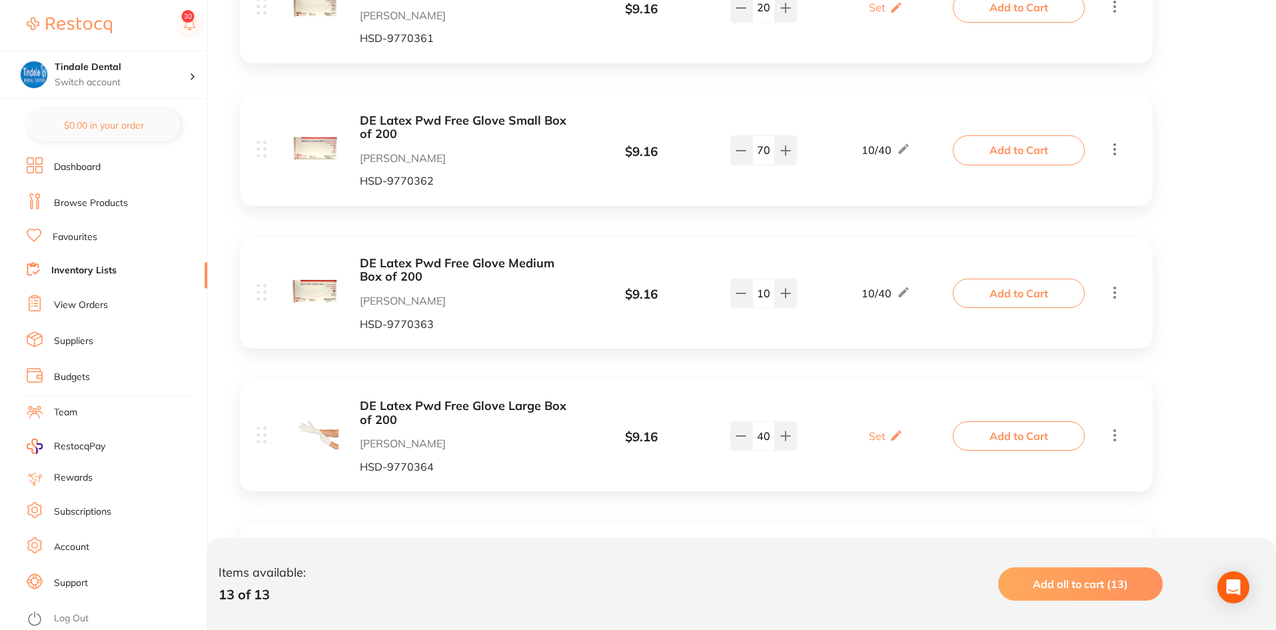
type input "10"
drag, startPoint x: 769, startPoint y: 434, endPoint x: 759, endPoint y: 434, distance: 10.0
click at [759, 434] on input "40" at bounding box center [763, 435] width 23 height 29
type input "10"
click at [776, 397] on div "DE Latex Pwd Free Glove Large Box of 200 Henry Schein Halas HSD-9770364 $ 9.16 …" at bounding box center [696, 435] width 913 height 111
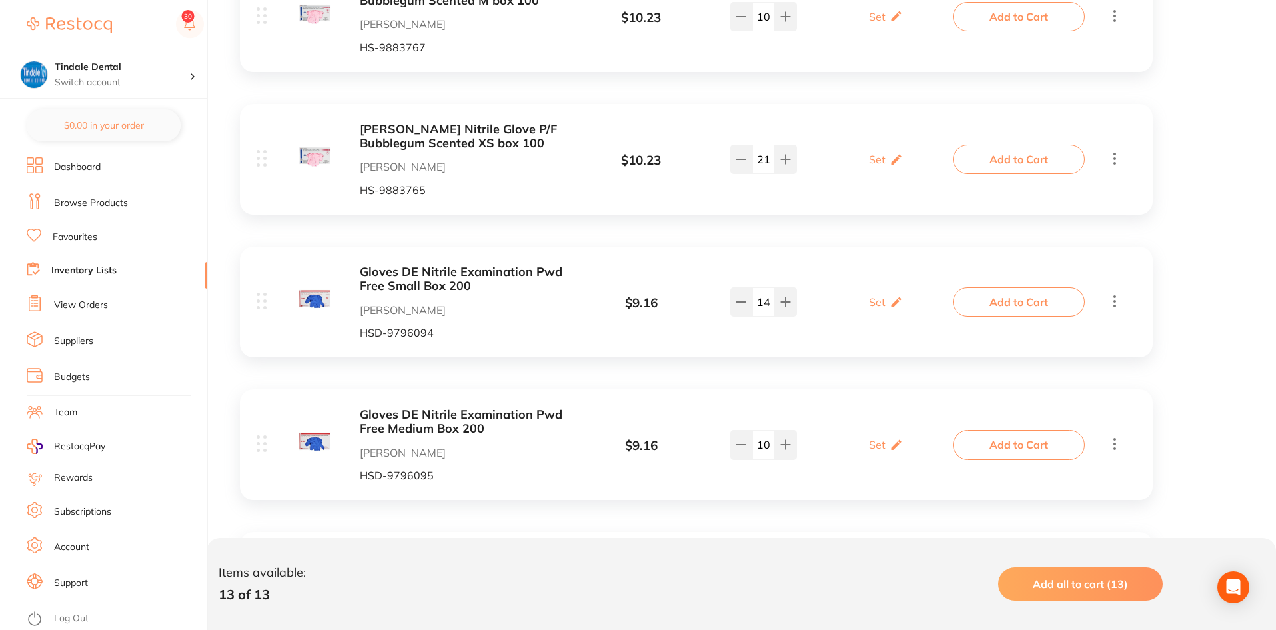
scroll to position [934, 0]
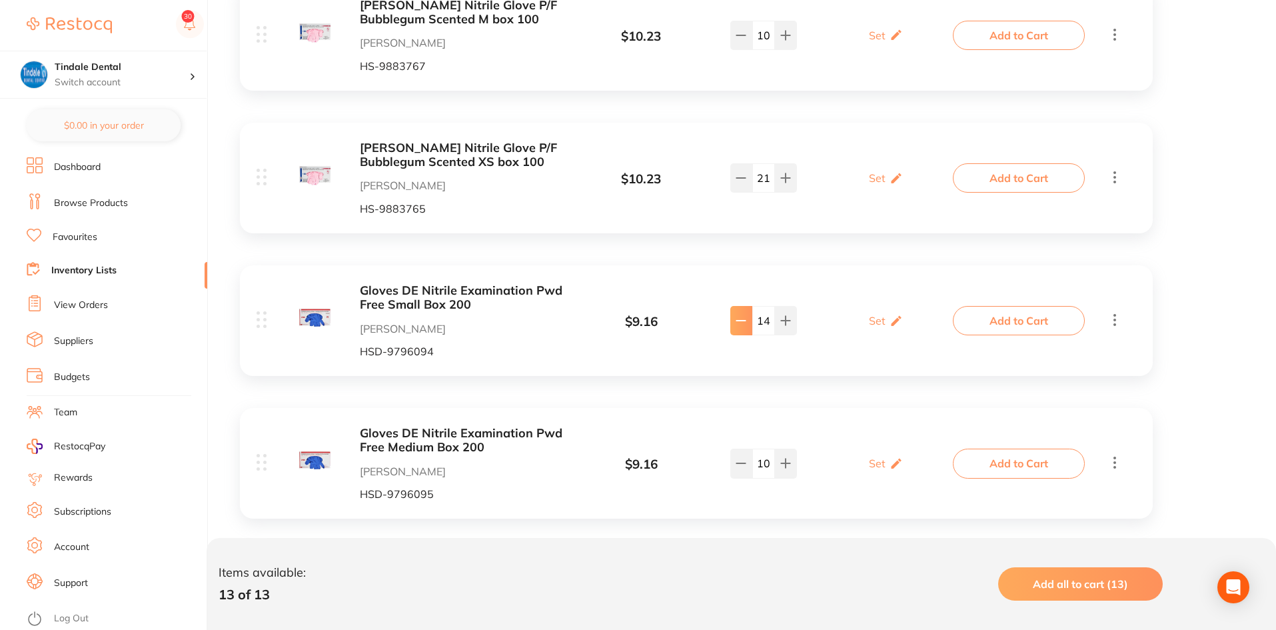
click at [746, 325] on icon at bounding box center [741, 320] width 11 height 11
click at [740, 324] on icon at bounding box center [741, 320] width 11 height 11
click at [739, 324] on icon at bounding box center [741, 320] width 11 height 11
type input "10"
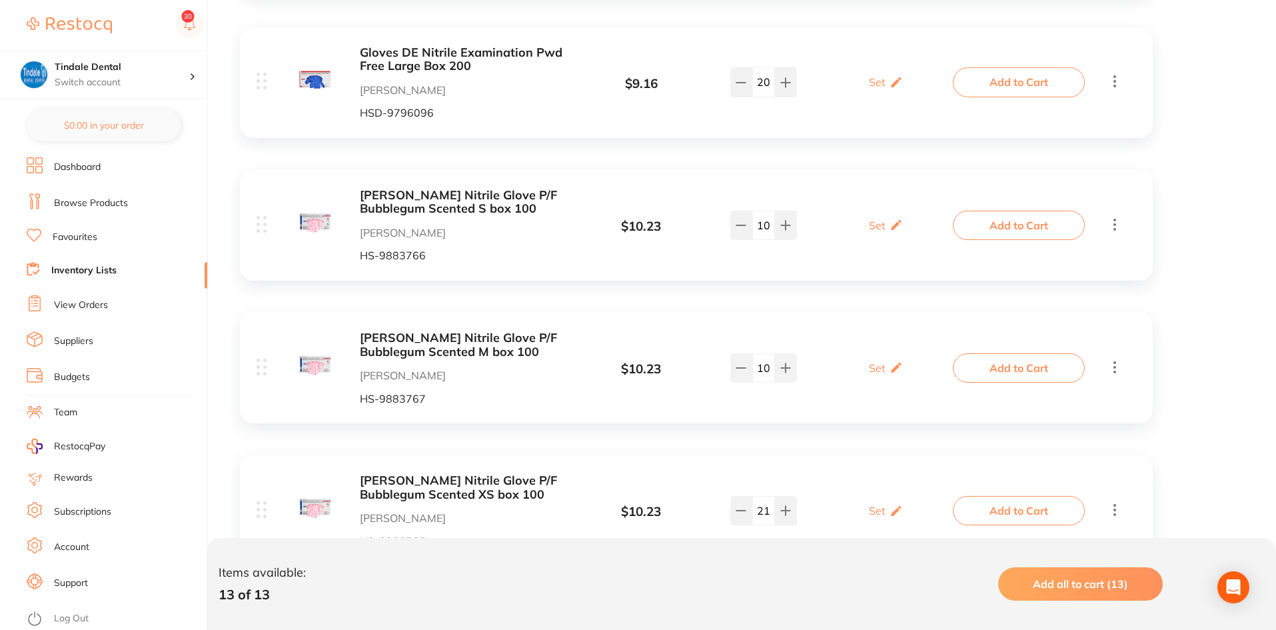
scroll to position [601, 0]
click at [738, 505] on button at bounding box center [741, 510] width 22 height 29
type input "20"
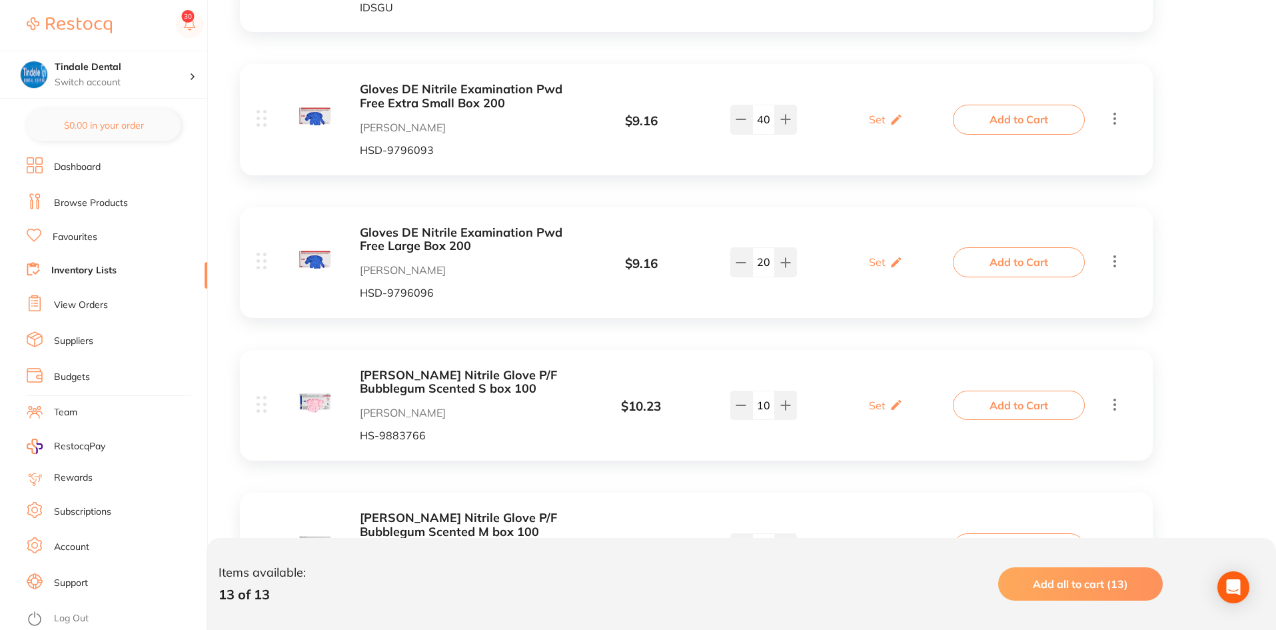
scroll to position [335, 0]
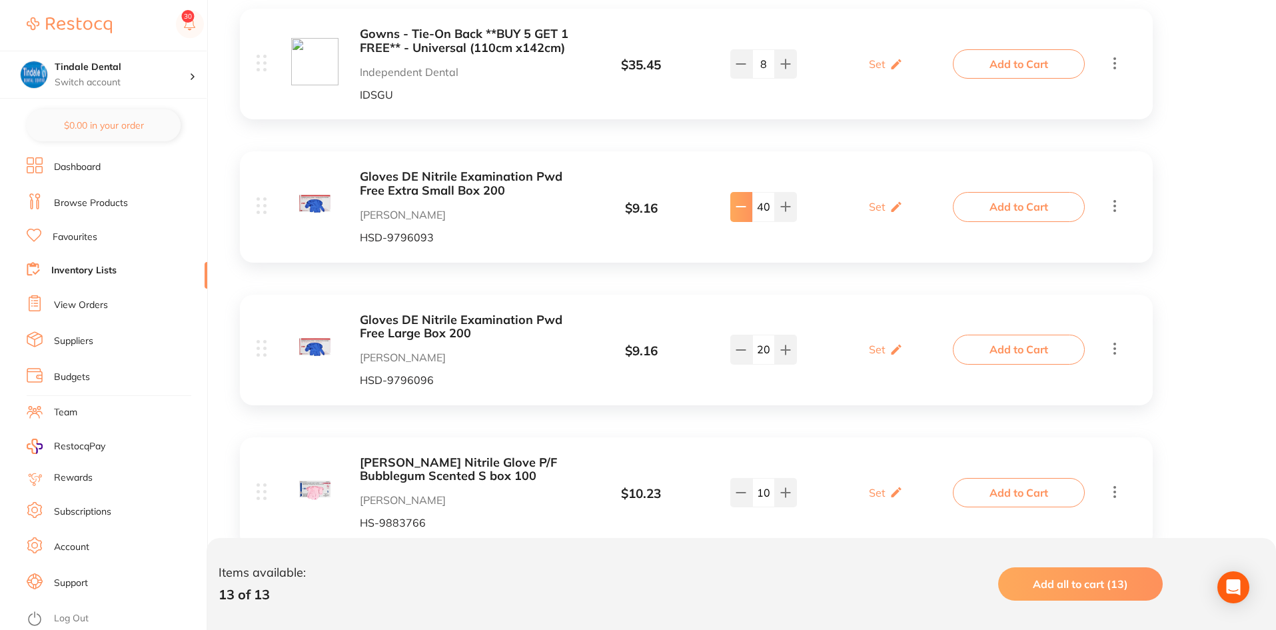
drag, startPoint x: 769, startPoint y: 203, endPoint x: 749, endPoint y: 206, distance: 20.2
click at [749, 206] on div "40" at bounding box center [763, 206] width 67 height 29
type input "30"
click at [745, 175] on div "Gloves DE Nitrile Examination Pwd Free Extra Small Box 200 Henry Schein Halas H…" at bounding box center [606, 206] width 699 height 73
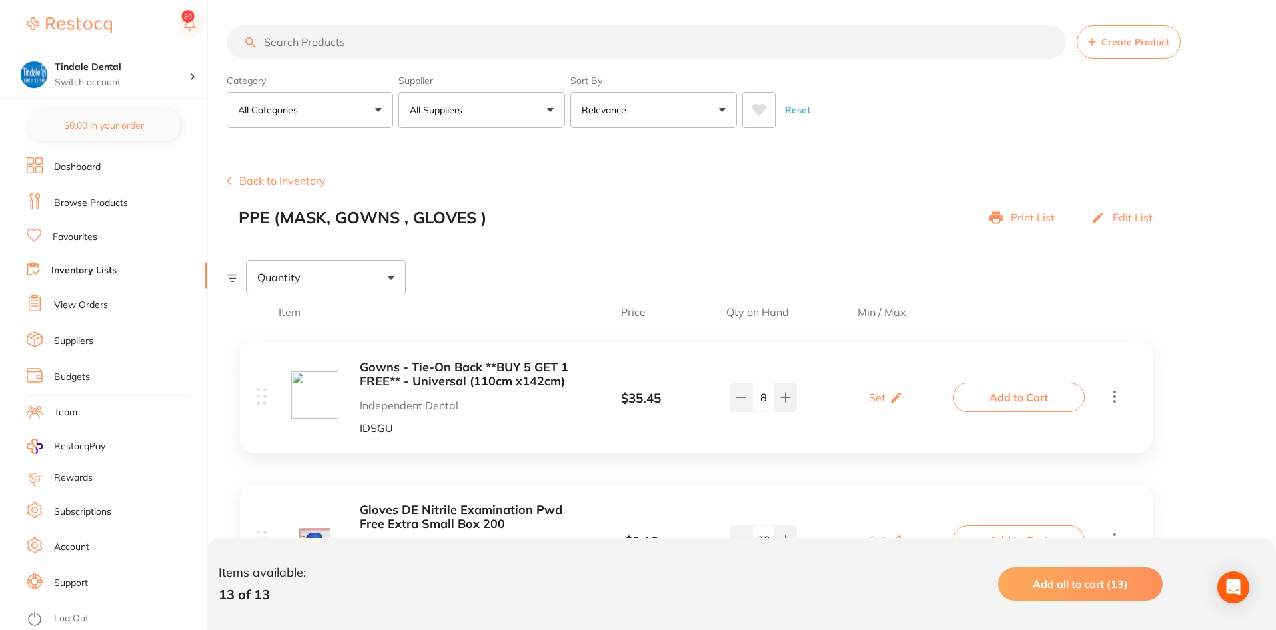
scroll to position [0, 0]
click at [79, 270] on link "Inventory Lists" at bounding box center [83, 270] width 65 height 13
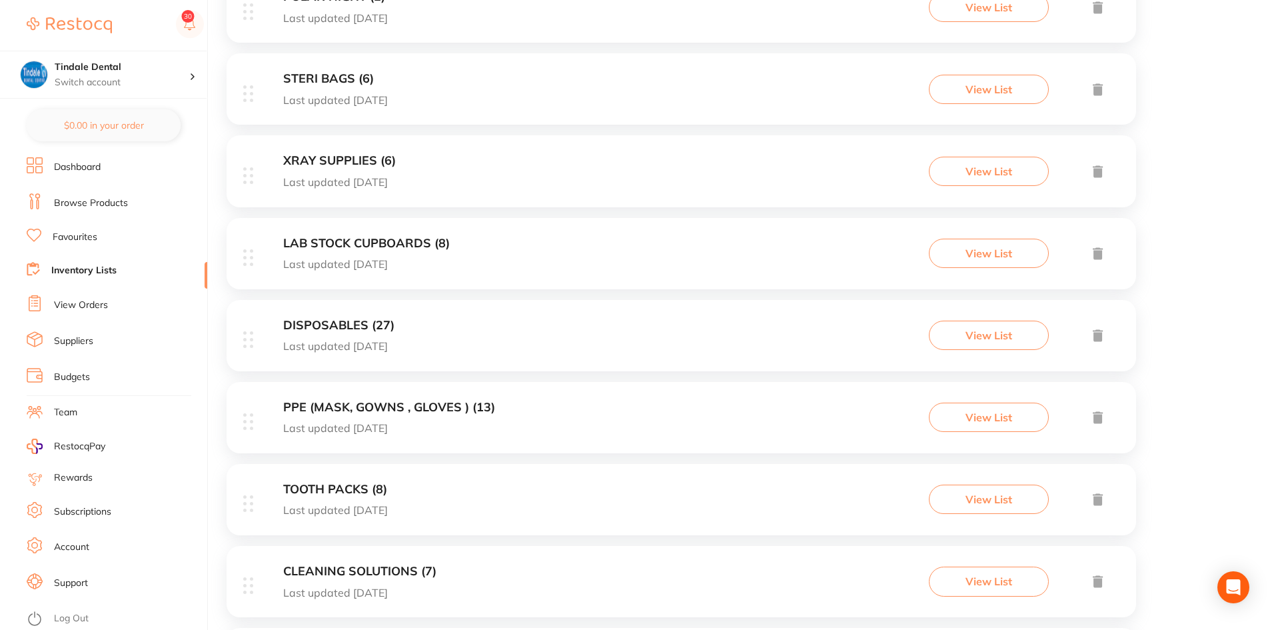
scroll to position [400, 0]
